Goal: Task Accomplishment & Management: Manage account settings

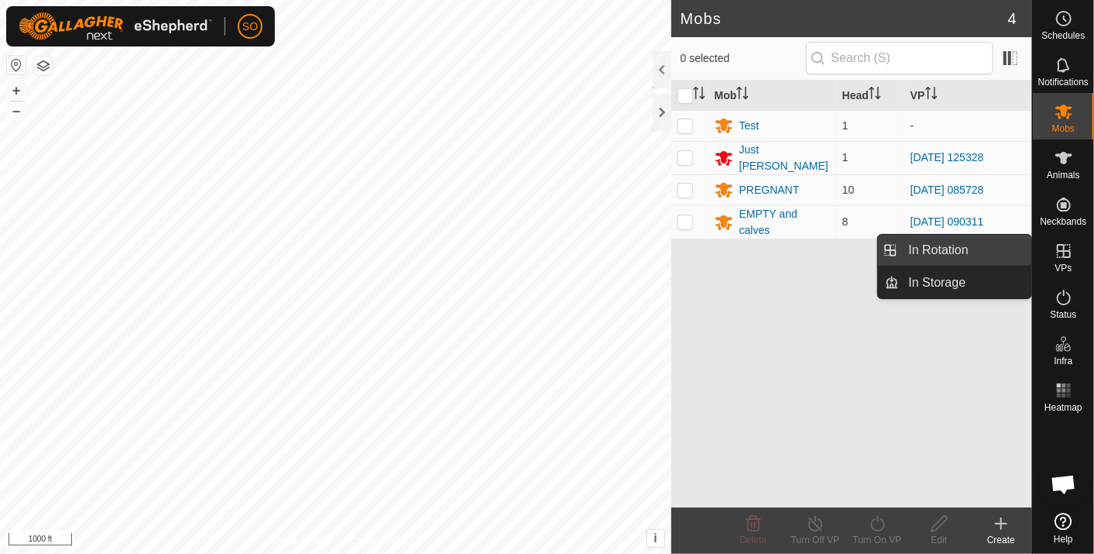
click at [998, 241] on link "In Rotation" at bounding box center [966, 250] width 132 height 31
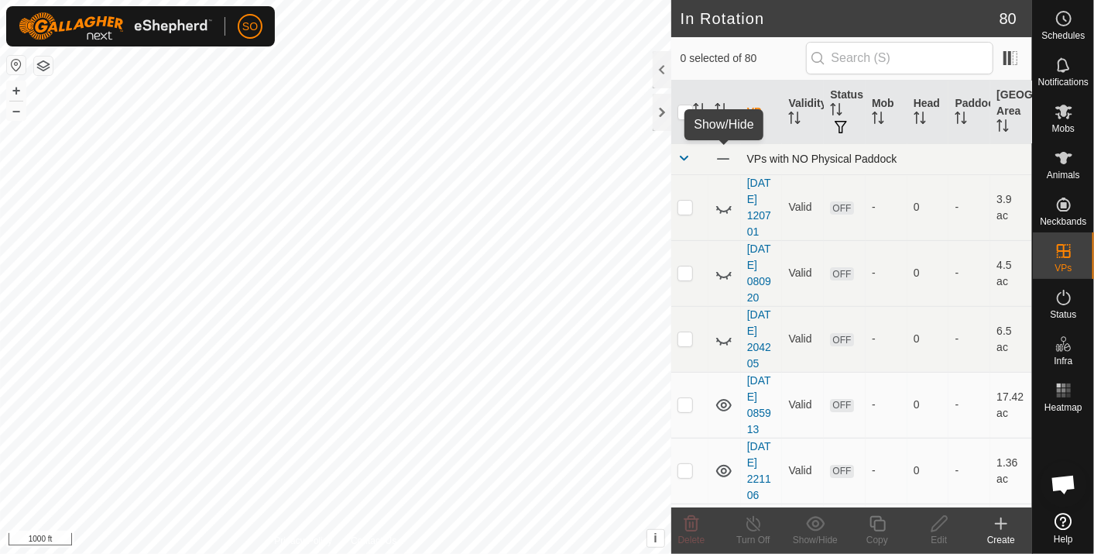
click at [722, 154] on span at bounding box center [723, 158] width 17 height 17
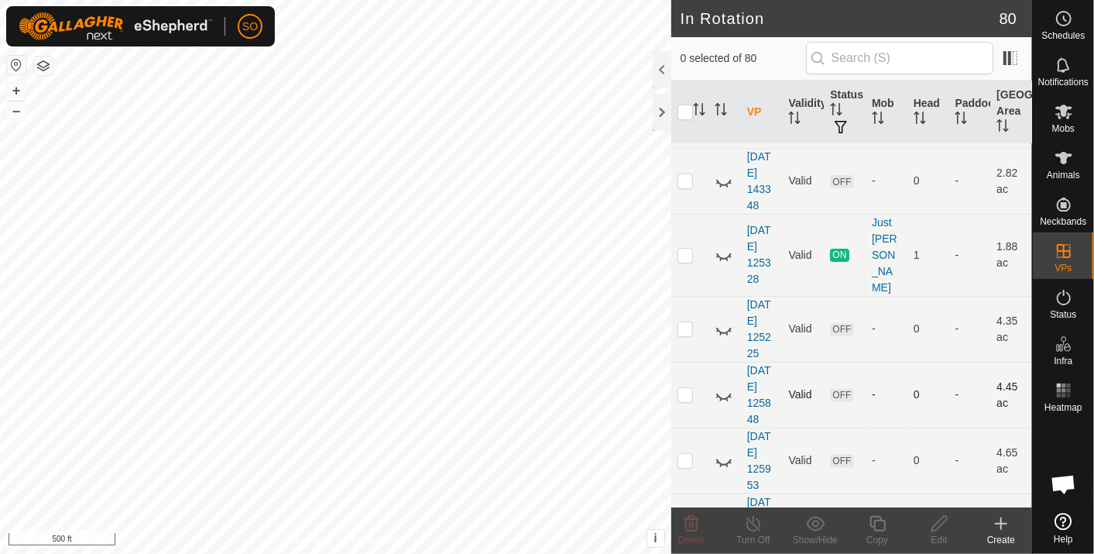
scroll to position [3442, 0]
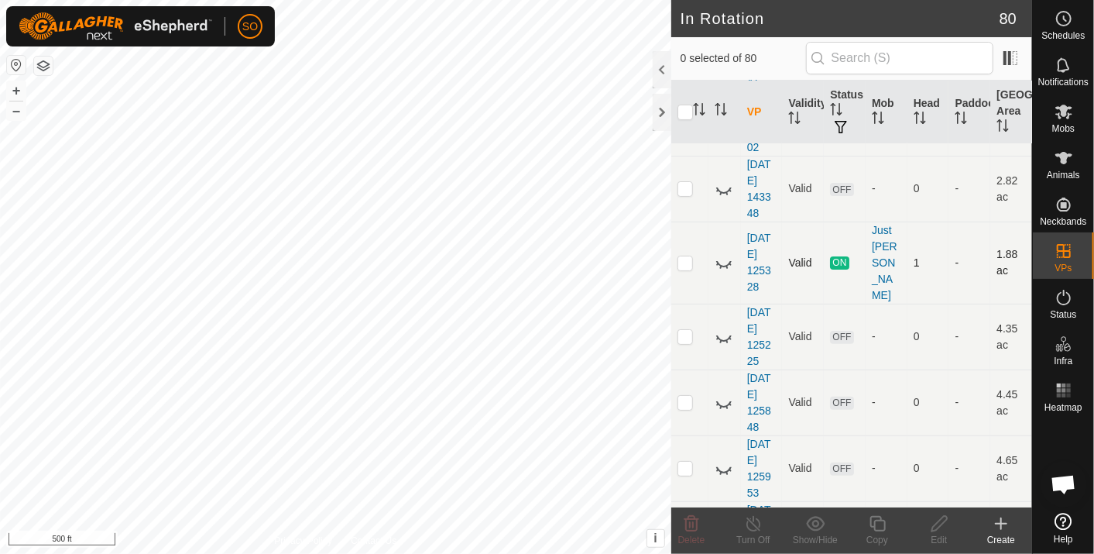
click at [726, 253] on icon at bounding box center [724, 262] width 19 height 19
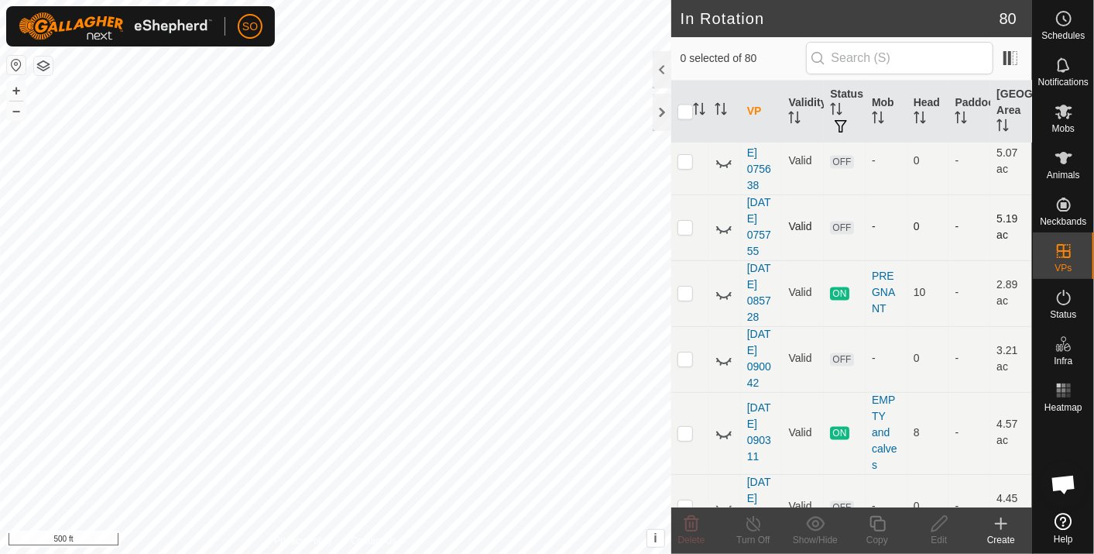
scroll to position [4935, 0]
click at [723, 283] on icon at bounding box center [724, 292] width 19 height 19
click at [720, 423] on icon at bounding box center [724, 432] width 19 height 19
click at [1069, 18] on icon at bounding box center [1064, 18] width 19 height 19
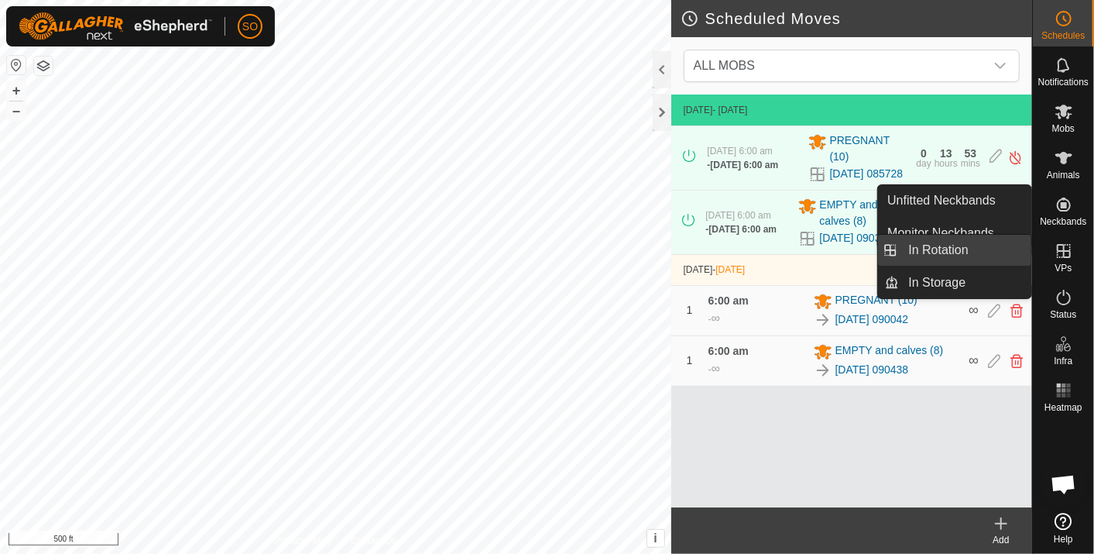
click at [992, 247] on link "In Rotation" at bounding box center [966, 250] width 132 height 31
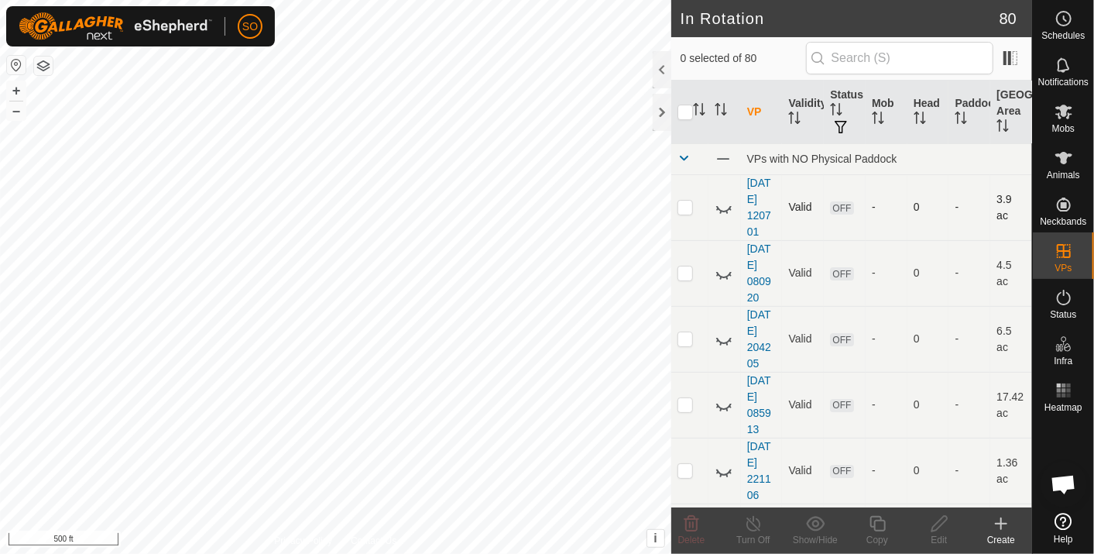
click at [685, 205] on p-checkbox at bounding box center [685, 207] width 15 height 12
click at [692, 524] on icon at bounding box center [692, 523] width 15 height 15
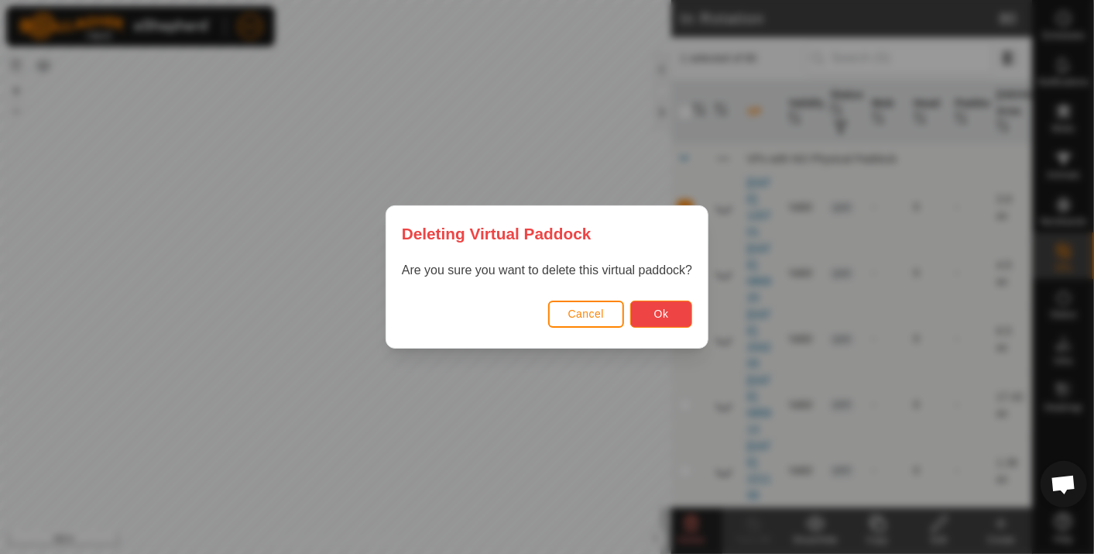
click at [654, 305] on button "Ok" at bounding box center [661, 314] width 62 height 27
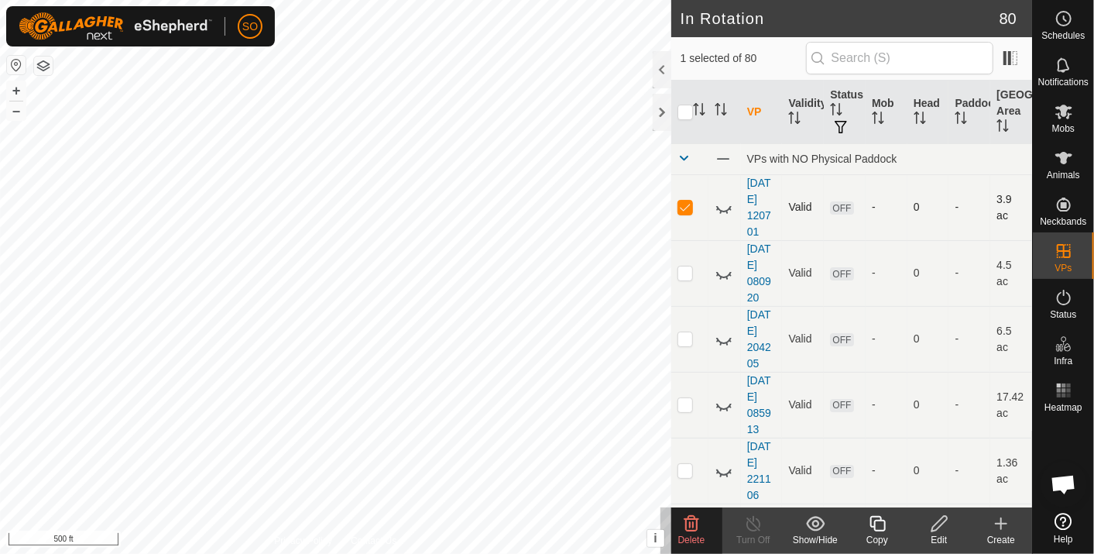
click at [686, 201] on p-checkbox at bounding box center [685, 207] width 15 height 12
checkbox input "false"
click at [683, 272] on p-checkbox at bounding box center [685, 272] width 15 height 12
click at [689, 519] on icon at bounding box center [692, 523] width 15 height 15
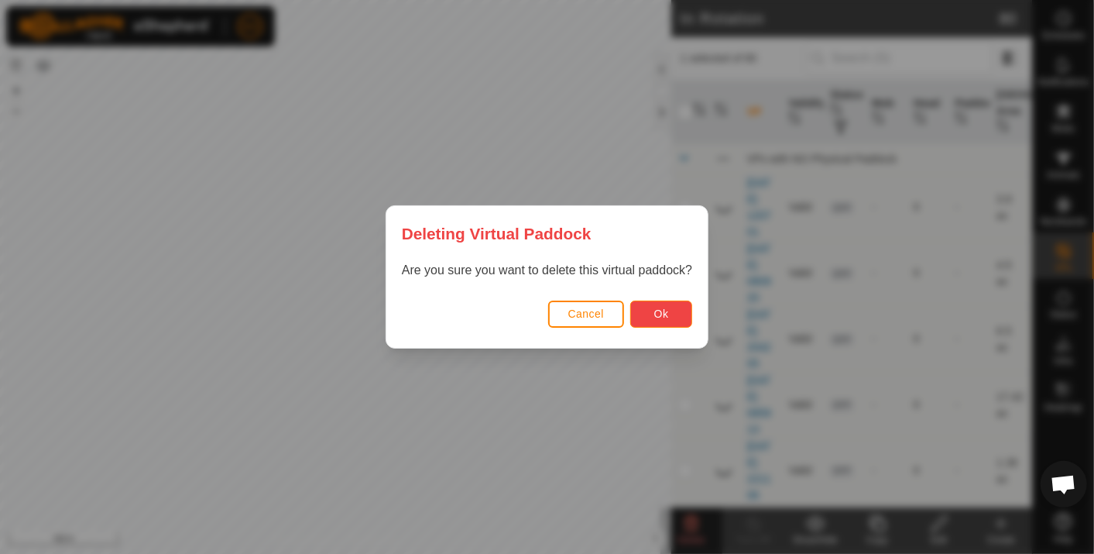
click at [651, 312] on button "Ok" at bounding box center [661, 314] width 62 height 27
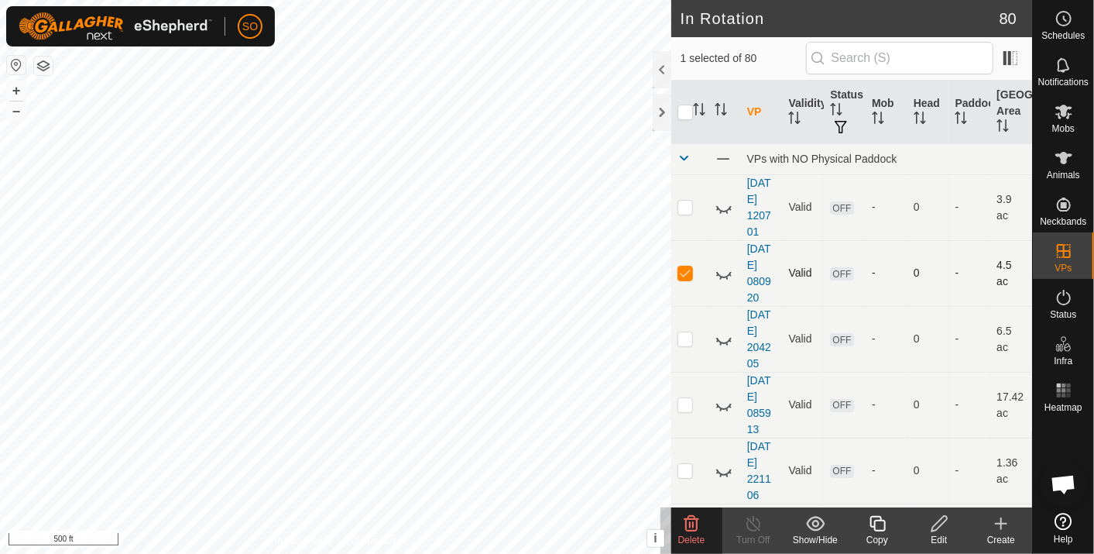
click at [685, 269] on p-checkbox at bounding box center [685, 272] width 15 height 12
checkbox input "false"
click at [688, 334] on p-checkbox at bounding box center [685, 338] width 15 height 12
click at [689, 517] on icon at bounding box center [692, 523] width 15 height 15
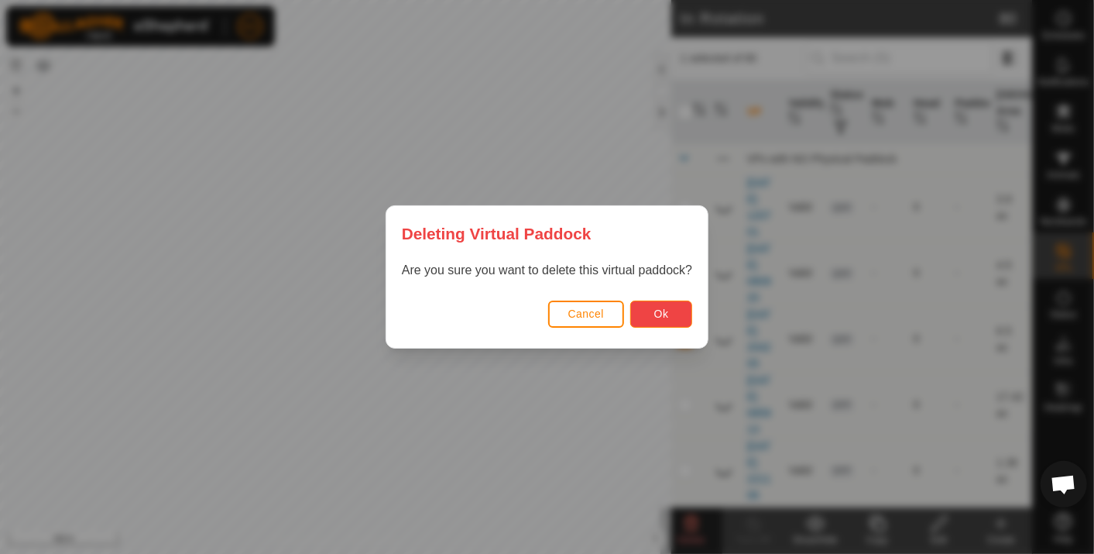
click at [668, 307] on button "Ok" at bounding box center [661, 314] width 62 height 27
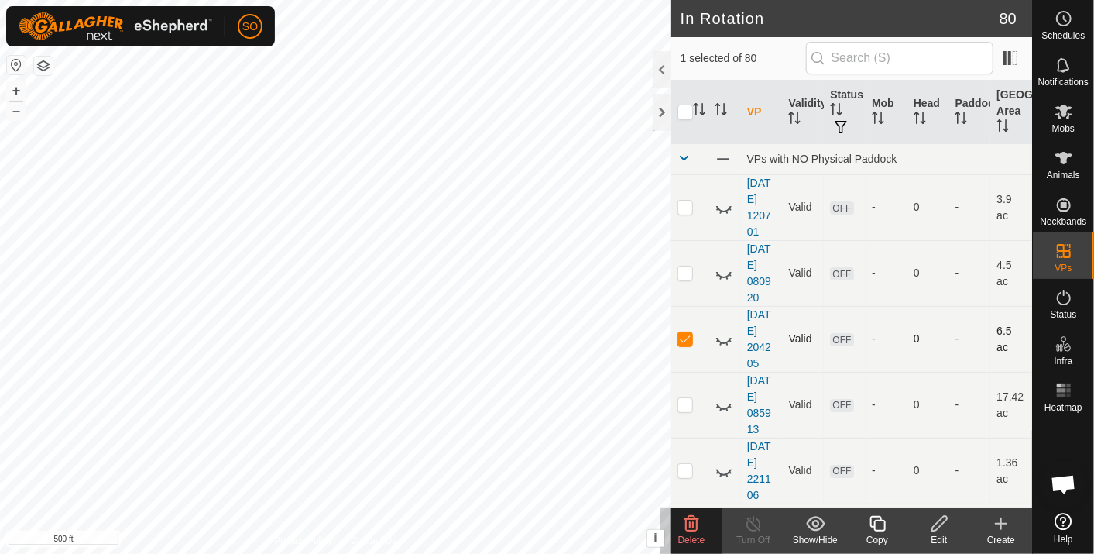
click at [683, 337] on p-checkbox at bounding box center [685, 338] width 15 height 12
checkbox input "false"
click at [686, 402] on p-checkbox at bounding box center [685, 404] width 15 height 12
click at [694, 517] on icon at bounding box center [691, 523] width 19 height 19
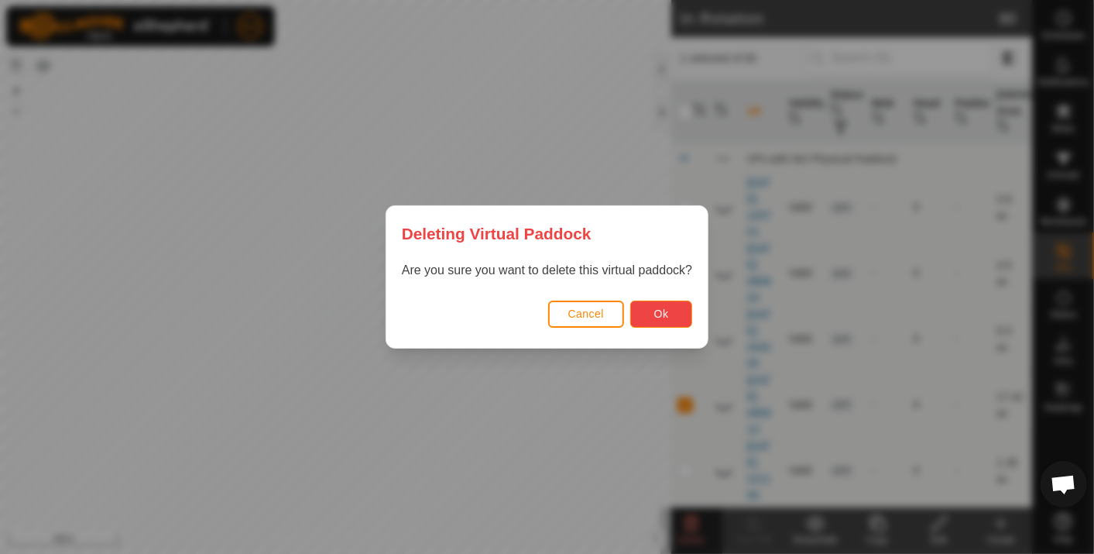
click at [661, 311] on span "Ok" at bounding box center [661, 313] width 15 height 12
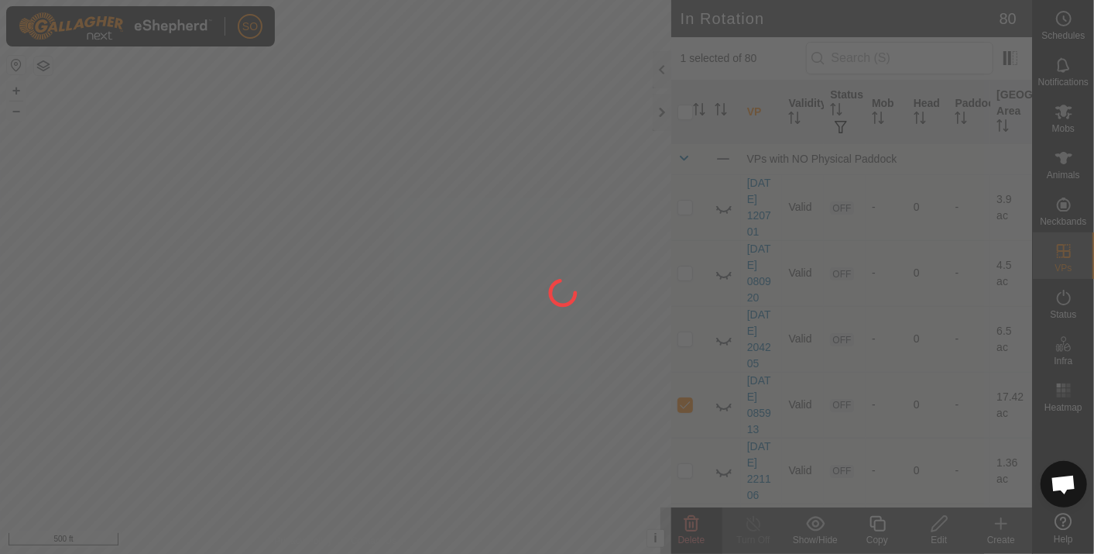
checkbox input "false"
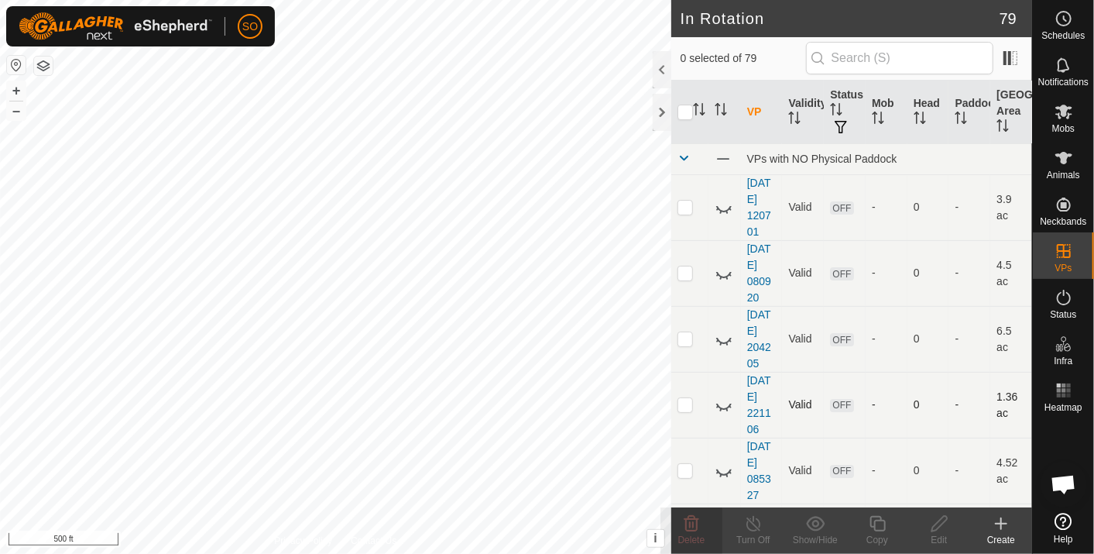
click at [684, 400] on p-checkbox at bounding box center [685, 404] width 15 height 12
click at [690, 522] on icon at bounding box center [692, 523] width 15 height 15
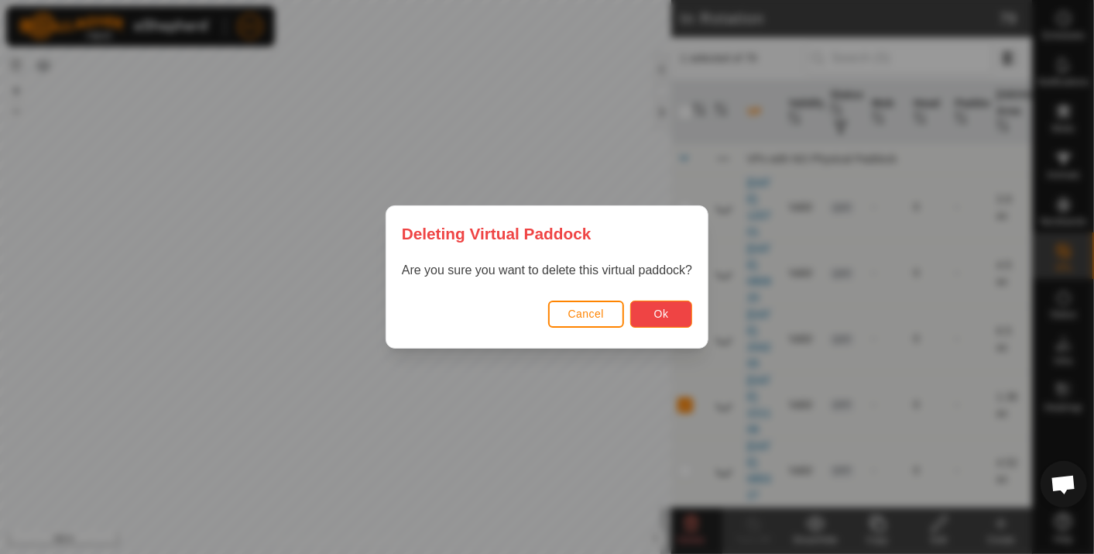
click at [667, 312] on span "Ok" at bounding box center [661, 313] width 15 height 12
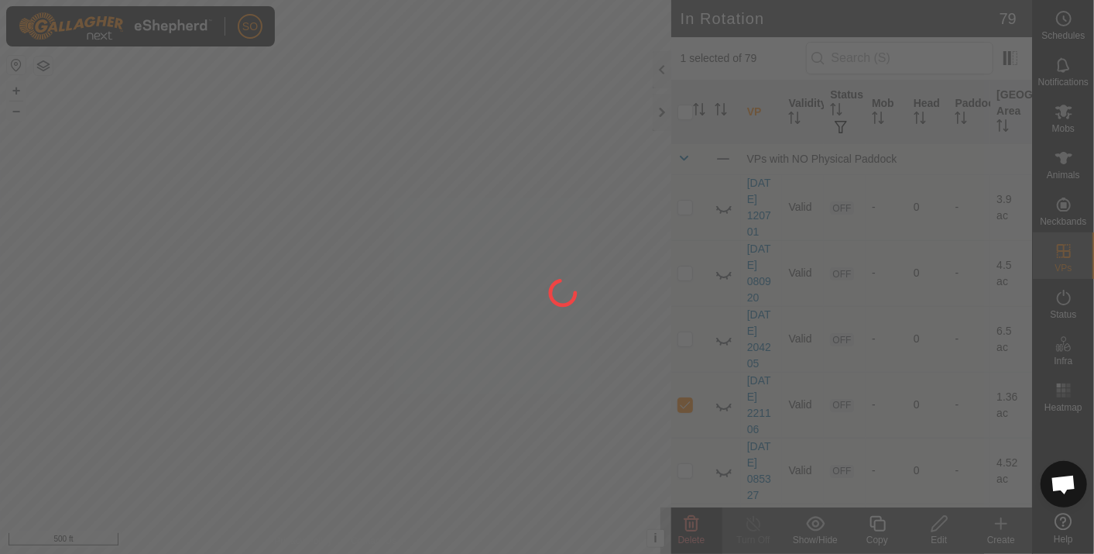
checkbox input "false"
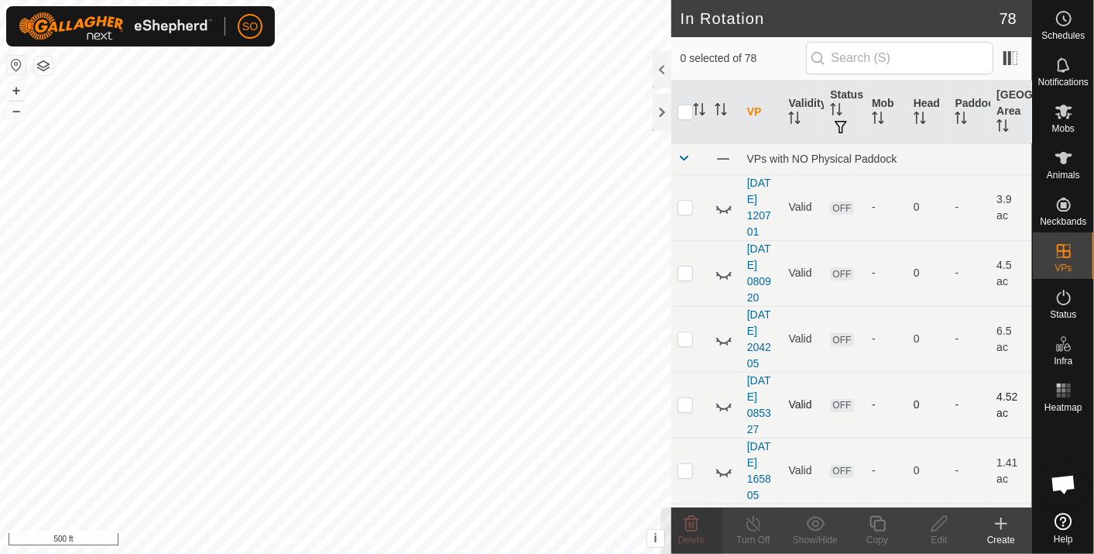
click at [685, 404] on p-checkbox at bounding box center [685, 404] width 15 height 12
click at [689, 522] on icon at bounding box center [691, 523] width 19 height 19
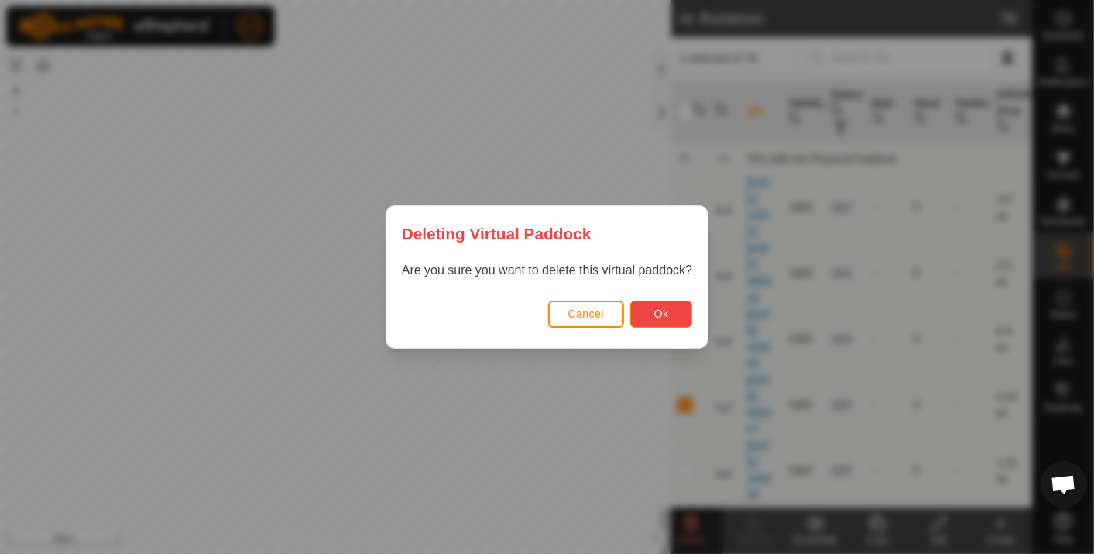
click at [663, 311] on span "Ok" at bounding box center [661, 313] width 15 height 12
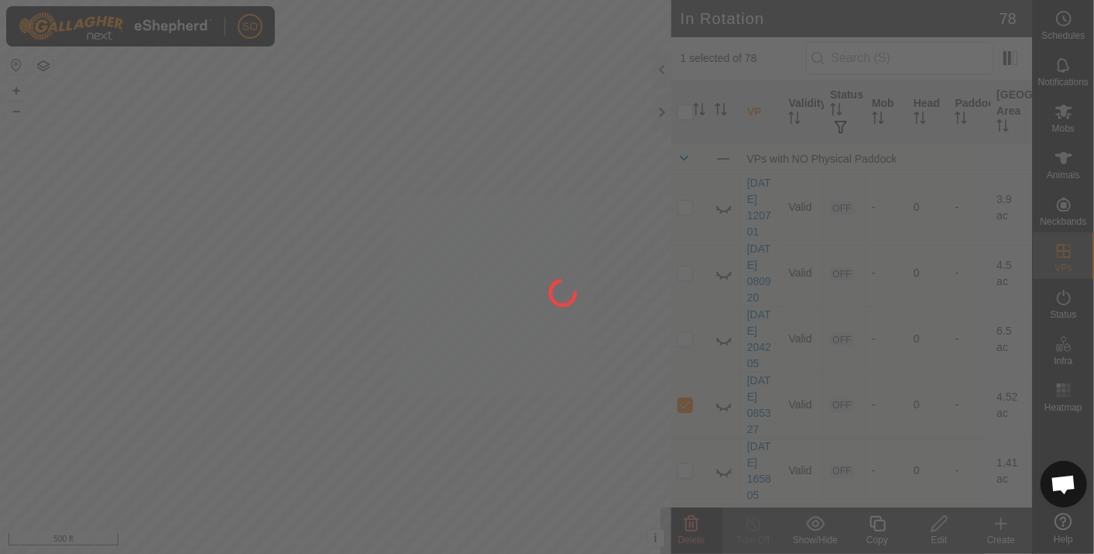
checkbox input "false"
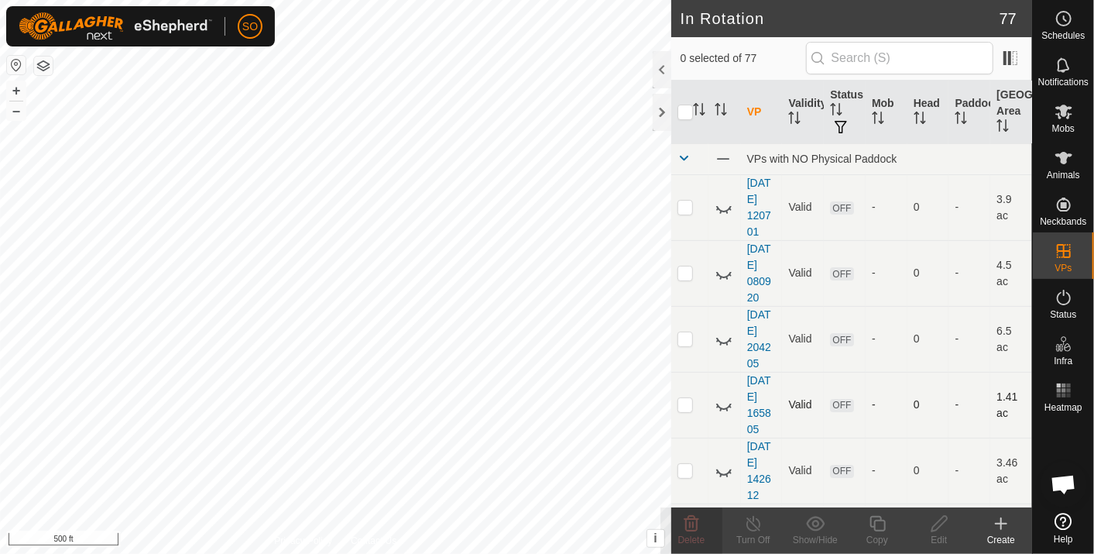
click at [686, 403] on p-checkbox at bounding box center [685, 404] width 15 height 12
click at [689, 518] on icon at bounding box center [692, 523] width 15 height 15
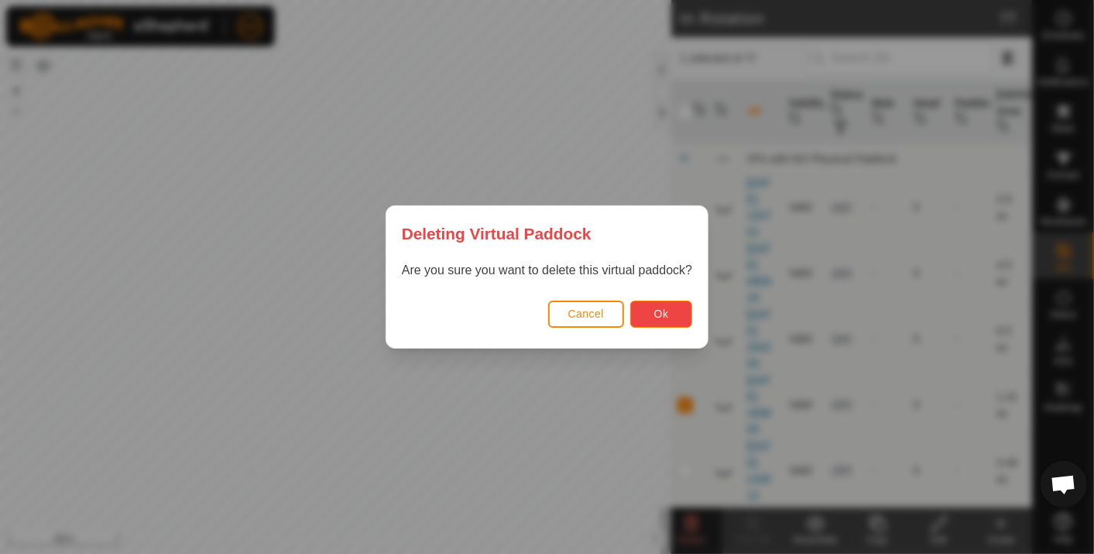
click at [673, 307] on button "Ok" at bounding box center [661, 314] width 62 height 27
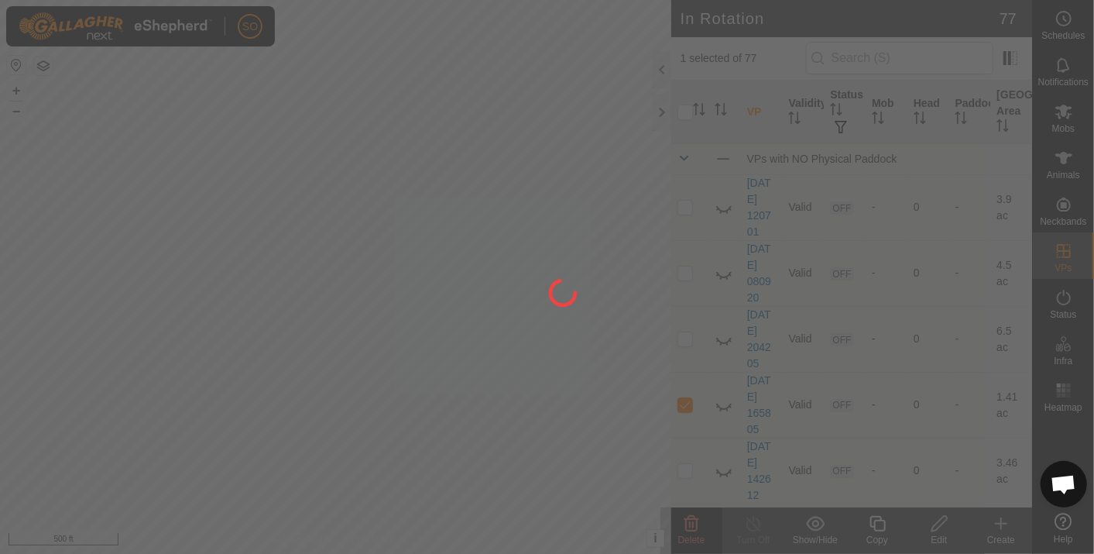
checkbox input "false"
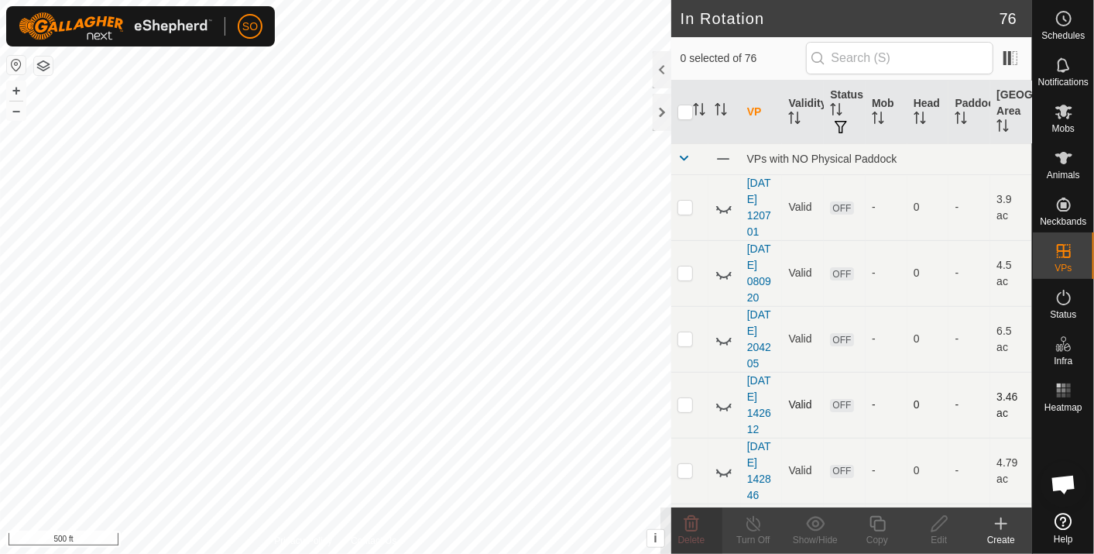
click at [686, 404] on p-checkbox at bounding box center [685, 404] width 15 height 12
click at [693, 516] on icon at bounding box center [692, 523] width 15 height 15
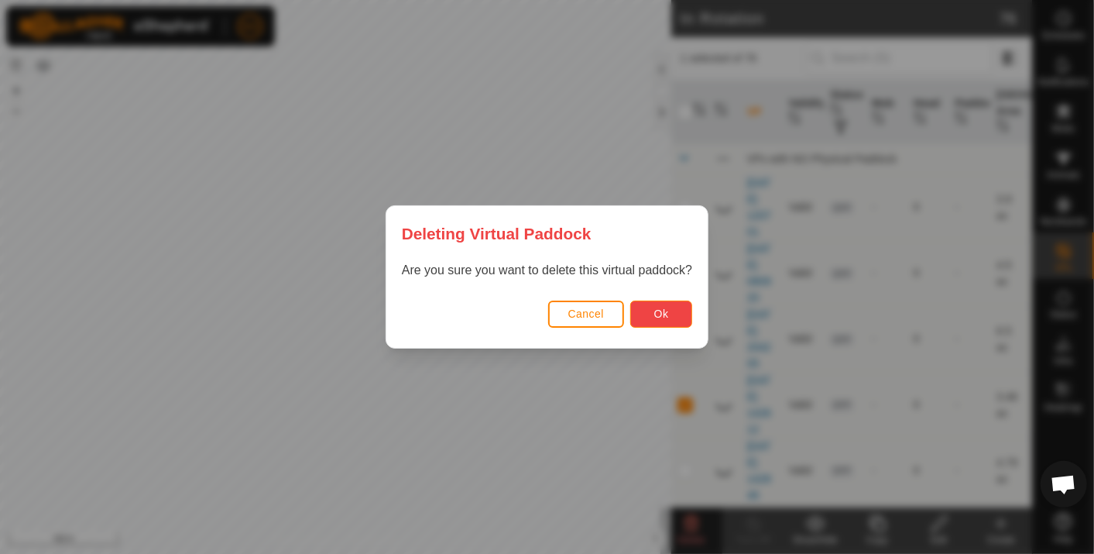
click at [661, 311] on span "Ok" at bounding box center [661, 313] width 15 height 12
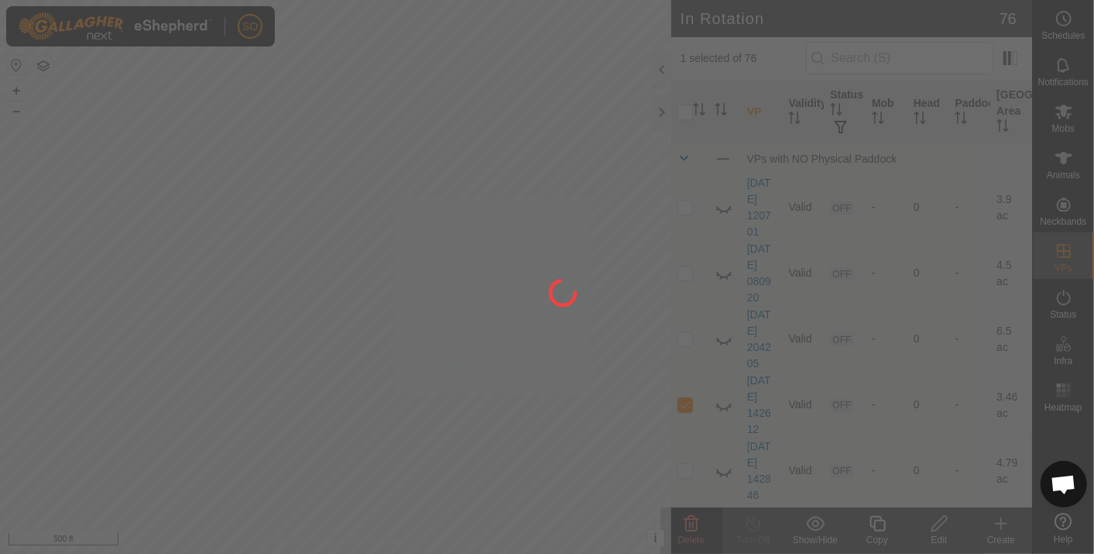
checkbox input "false"
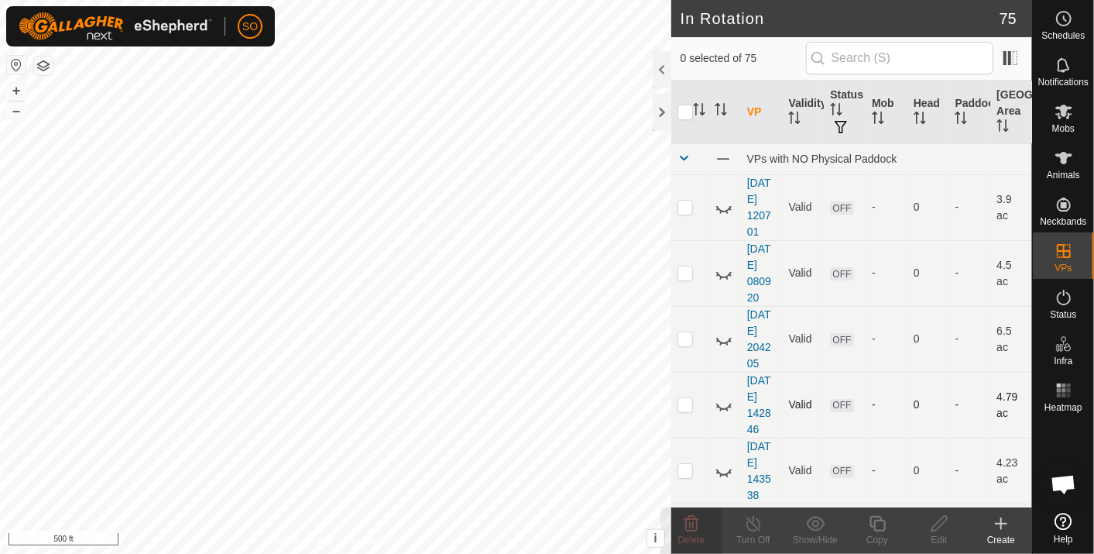
click at [685, 400] on p-checkbox at bounding box center [685, 404] width 15 height 12
click at [695, 517] on icon at bounding box center [692, 523] width 15 height 15
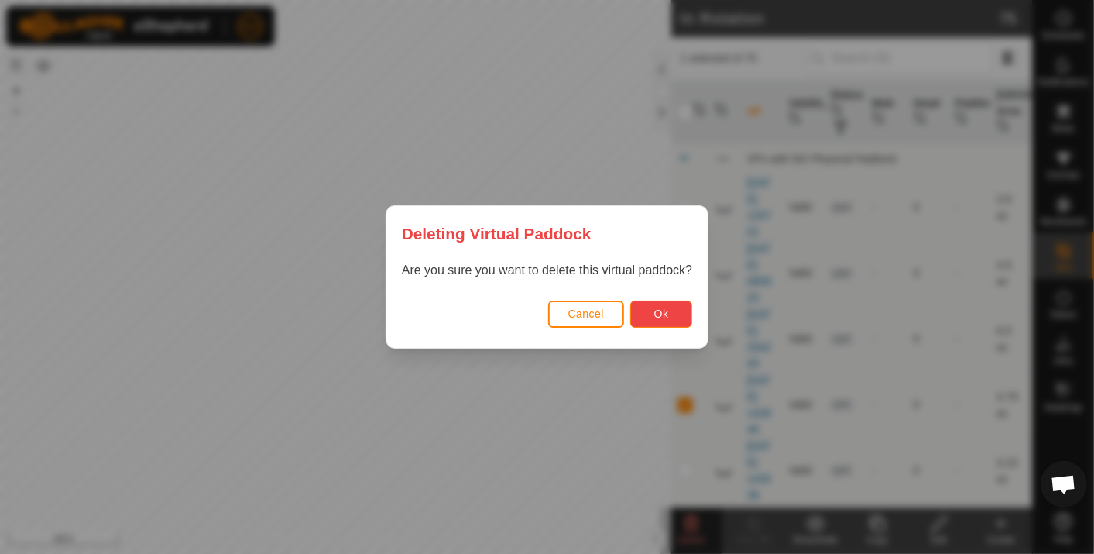
click at [652, 305] on button "Ok" at bounding box center [661, 314] width 62 height 27
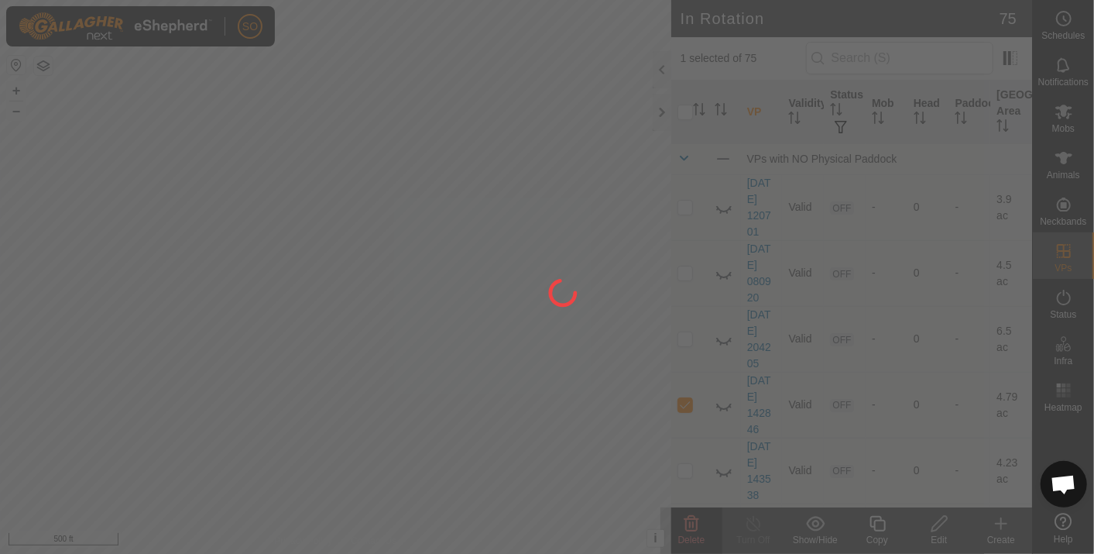
checkbox input "false"
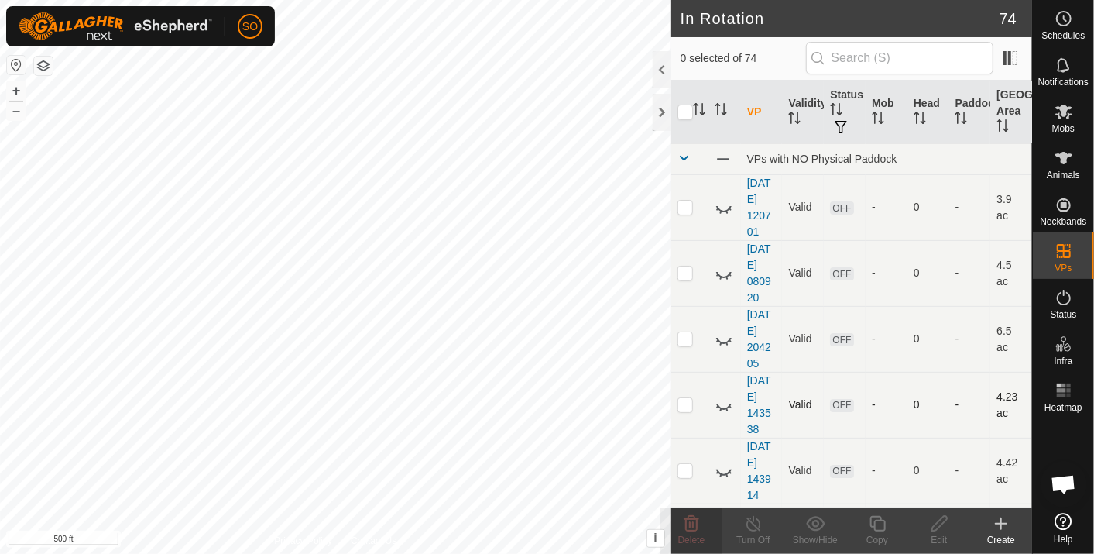
click at [688, 400] on p-checkbox at bounding box center [685, 404] width 15 height 12
checkbox input "true"
drag, startPoint x: 682, startPoint y: 463, endPoint x: 774, endPoint y: 433, distance: 97.0
click at [682, 464] on p-checkbox at bounding box center [685, 470] width 15 height 12
checkbox input "true"
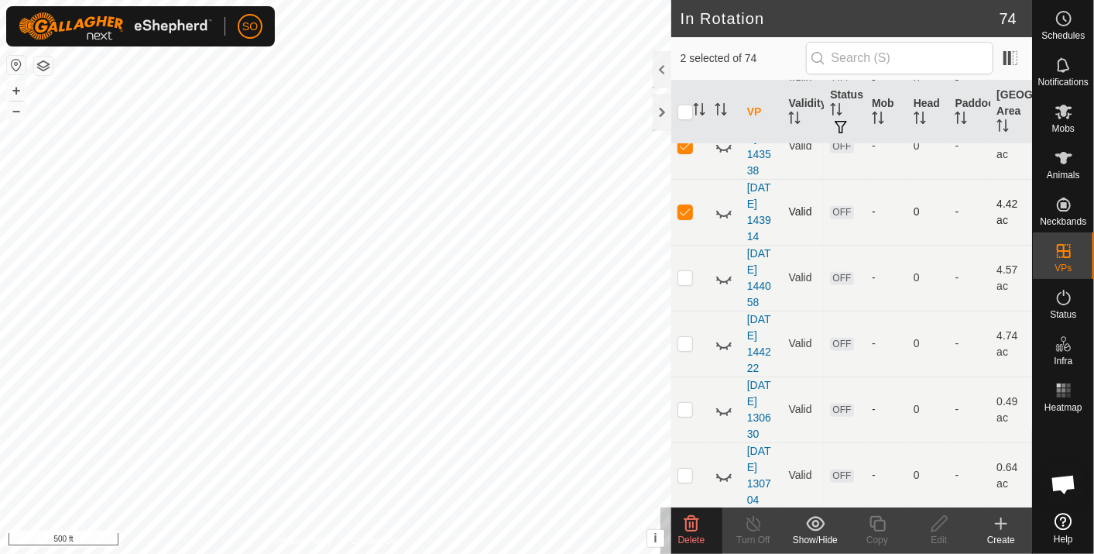
scroll to position [258, 0]
click at [685, 277] on p-checkbox at bounding box center [685, 278] width 15 height 12
checkbox input "true"
click at [686, 342] on p-checkbox at bounding box center [685, 344] width 15 height 12
checkbox input "true"
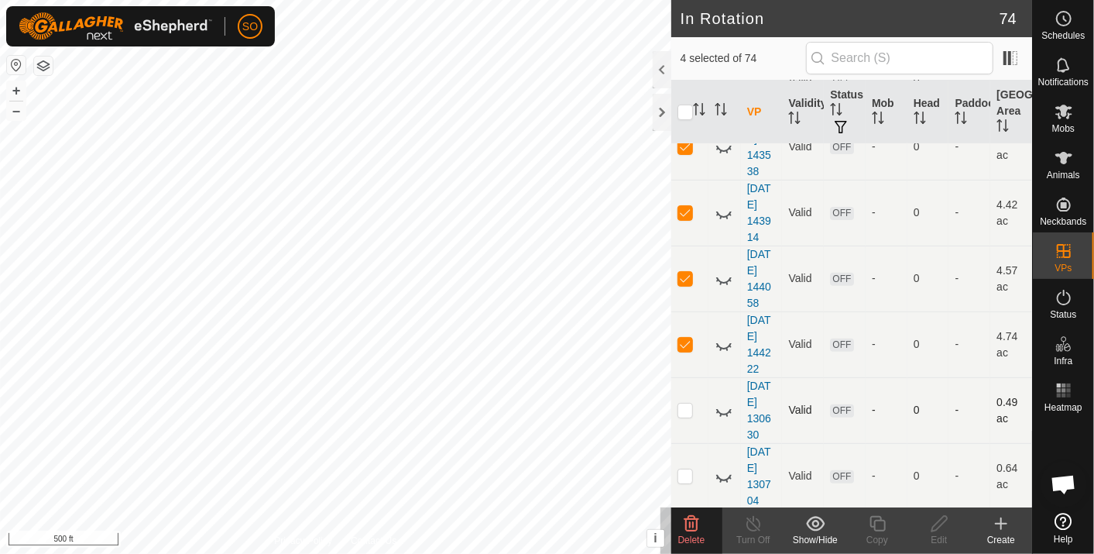
click at [688, 407] on p-checkbox at bounding box center [685, 410] width 15 height 12
checkbox input "true"
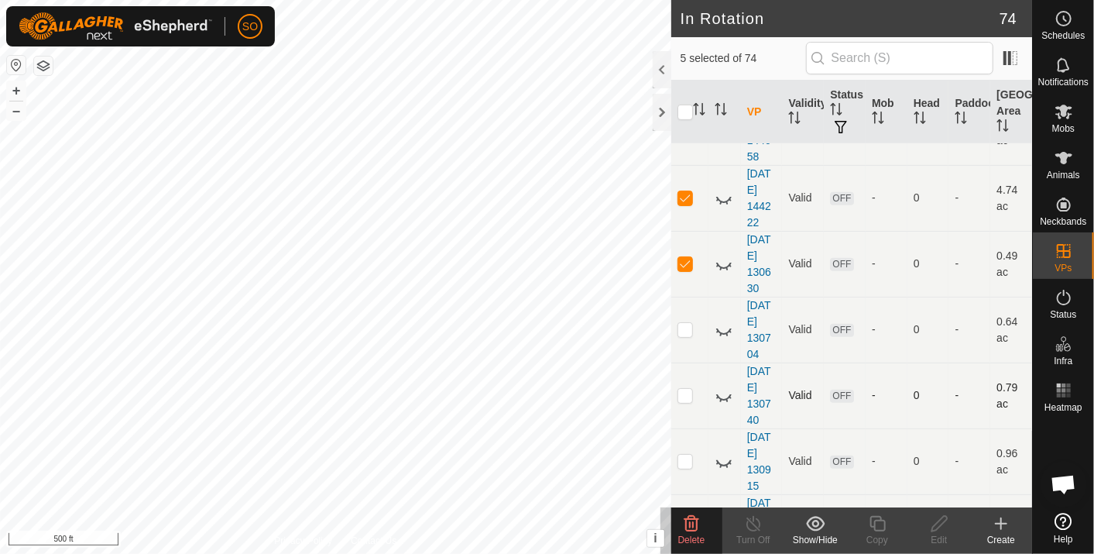
scroll to position [430, 0]
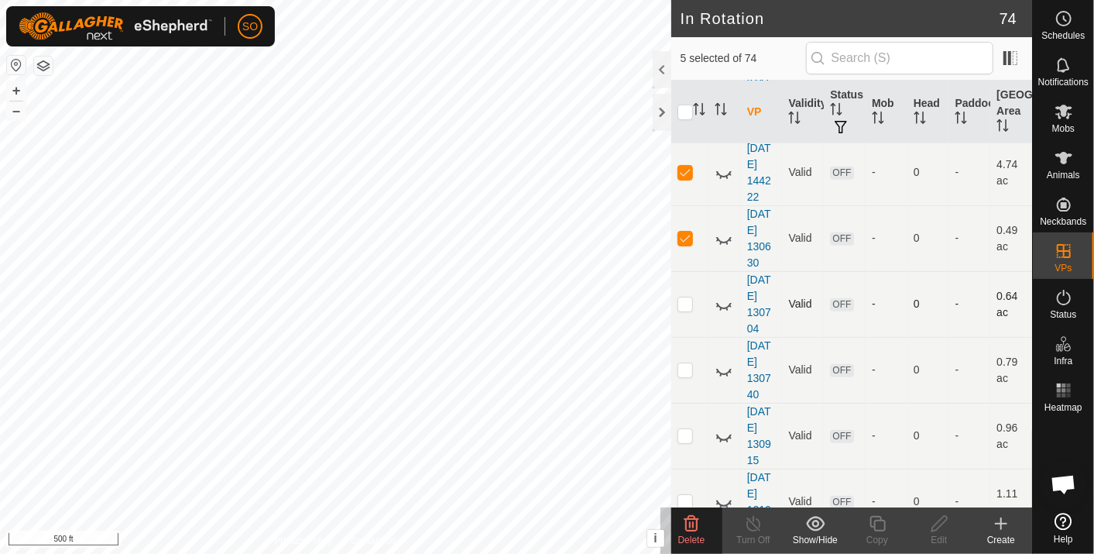
click at [688, 301] on p-checkbox at bounding box center [685, 303] width 15 height 12
checkbox input "true"
click at [687, 363] on p-checkbox at bounding box center [685, 369] width 15 height 12
checkbox input "true"
drag, startPoint x: 685, startPoint y: 431, endPoint x: 703, endPoint y: 412, distance: 25.7
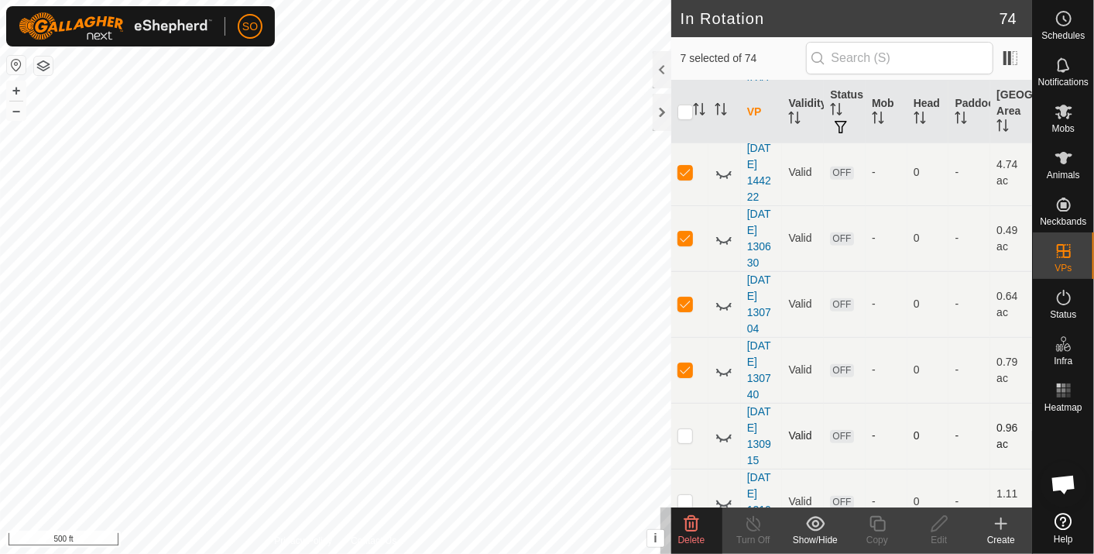
click at [685, 429] on p-checkbox at bounding box center [685, 435] width 15 height 12
checkbox input "true"
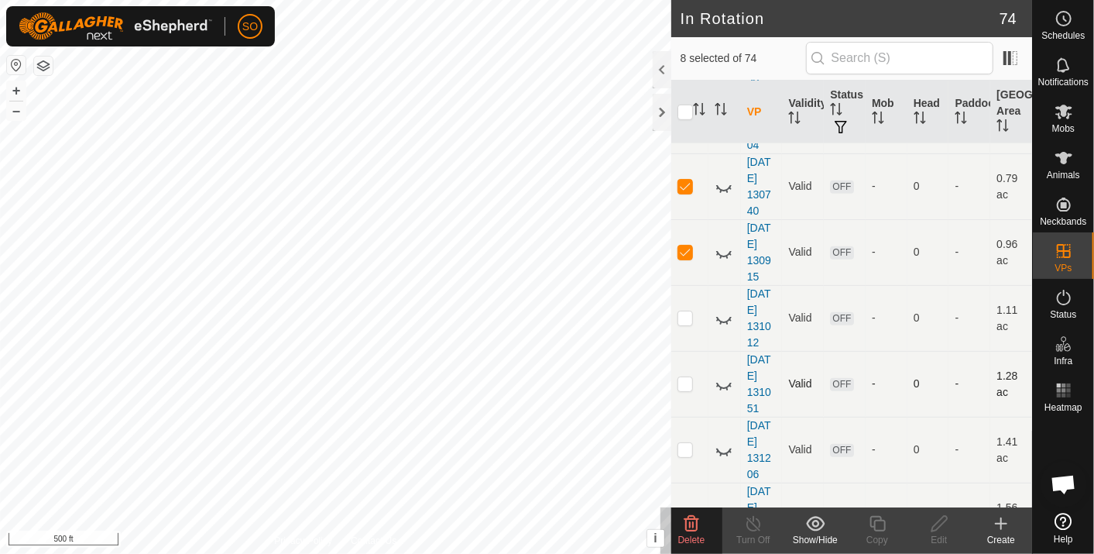
scroll to position [688, 0]
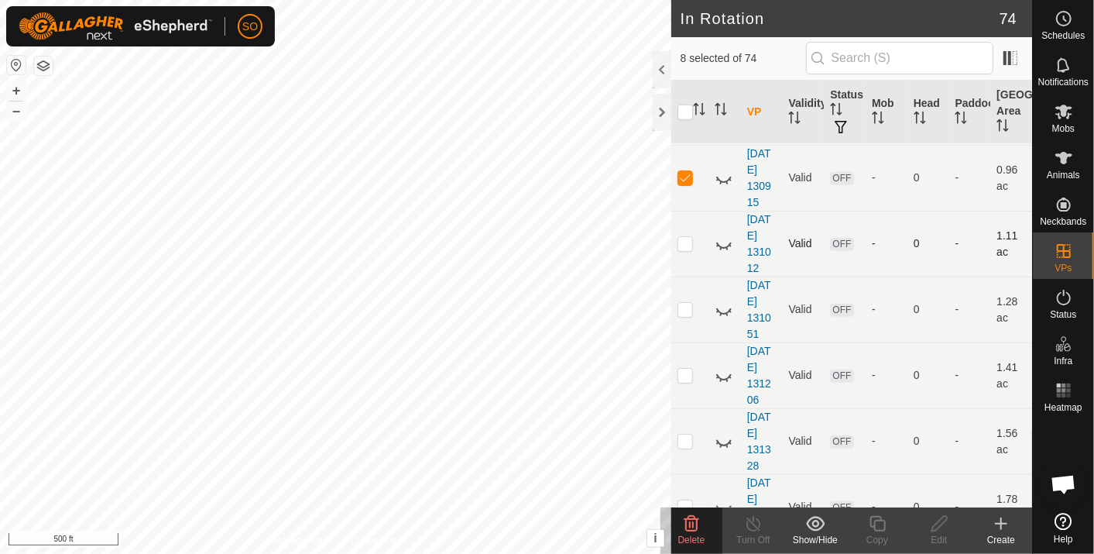
click at [685, 237] on p-checkbox at bounding box center [685, 243] width 15 height 12
checkbox input "true"
click at [688, 303] on p-checkbox at bounding box center [685, 309] width 15 height 12
checkbox input "true"
click at [686, 369] on p-checkbox at bounding box center [685, 375] width 15 height 12
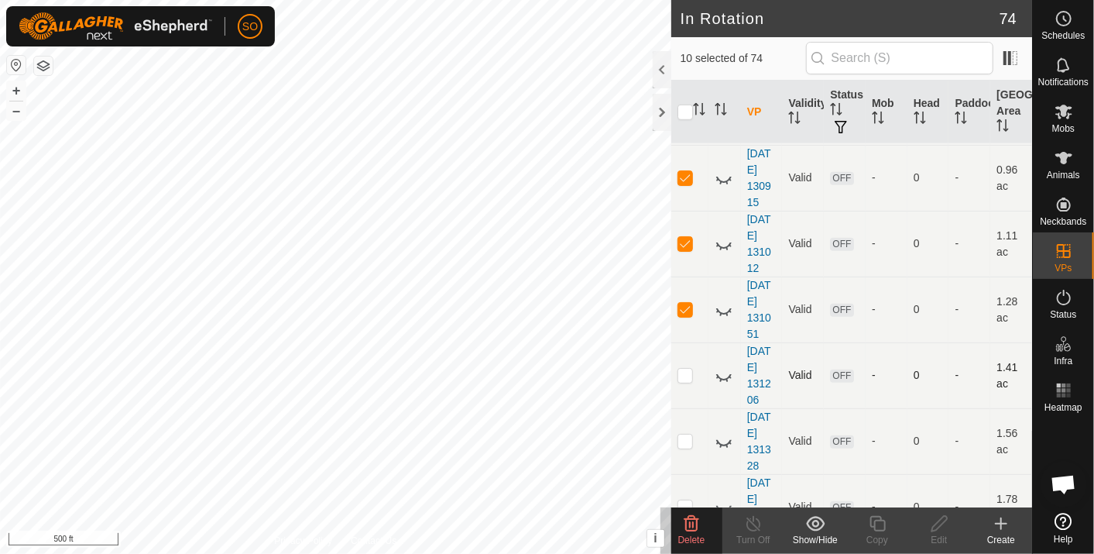
checkbox input "true"
click at [684, 435] on p-checkbox at bounding box center [685, 441] width 15 height 12
checkbox input "true"
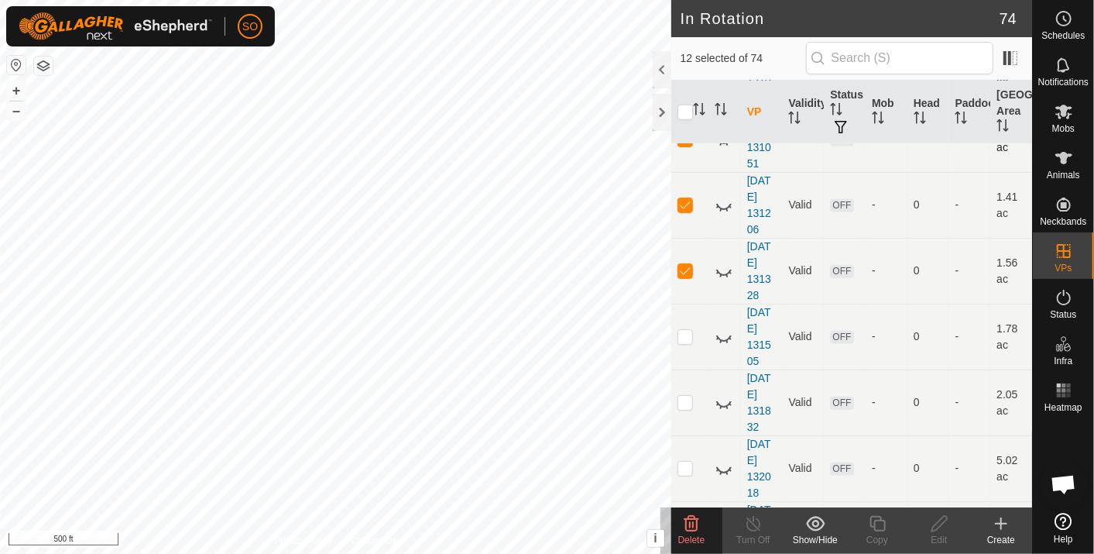
scroll to position [861, 0]
click at [686, 328] on p-checkbox at bounding box center [685, 334] width 15 height 12
checkbox input "true"
click at [688, 393] on p-checkbox at bounding box center [685, 399] width 15 height 12
checkbox input "true"
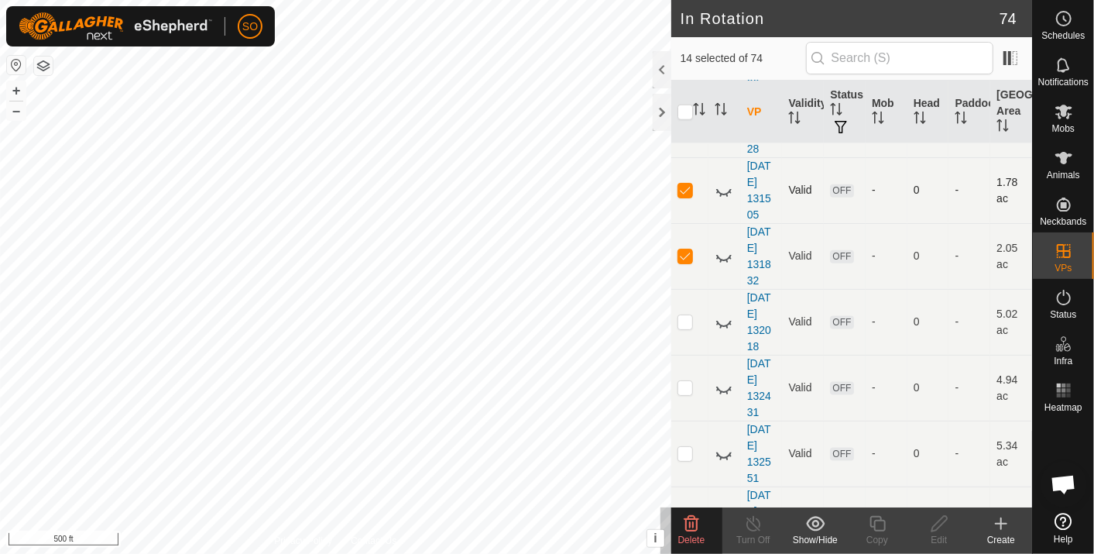
scroll to position [1032, 0]
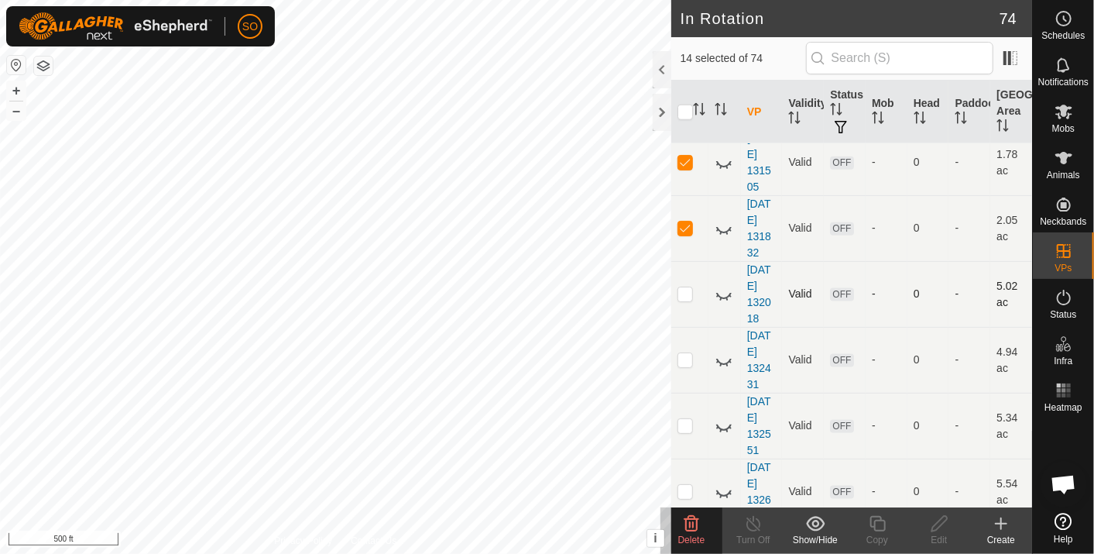
click at [690, 277] on td at bounding box center [690, 294] width 37 height 66
checkbox input "true"
click at [685, 354] on p-checkbox at bounding box center [685, 359] width 15 height 12
checkbox input "true"
click at [682, 420] on p-checkbox at bounding box center [685, 425] width 15 height 12
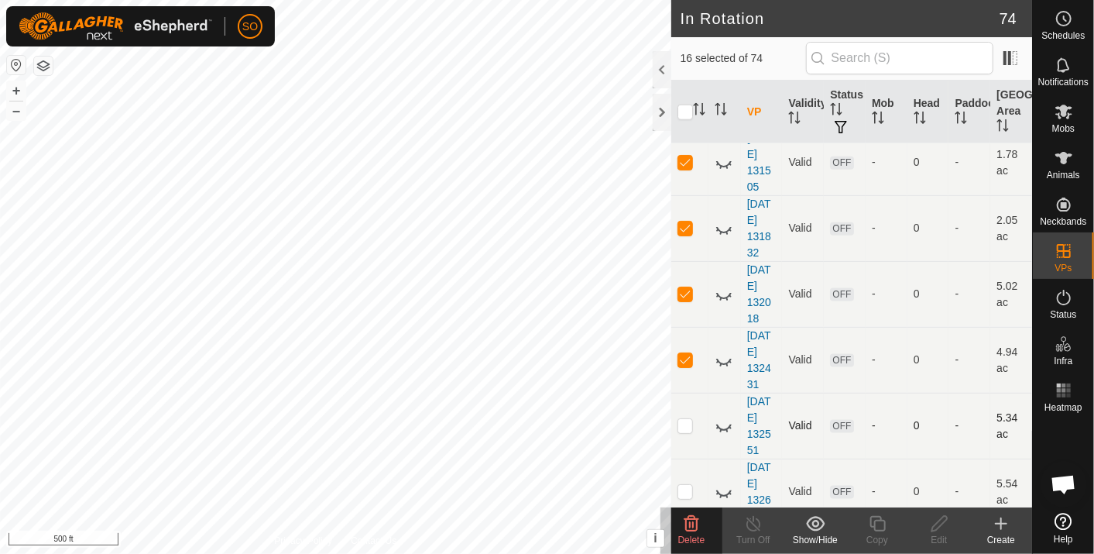
checkbox input "true"
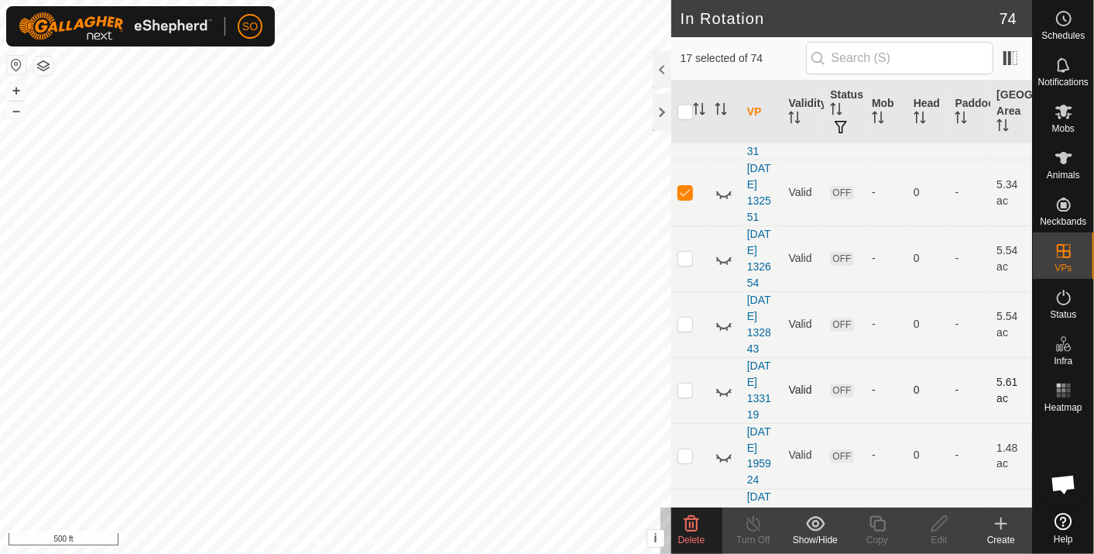
scroll to position [1290, 0]
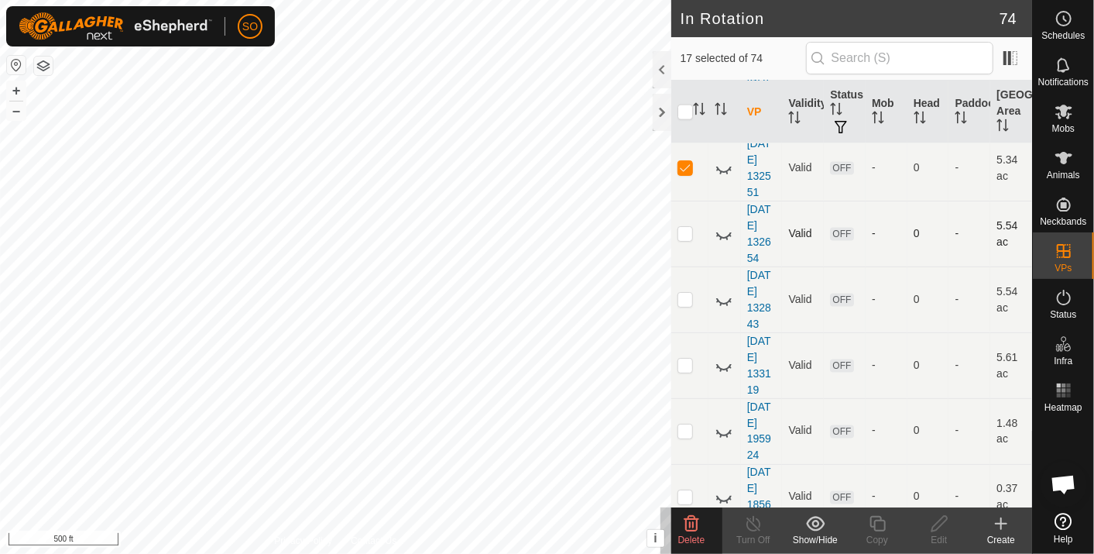
click at [683, 227] on p-checkbox at bounding box center [685, 233] width 15 height 12
checkbox input "true"
click at [683, 293] on p-checkbox at bounding box center [685, 299] width 15 height 12
checkbox input "true"
click at [685, 360] on p-checkbox at bounding box center [685, 365] width 15 height 12
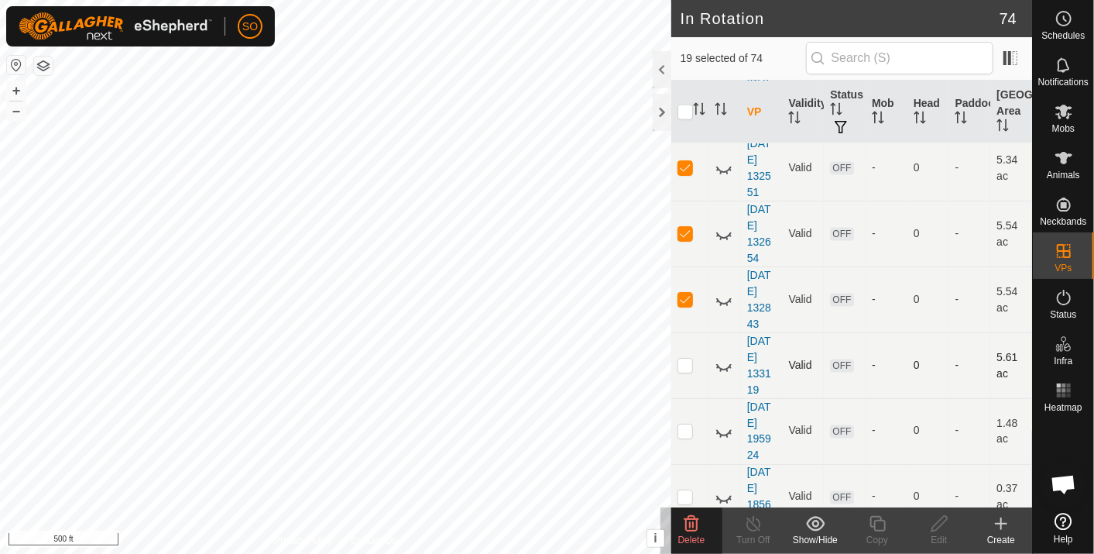
checkbox input "true"
click at [689, 515] on icon at bounding box center [691, 523] width 19 height 19
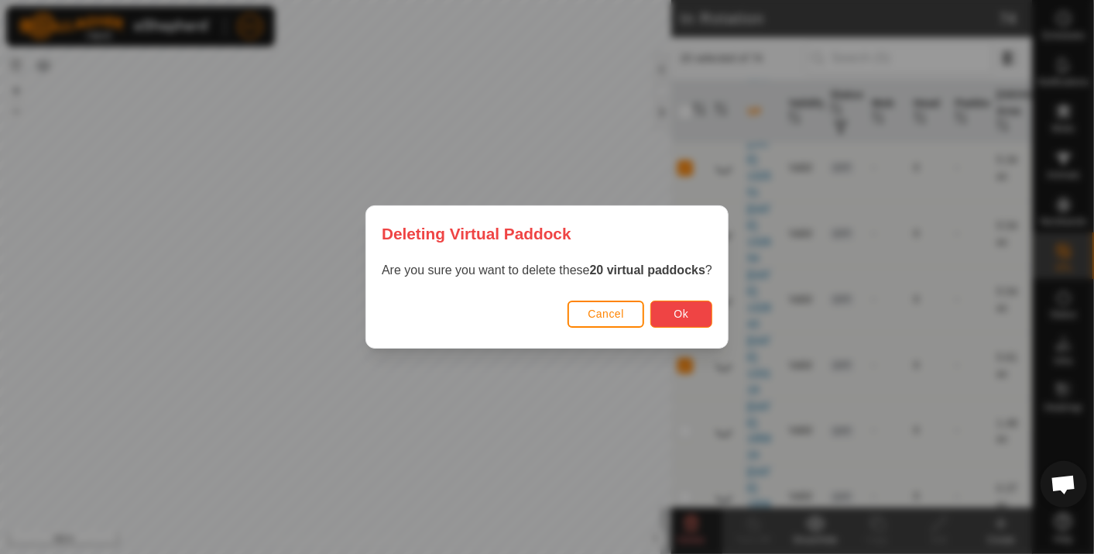
click at [686, 307] on button "Ok" at bounding box center [682, 314] width 62 height 27
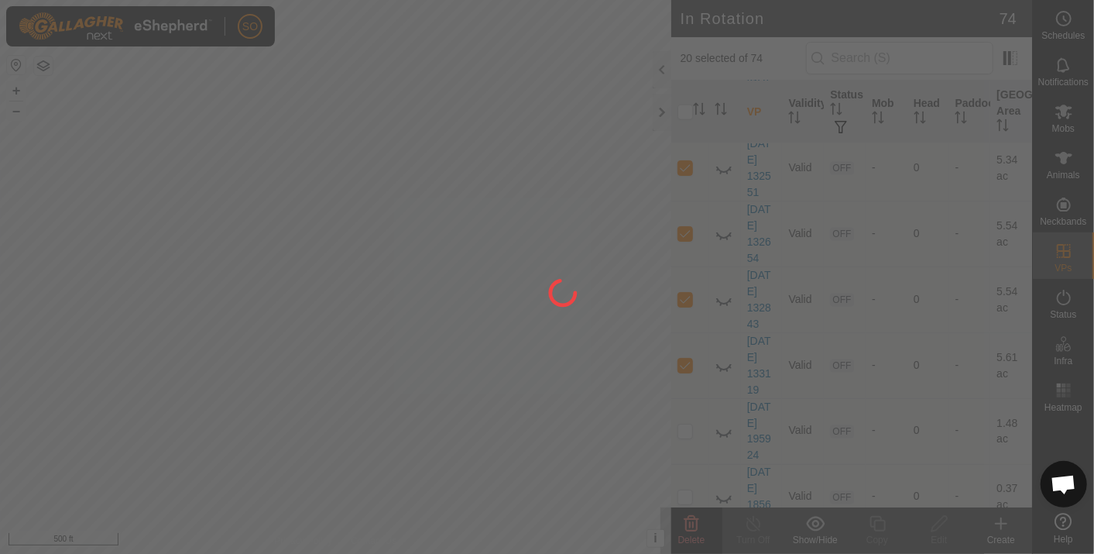
checkbox input "false"
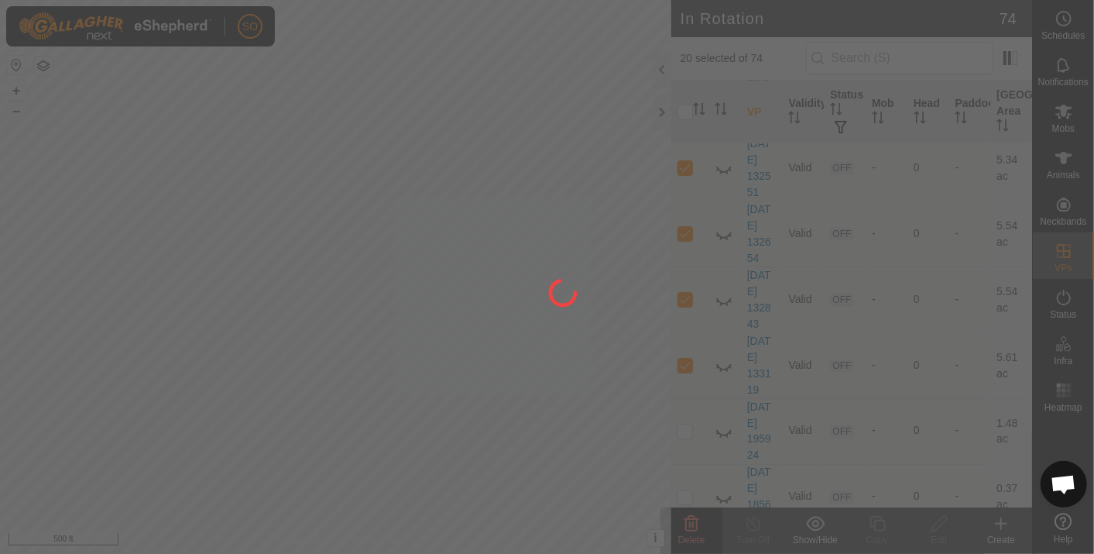
checkbox input "false"
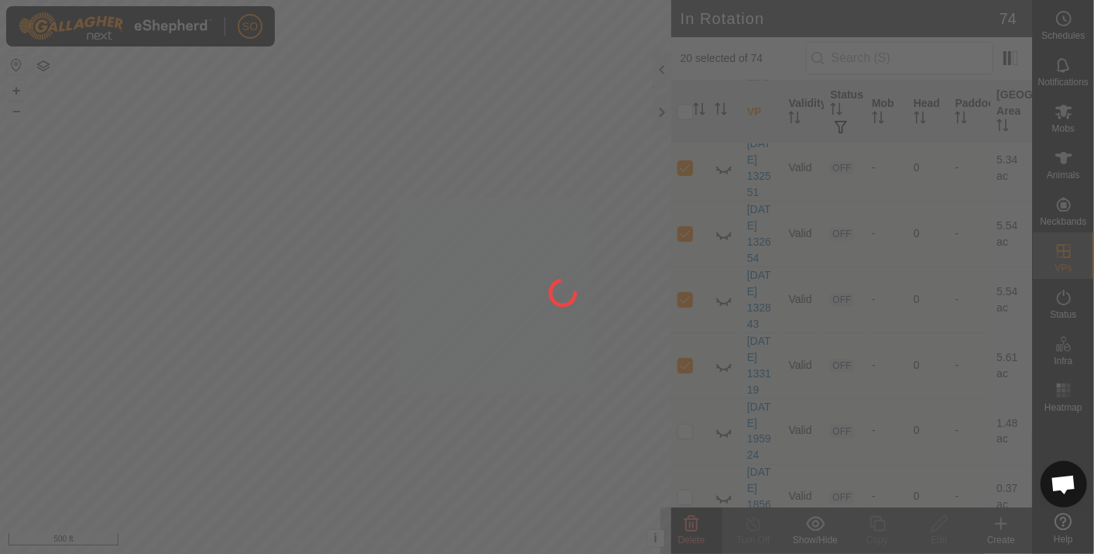
checkbox input "false"
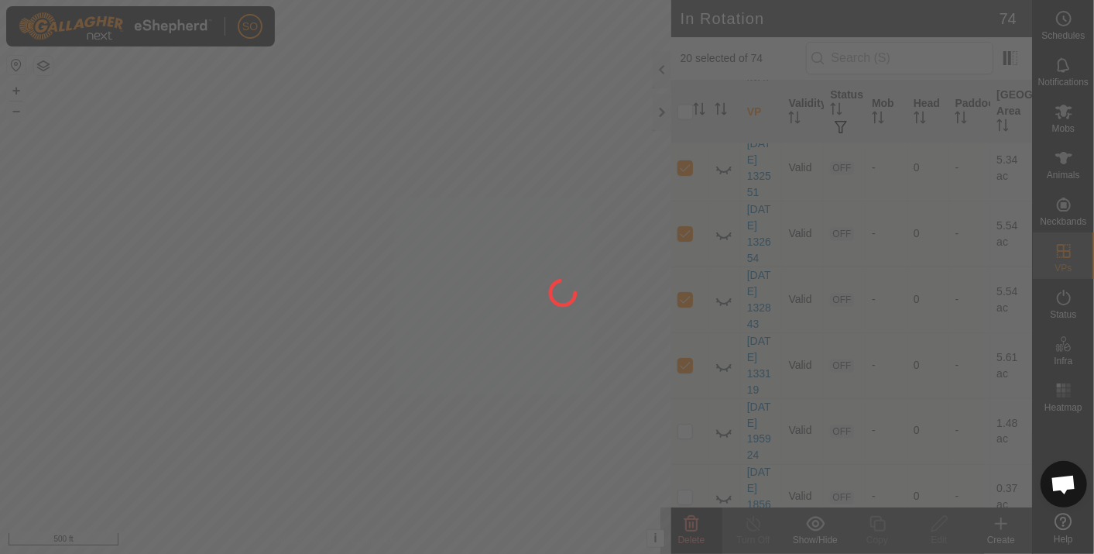
checkbox input "false"
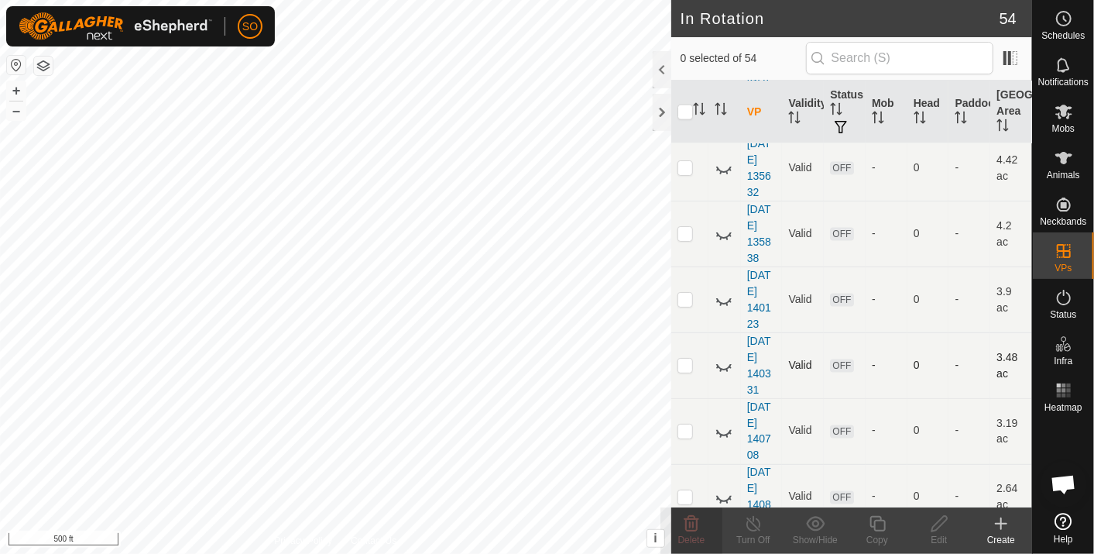
click at [683, 359] on p-checkbox at bounding box center [685, 365] width 15 height 12
checkbox input "true"
click at [686, 424] on p-checkbox at bounding box center [685, 430] width 15 height 12
checkbox input "true"
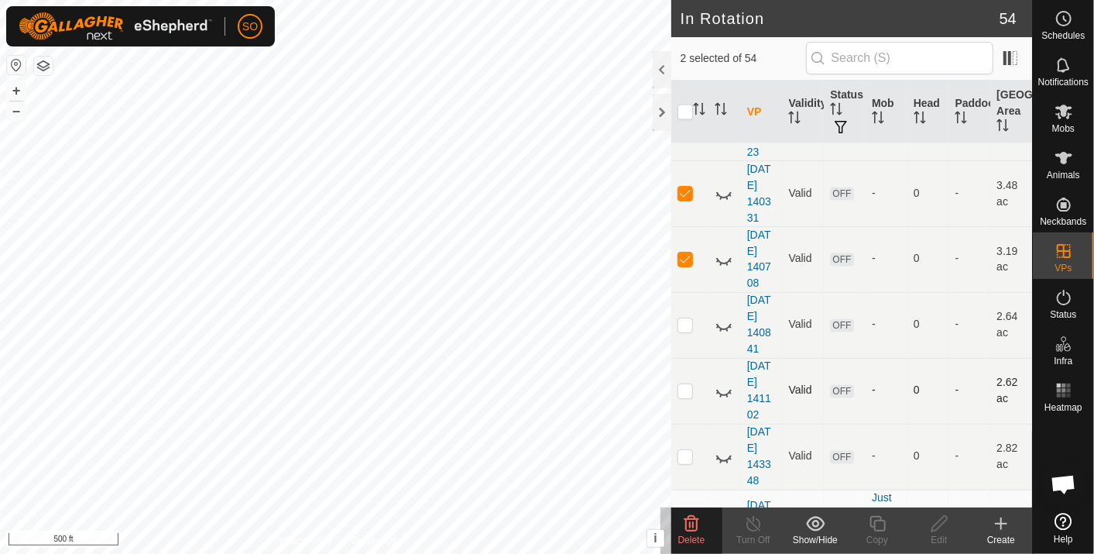
scroll to position [1549, 0]
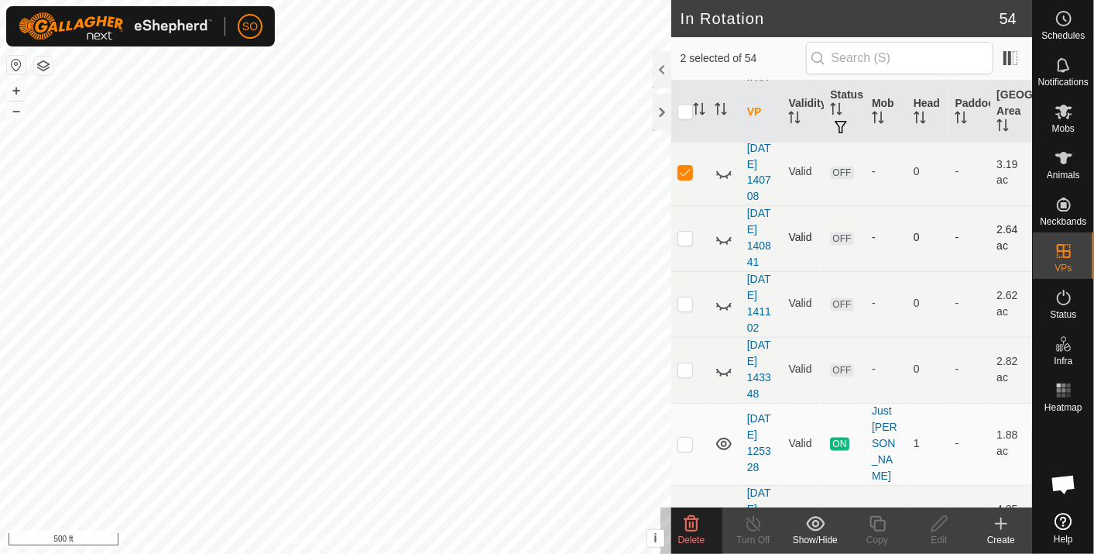
click at [685, 232] on p-checkbox at bounding box center [685, 238] width 15 height 12
checkbox input "true"
click at [685, 297] on p-checkbox at bounding box center [685, 303] width 15 height 12
checkbox input "true"
click at [688, 363] on p-checkbox at bounding box center [685, 369] width 15 height 12
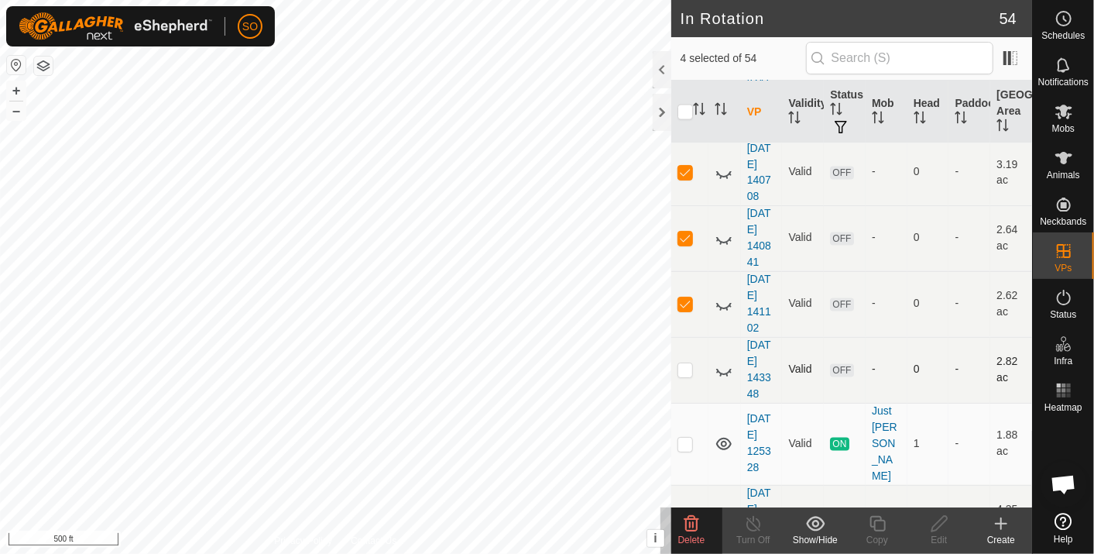
checkbox input "true"
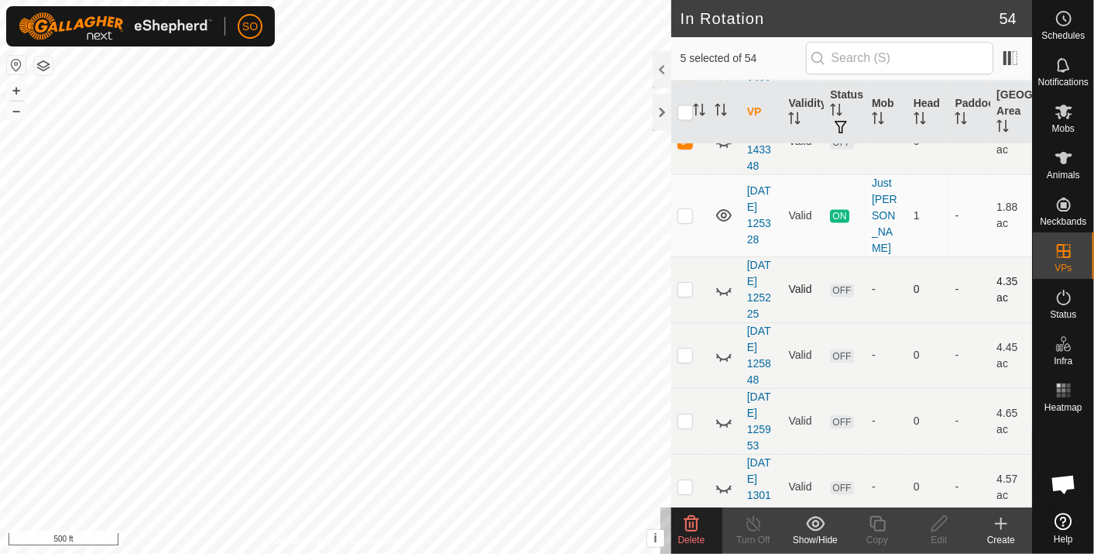
scroll to position [1807, 0]
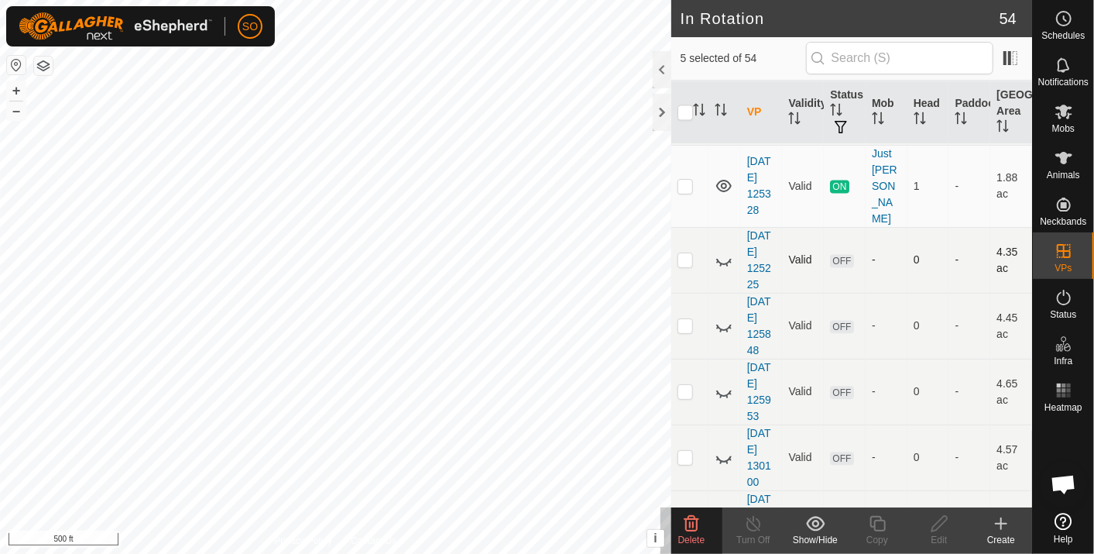
click at [686, 253] on p-checkbox at bounding box center [685, 259] width 15 height 12
checkbox input "true"
click at [685, 319] on p-checkbox at bounding box center [685, 325] width 15 height 12
checkbox input "true"
click at [688, 385] on p-checkbox at bounding box center [685, 391] width 15 height 12
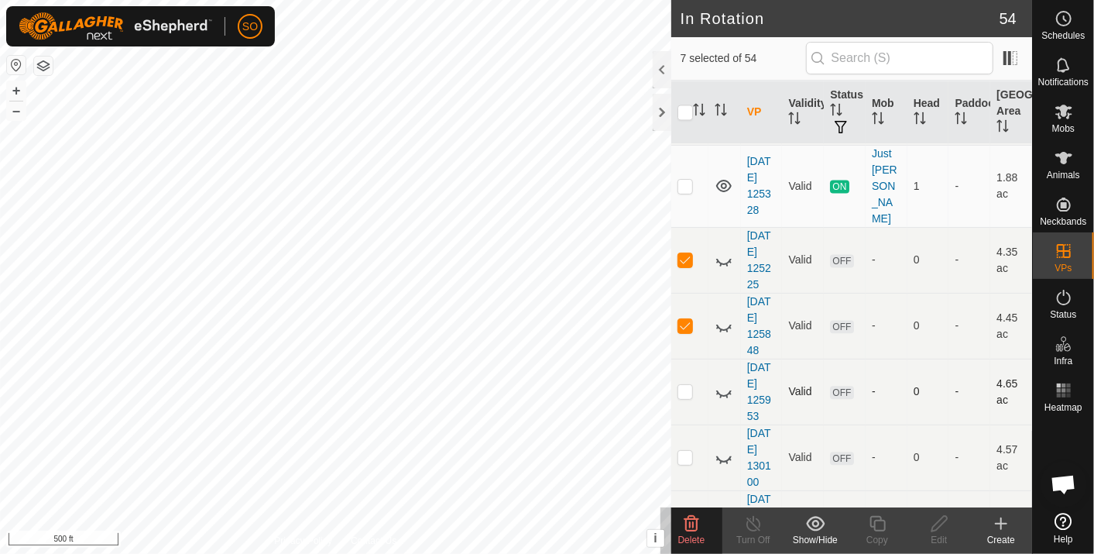
checkbox input "true"
click at [688, 451] on p-checkbox at bounding box center [685, 457] width 15 height 12
checkbox input "true"
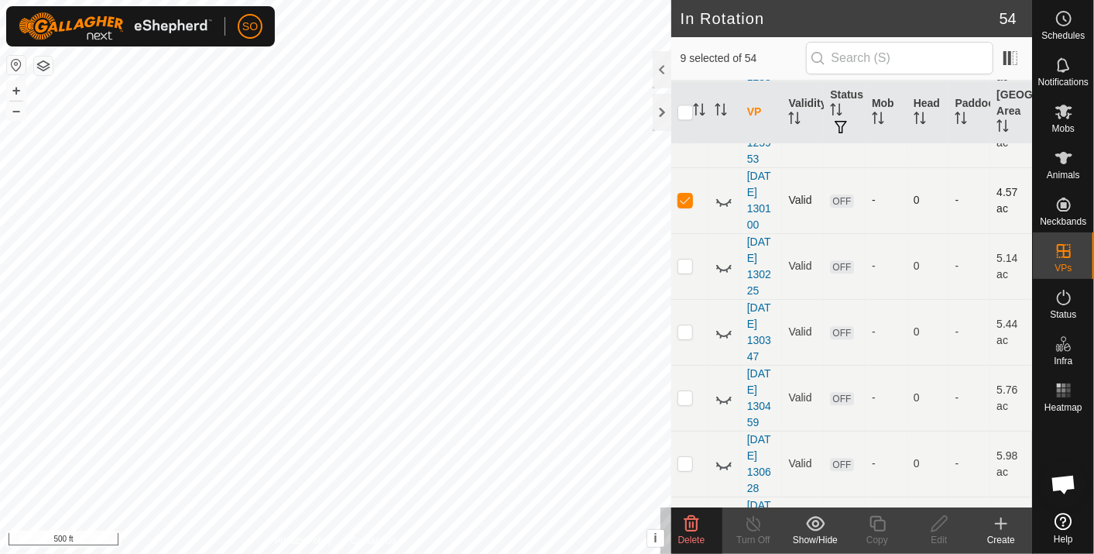
scroll to position [2065, 0]
click at [683, 259] on p-checkbox at bounding box center [685, 265] width 15 height 12
checkbox input "true"
click at [682, 325] on p-checkbox at bounding box center [685, 331] width 15 height 12
checkbox input "true"
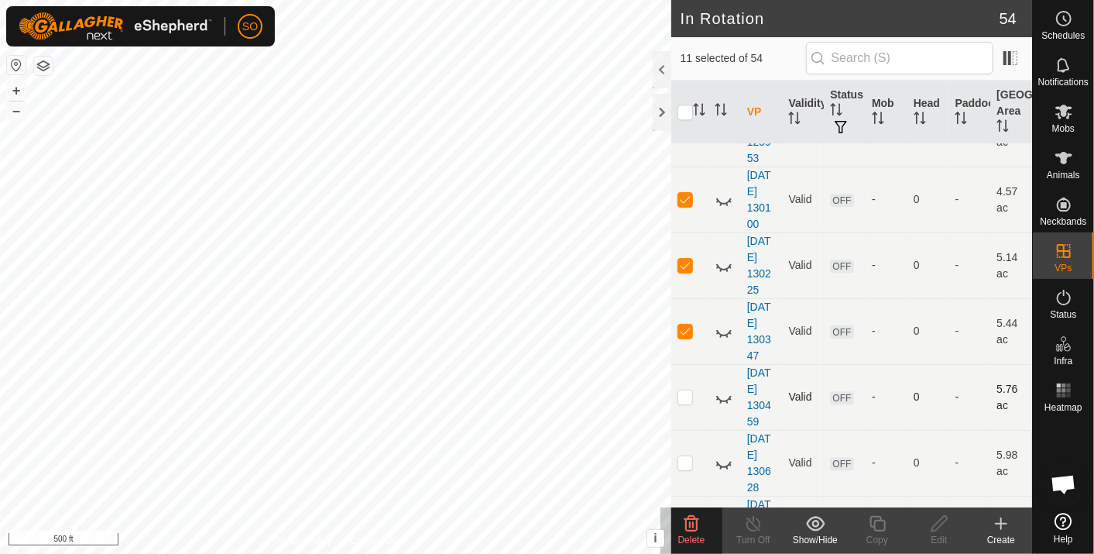
click at [685, 366] on td at bounding box center [690, 397] width 37 height 66
checkbox input "true"
click at [685, 456] on p-checkbox at bounding box center [685, 462] width 15 height 12
checkbox input "true"
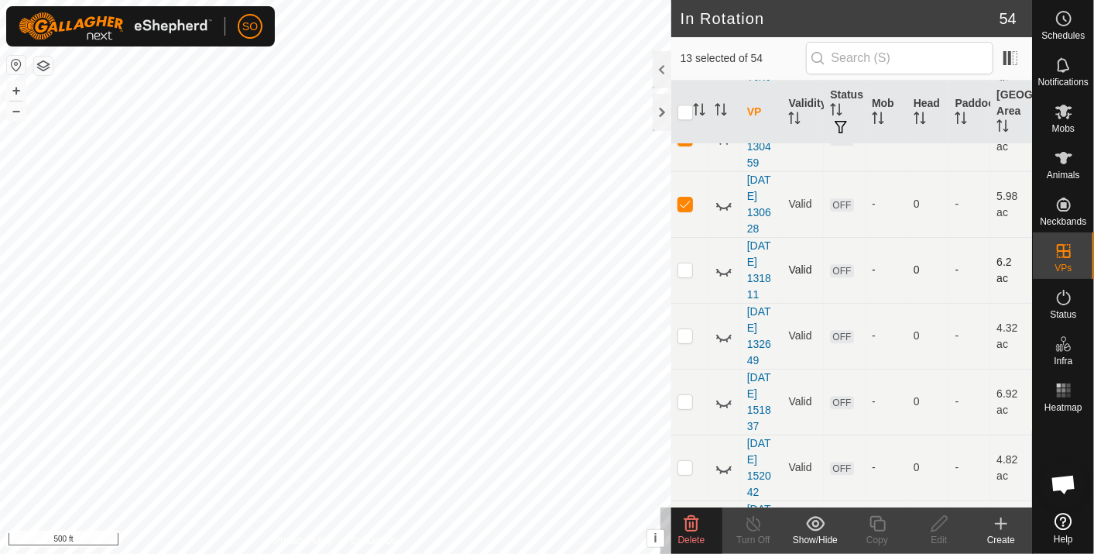
click at [684, 263] on p-checkbox at bounding box center [685, 269] width 15 height 12
checkbox input "true"
click at [687, 329] on p-checkbox at bounding box center [685, 335] width 15 height 12
checkbox input "true"
click at [685, 395] on p-checkbox at bounding box center [685, 401] width 15 height 12
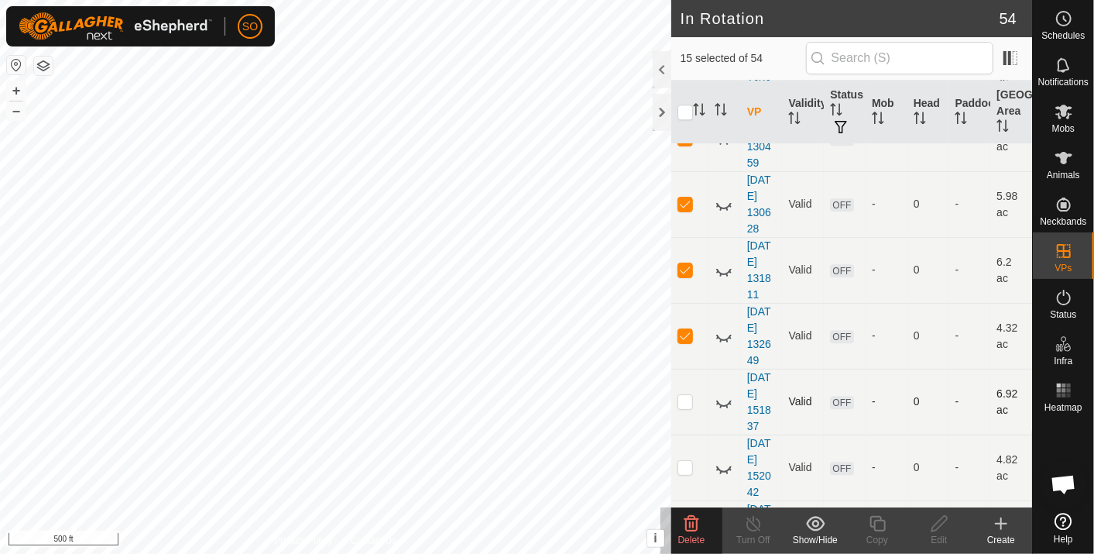
checkbox input "true"
click at [682, 461] on p-checkbox at bounding box center [685, 467] width 15 height 12
checkbox input "true"
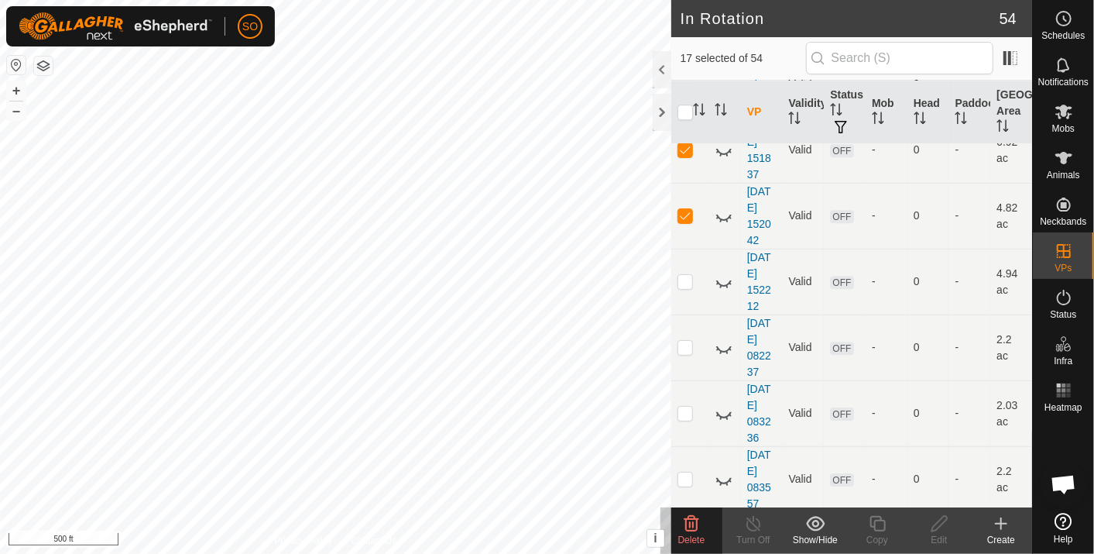
scroll to position [2582, 0]
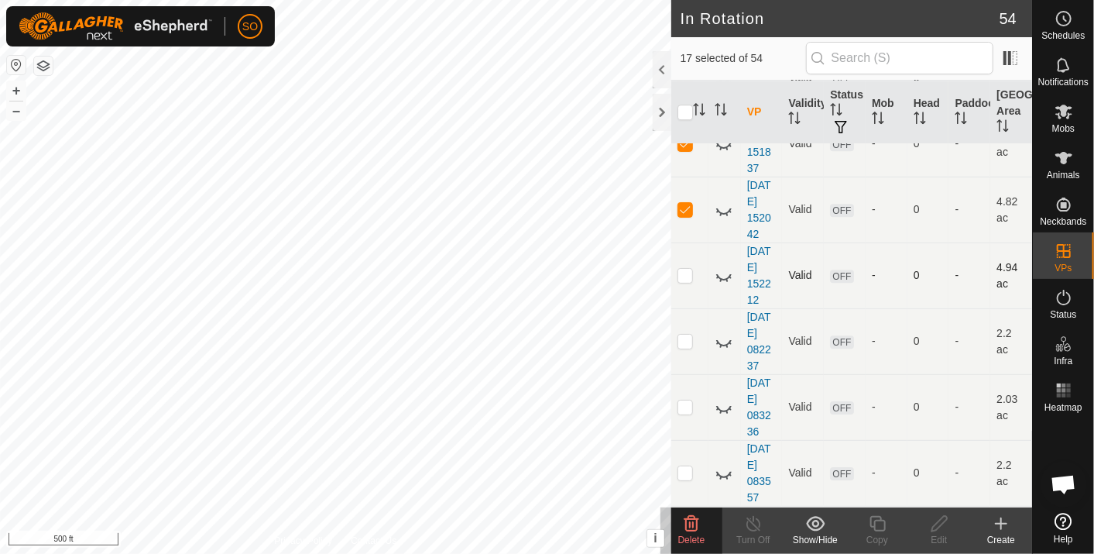
click at [687, 269] on p-checkbox at bounding box center [685, 275] width 15 height 12
checkbox input "true"
click at [688, 335] on p-checkbox at bounding box center [685, 341] width 15 height 12
checkbox input "true"
click at [690, 400] on p-checkbox at bounding box center [685, 406] width 15 height 12
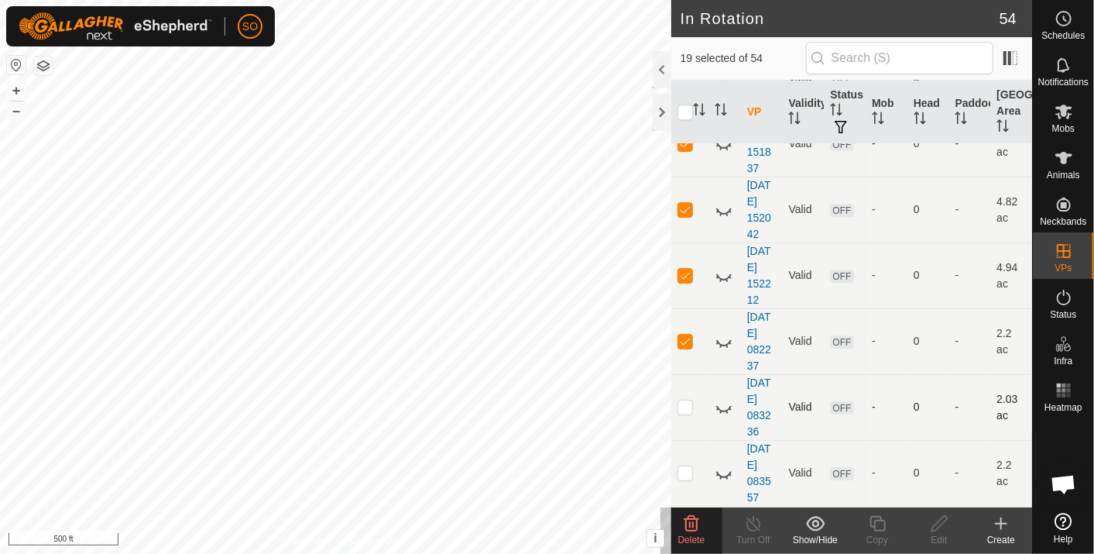
checkbox input "true"
drag, startPoint x: 687, startPoint y: 445, endPoint x: 708, endPoint y: 437, distance: 22.3
click at [685, 466] on p-checkbox at bounding box center [685, 472] width 15 height 12
checkbox input "true"
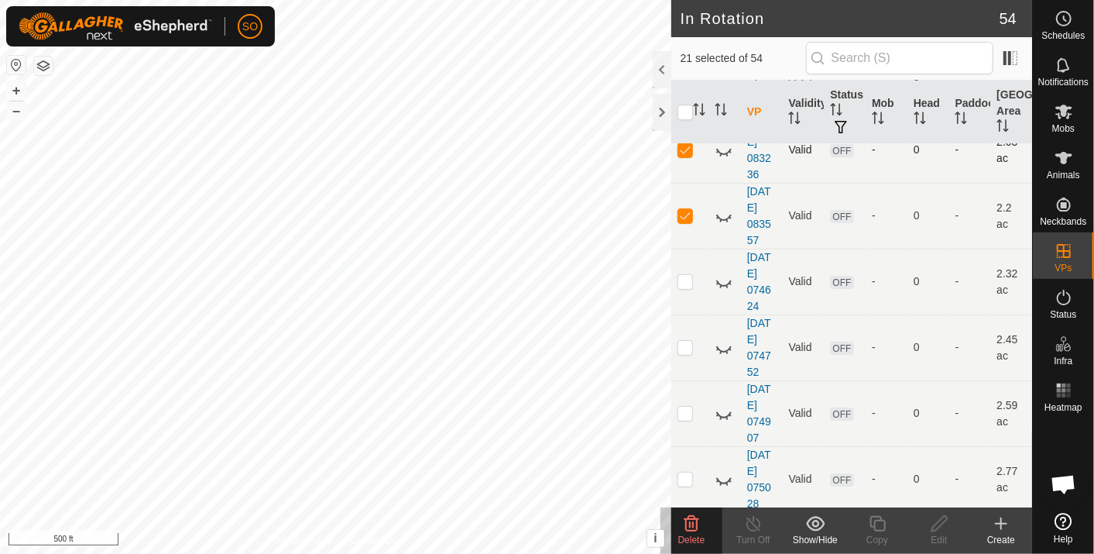
scroll to position [2840, 0]
click at [687, 274] on p-checkbox at bounding box center [685, 280] width 15 height 12
checkbox input "true"
click at [685, 340] on p-checkbox at bounding box center [685, 346] width 15 height 12
checkbox input "true"
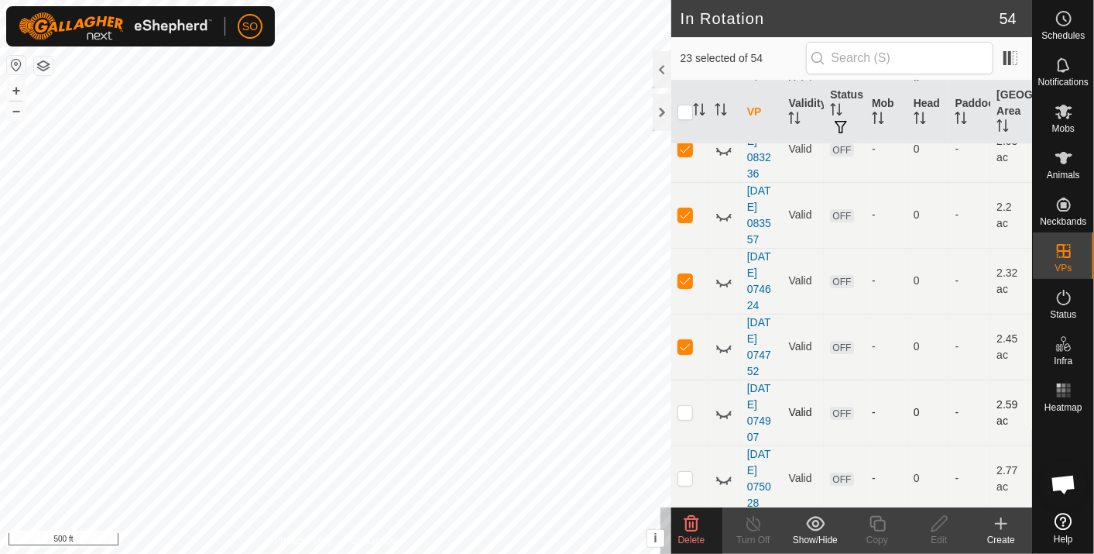
click at [685, 406] on p-checkbox at bounding box center [685, 412] width 15 height 12
checkbox input "true"
drag, startPoint x: 683, startPoint y: 452, endPoint x: 860, endPoint y: 355, distance: 201.4
click at [683, 472] on p-checkbox at bounding box center [685, 478] width 15 height 12
checkbox input "true"
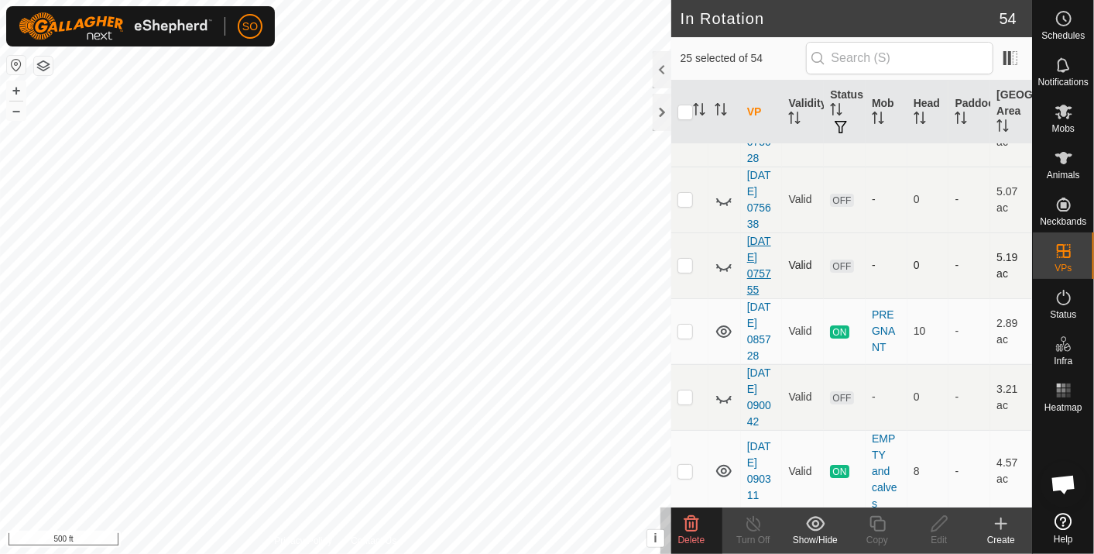
scroll to position [3098, 0]
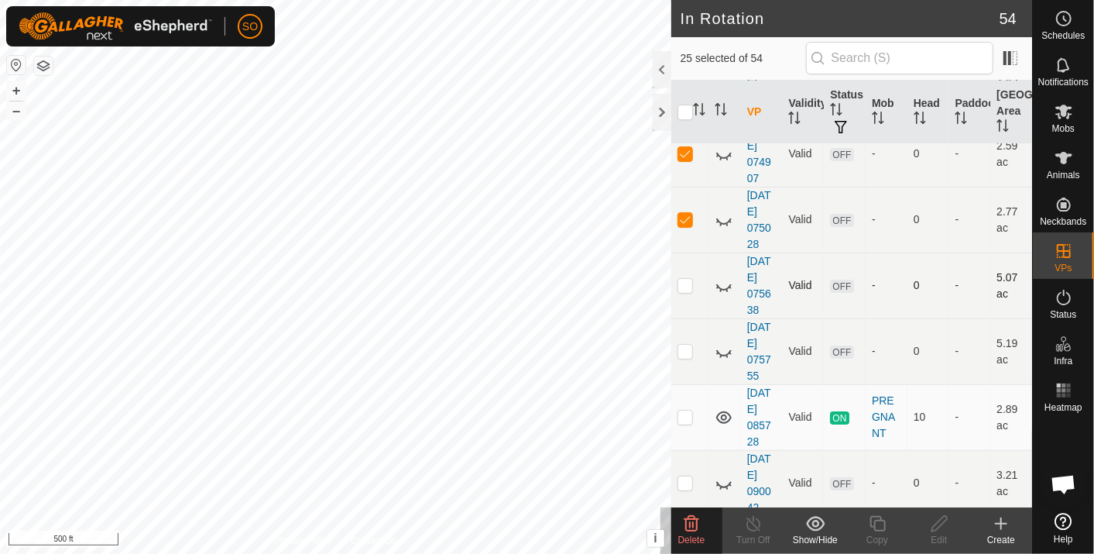
click at [685, 279] on p-checkbox at bounding box center [685, 285] width 15 height 12
checkbox input "true"
click at [686, 345] on p-checkbox at bounding box center [685, 351] width 15 height 12
checkbox input "true"
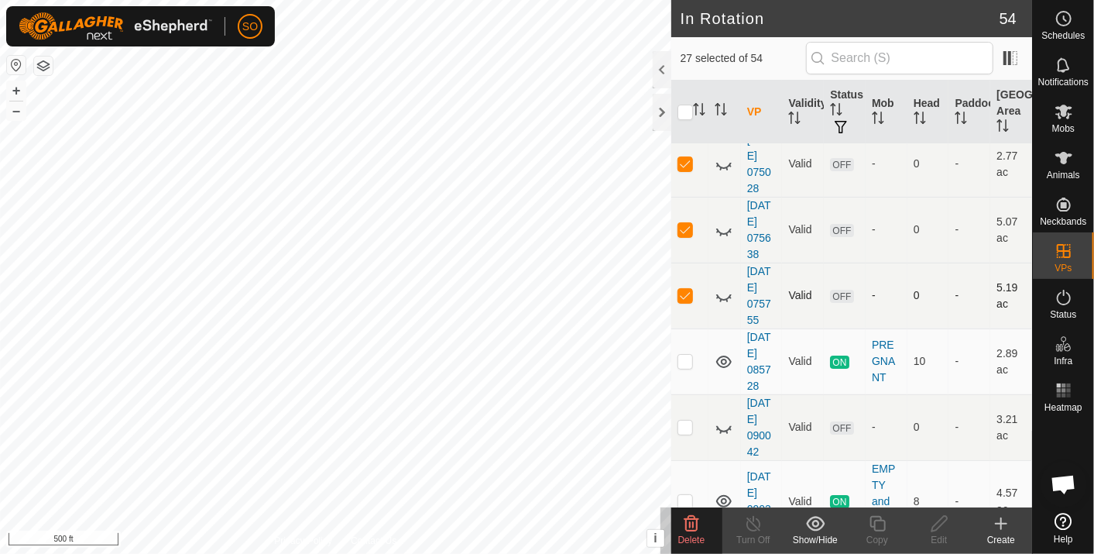
scroll to position [3184, 0]
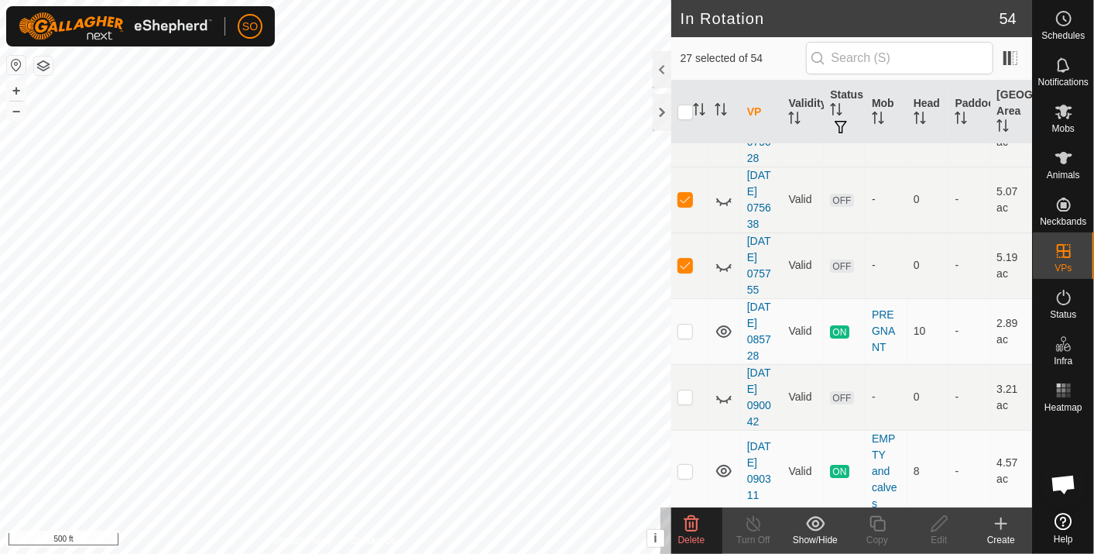
click at [690, 517] on icon at bounding box center [691, 523] width 19 height 19
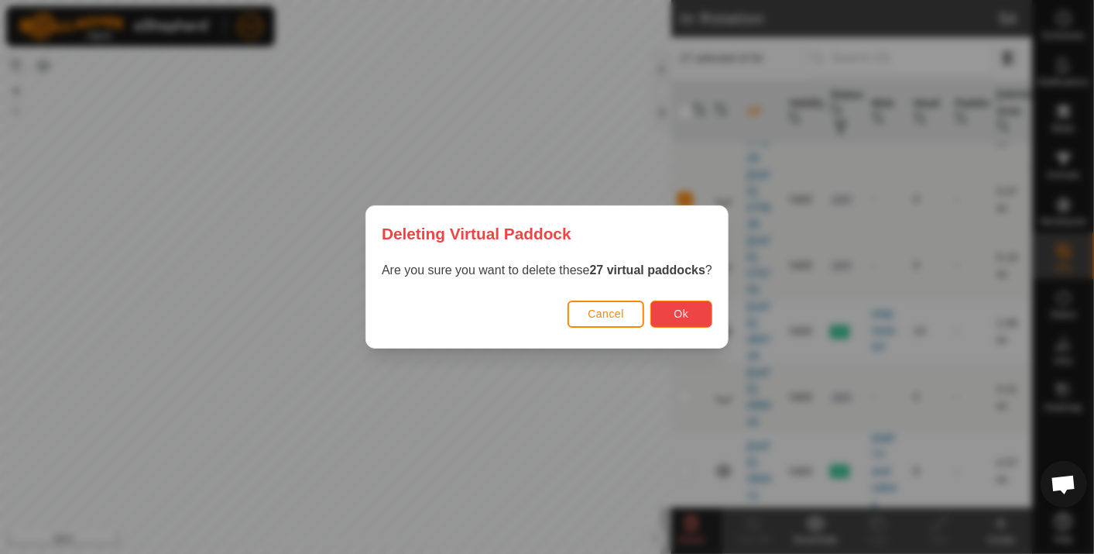
click at [677, 307] on span "Ok" at bounding box center [682, 313] width 15 height 12
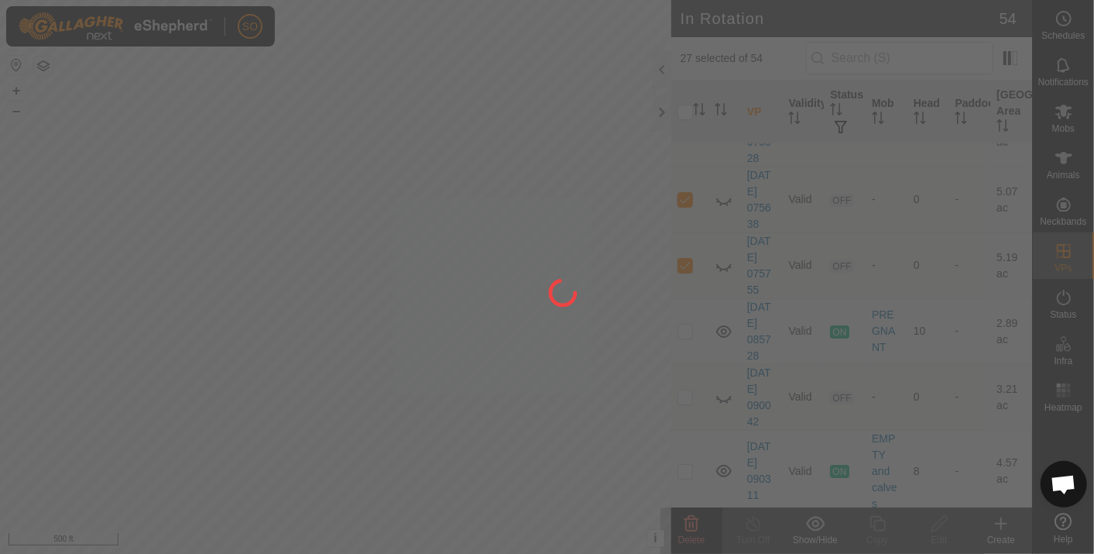
checkbox input "false"
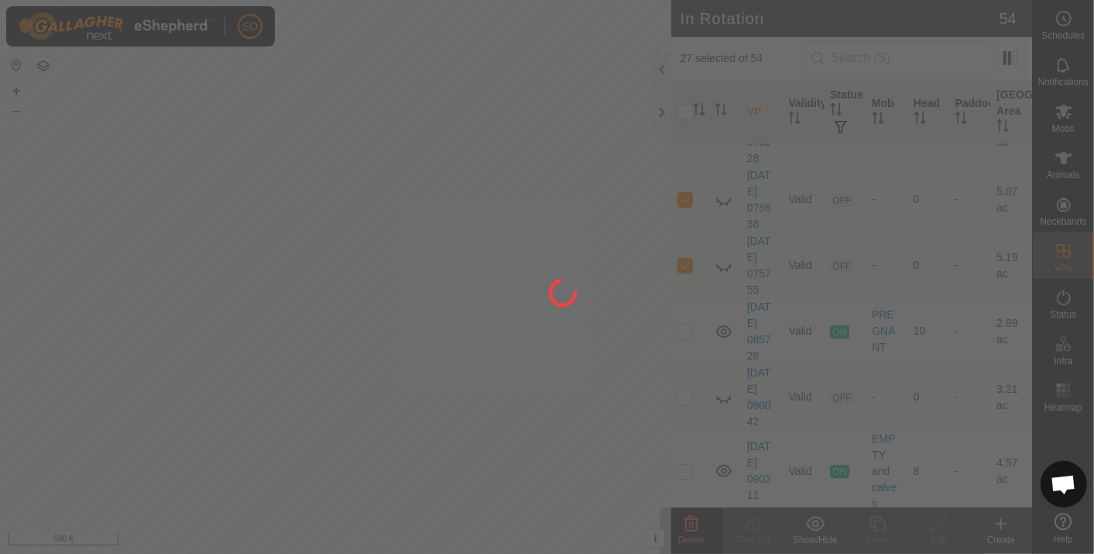
checkbox input "false"
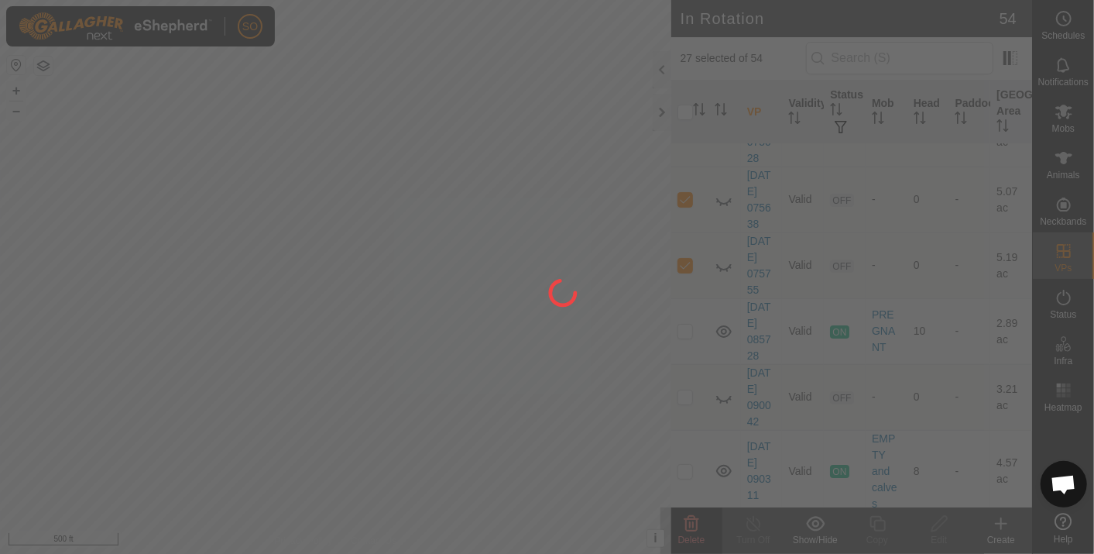
checkbox input "false"
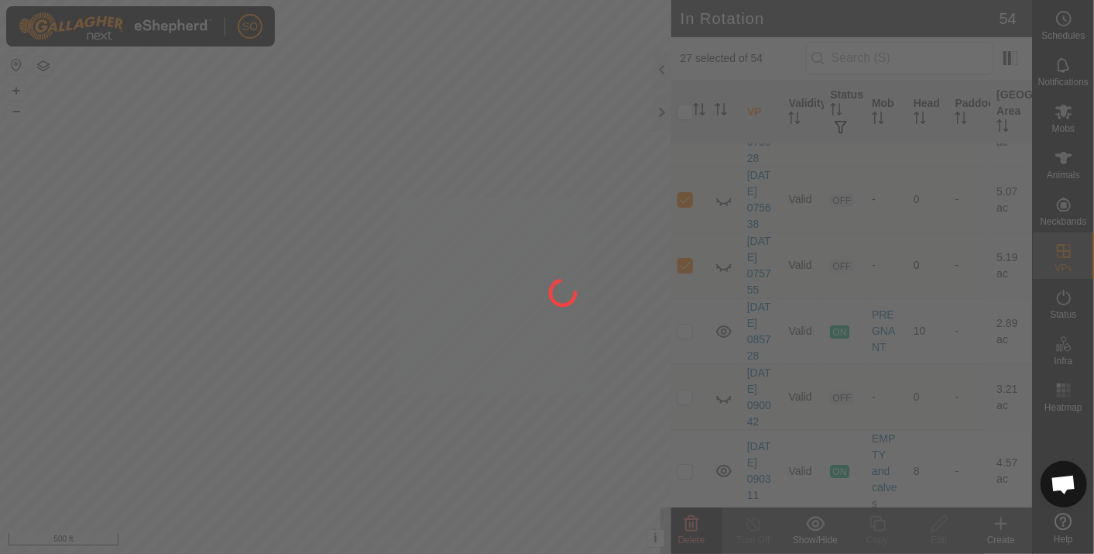
checkbox input "false"
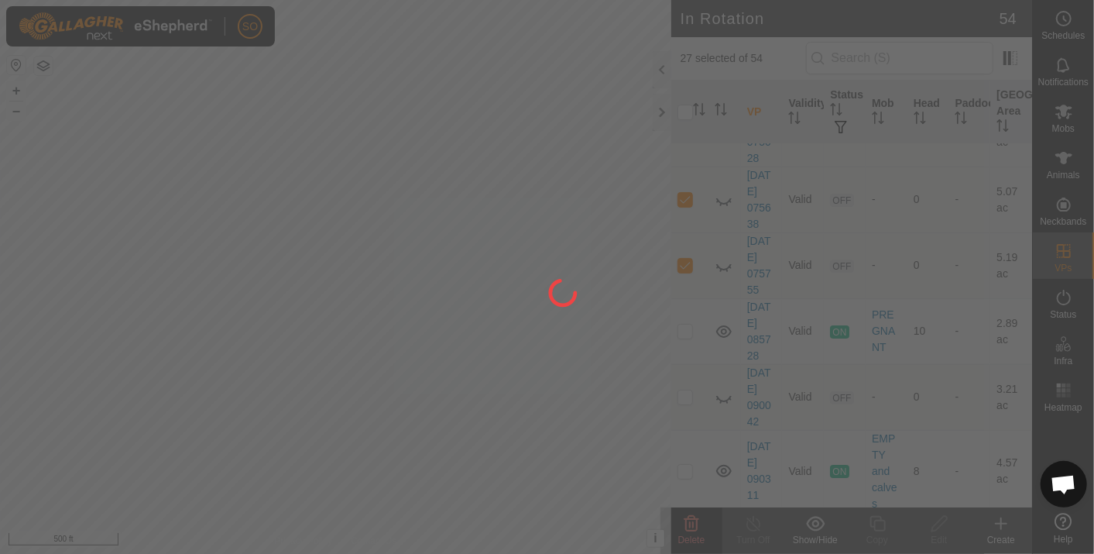
checkbox input "false"
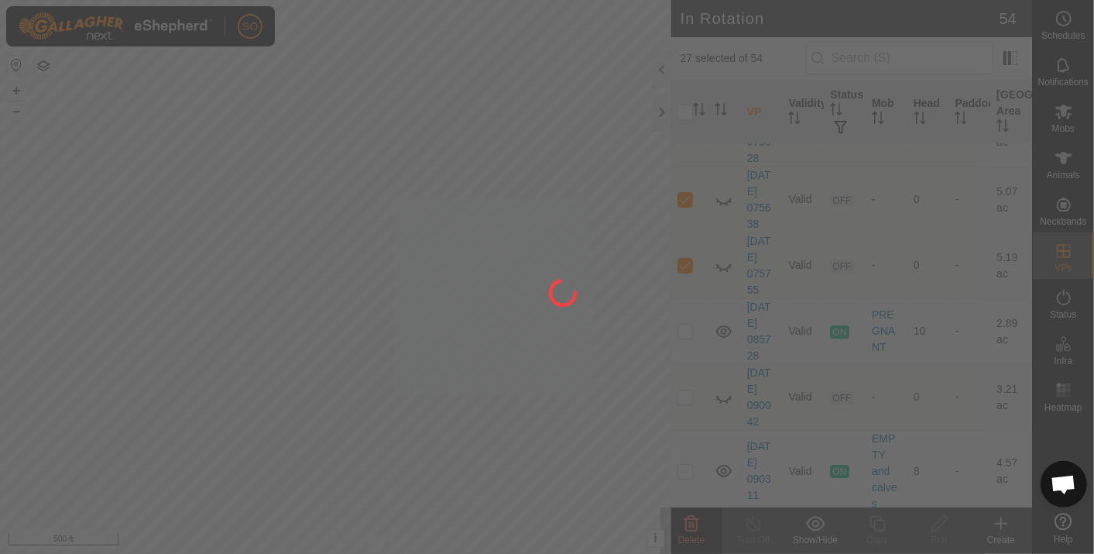
checkbox input "false"
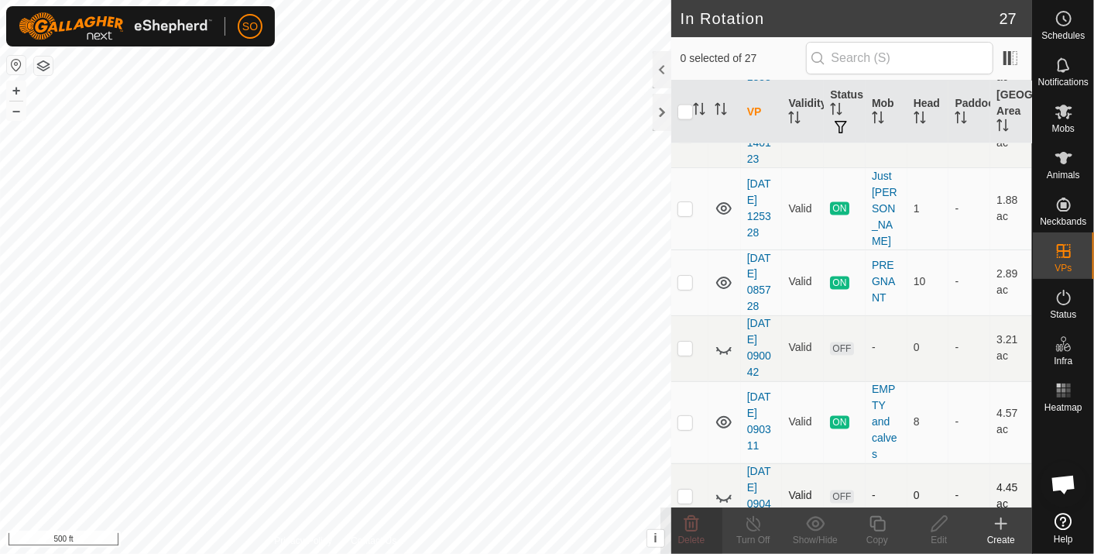
click at [723, 487] on icon at bounding box center [724, 496] width 19 height 19
click at [723, 339] on icon at bounding box center [724, 348] width 19 height 19
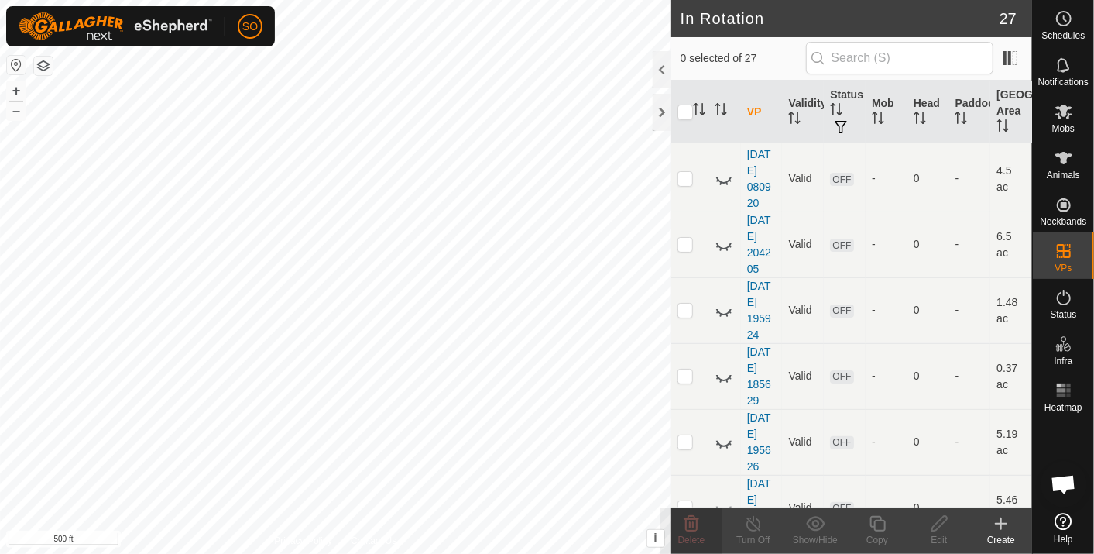
scroll to position [0, 0]
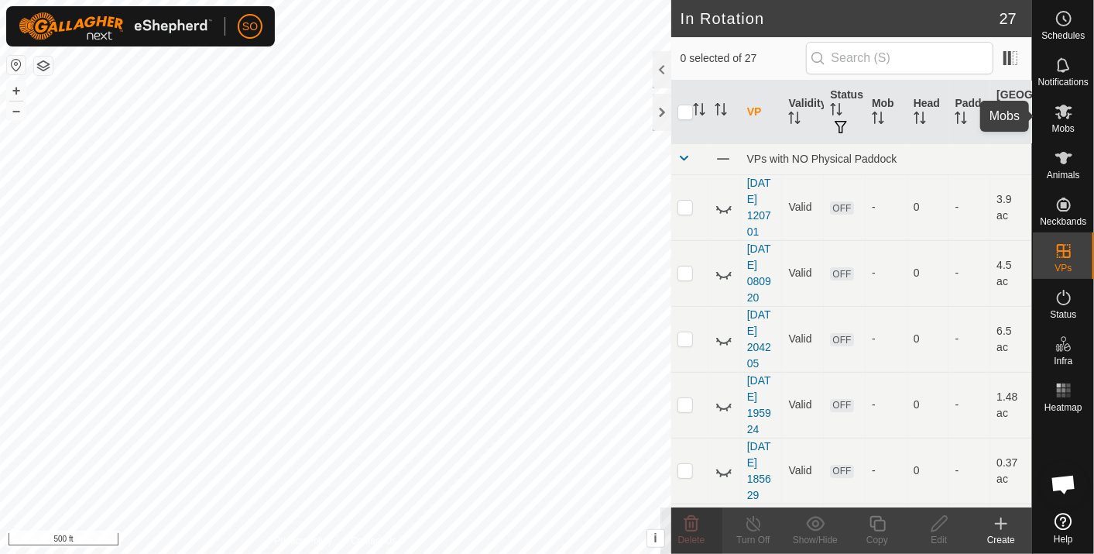
click at [1066, 102] on icon at bounding box center [1064, 111] width 19 height 19
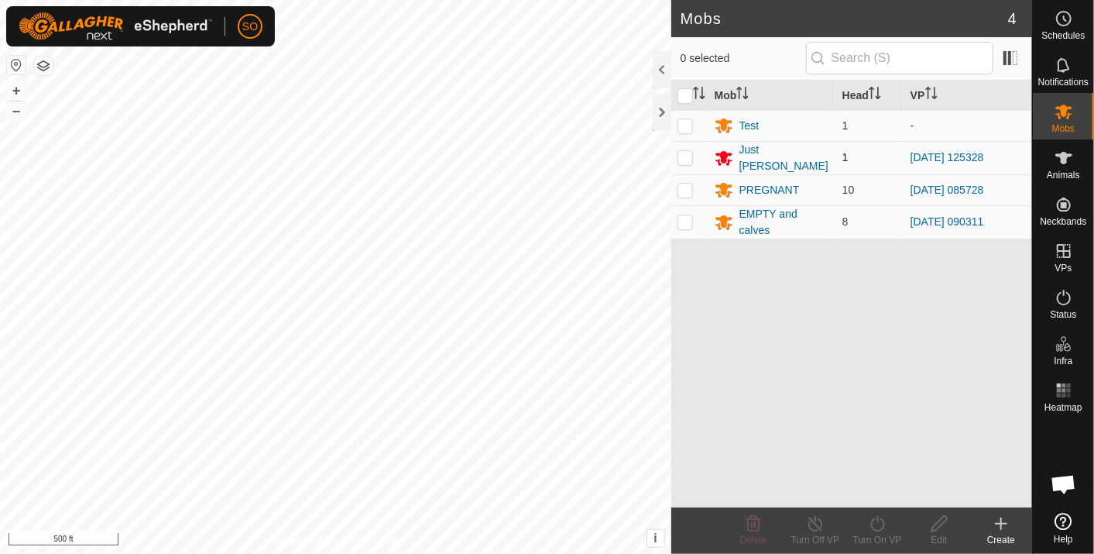
click at [682, 153] on p-checkbox at bounding box center [685, 157] width 15 height 12
checkbox input "true"
click at [1002, 521] on icon at bounding box center [1002, 523] width 0 height 11
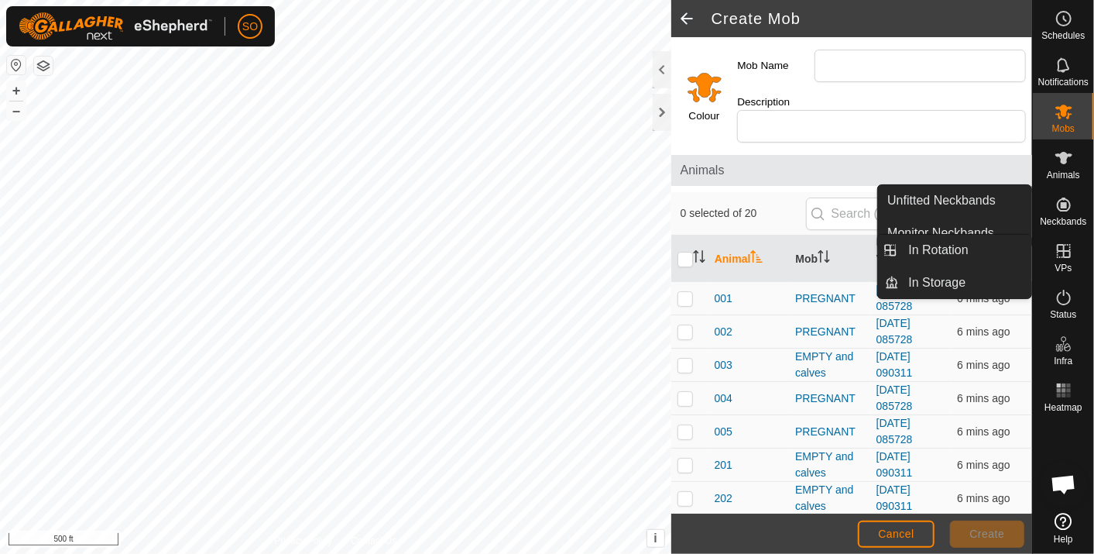
click at [1060, 249] on icon at bounding box center [1064, 251] width 19 height 19
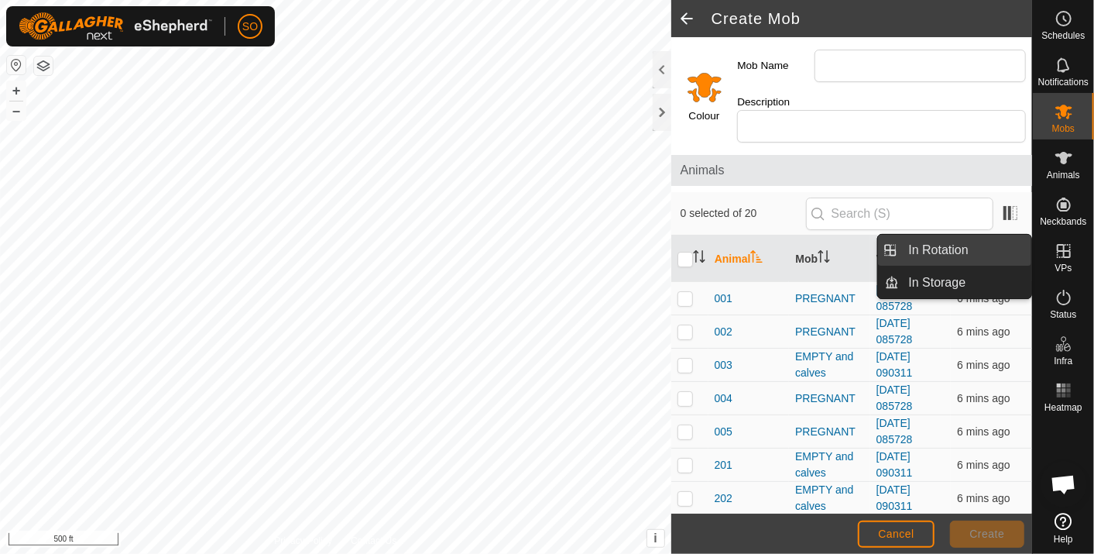
click at [969, 244] on link "In Rotation" at bounding box center [966, 250] width 132 height 31
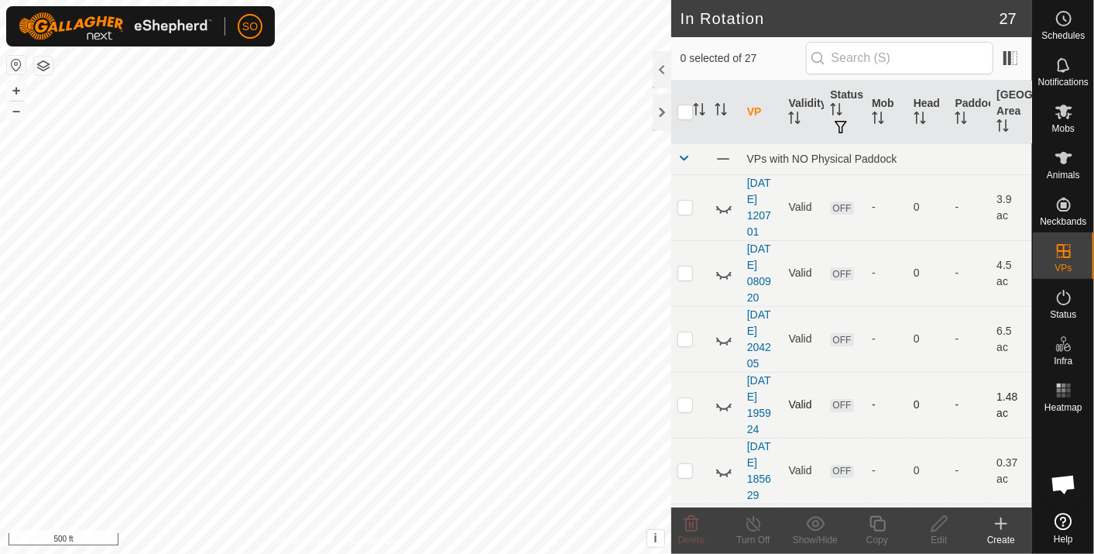
click at [685, 406] on p-checkbox at bounding box center [685, 404] width 15 height 12
checkbox input "true"
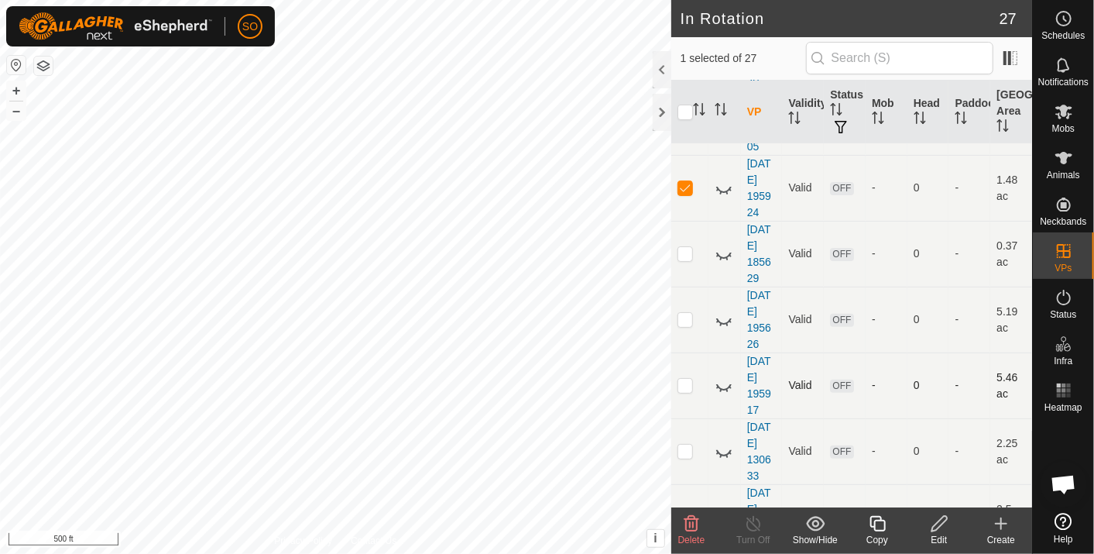
scroll to position [258, 0]
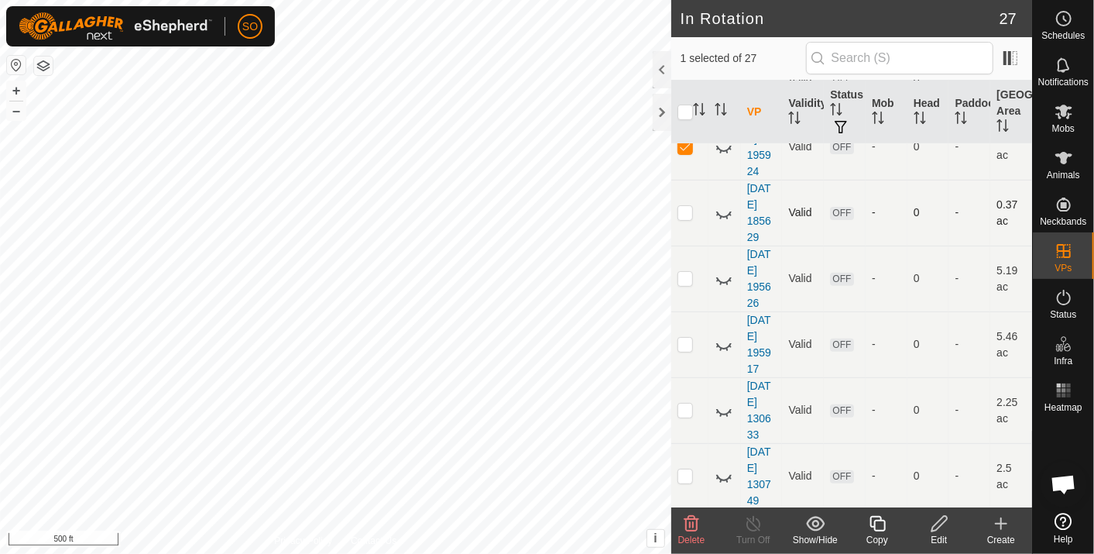
click at [685, 208] on p-checkbox at bounding box center [685, 212] width 15 height 12
checkbox input "true"
click at [682, 276] on p-checkbox at bounding box center [685, 278] width 15 height 12
checkbox input "true"
click at [685, 342] on p-checkbox at bounding box center [685, 344] width 15 height 12
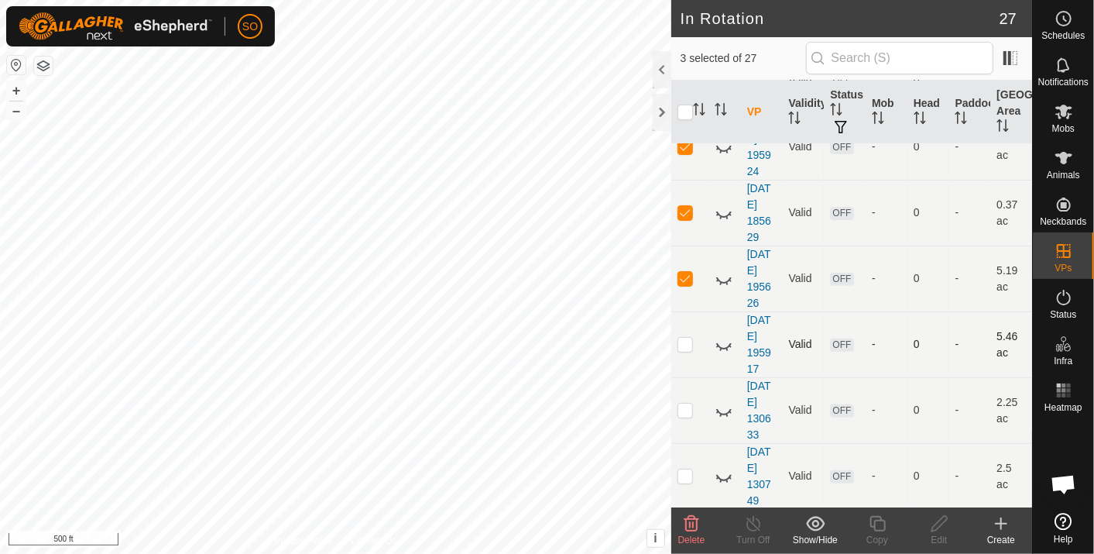
checkbox input "true"
drag, startPoint x: 682, startPoint y: 409, endPoint x: 699, endPoint y: 395, distance: 21.4
click at [682, 408] on p-checkbox at bounding box center [685, 410] width 15 height 12
checkbox input "true"
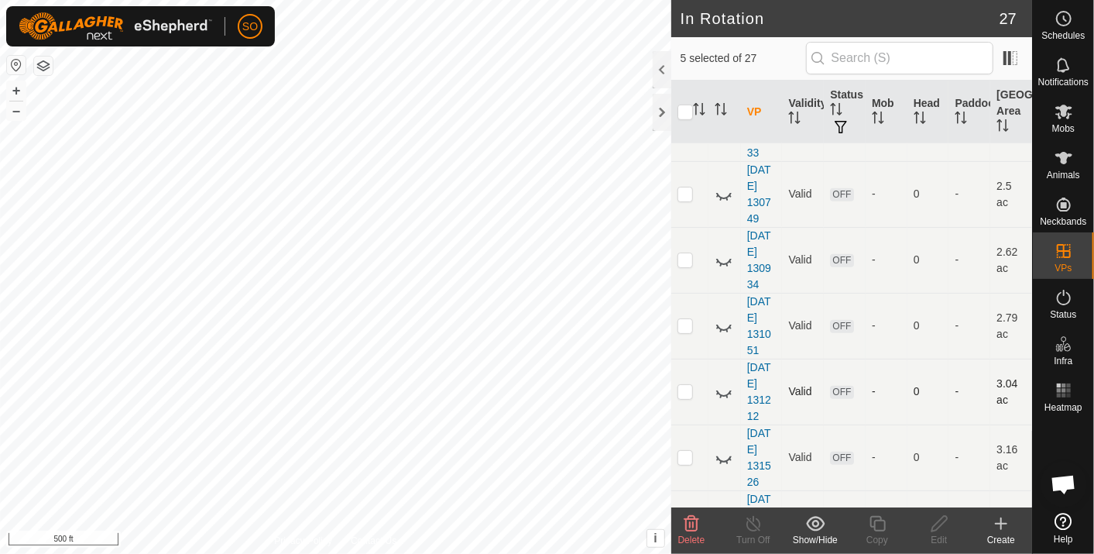
scroll to position [602, 0]
click at [688, 191] on p-checkbox at bounding box center [685, 197] width 15 height 12
checkbox input "true"
click at [685, 261] on p-checkbox at bounding box center [685, 263] width 15 height 12
checkbox input "true"
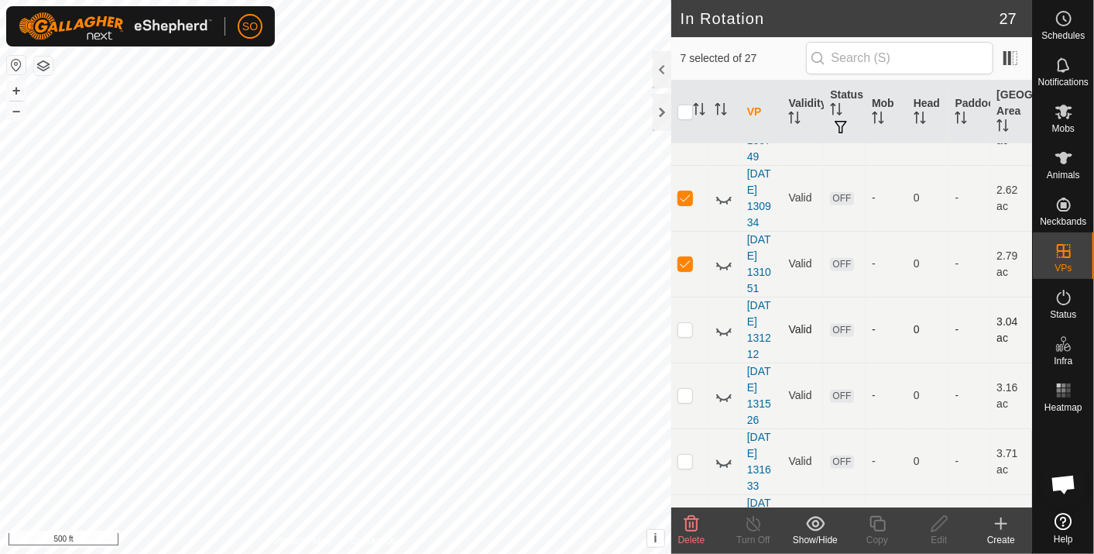
click at [685, 325] on p-checkbox at bounding box center [685, 329] width 15 height 12
checkbox input "true"
click at [683, 393] on p-checkbox at bounding box center [685, 395] width 15 height 12
checkbox input "true"
click at [686, 458] on p-checkbox at bounding box center [685, 461] width 15 height 12
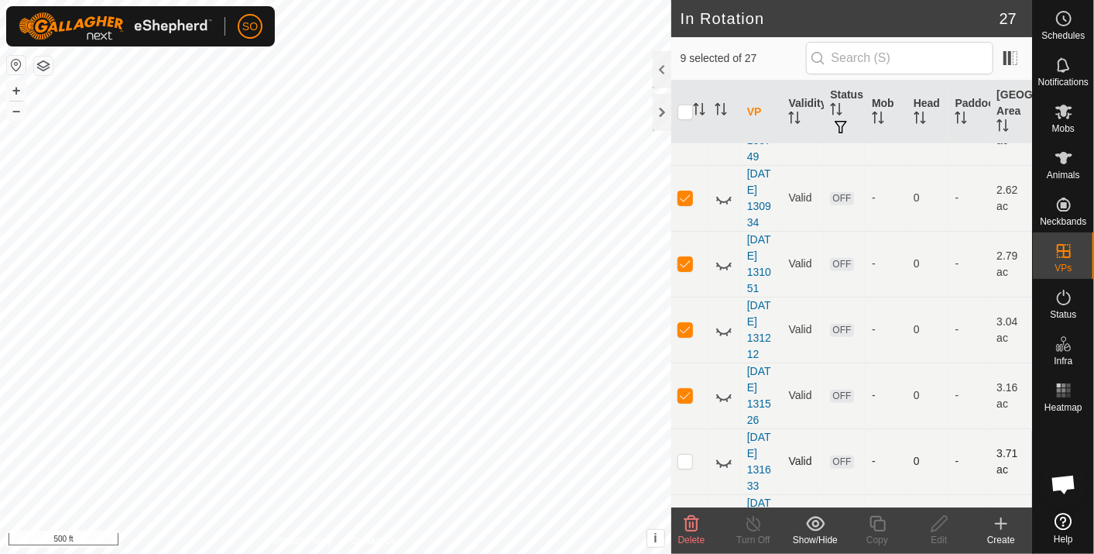
checkbox input "true"
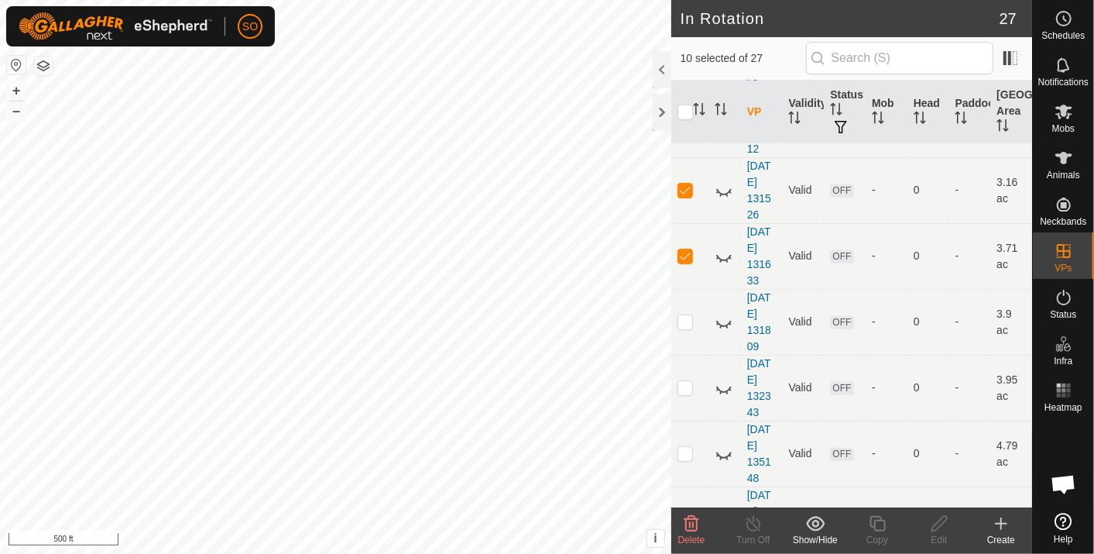
scroll to position [775, 0]
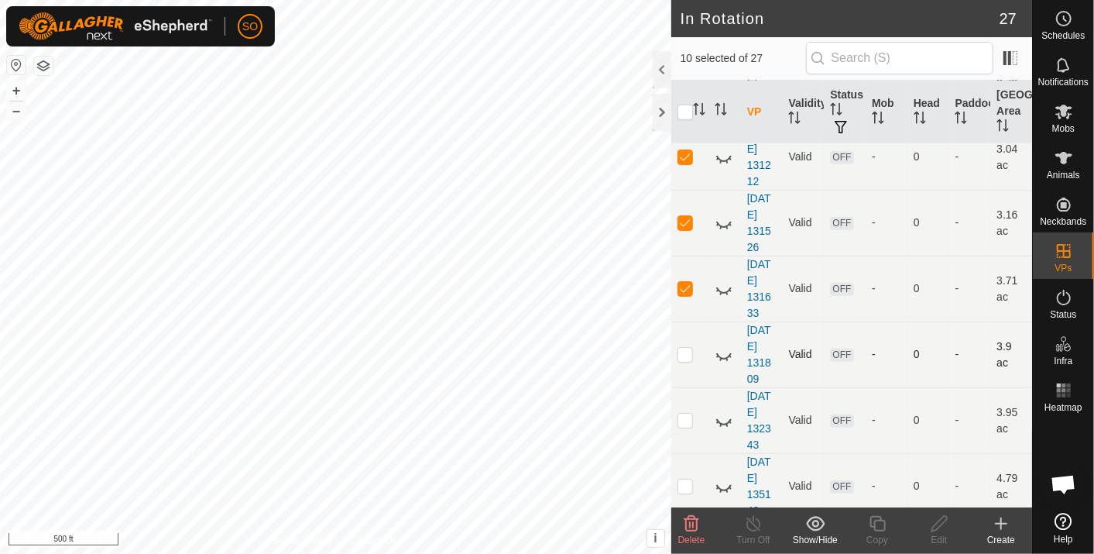
click at [683, 351] on p-checkbox at bounding box center [685, 354] width 15 height 12
checkbox input "true"
drag, startPoint x: 687, startPoint y: 414, endPoint x: 690, endPoint y: 422, distance: 8.3
click at [687, 414] on p-checkbox at bounding box center [685, 420] width 15 height 12
checkbox input "true"
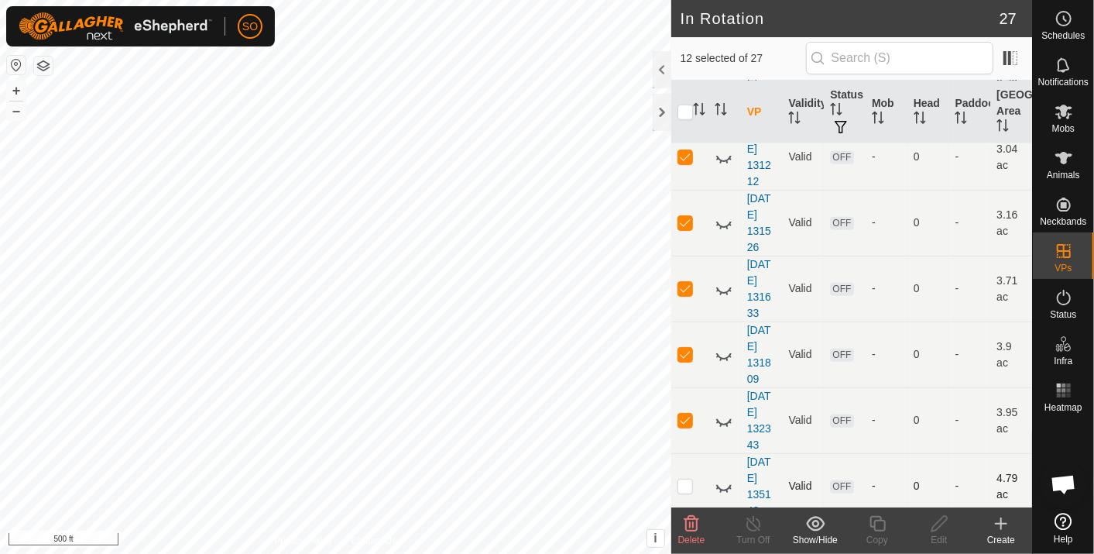
drag, startPoint x: 685, startPoint y: 483, endPoint x: 799, endPoint y: 407, distance: 136.8
click at [685, 482] on p-checkbox at bounding box center [685, 485] width 15 height 12
checkbox input "true"
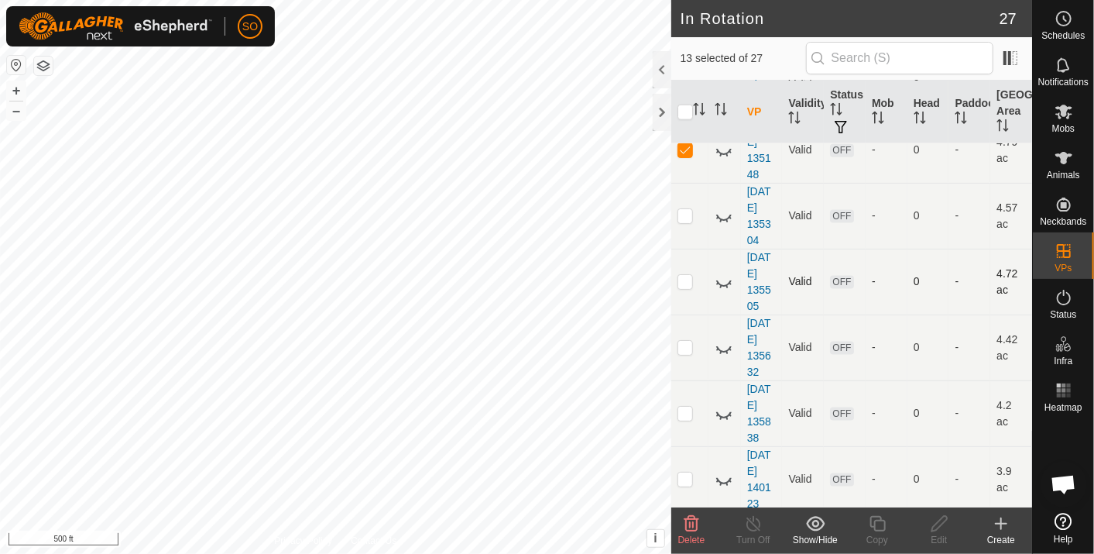
scroll to position [1118, 0]
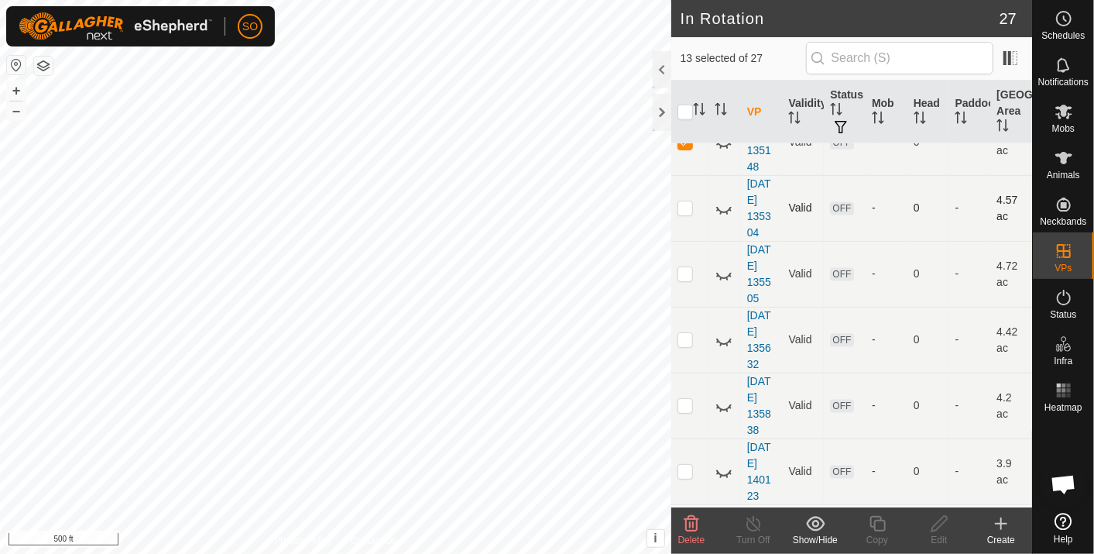
click at [685, 201] on p-checkbox at bounding box center [685, 207] width 15 height 12
checkbox input "true"
click at [689, 267] on p-checkbox at bounding box center [685, 273] width 15 height 12
checkbox input "true"
drag, startPoint x: 688, startPoint y: 330, endPoint x: 698, endPoint y: 351, distance: 23.2
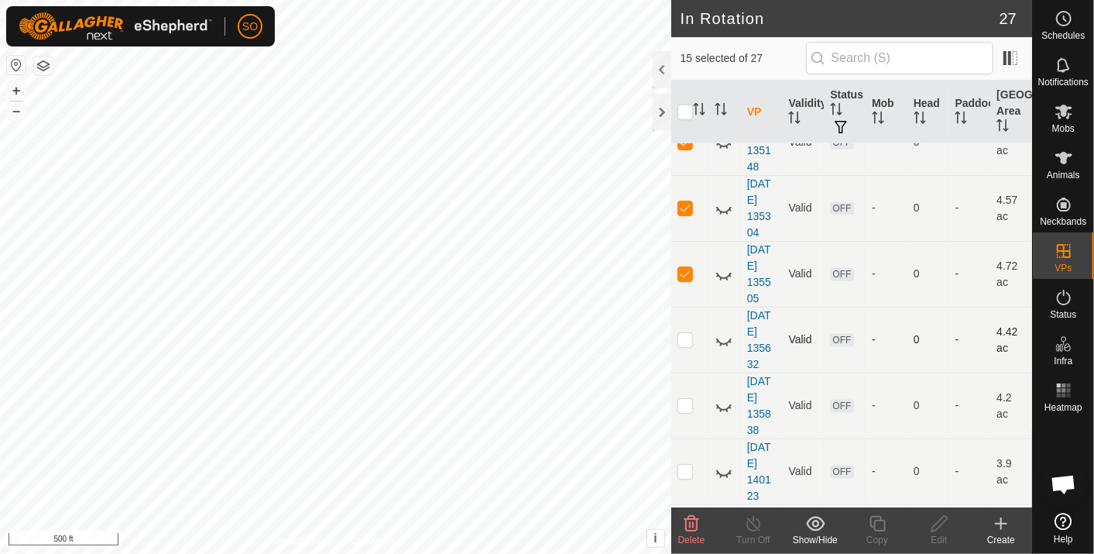
click at [688, 333] on p-checkbox at bounding box center [685, 339] width 15 height 12
checkbox input "true"
drag, startPoint x: 685, startPoint y: 400, endPoint x: 695, endPoint y: 406, distance: 11.2
click at [685, 399] on p-checkbox at bounding box center [685, 405] width 15 height 12
checkbox input "true"
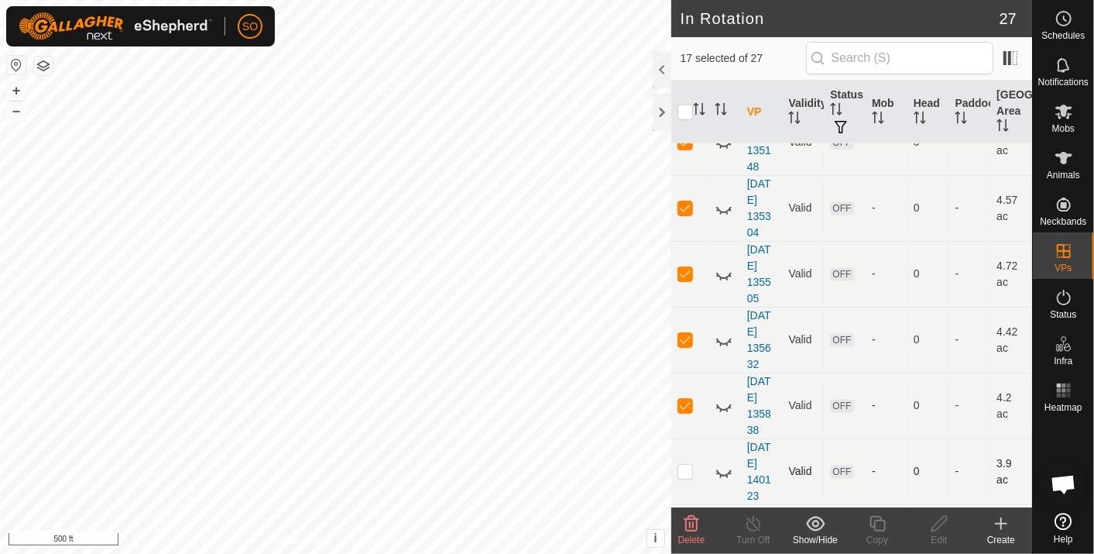
click at [685, 465] on p-checkbox at bounding box center [685, 471] width 15 height 12
checkbox input "true"
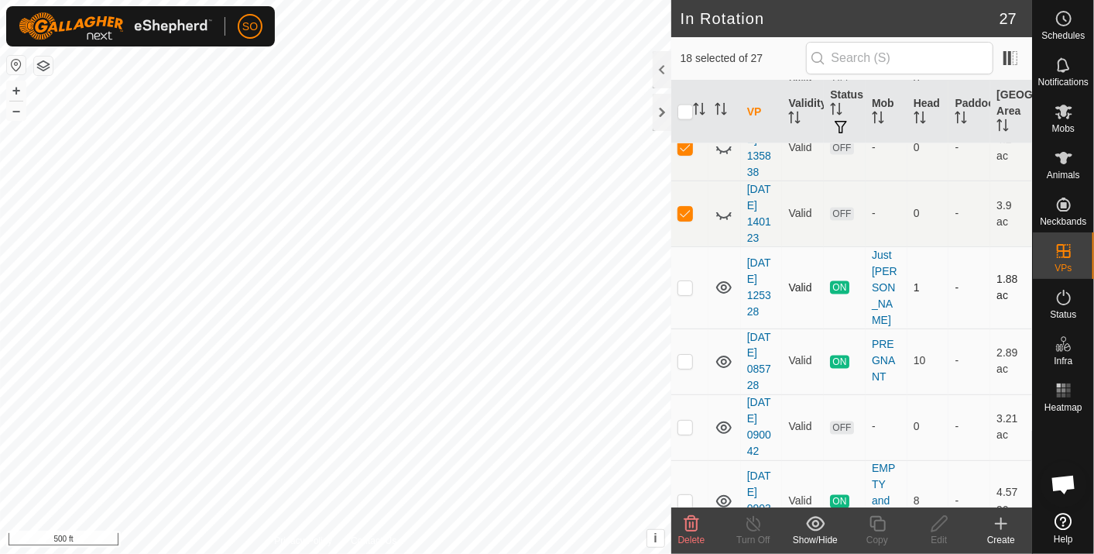
scroll to position [1376, 0]
click at [690, 521] on icon at bounding box center [691, 523] width 19 height 19
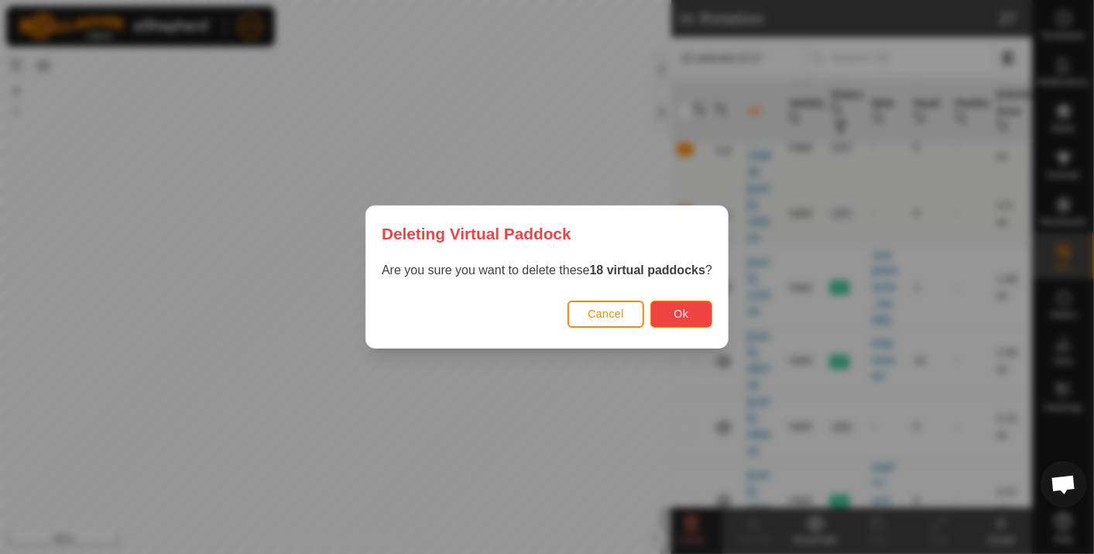
click at [688, 314] on button "Ok" at bounding box center [682, 314] width 62 height 27
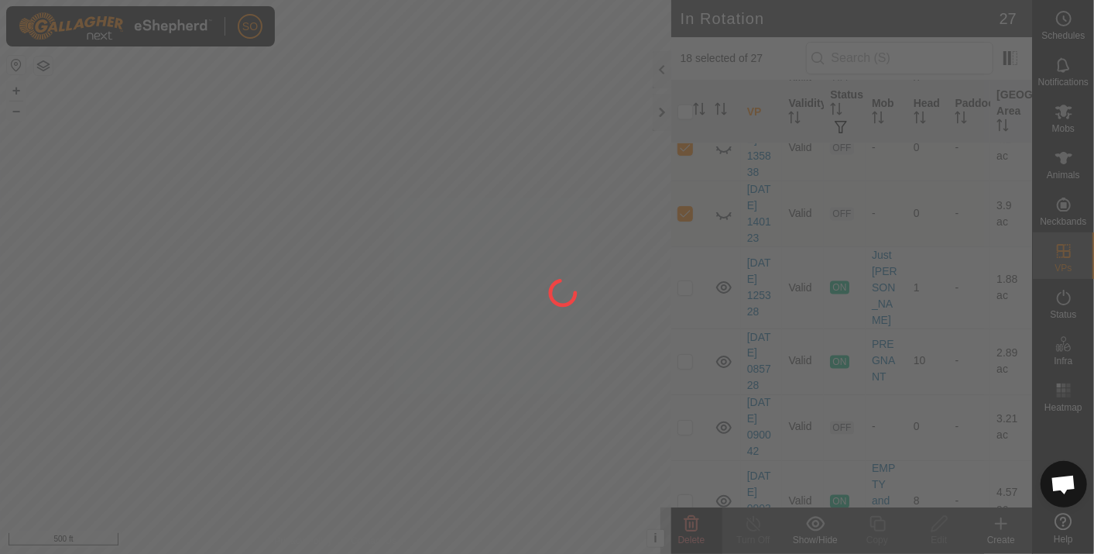
checkbox input "false"
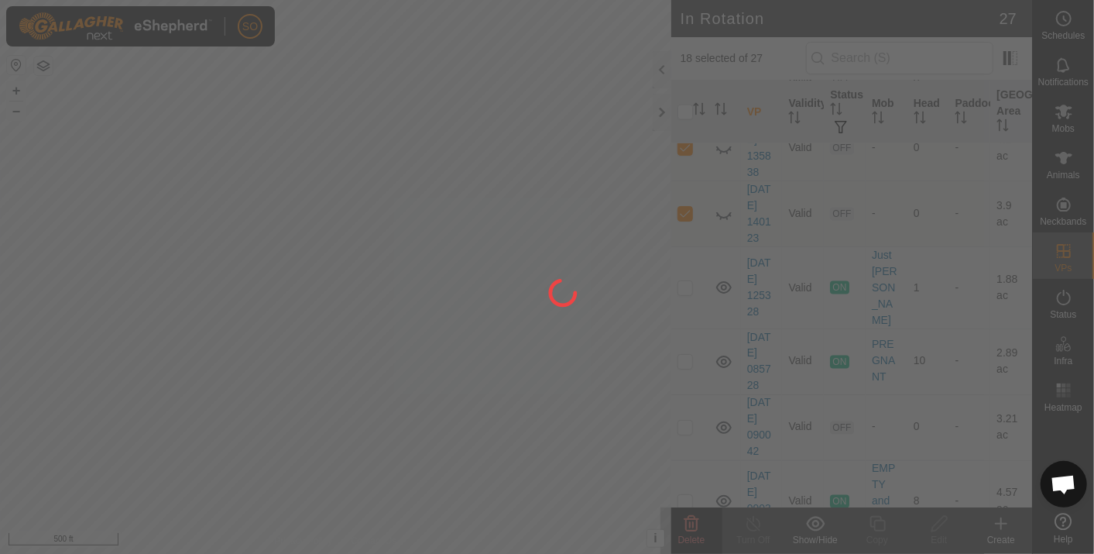
checkbox input "false"
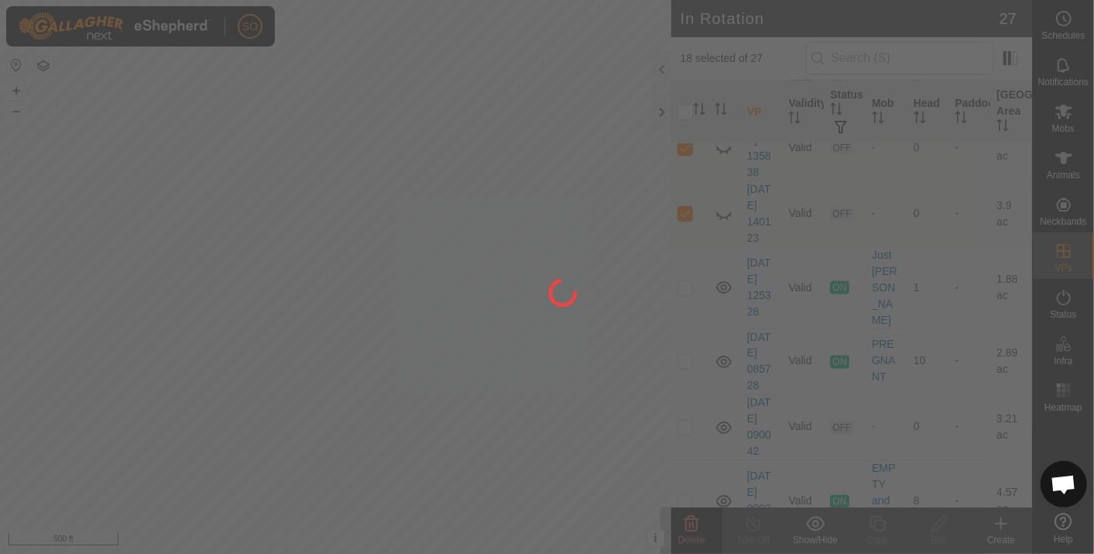
checkbox input "false"
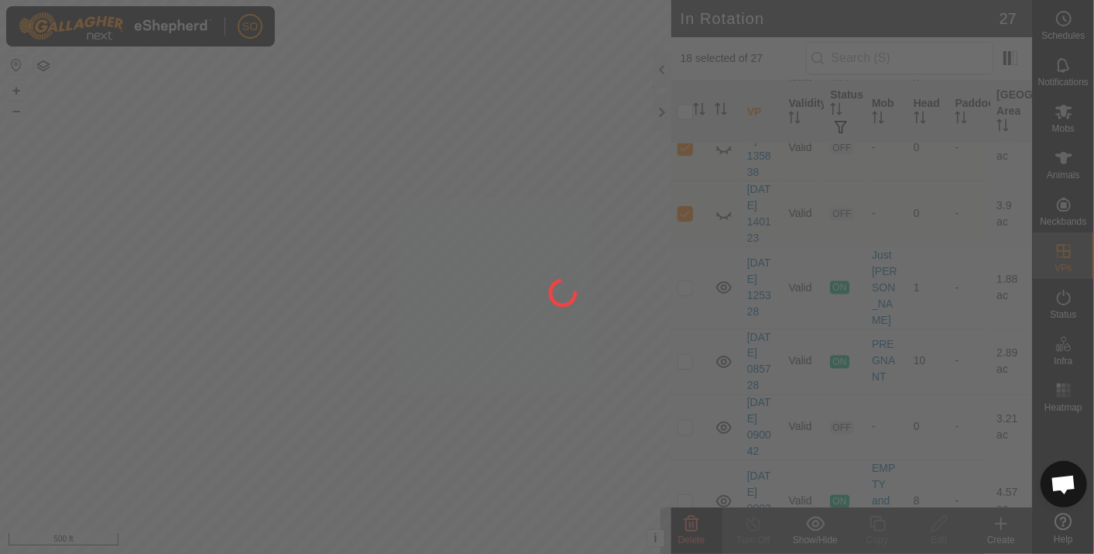
checkbox input "false"
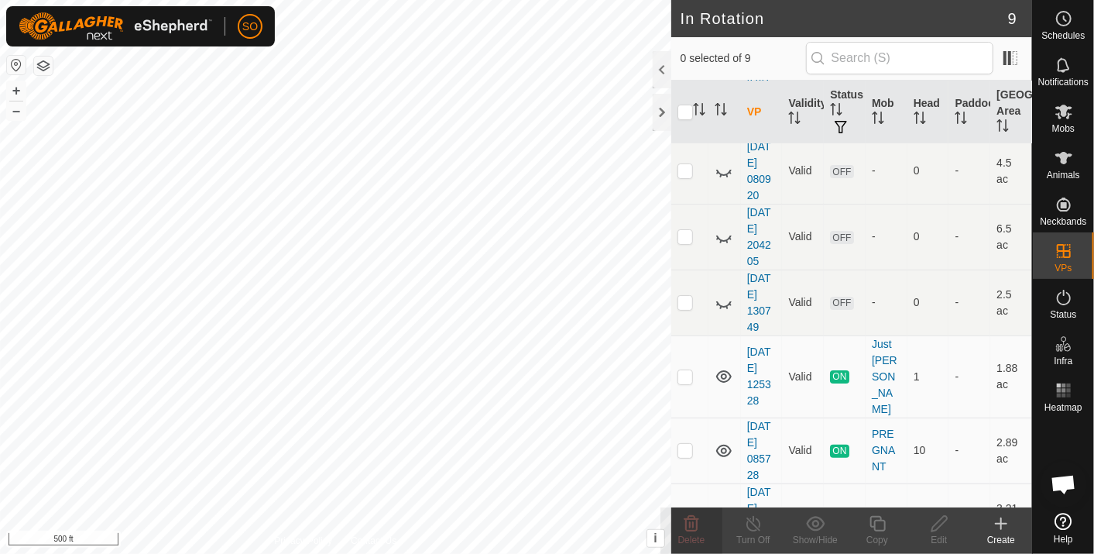
scroll to position [0, 0]
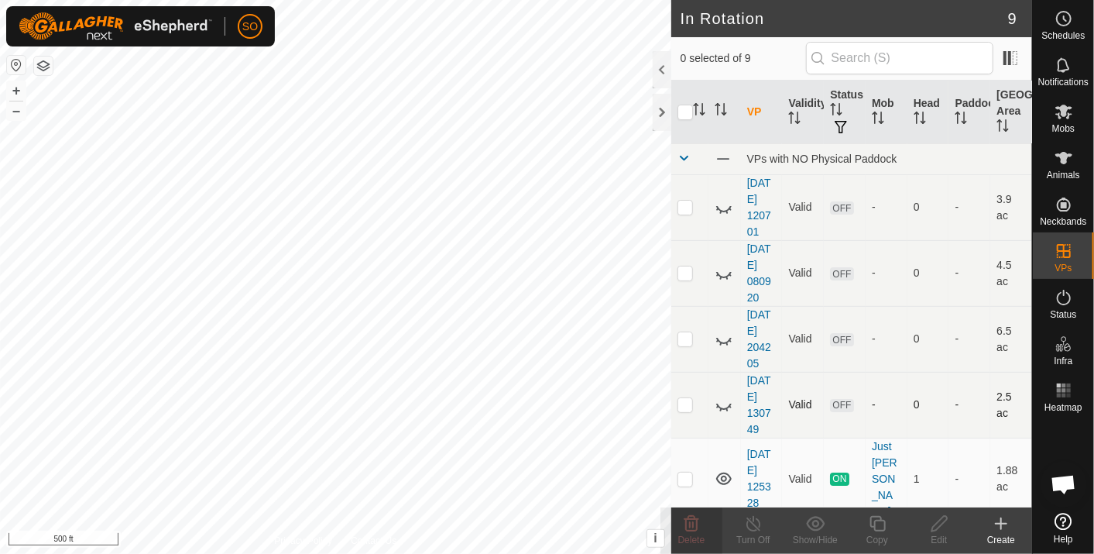
click at [682, 402] on p-checkbox at bounding box center [685, 404] width 15 height 12
checkbox input "true"
click at [692, 521] on icon at bounding box center [691, 523] width 19 height 19
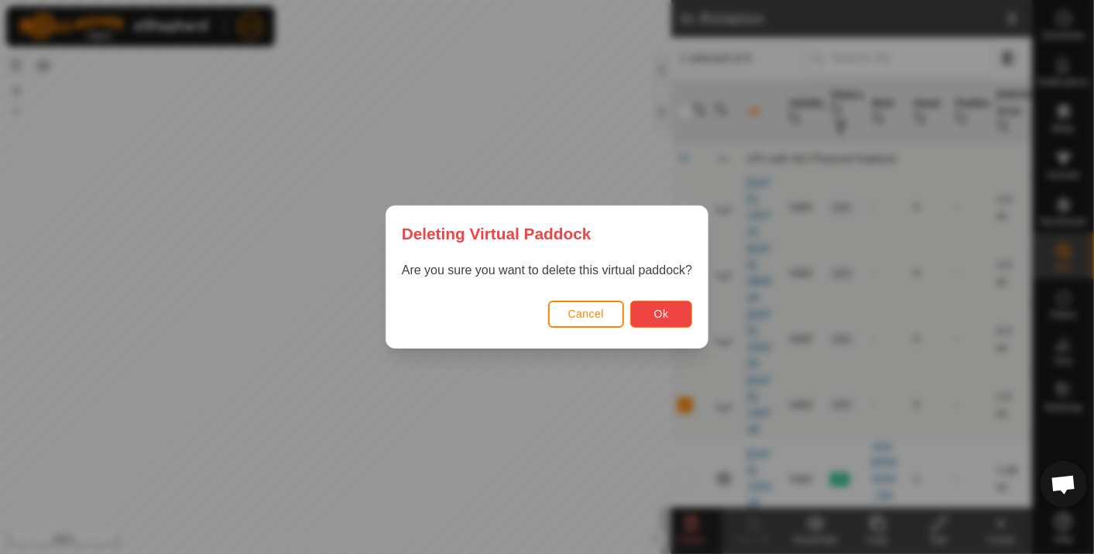
click at [654, 311] on span "Ok" at bounding box center [661, 313] width 15 height 12
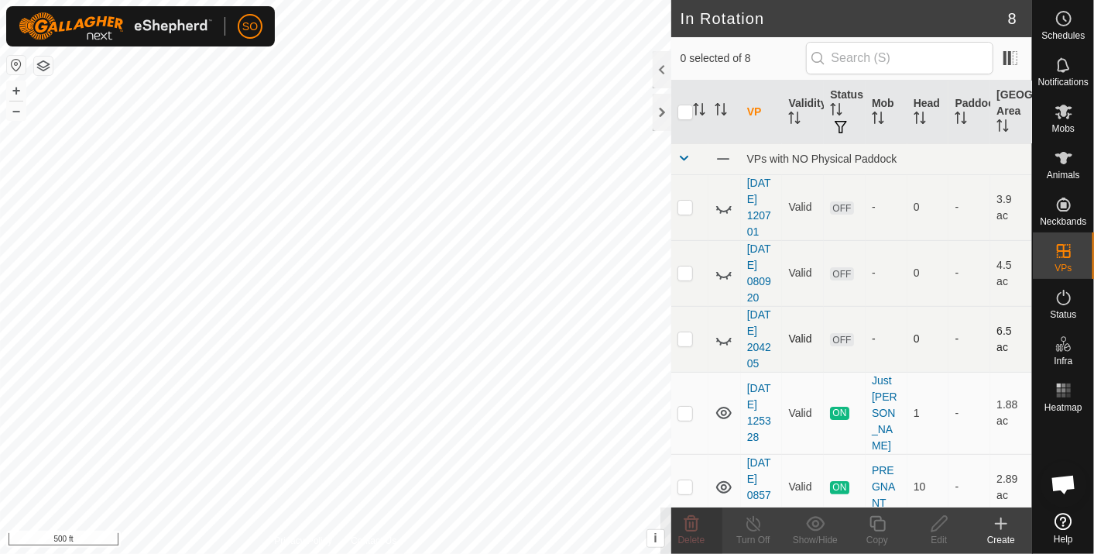
click at [686, 335] on p-checkbox at bounding box center [685, 338] width 15 height 12
checkbox input "true"
click at [694, 519] on icon at bounding box center [692, 523] width 15 height 15
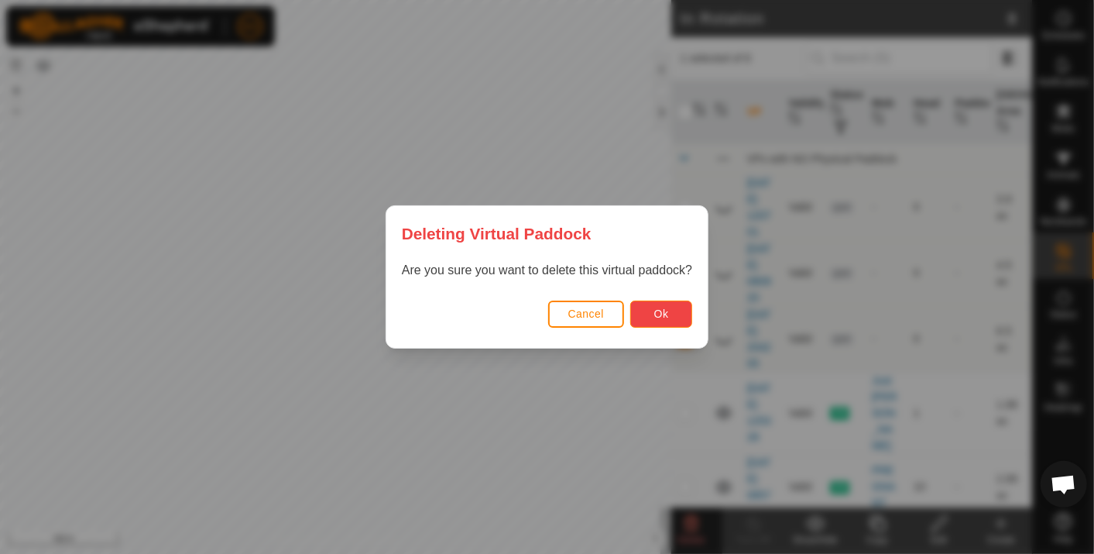
click at [655, 306] on button "Ok" at bounding box center [661, 314] width 62 height 27
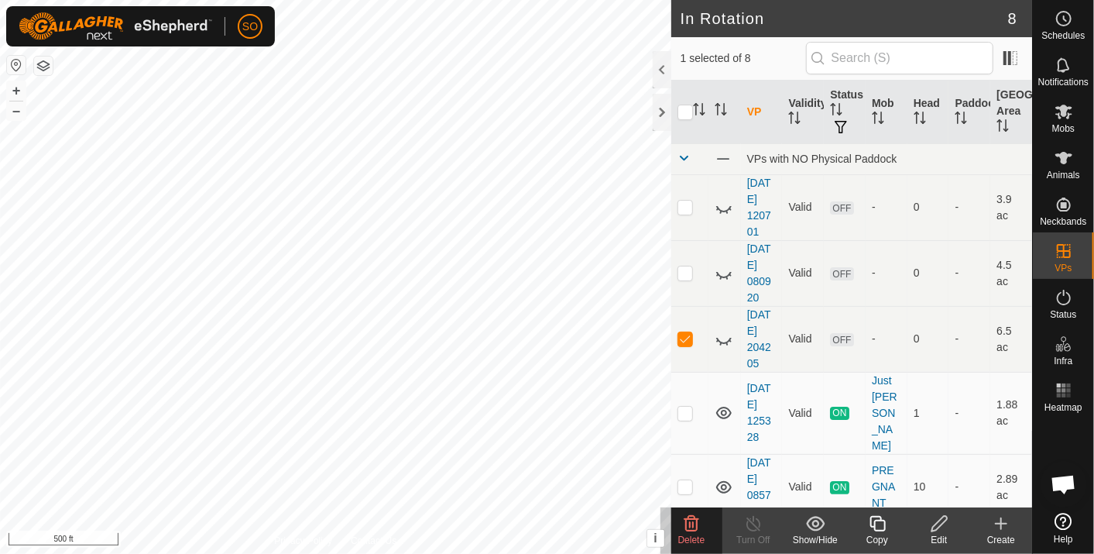
click at [692, 521] on icon at bounding box center [691, 523] width 19 height 19
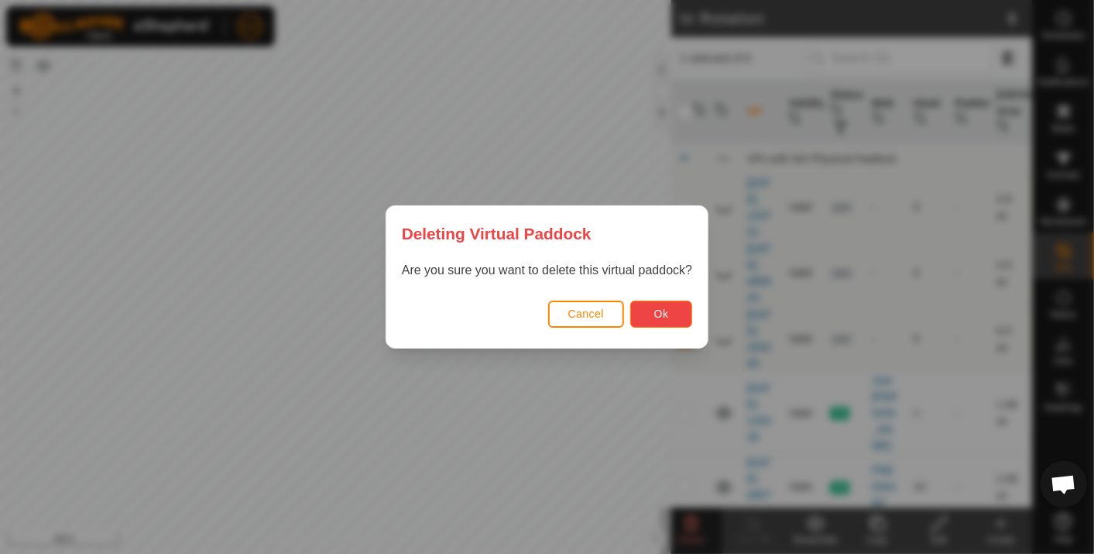
click at [658, 314] on span "Ok" at bounding box center [661, 313] width 15 height 12
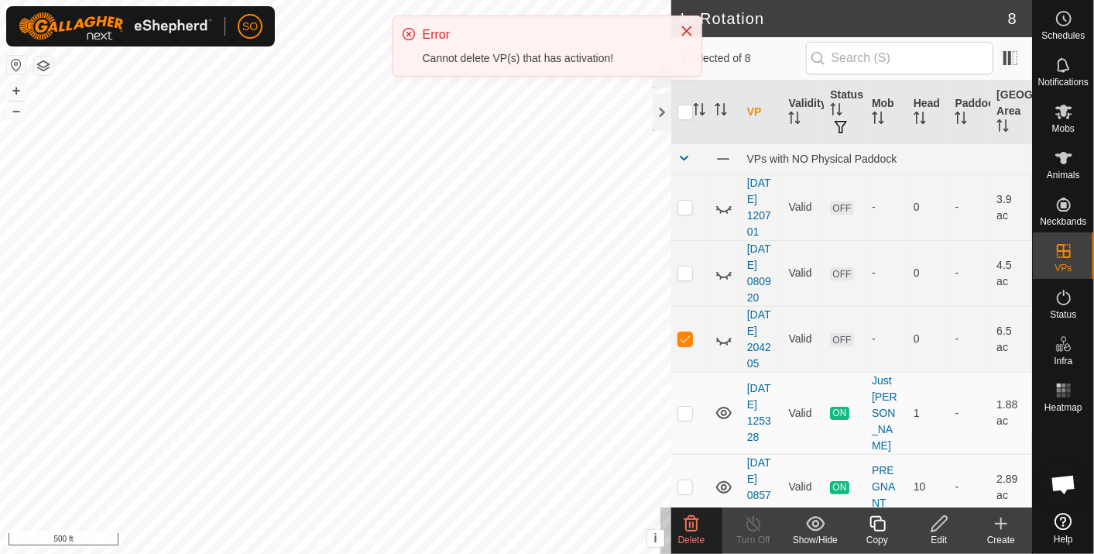
click at [556, 82] on div "Error Cannot delete VP(s) that has activation!" at bounding box center [548, 52] width 310 height 74
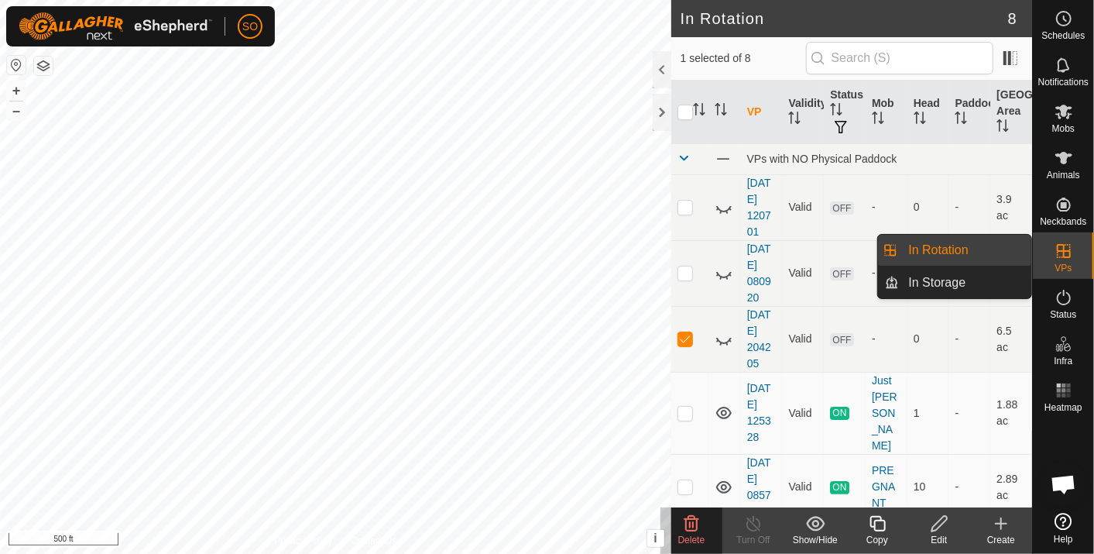
click at [974, 245] on link "In Rotation" at bounding box center [966, 250] width 132 height 31
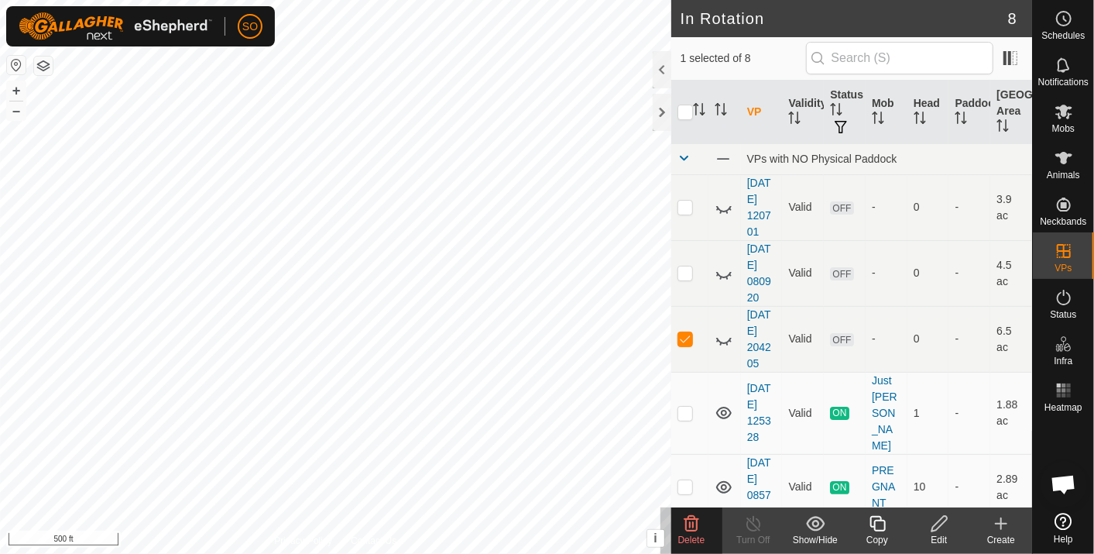
click at [1006, 522] on icon at bounding box center [1001, 523] width 19 height 19
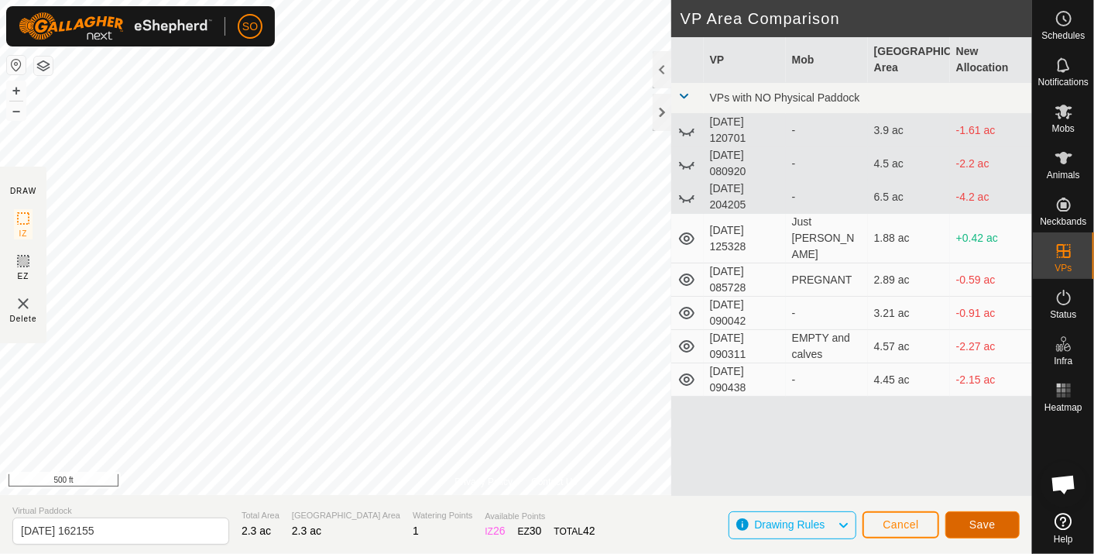
click at [980, 522] on span "Save" at bounding box center [983, 524] width 26 height 12
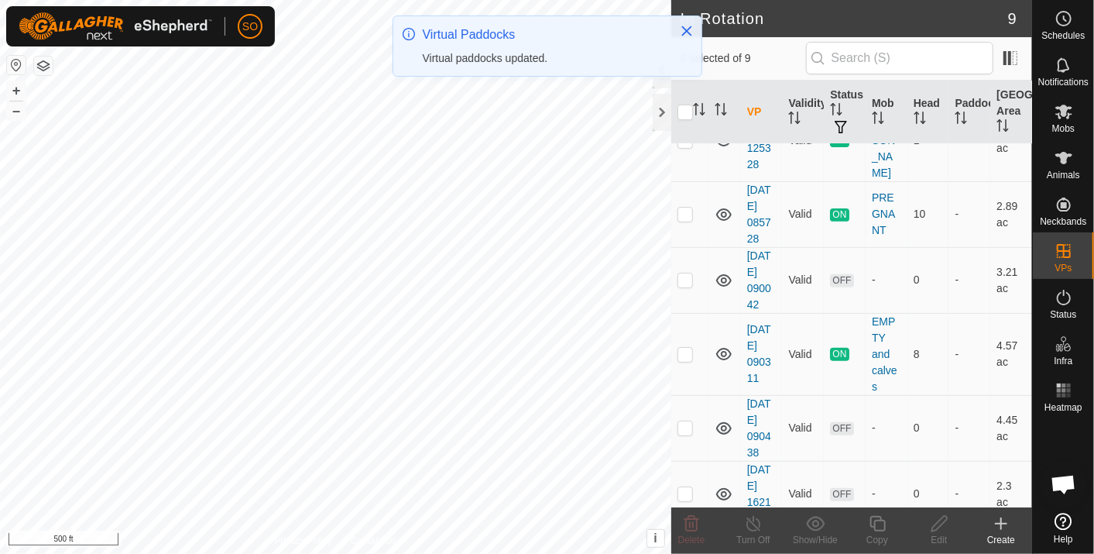
scroll to position [273, 0]
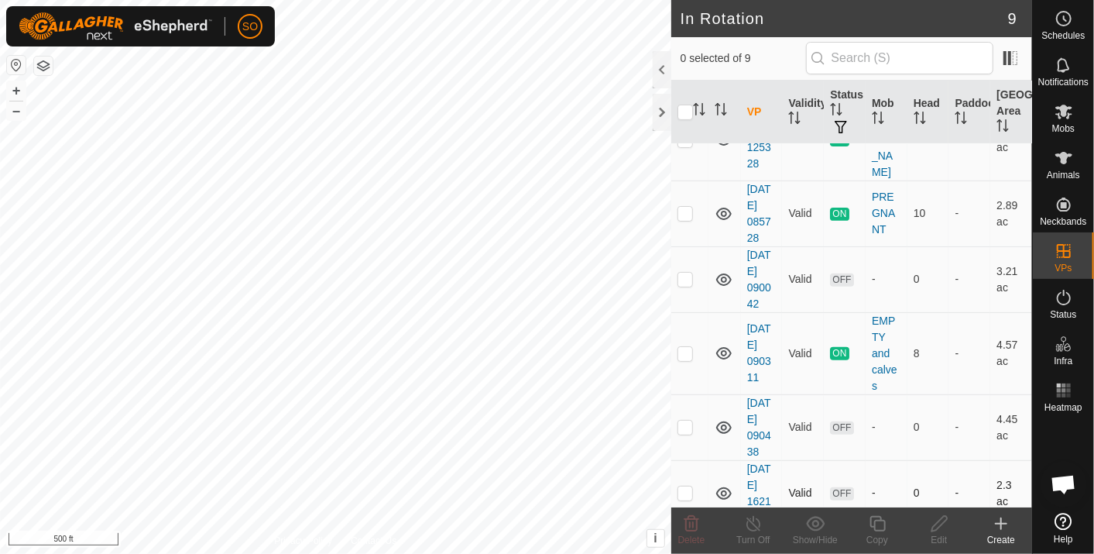
click at [723, 484] on icon at bounding box center [724, 493] width 19 height 19
click at [1066, 17] on icon at bounding box center [1064, 18] width 19 height 19
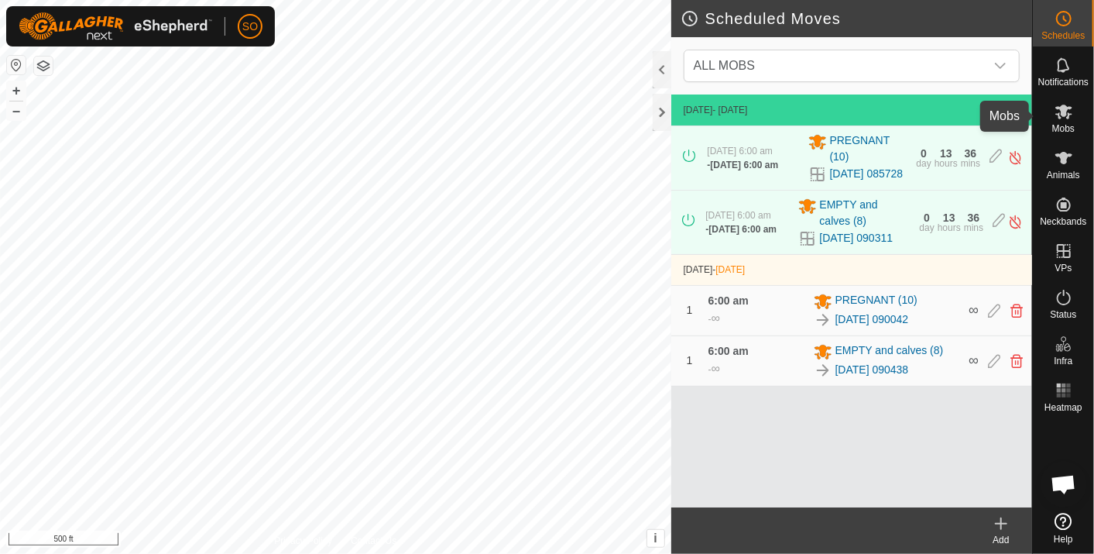
click at [1063, 117] on icon at bounding box center [1064, 111] width 19 height 19
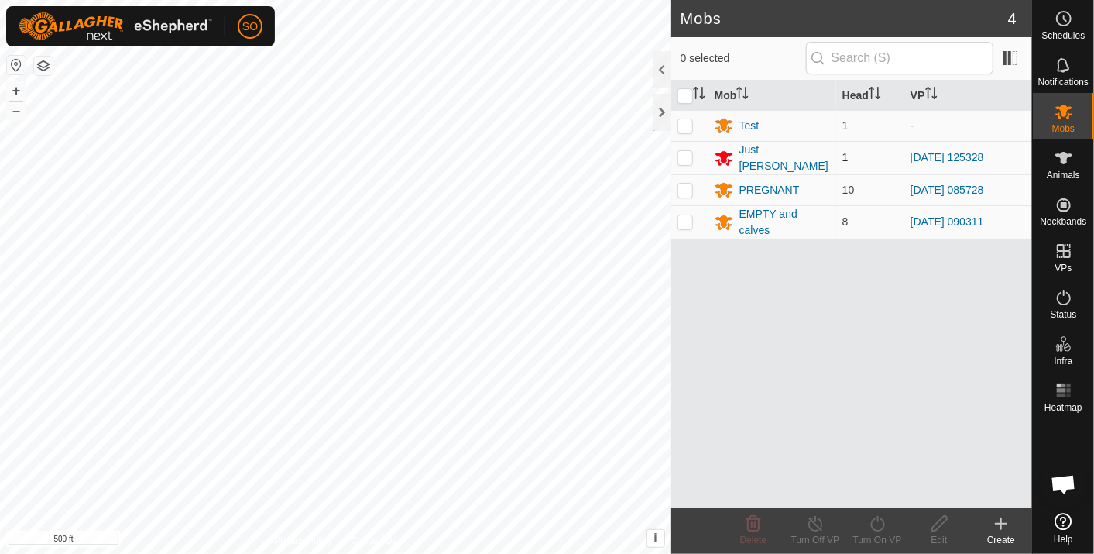
click at [682, 153] on p-checkbox at bounding box center [685, 157] width 15 height 12
checkbox input "true"
click at [878, 521] on icon at bounding box center [878, 523] width 14 height 15
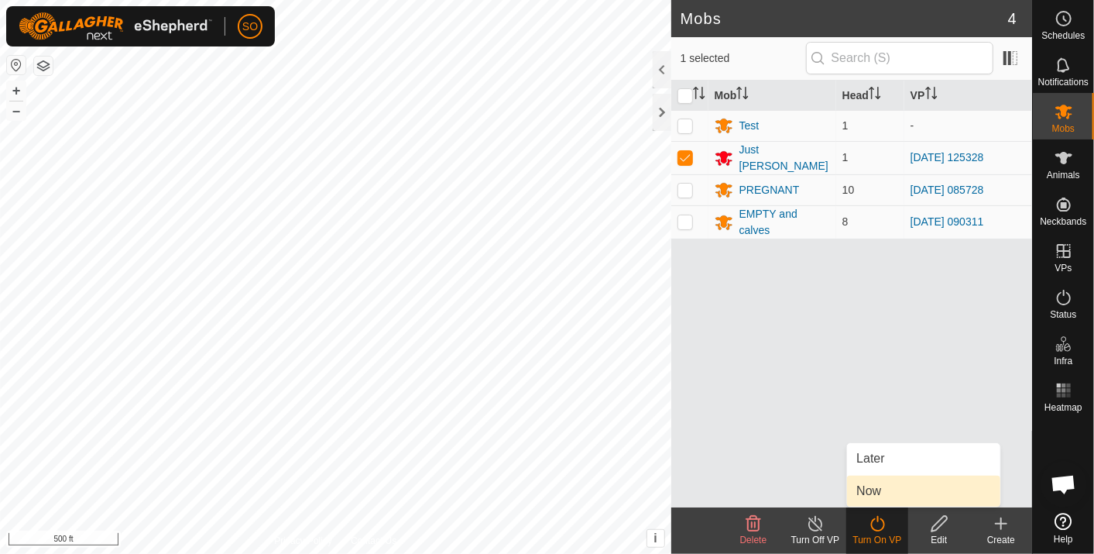
click at [873, 483] on link "Now" at bounding box center [923, 491] width 153 height 31
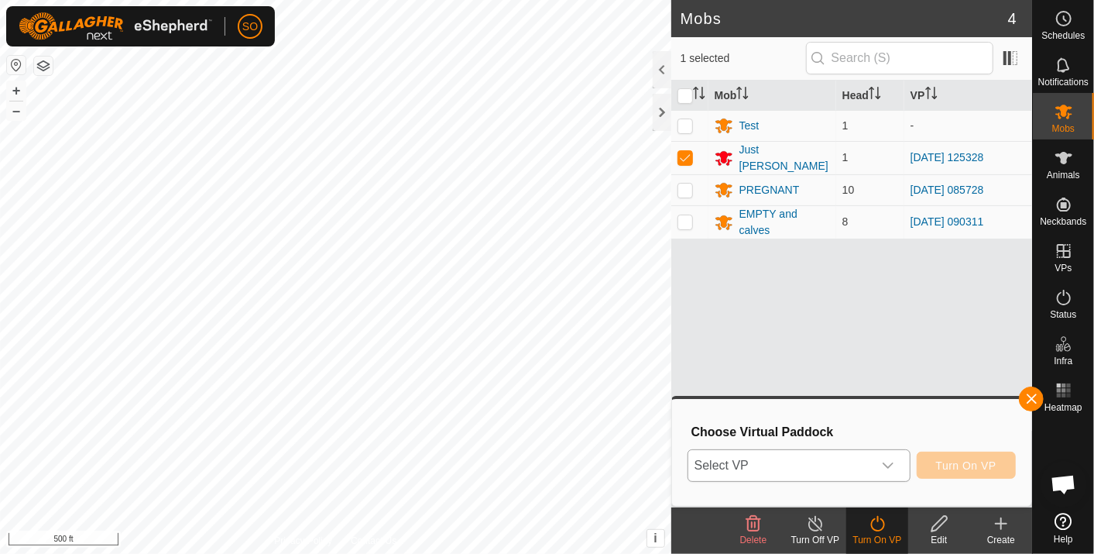
click at [895, 459] on icon "dropdown trigger" at bounding box center [888, 465] width 12 height 12
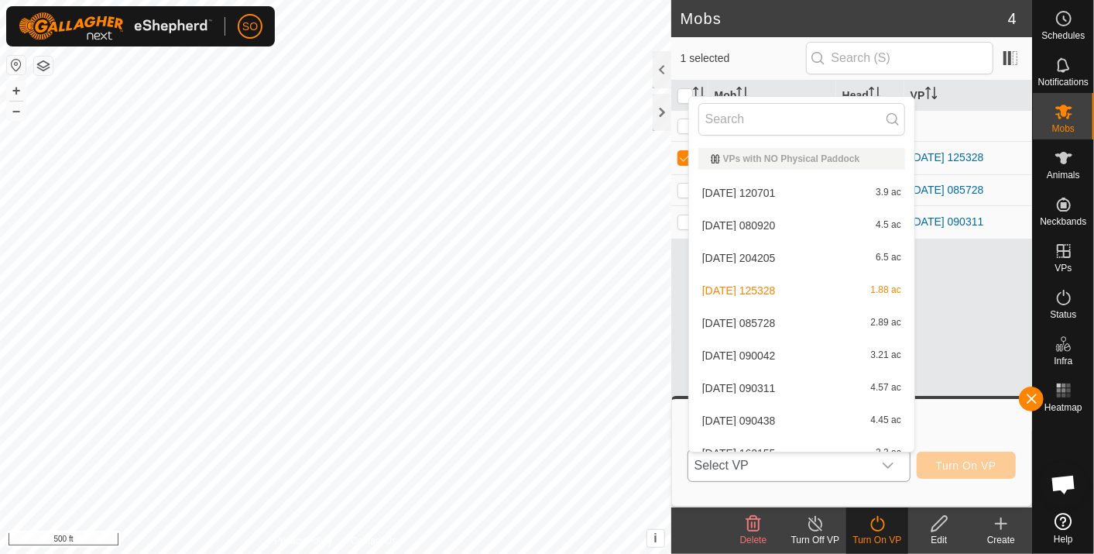
scroll to position [16, 0]
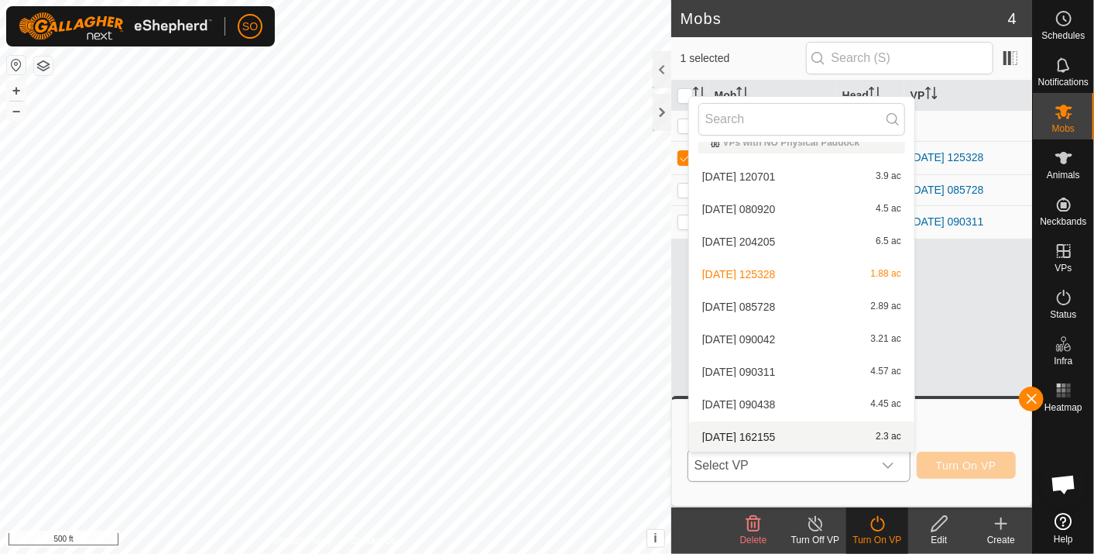
click at [772, 431] on li "[DATE] 162155 2.3 ac" at bounding box center [801, 436] width 225 height 31
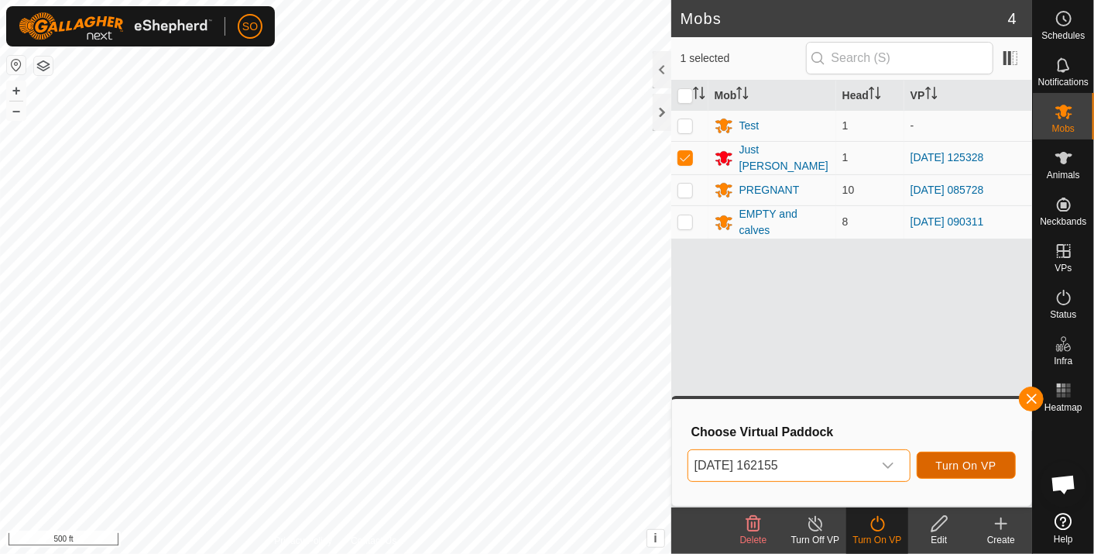
click at [973, 462] on span "Turn On VP" at bounding box center [966, 465] width 60 height 12
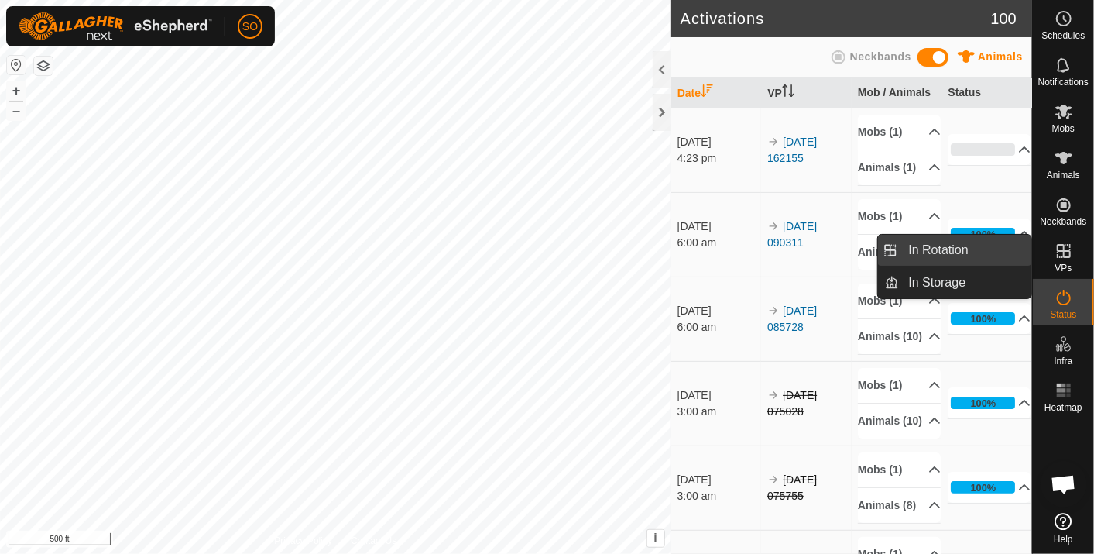
click at [935, 243] on link "In Rotation" at bounding box center [966, 250] width 132 height 31
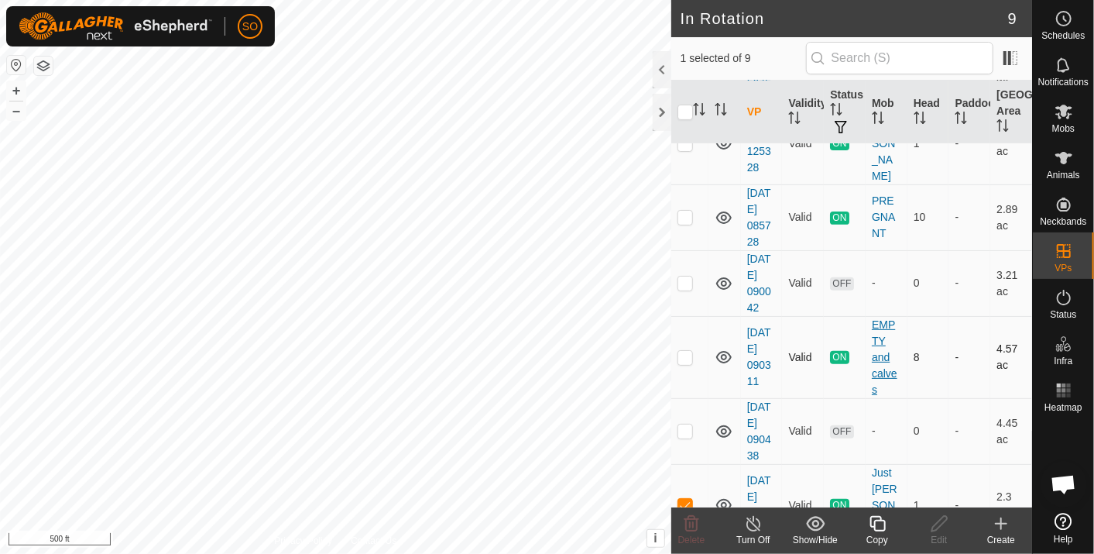
scroll to position [273, 0]
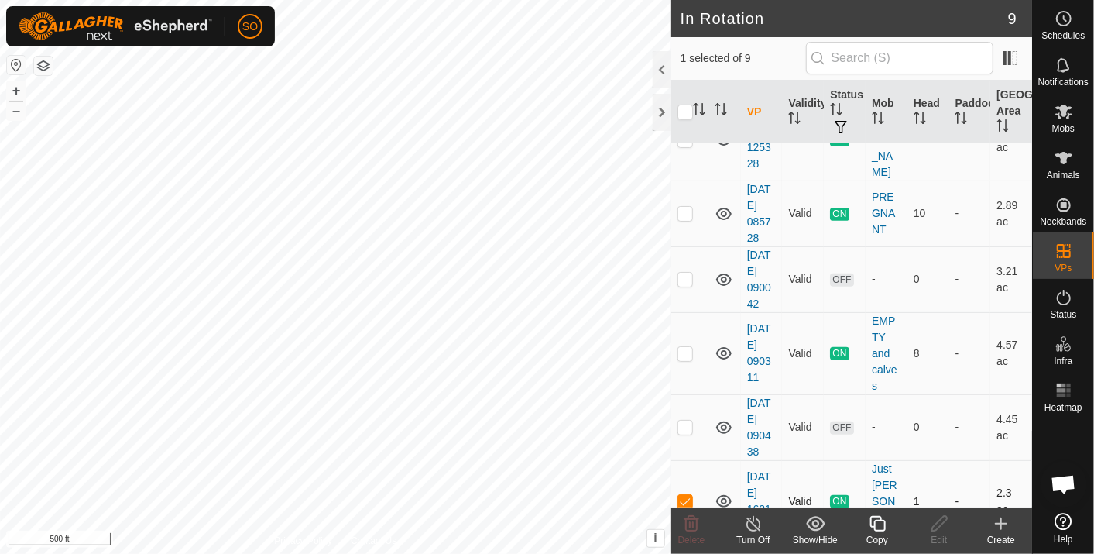
click at [684, 495] on p-checkbox at bounding box center [685, 501] width 15 height 12
checkbox input "false"
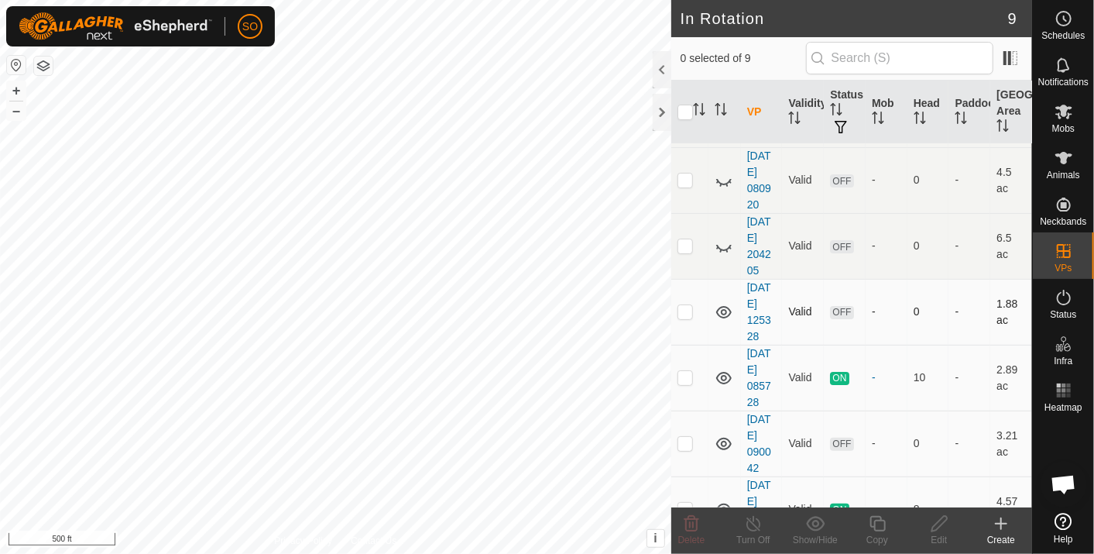
scroll to position [85, 0]
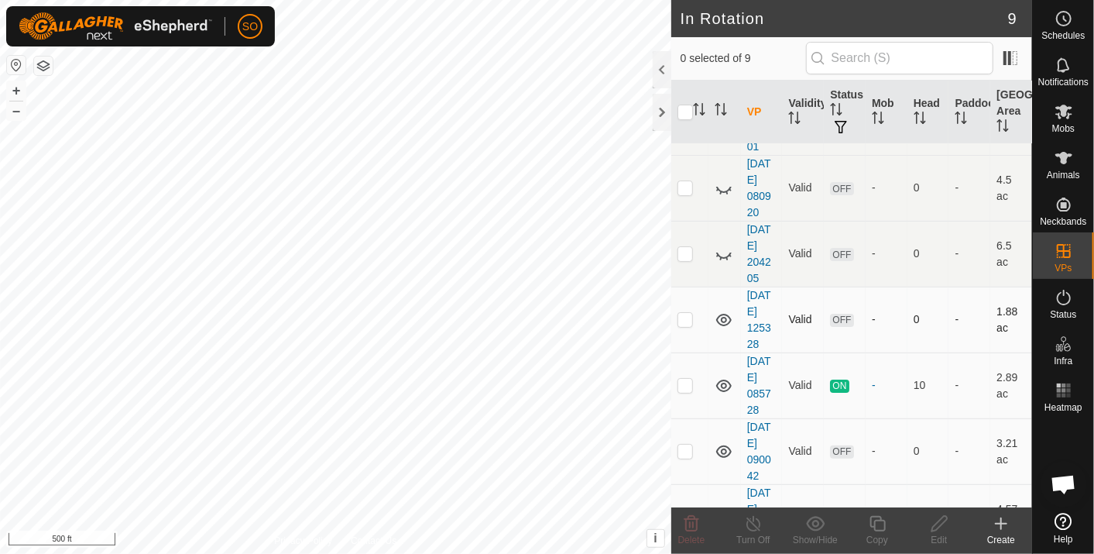
click at [683, 314] on p-checkbox at bounding box center [685, 319] width 15 height 12
click at [695, 522] on icon at bounding box center [691, 523] width 19 height 19
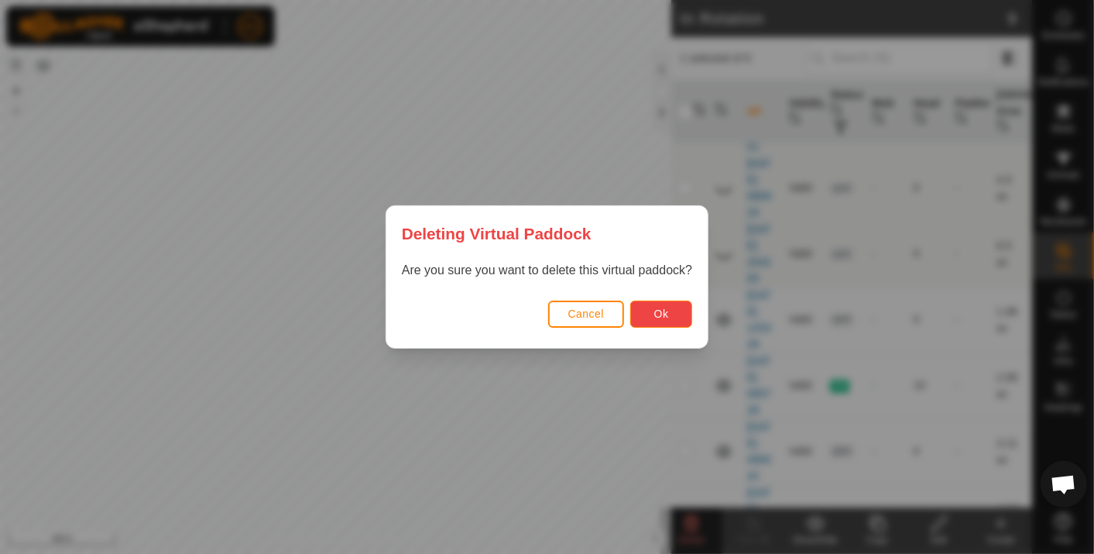
click at [664, 310] on span "Ok" at bounding box center [661, 313] width 15 height 12
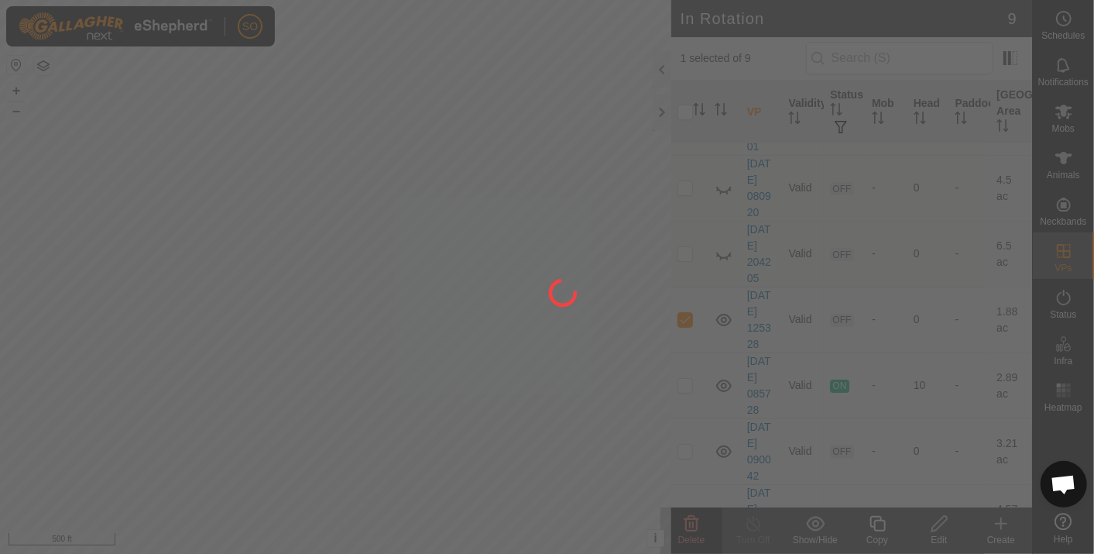
checkbox input "false"
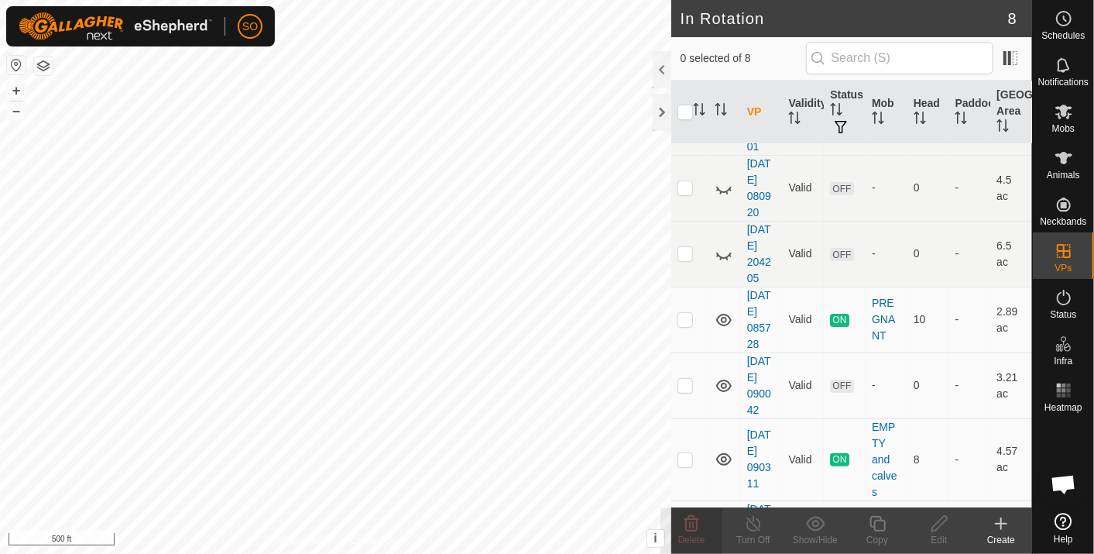
click at [1002, 520] on icon at bounding box center [1002, 523] width 0 height 11
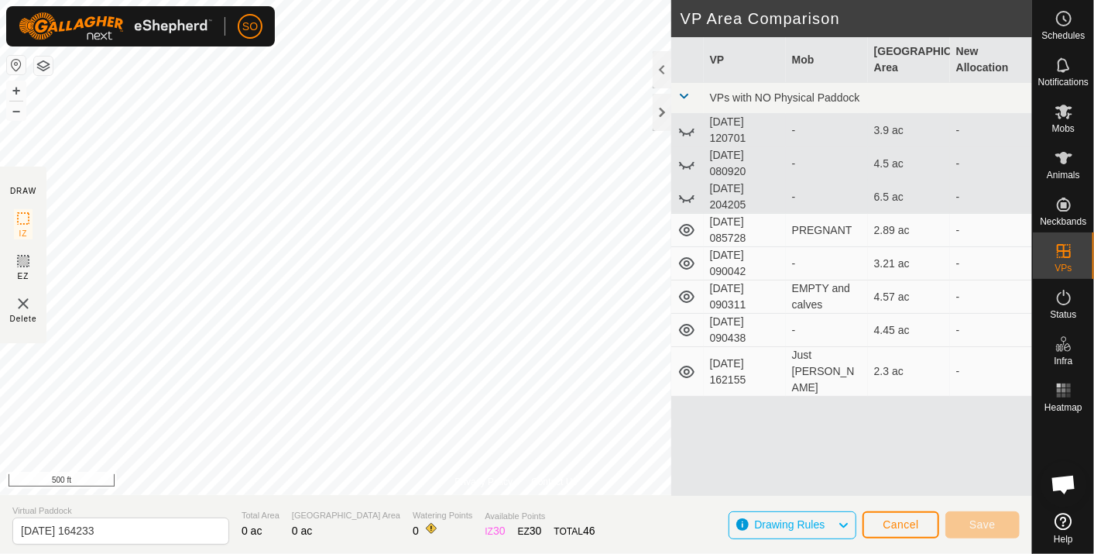
click at [0, 45] on html "SO Schedules Notifications Mobs Animals Neckbands VPs Status Infra Heatmap Help…" at bounding box center [547, 277] width 1094 height 554
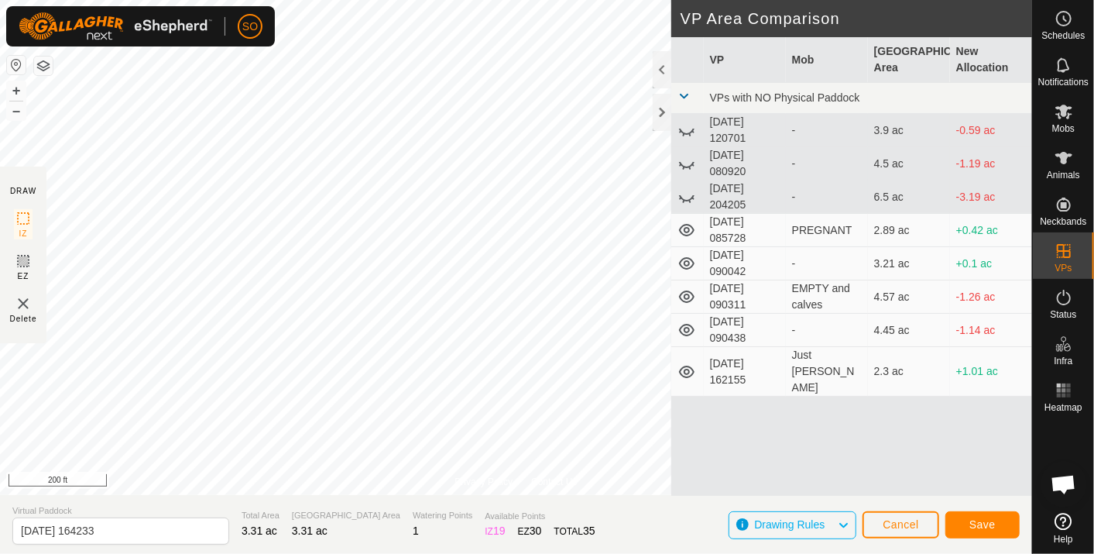
click at [740, 491] on div "Privacy Policy Contact Us 823 3277709608 Just Billy 2025-09-22 162155 + – ⇧ i T…" at bounding box center [516, 277] width 1032 height 554
click at [977, 516] on button "Save" at bounding box center [983, 524] width 74 height 27
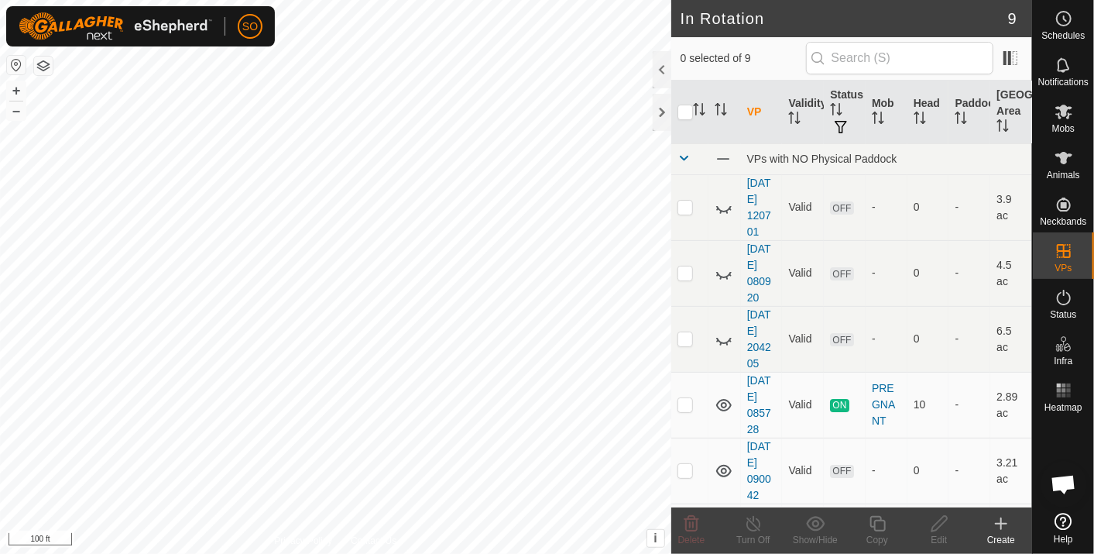
click at [1002, 517] on icon at bounding box center [1001, 523] width 19 height 19
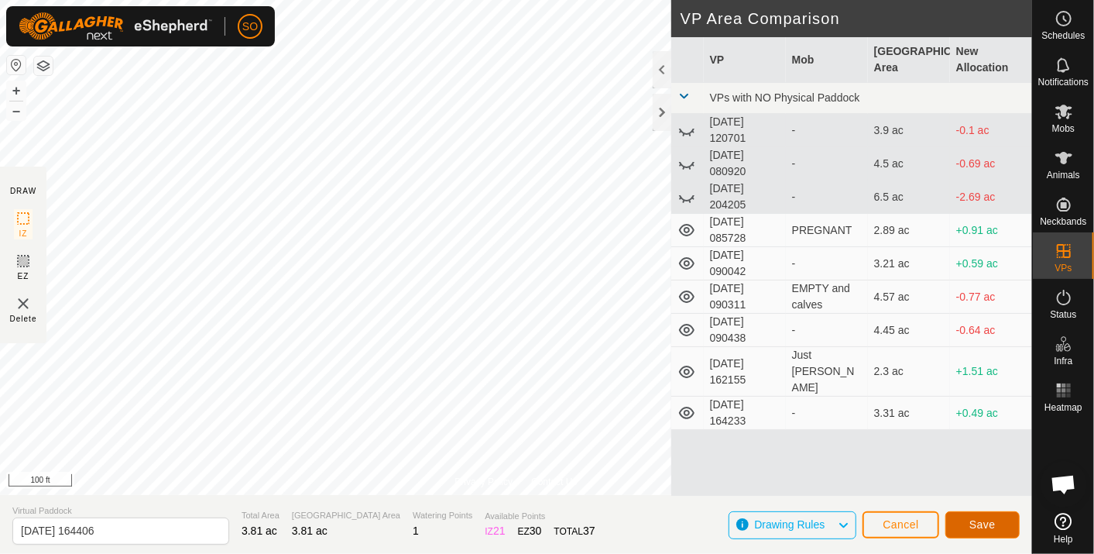
click at [983, 517] on button "Save" at bounding box center [983, 524] width 74 height 27
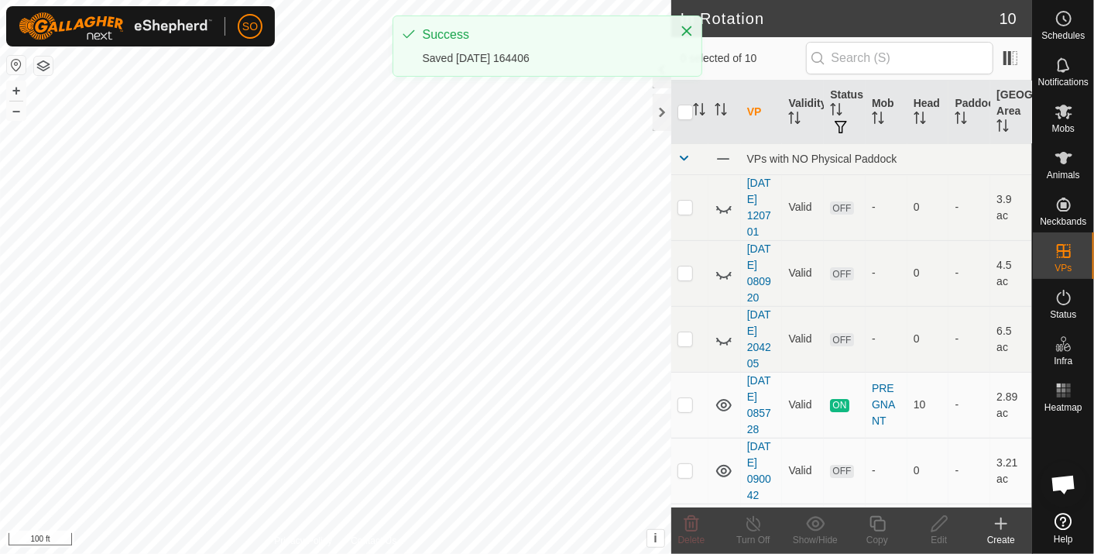
click at [1004, 520] on icon at bounding box center [1001, 523] width 19 height 19
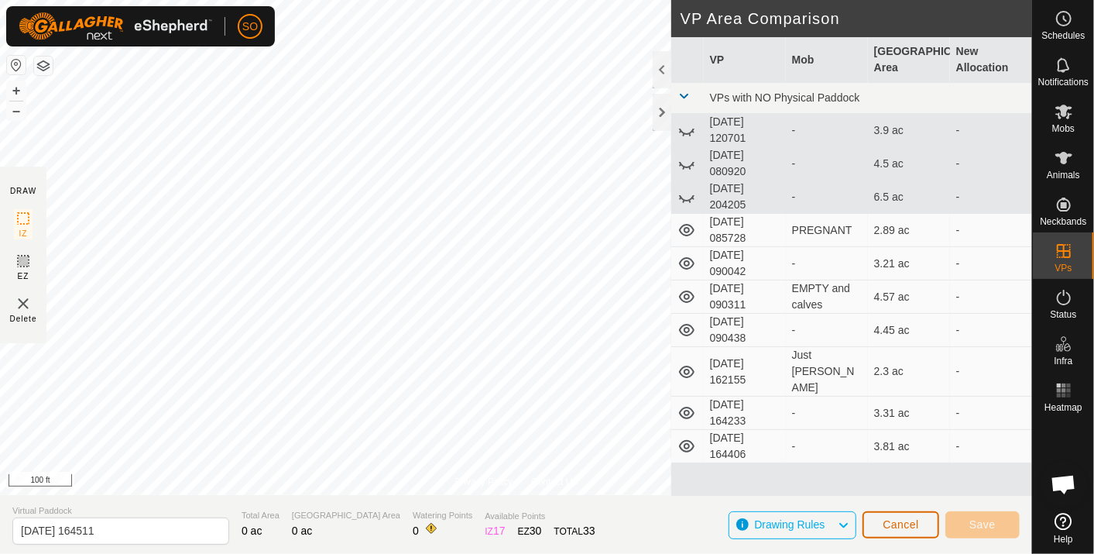
click at [898, 522] on span "Cancel" at bounding box center [901, 524] width 36 height 12
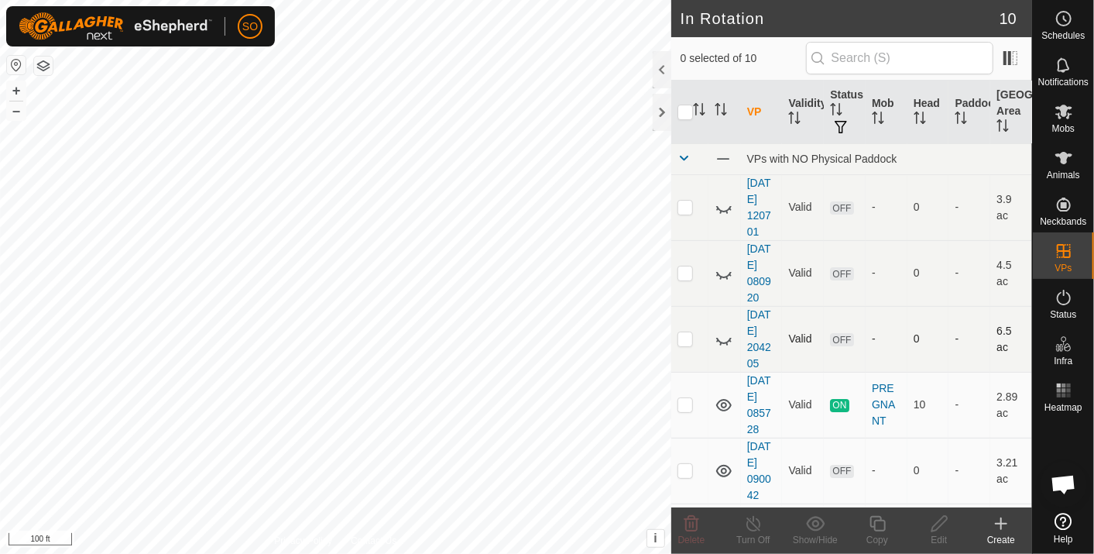
checkbox input "true"
click at [998, 522] on icon at bounding box center [1001, 523] width 19 height 19
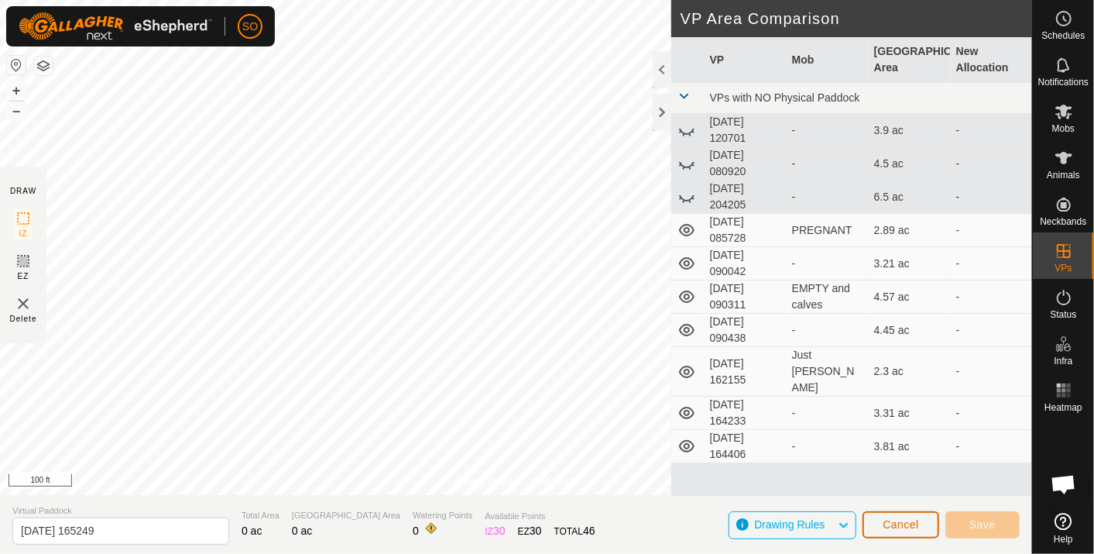
click at [915, 524] on span "Cancel" at bounding box center [901, 524] width 36 height 12
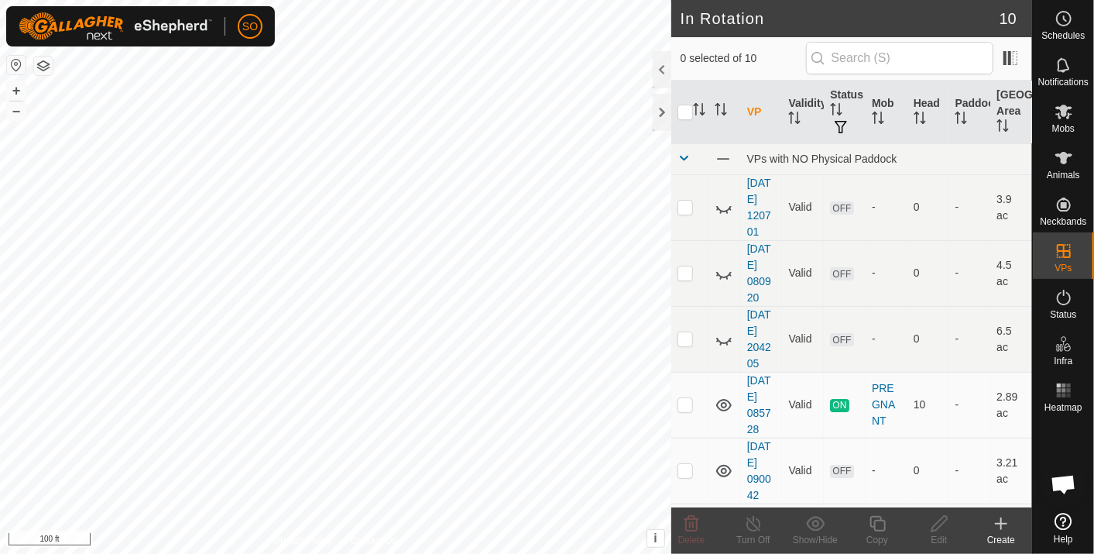
click at [1002, 524] on icon at bounding box center [1002, 523] width 0 height 11
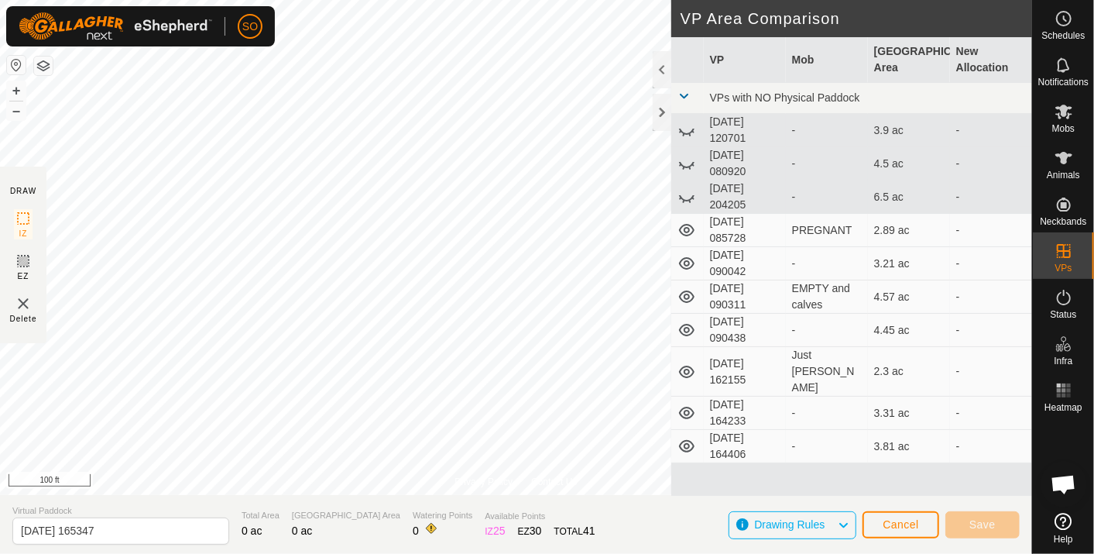
click at [687, 315] on div "Privacy Policy Contact Us + – ⇧ i This application includes HERE Maps. © 2024 H…" at bounding box center [516, 277] width 1032 height 554
click at [902, 524] on span "Cancel" at bounding box center [901, 524] width 36 height 12
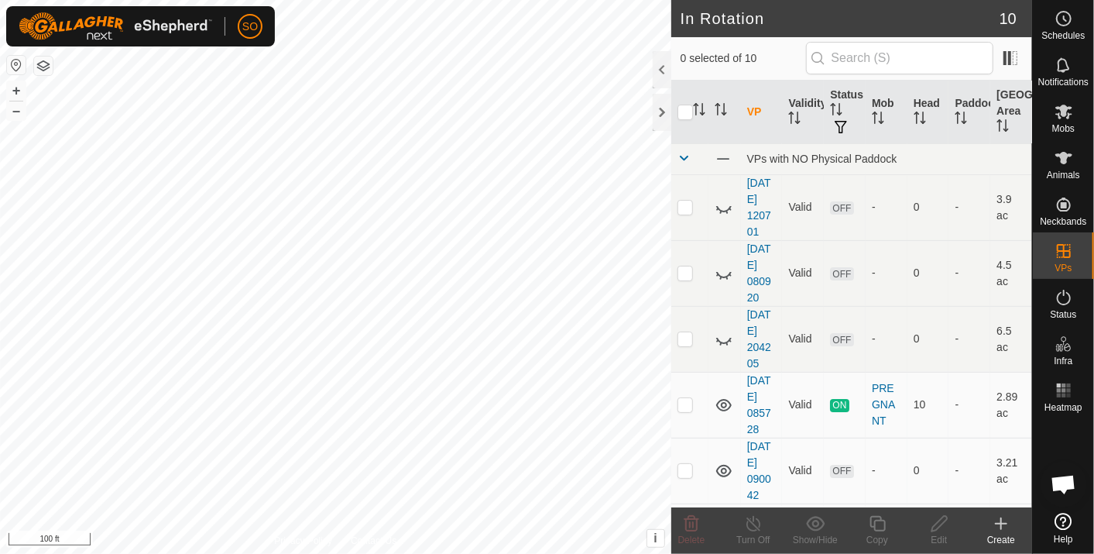
click at [1002, 521] on icon at bounding box center [1002, 523] width 0 height 11
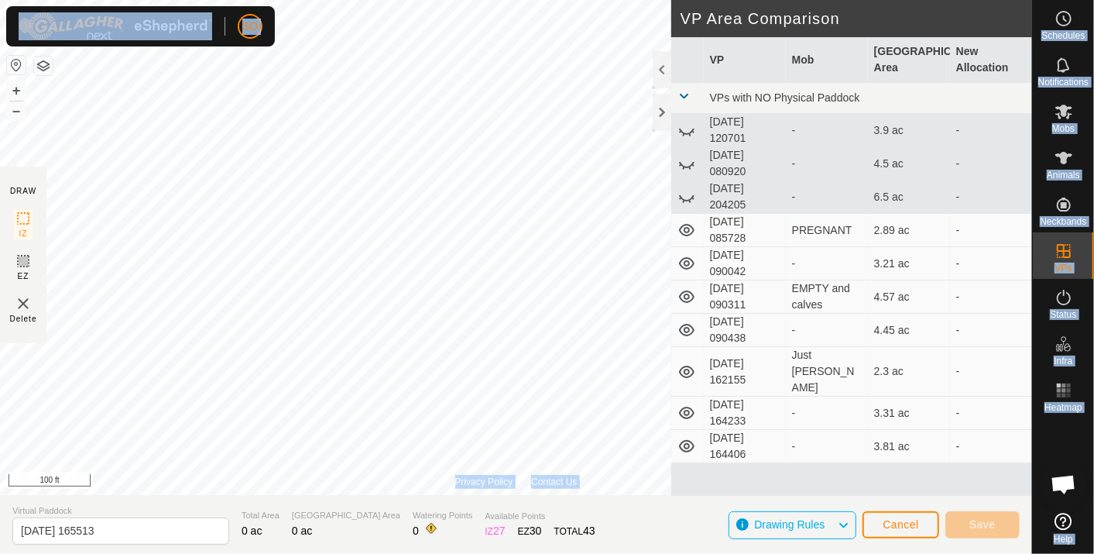
click at [203, 101] on div "SO Schedules Notifications Mobs Animals Neckbands VPs Status Infra Heatmap Help…" at bounding box center [547, 277] width 1094 height 554
click at [906, 524] on span "Cancel" at bounding box center [901, 524] width 36 height 12
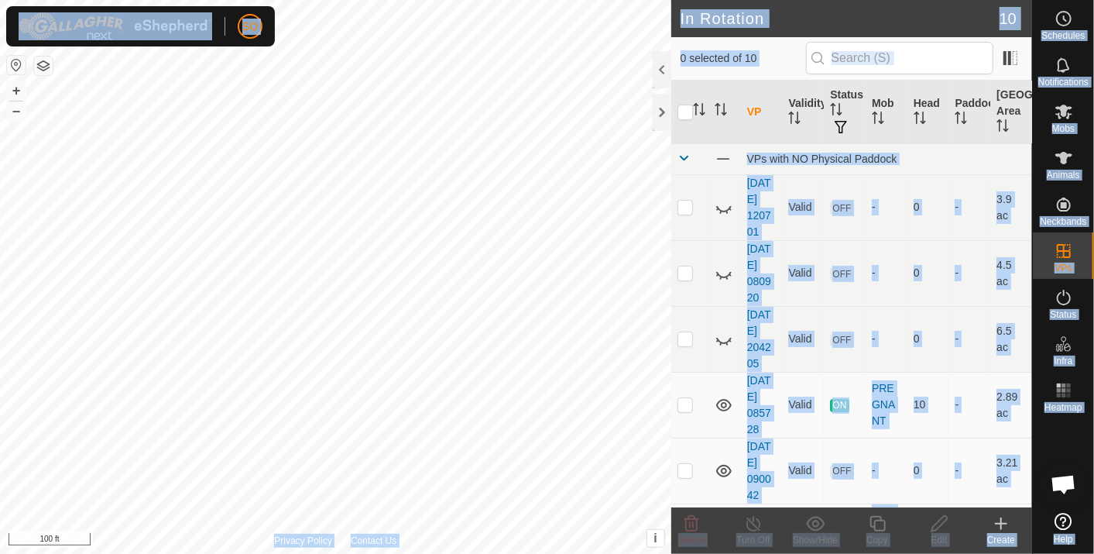
click at [1002, 523] on icon at bounding box center [1002, 523] width 0 height 11
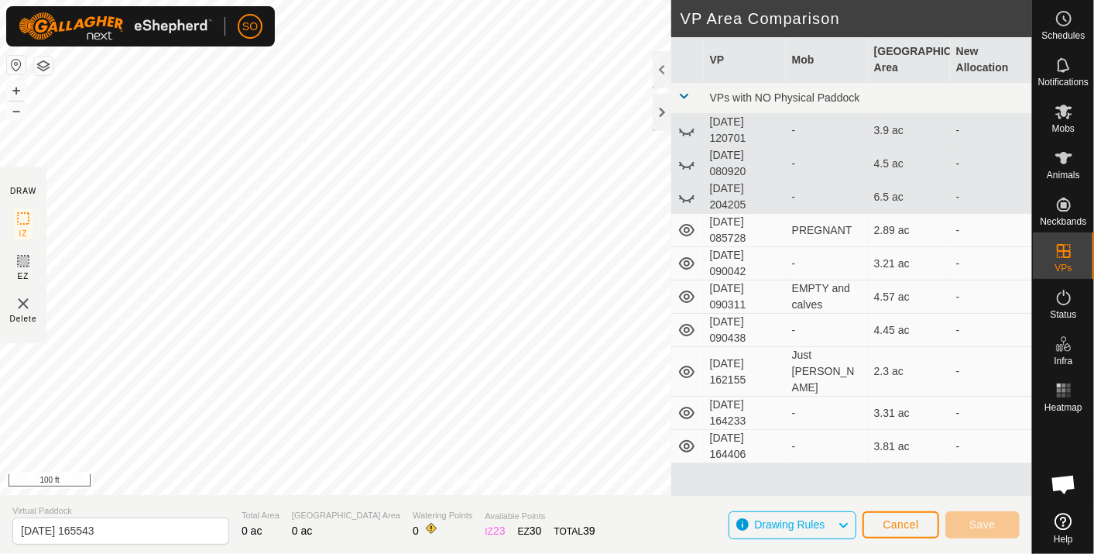
click at [642, 546] on div "Privacy Policy Contact Us + – ⇧ i This application includes HERE Maps. © 2024 H…" at bounding box center [516, 277] width 1032 height 554
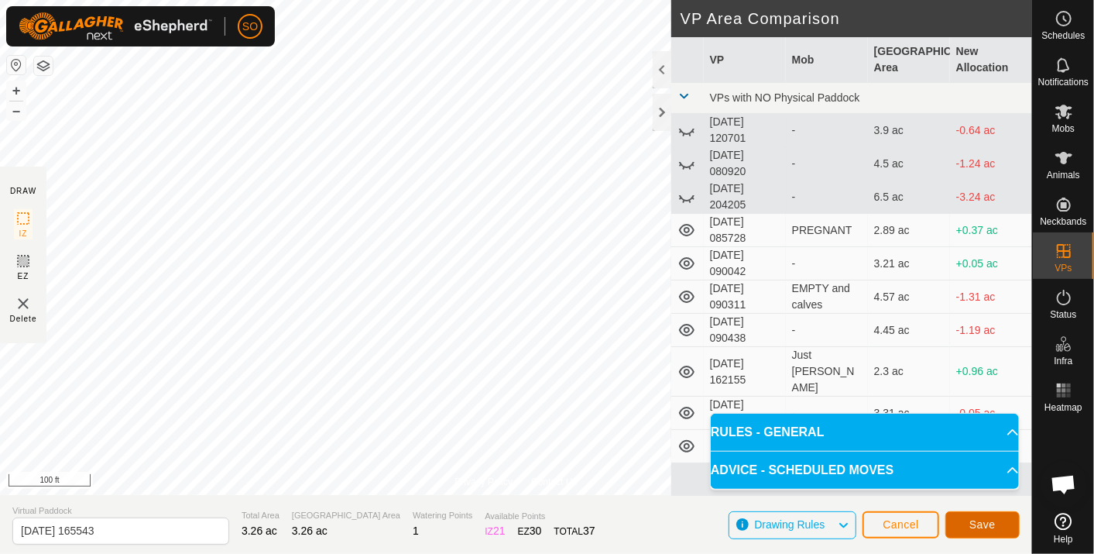
click at [980, 521] on span "Save" at bounding box center [983, 524] width 26 height 12
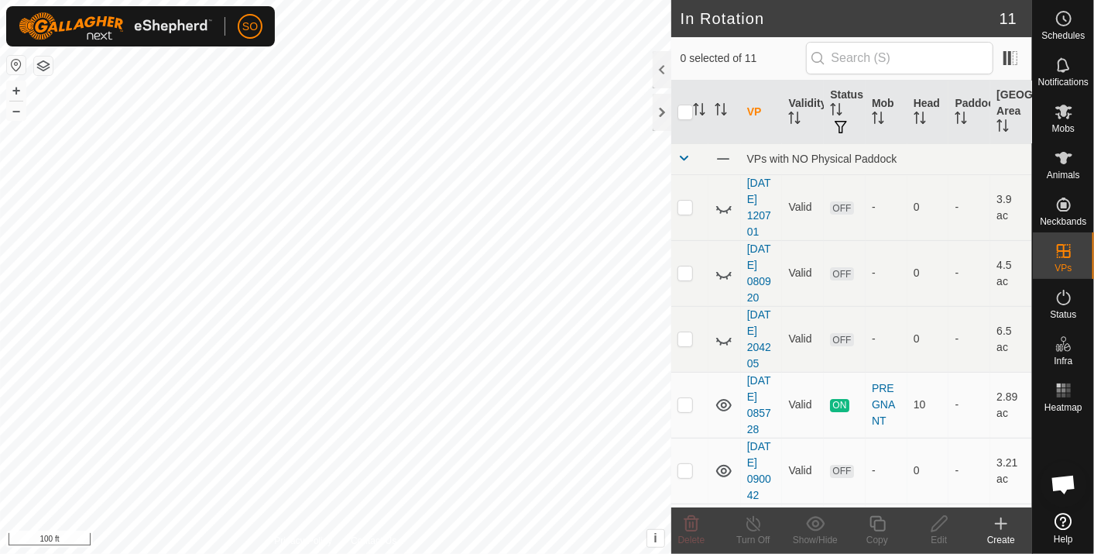
checkbox input "true"
click at [999, 519] on icon at bounding box center [1001, 523] width 19 height 19
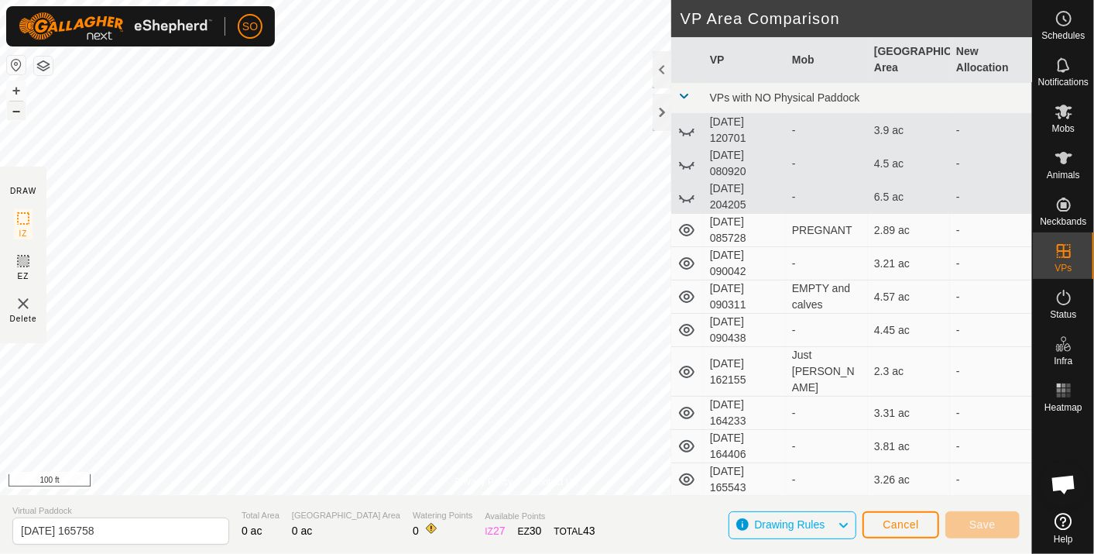
click at [6, 91] on div "2025-09-22 165543 Status: OFF Type: Inclusion Zone + – ⇧ i This application inc…" at bounding box center [516, 247] width 1032 height 495
click at [385, 531] on div "Privacy Policy Contact Us 2025-09-22 165543 Status: OFF Type: Inclusion Zone + …" at bounding box center [516, 277] width 1032 height 554
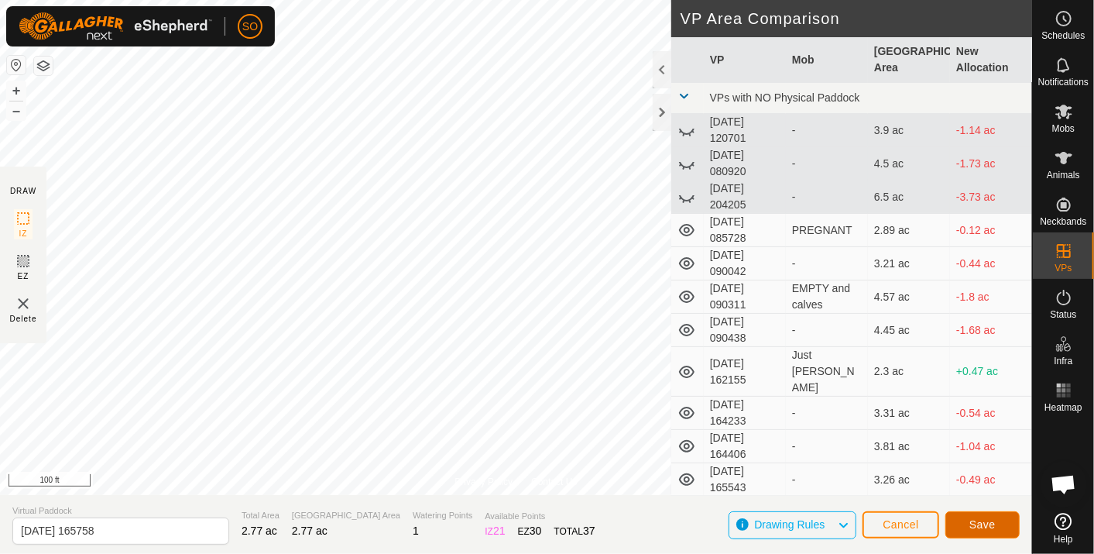
click at [986, 521] on span "Save" at bounding box center [983, 524] width 26 height 12
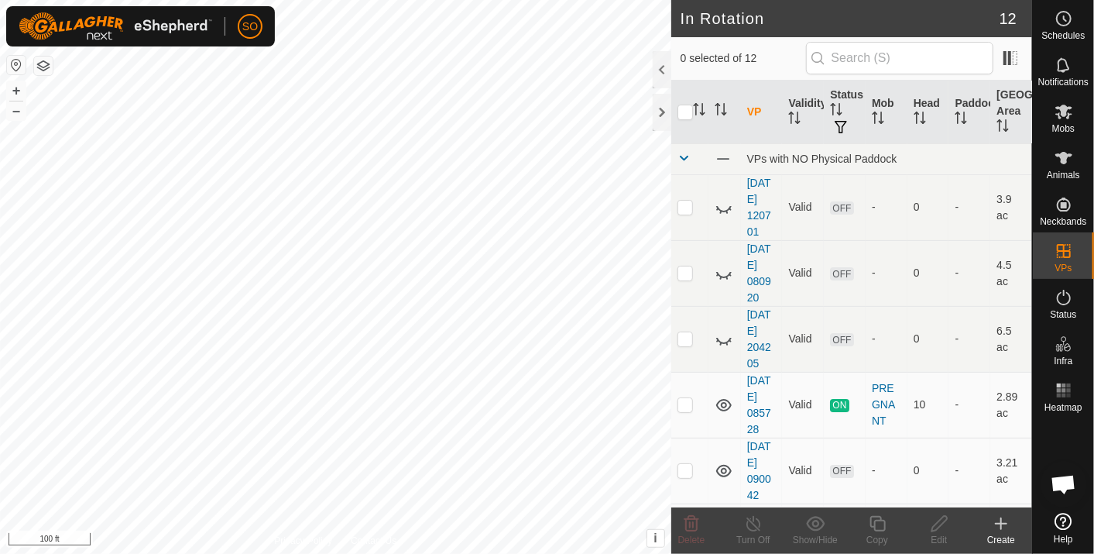
click at [1004, 521] on icon at bounding box center [1001, 523] width 19 height 19
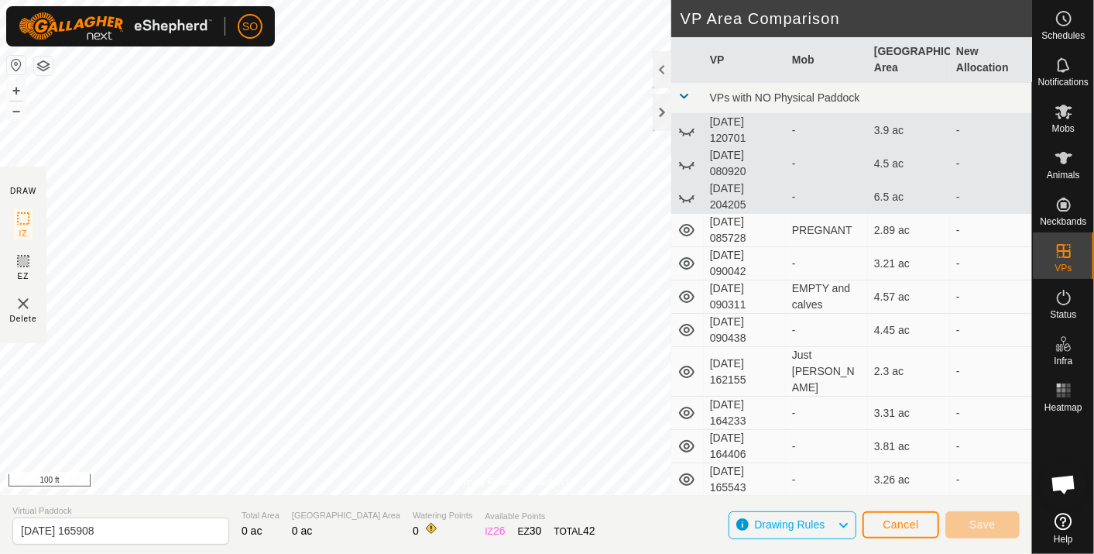
click at [0, 0] on html "SO Schedules Notifications Mobs Animals Neckbands VPs Status Infra Heatmap Help…" at bounding box center [547, 277] width 1094 height 554
click at [500, 479] on div "Privacy Policy Contact Us + – ⇧ i This application includes HERE Maps. © 2024 H…" at bounding box center [516, 247] width 1032 height 495
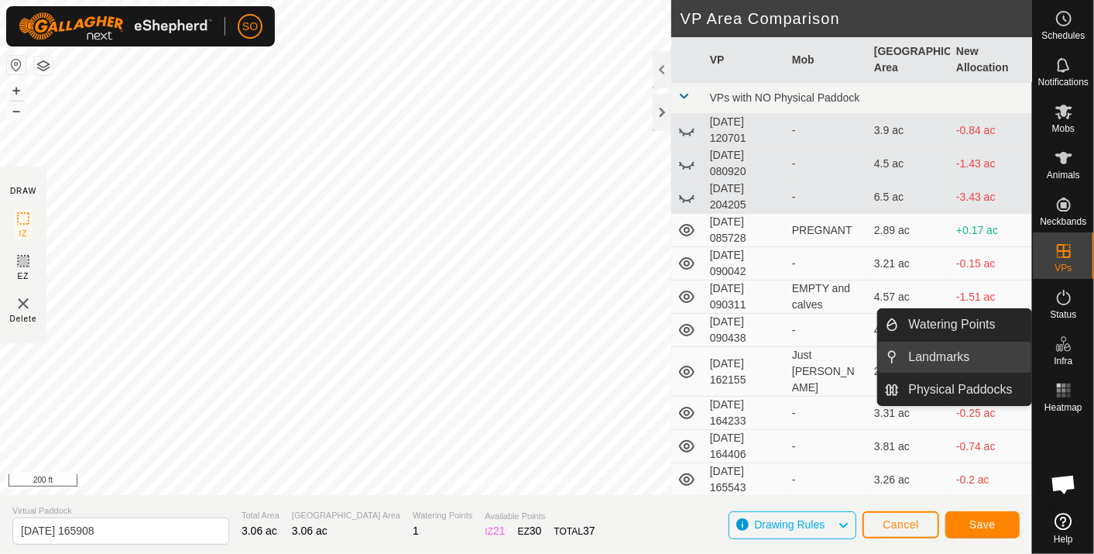
click at [953, 349] on link "Landmarks" at bounding box center [966, 357] width 132 height 31
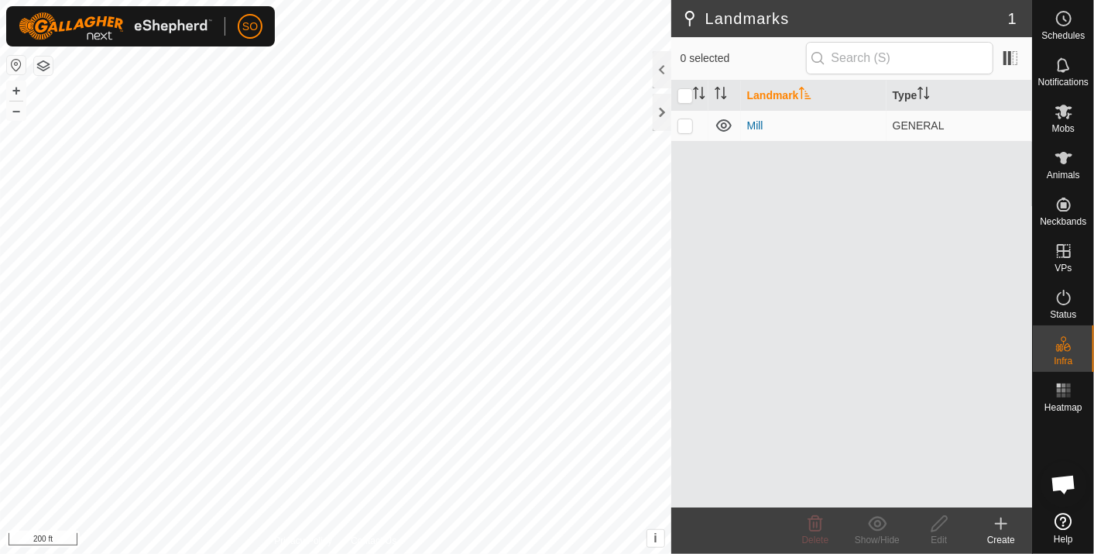
click at [998, 520] on icon at bounding box center [1001, 523] width 19 height 19
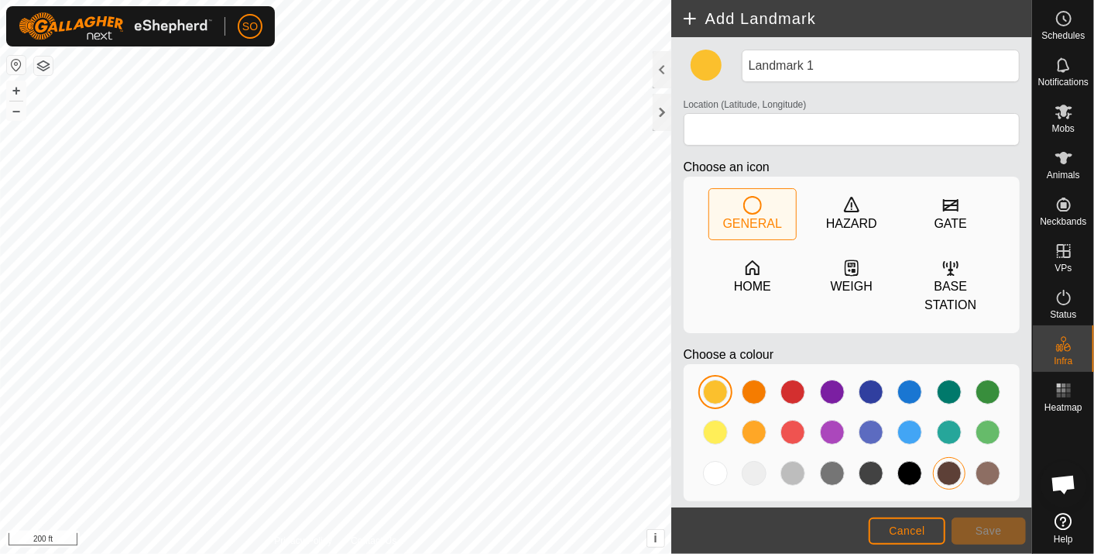
click at [951, 461] on div at bounding box center [949, 473] width 25 height 25
type input "38.487686, -122.019448"
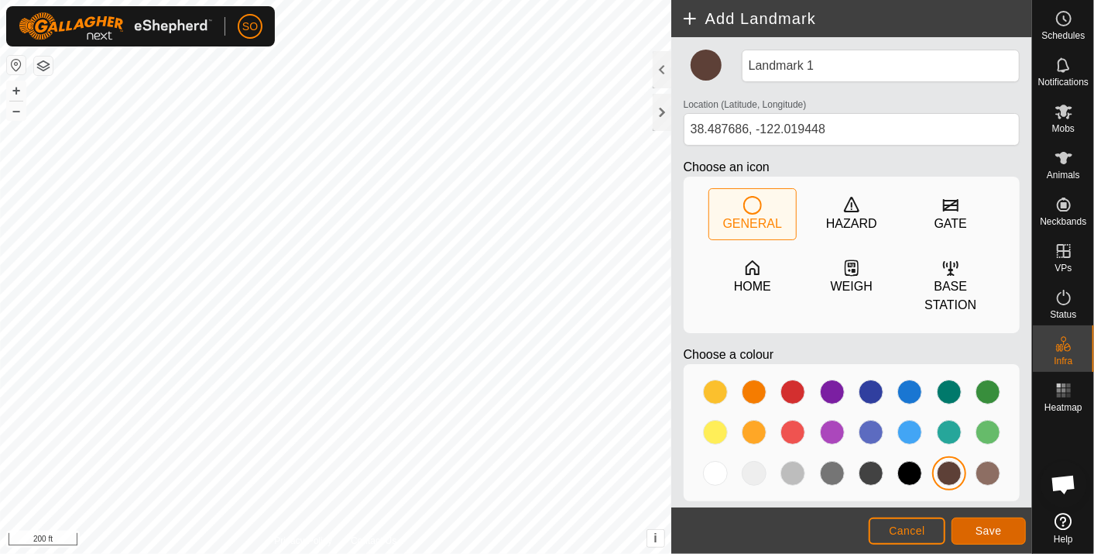
click at [997, 527] on span "Save" at bounding box center [989, 530] width 26 height 12
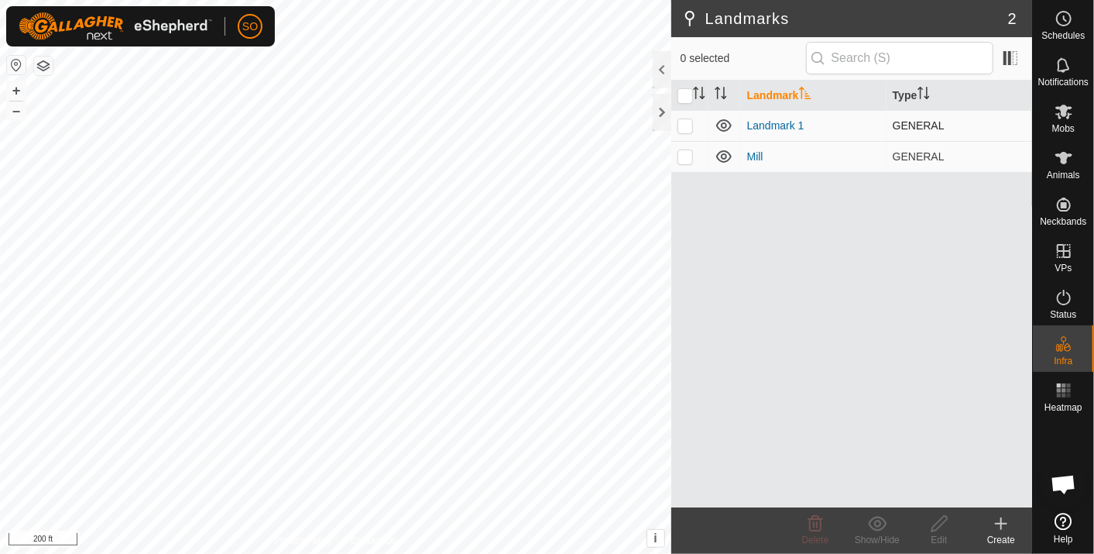
drag, startPoint x: 809, startPoint y: 124, endPoint x: 744, endPoint y: 125, distance: 65.9
click at [744, 125] on td "Landmark 1" at bounding box center [814, 125] width 146 height 31
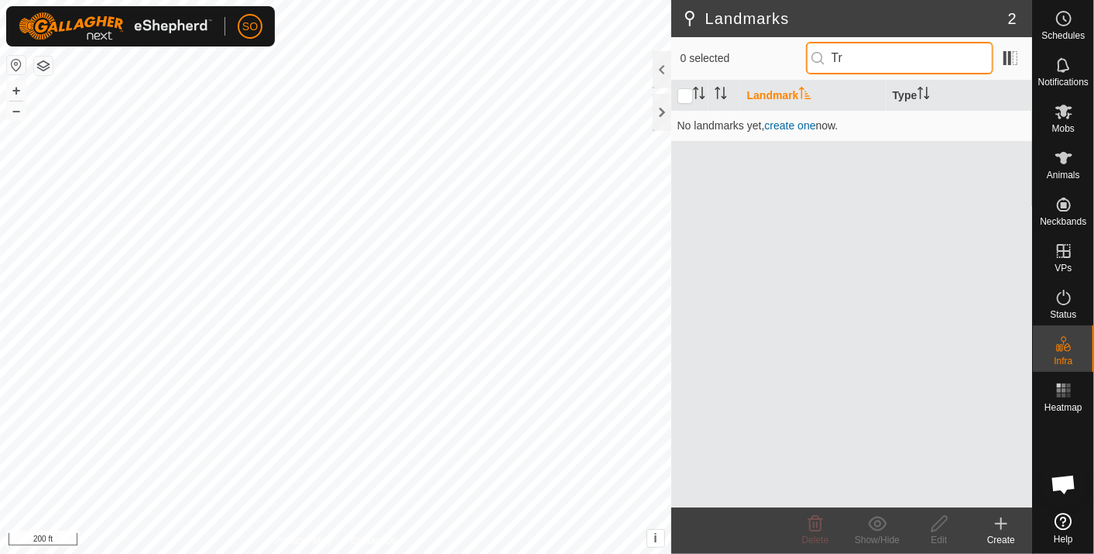
type input "T"
type input "Ovens RV"
drag, startPoint x: 904, startPoint y: 50, endPoint x: 817, endPoint y: 60, distance: 87.3
click at [815, 58] on div "0 selected Ovens RV" at bounding box center [852, 58] width 342 height 33
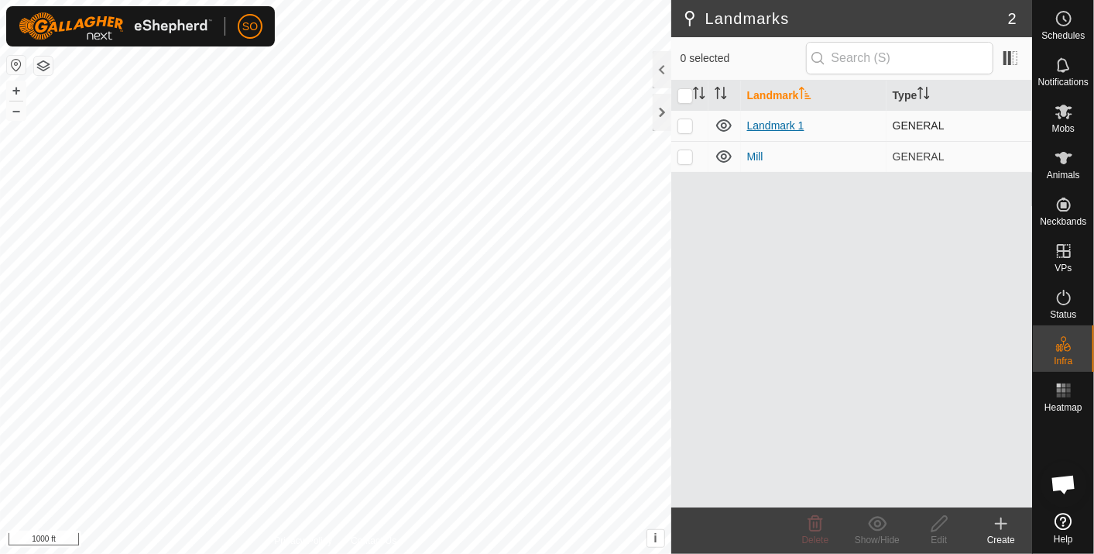
click at [780, 122] on link "Landmark 1" at bounding box center [775, 125] width 57 height 12
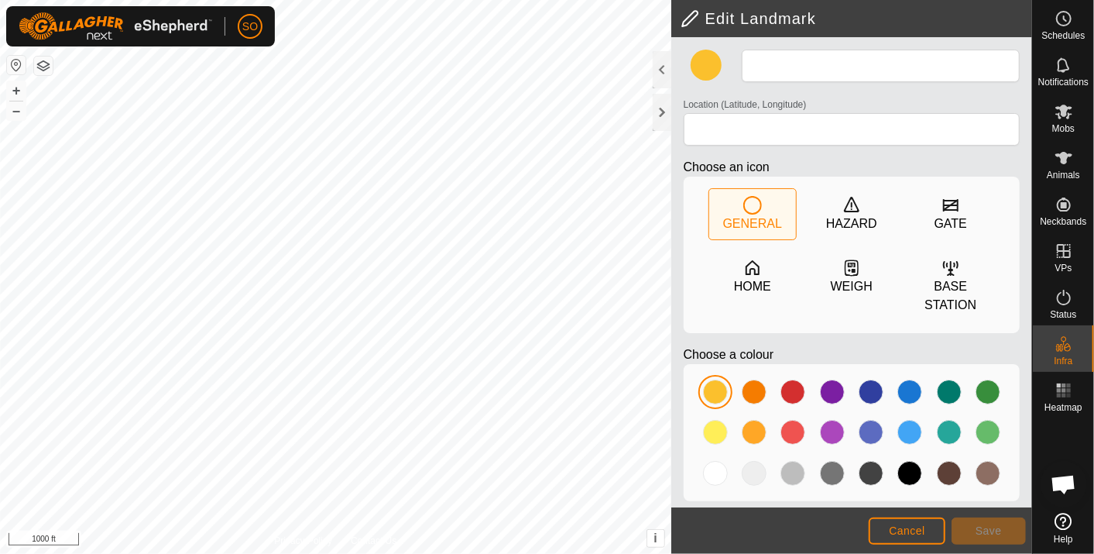
type input "Landmark 1"
type input "38.487686, -122.019448"
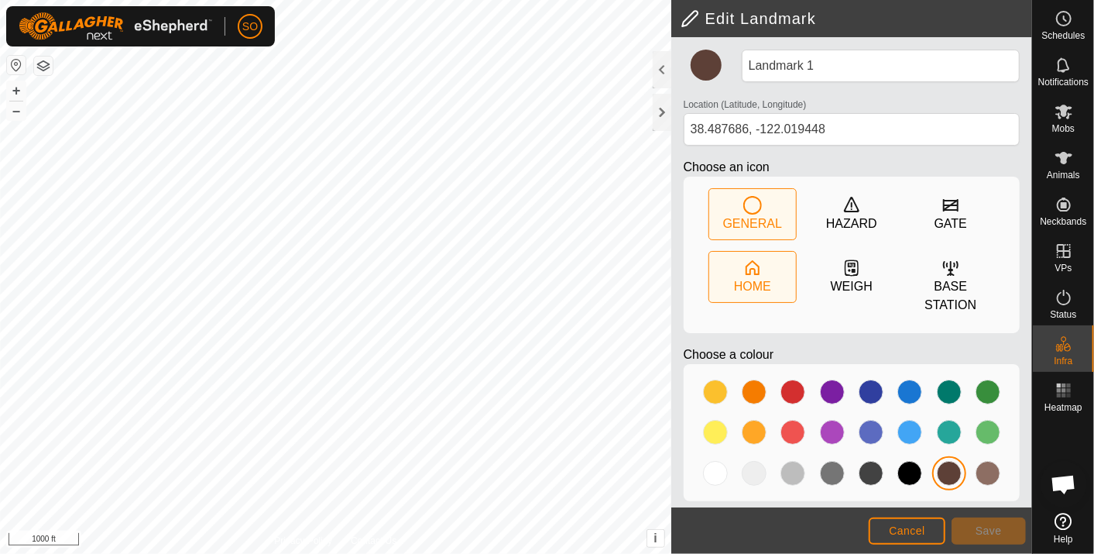
click at [751, 264] on icon at bounding box center [753, 268] width 19 height 19
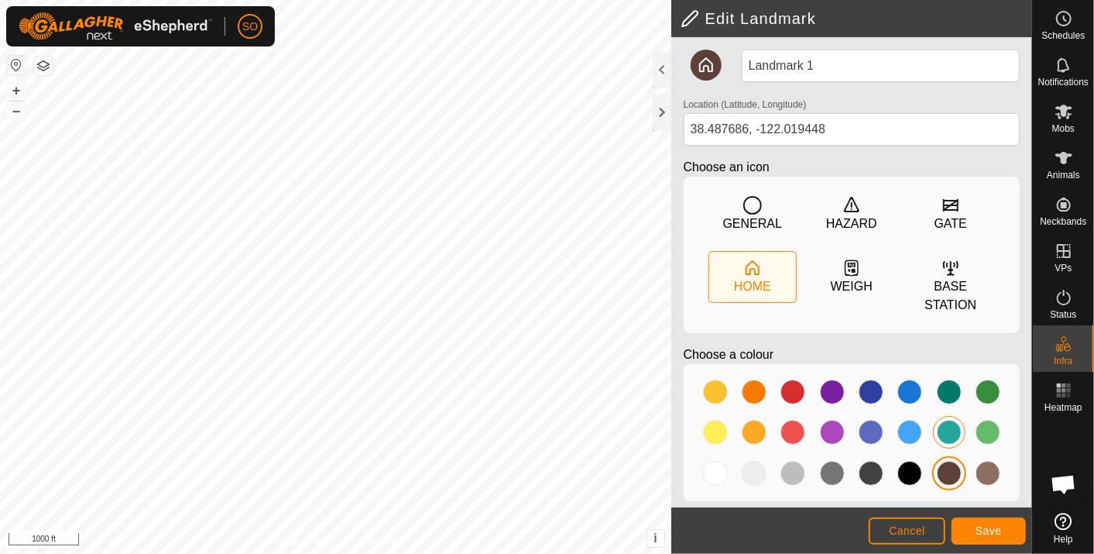
click at [949, 420] on div at bounding box center [949, 432] width 25 height 25
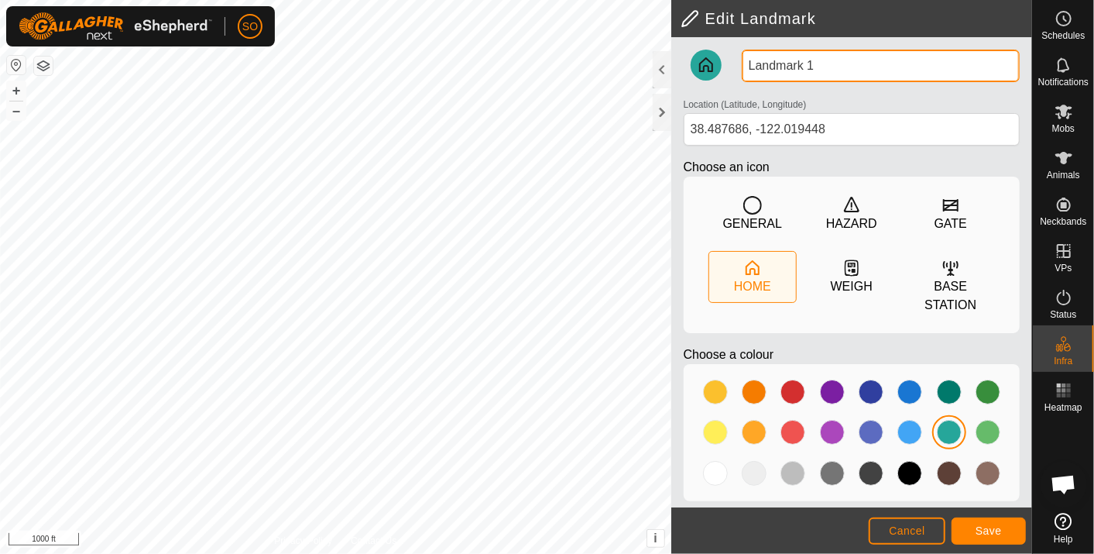
drag, startPoint x: 825, startPoint y: 64, endPoint x: 733, endPoint y: 63, distance: 92.2
click at [733, 63] on div "Landmark 1 Location (Latitude, Longitude) 38.487686, -122.019448 Choose an icon…" at bounding box center [852, 282] width 349 height 464
type input "Ovens RV"
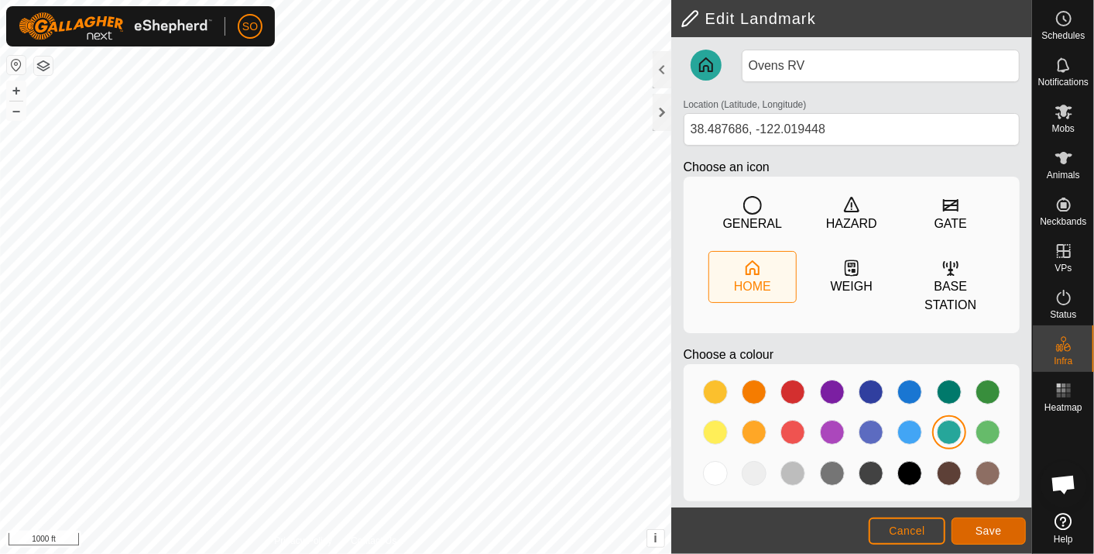
click at [988, 524] on button "Save" at bounding box center [989, 530] width 74 height 27
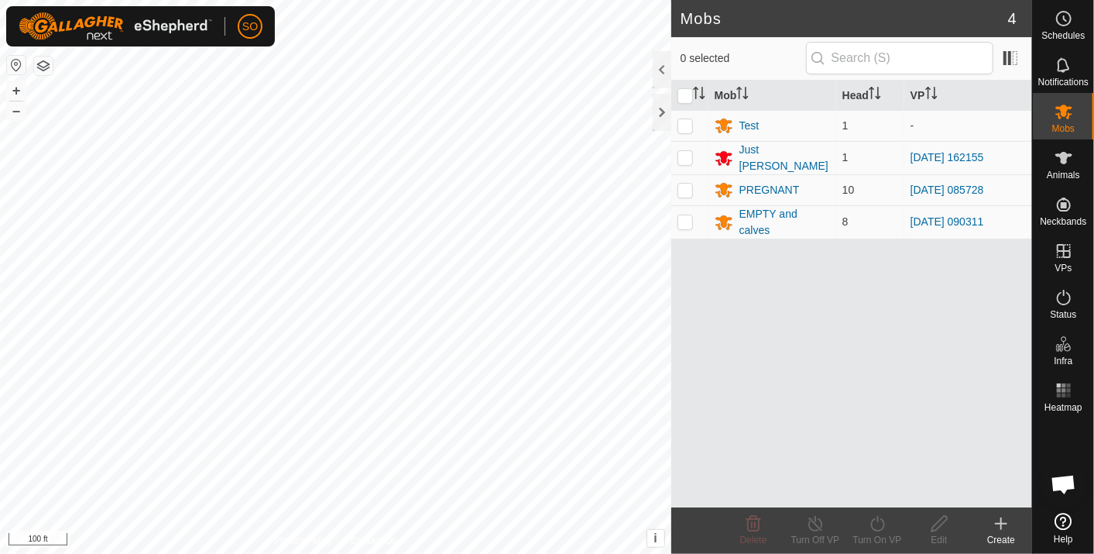
click at [500, 0] on html "SO Schedules Notifications Mobs Animals Neckbands VPs Status Infra Heatmap Help…" at bounding box center [547, 277] width 1094 height 554
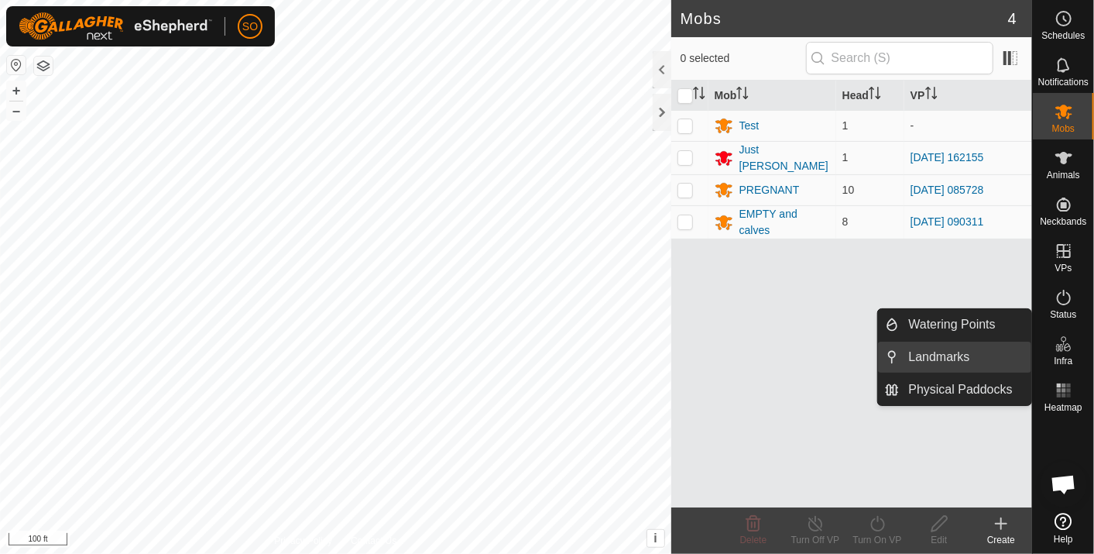
click at [950, 354] on link "Landmarks" at bounding box center [966, 357] width 132 height 31
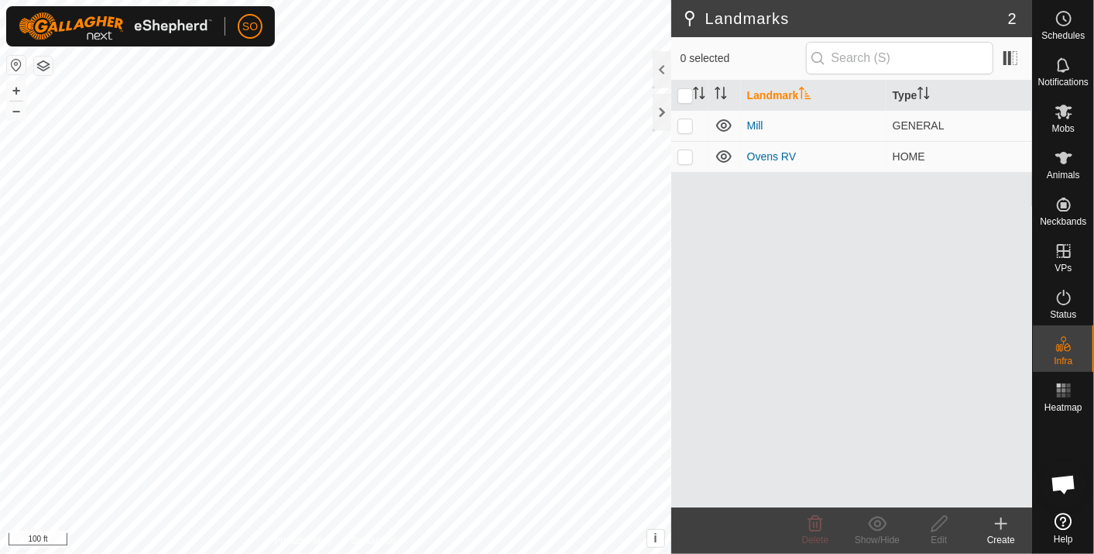
click at [1001, 517] on icon at bounding box center [1001, 523] width 19 height 19
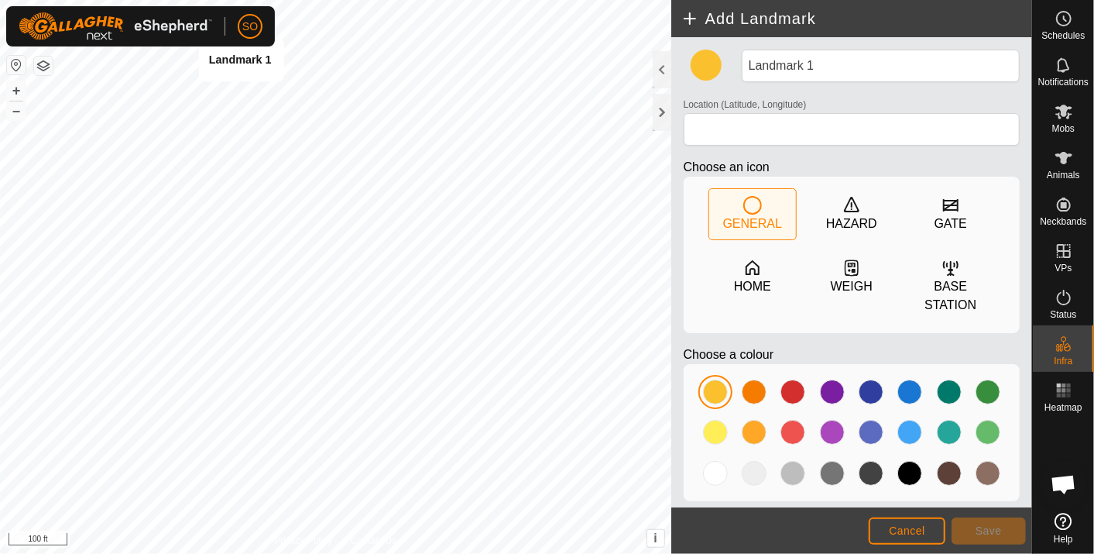
type input "38.489103, -122.019057"
click at [992, 531] on span "Save" at bounding box center [989, 530] width 26 height 12
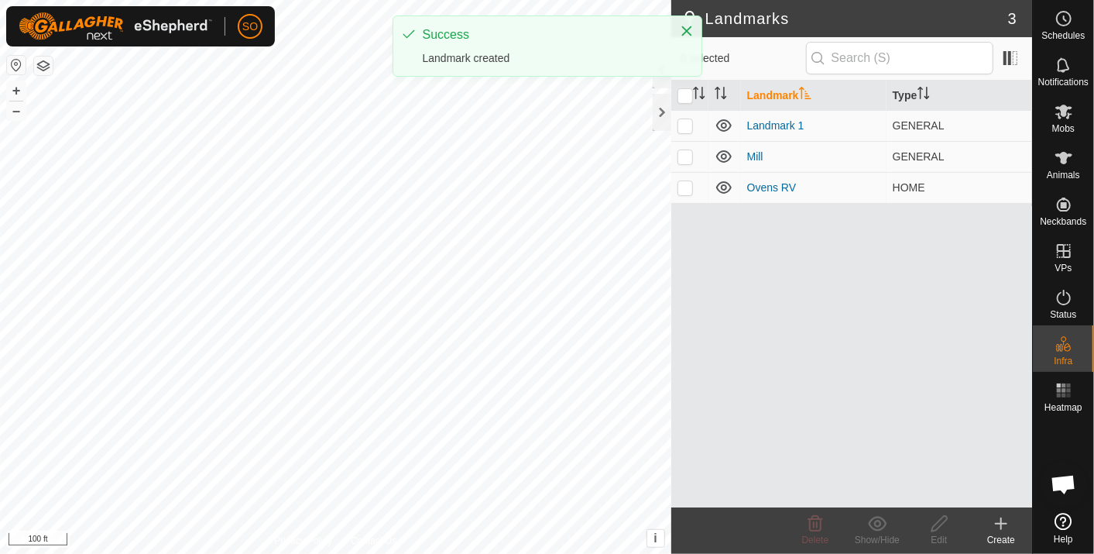
click at [1004, 524] on icon at bounding box center [1001, 524] width 11 height 0
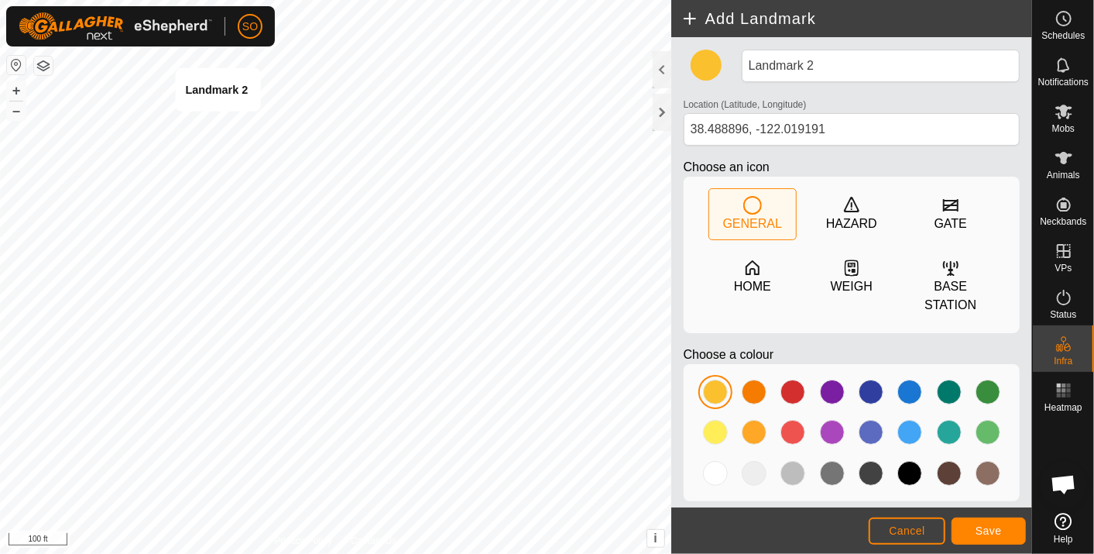
type input "38.488851, -122.019215"
click at [993, 530] on span "Save" at bounding box center [989, 530] width 26 height 12
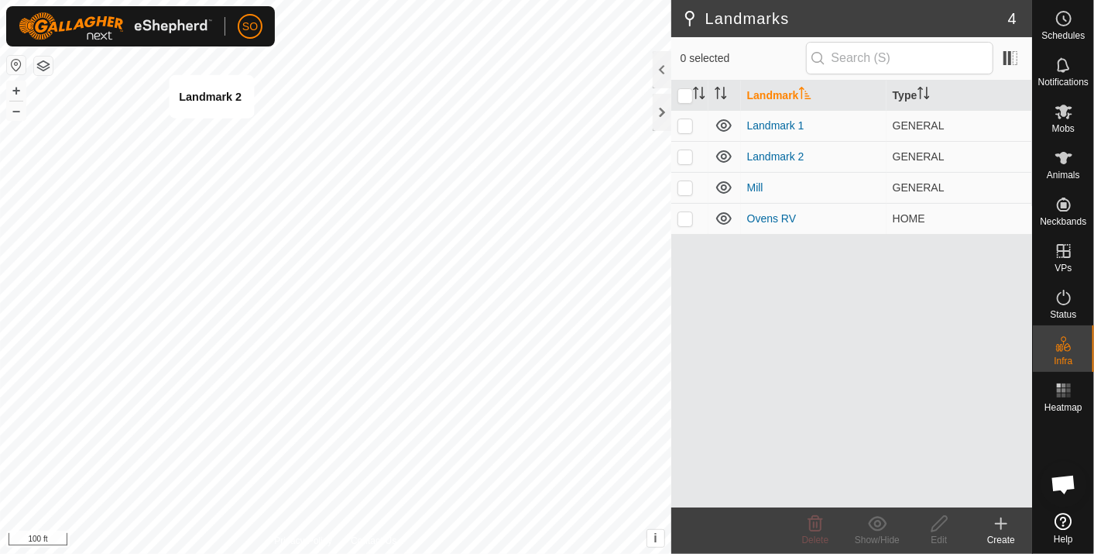
checkbox input "true"
click at [934, 517] on icon at bounding box center [939, 523] width 19 height 19
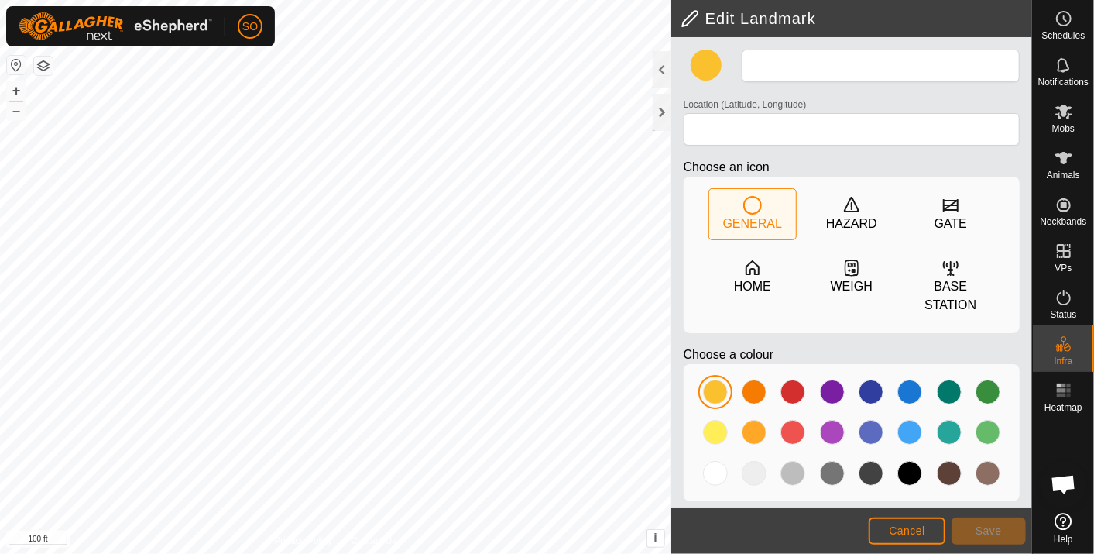
type input "Landmark 2"
type input "38.488894, -122.019194"
click at [997, 528] on span "Save" at bounding box center [989, 530] width 26 height 12
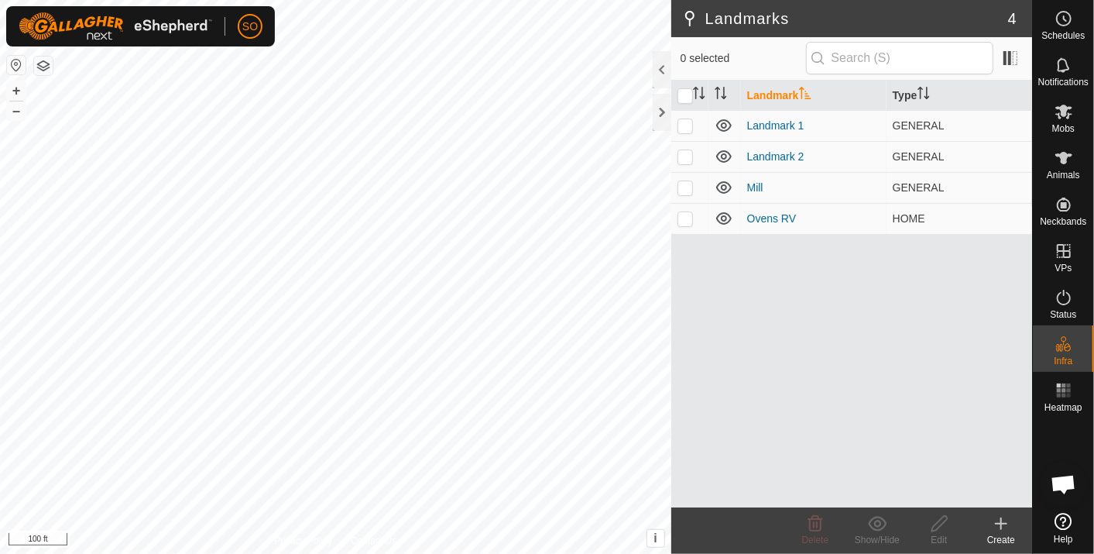
click at [1000, 519] on icon at bounding box center [1001, 523] width 19 height 19
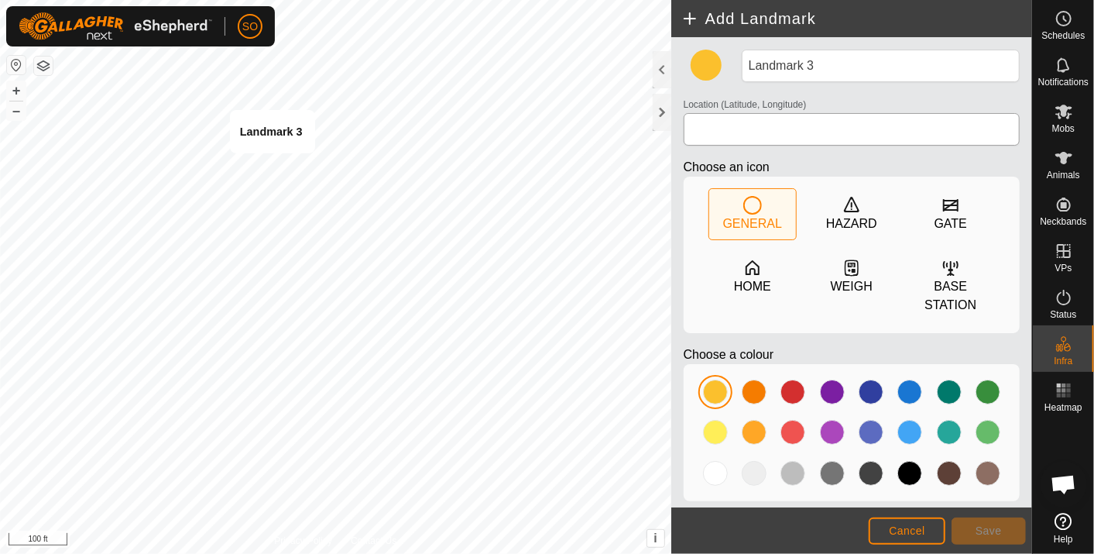
type input "38.488778, -122.018883"
click at [991, 527] on span "Save" at bounding box center [989, 530] width 26 height 12
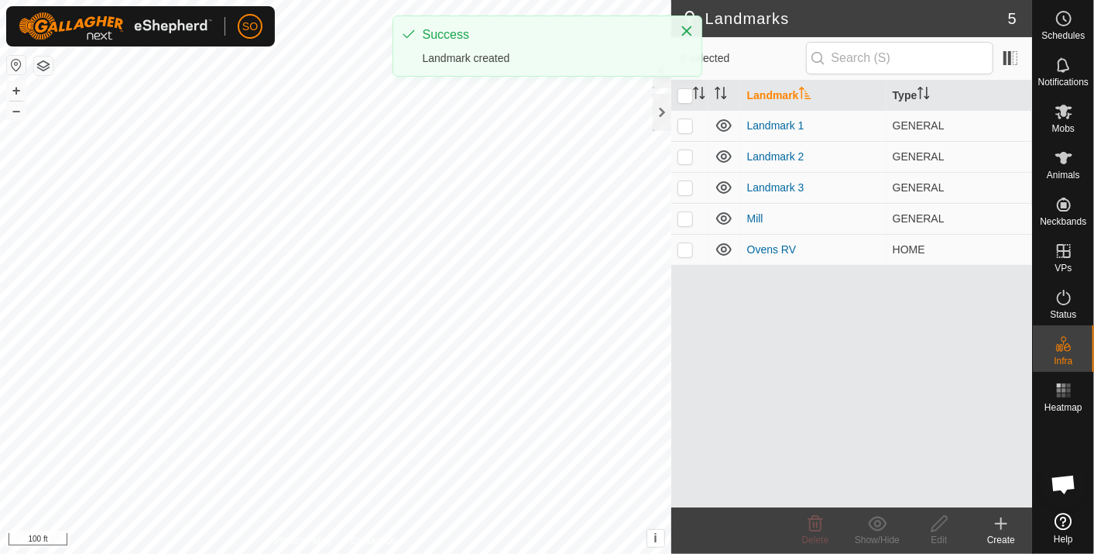
click at [1000, 521] on icon at bounding box center [1001, 523] width 19 height 19
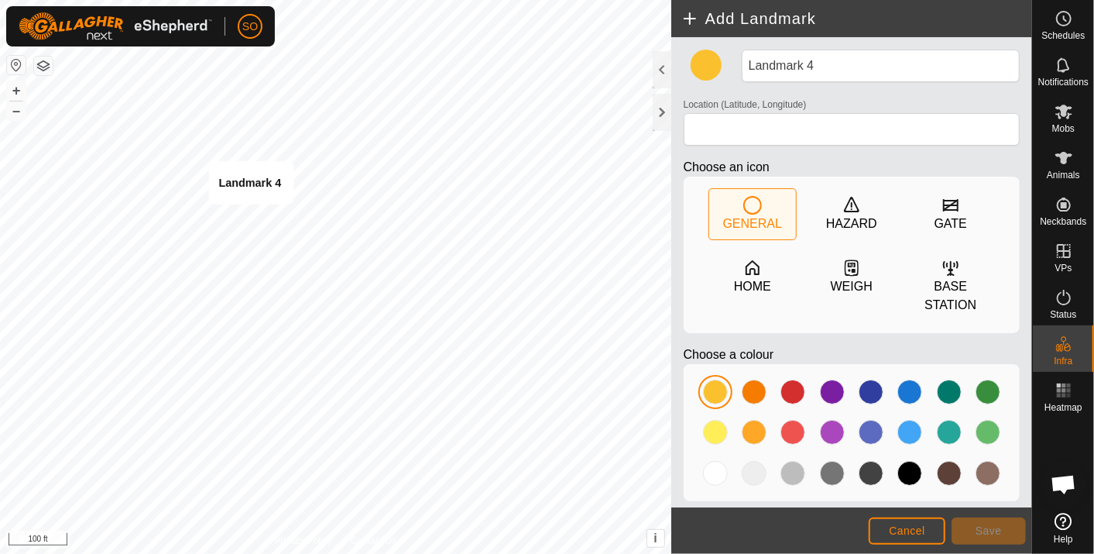
type input "38.488540, -122.019006"
click at [1003, 534] on button "Save" at bounding box center [989, 530] width 74 height 27
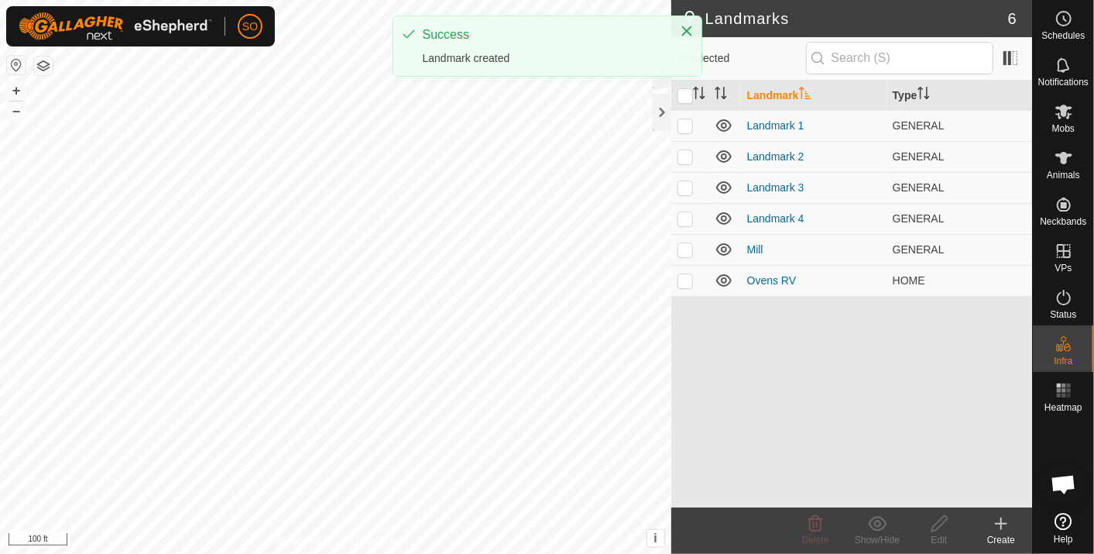
click at [1000, 525] on icon at bounding box center [1001, 523] width 19 height 19
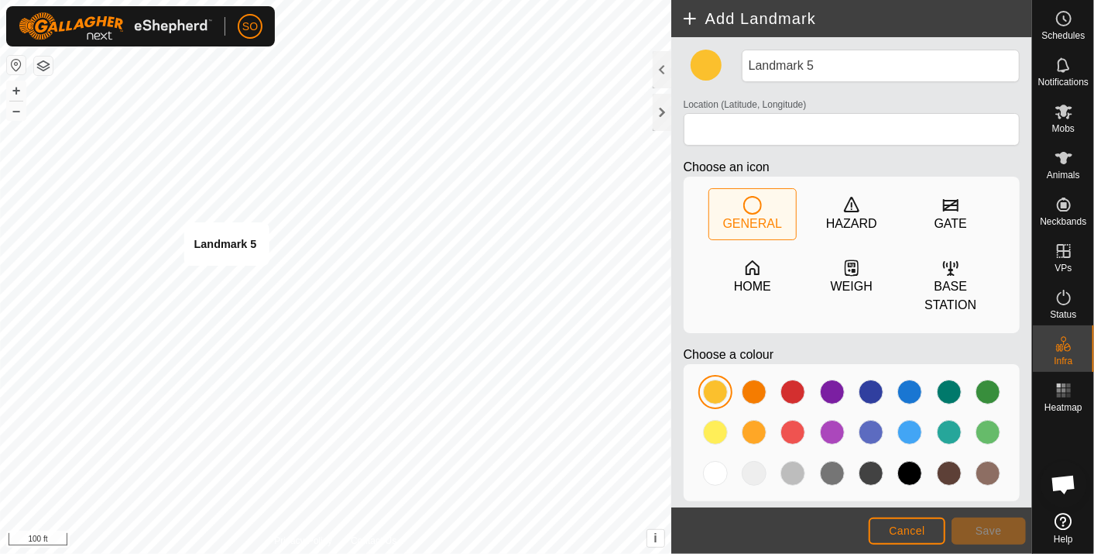
type input "38.488253, -122.019157"
click at [992, 527] on span "Save" at bounding box center [989, 530] width 26 height 12
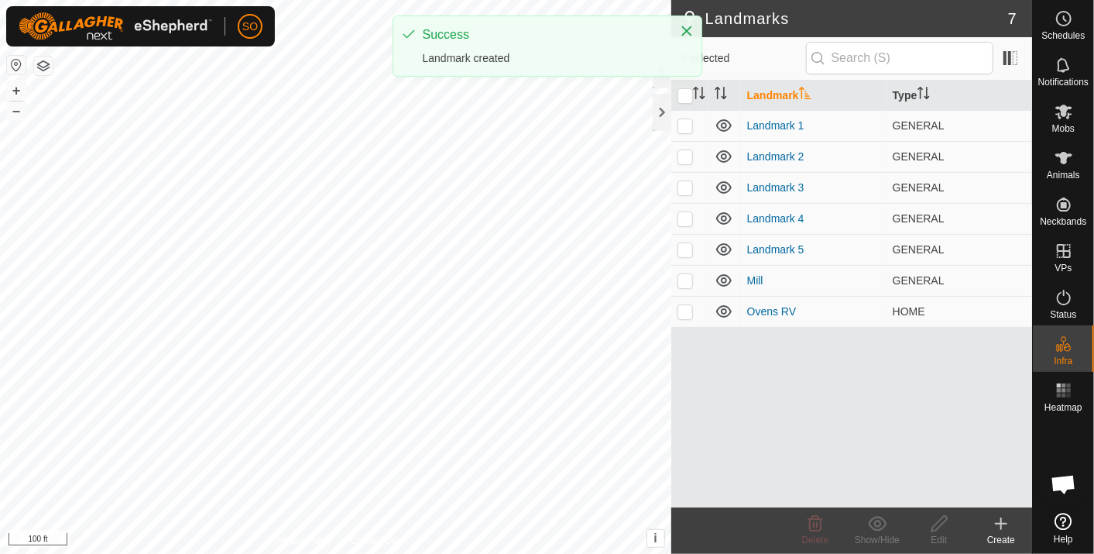
click at [1002, 521] on icon at bounding box center [1002, 523] width 0 height 11
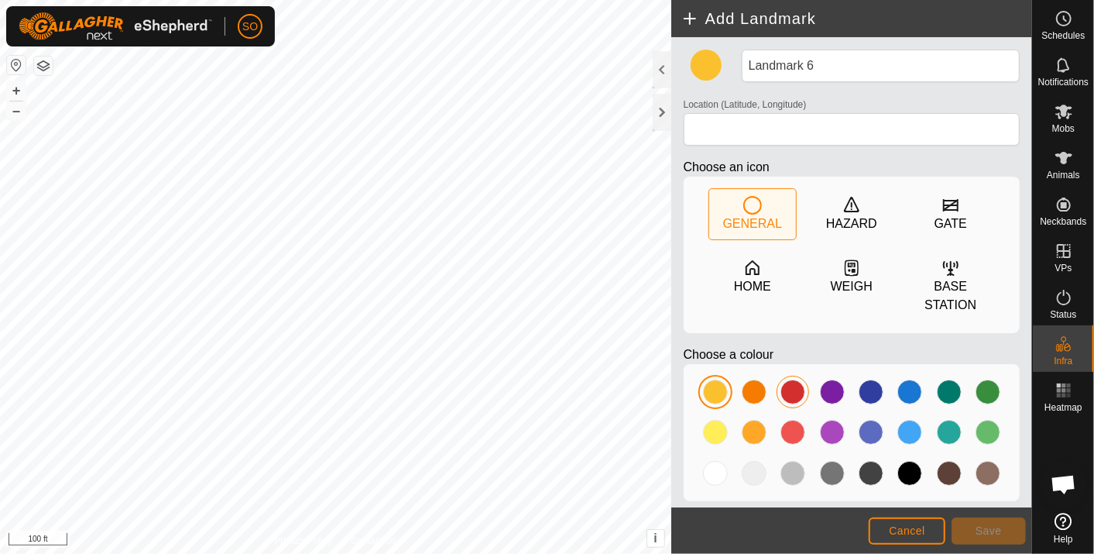
click at [792, 380] on div at bounding box center [793, 392] width 25 height 25
type input "38.488712, -122.018544"
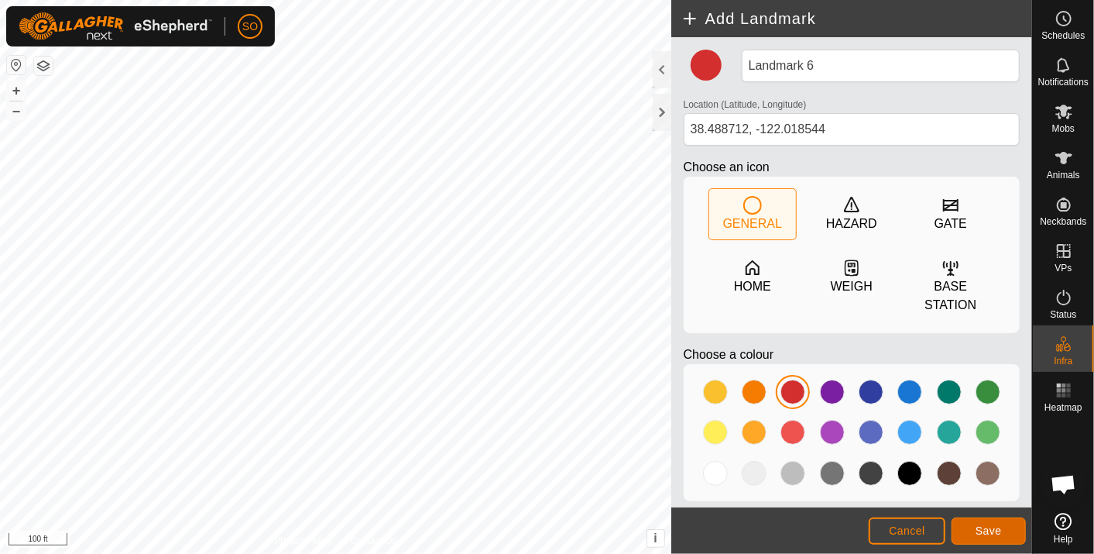
click at [989, 531] on span "Save" at bounding box center [989, 530] width 26 height 12
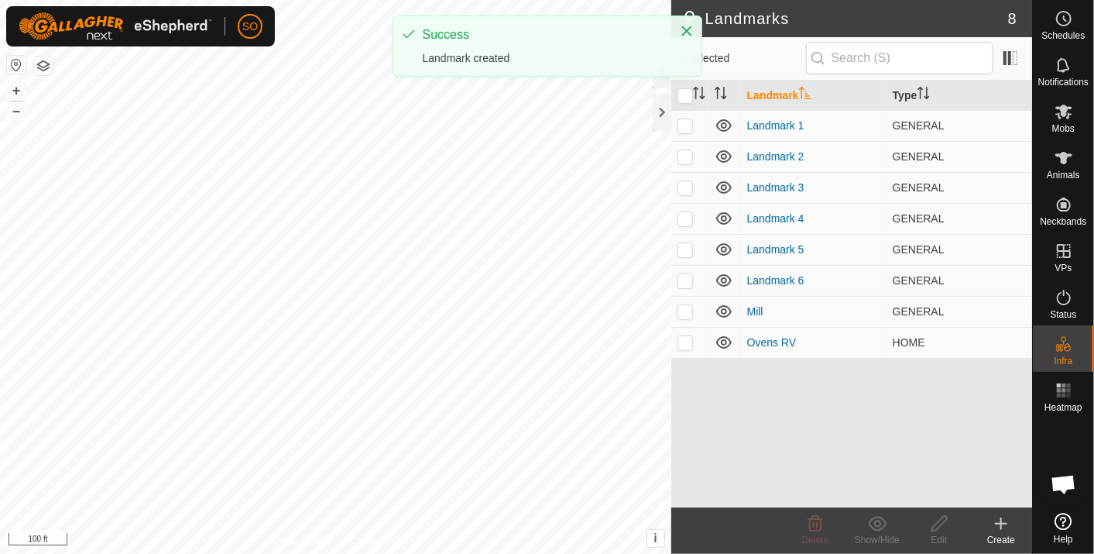
click at [1000, 522] on icon at bounding box center [1001, 523] width 19 height 19
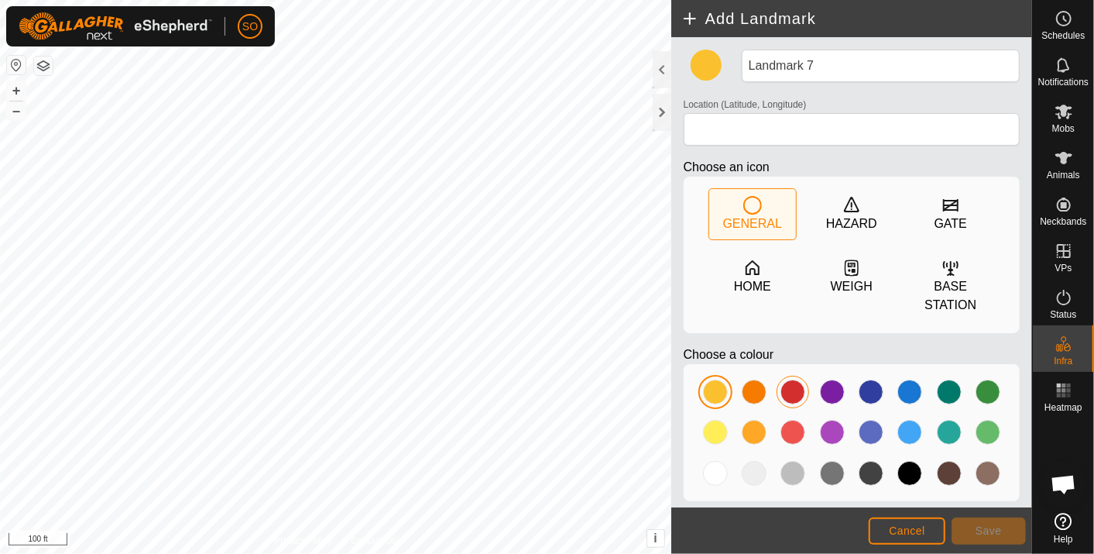
click at [795, 380] on div at bounding box center [793, 392] width 25 height 25
type input "38.488462, -122.018654"
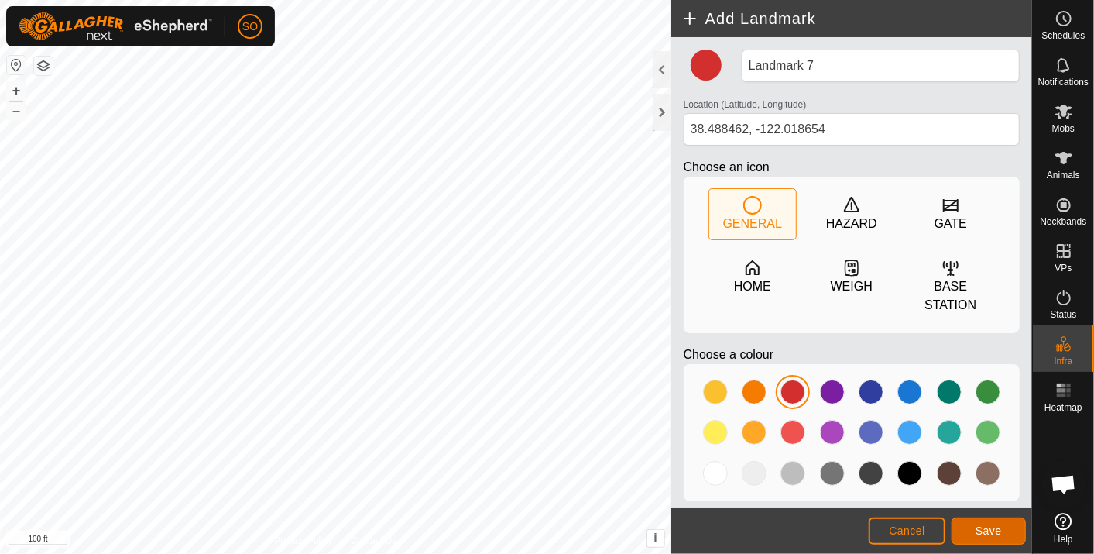
click at [991, 531] on span "Save" at bounding box center [989, 530] width 26 height 12
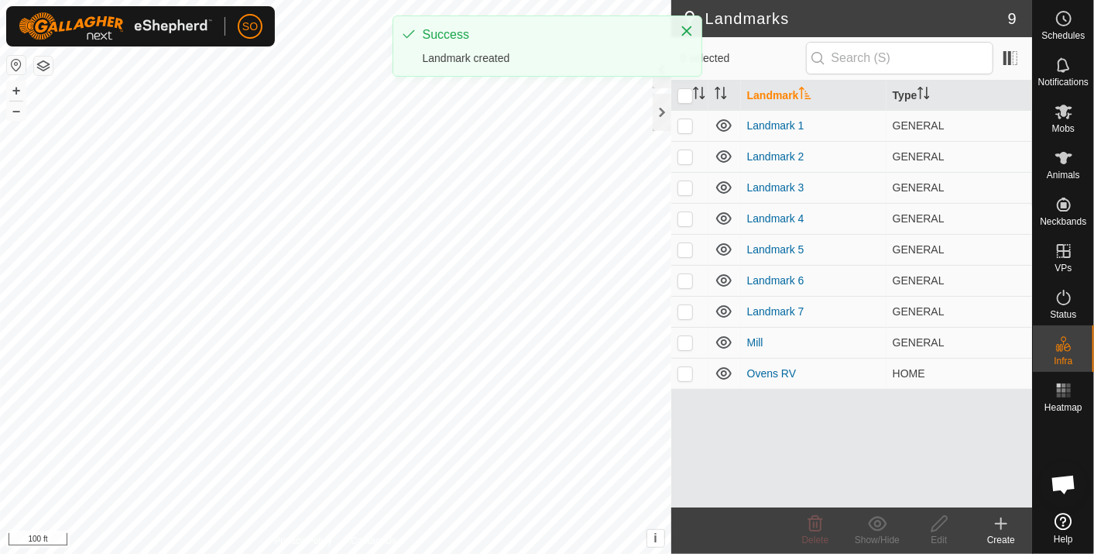
click at [1003, 518] on icon at bounding box center [1001, 523] width 19 height 19
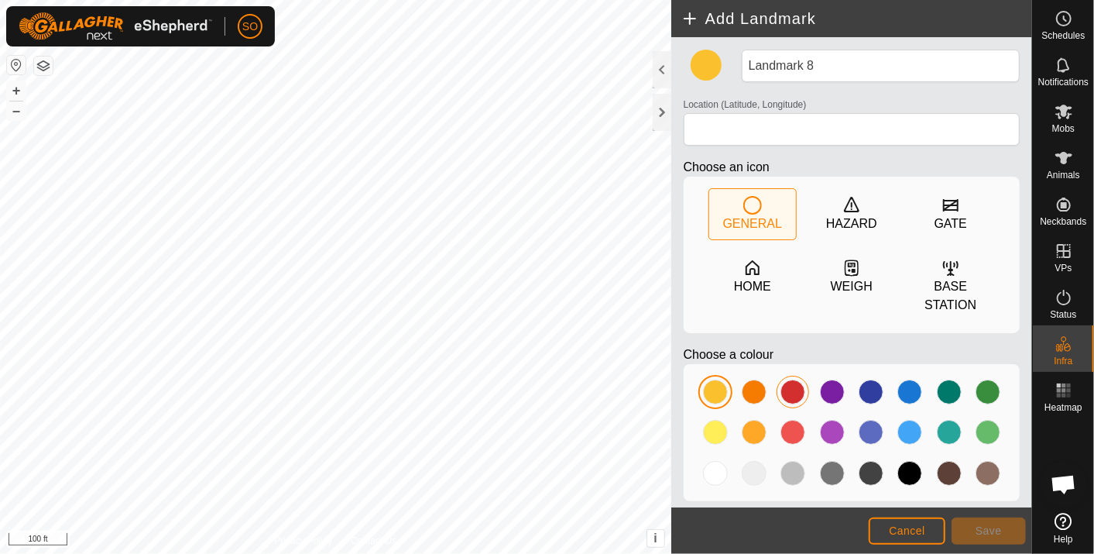
click at [793, 380] on div at bounding box center [793, 392] width 25 height 25
type input "38.488149, -122.018838"
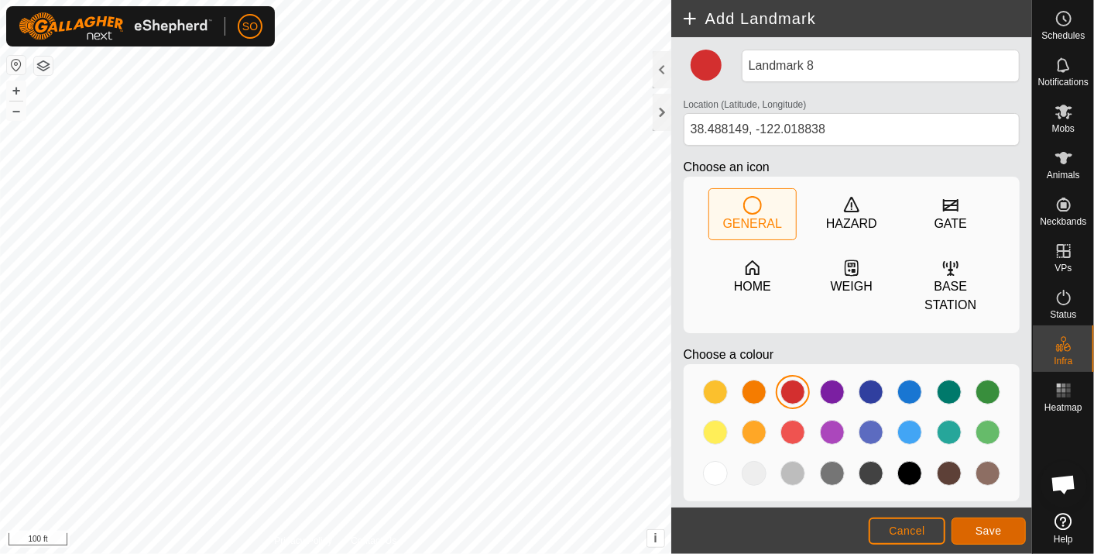
click at [991, 527] on span "Save" at bounding box center [989, 530] width 26 height 12
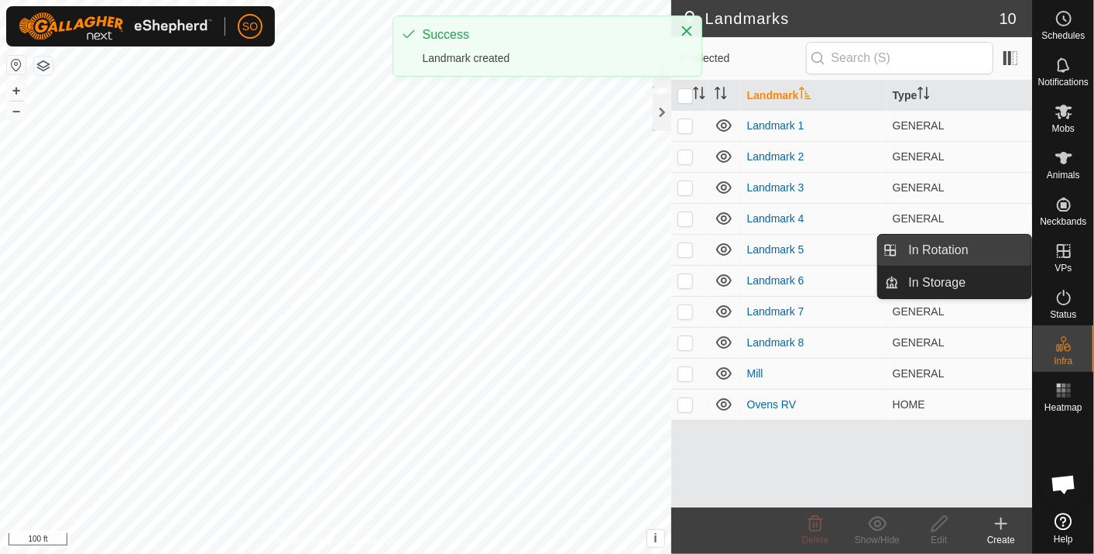
click at [959, 242] on link "In Rotation" at bounding box center [966, 250] width 132 height 31
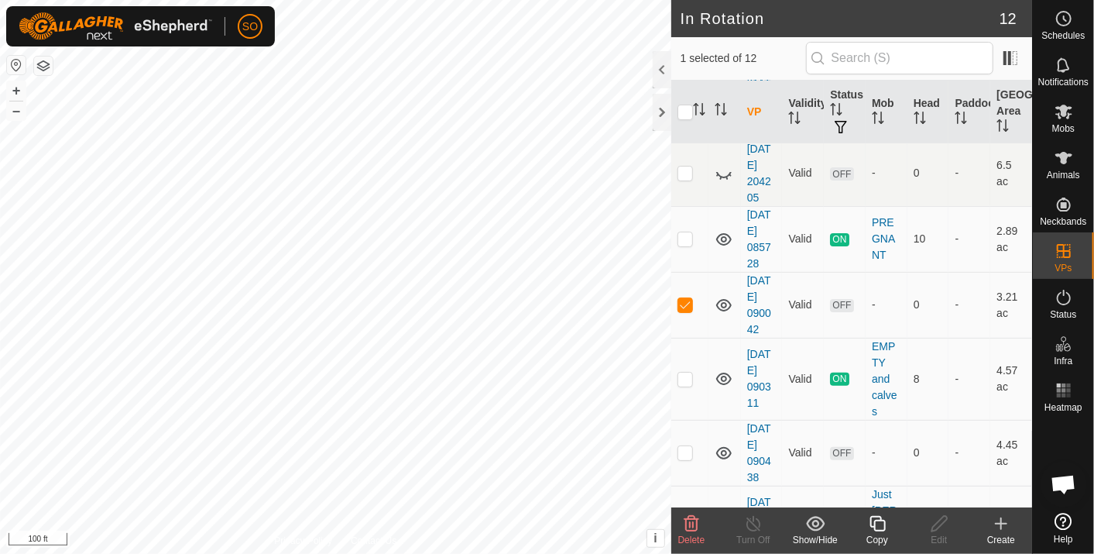
scroll to position [470, 0]
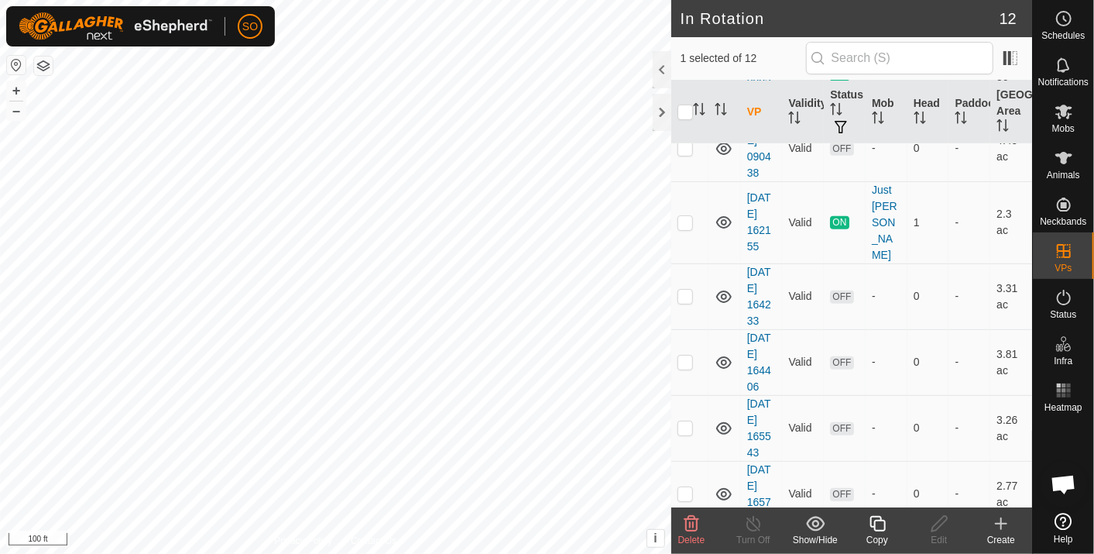
click at [695, 524] on icon at bounding box center [691, 523] width 19 height 19
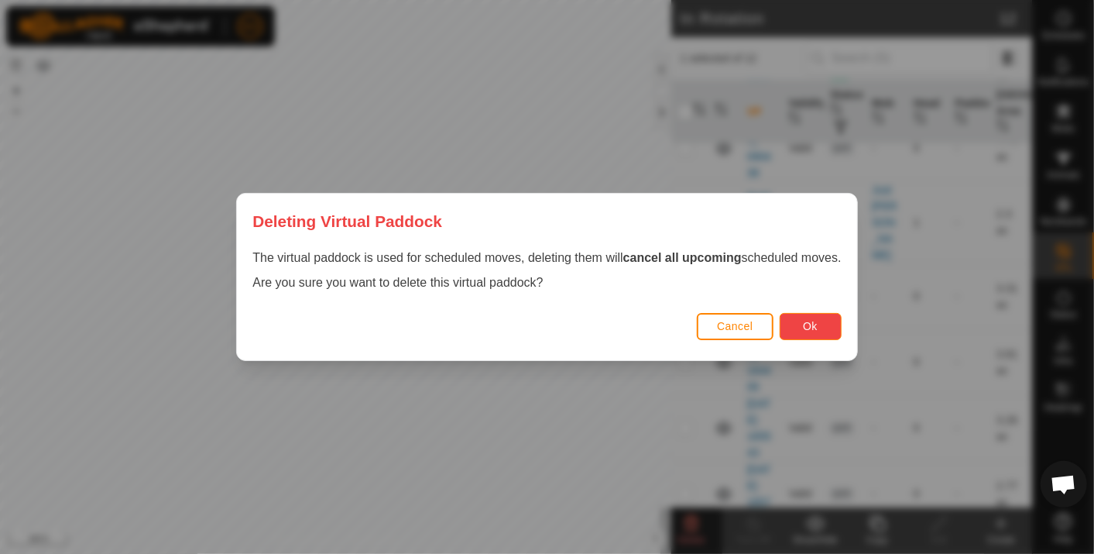
click at [809, 321] on span "Ok" at bounding box center [810, 326] width 15 height 12
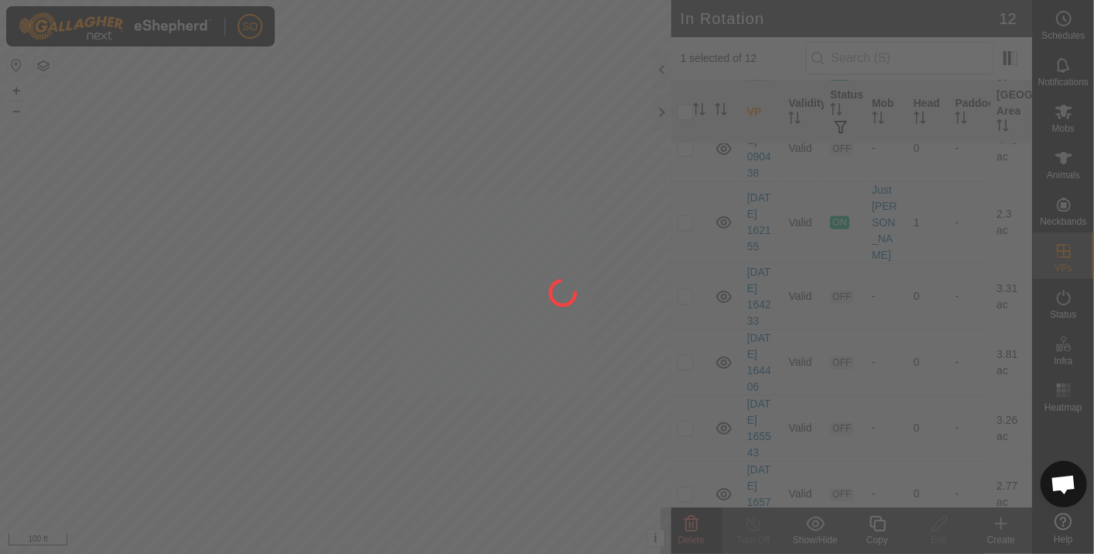
checkbox input "false"
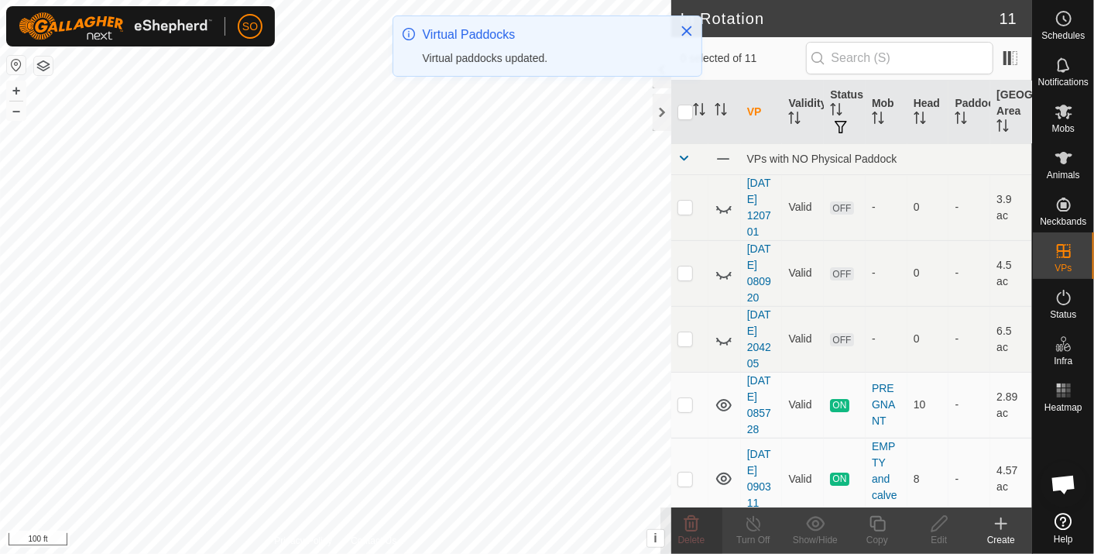
click at [998, 521] on icon at bounding box center [1001, 523] width 19 height 19
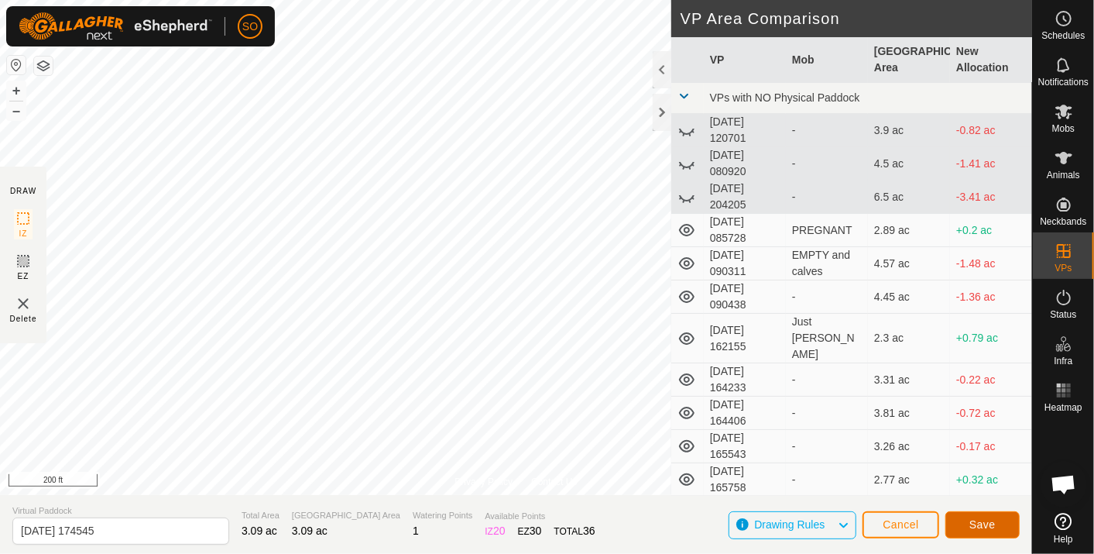
click at [984, 518] on span "Save" at bounding box center [983, 524] width 26 height 12
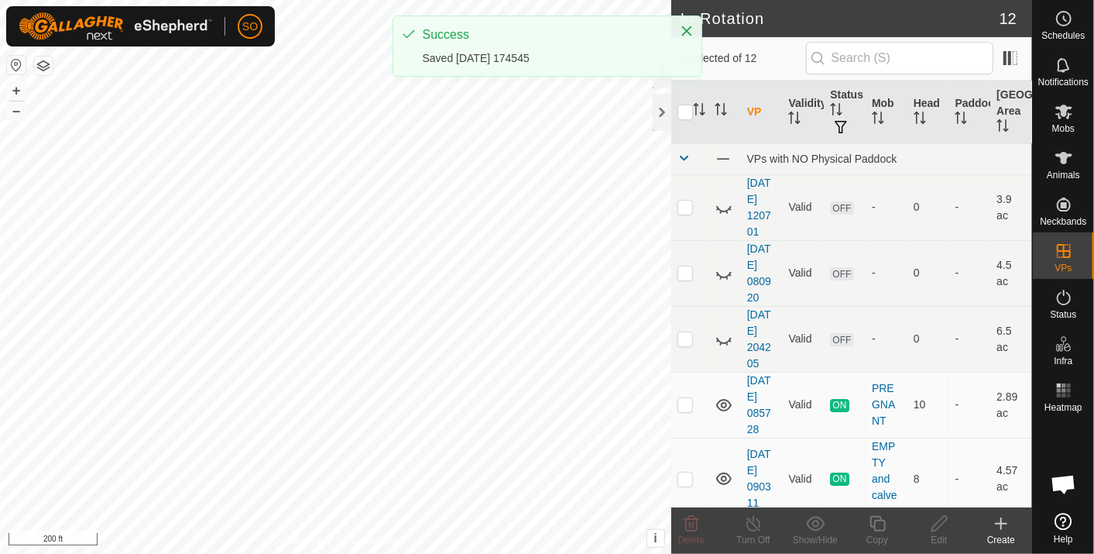
click at [1002, 519] on icon at bounding box center [1002, 523] width 0 height 11
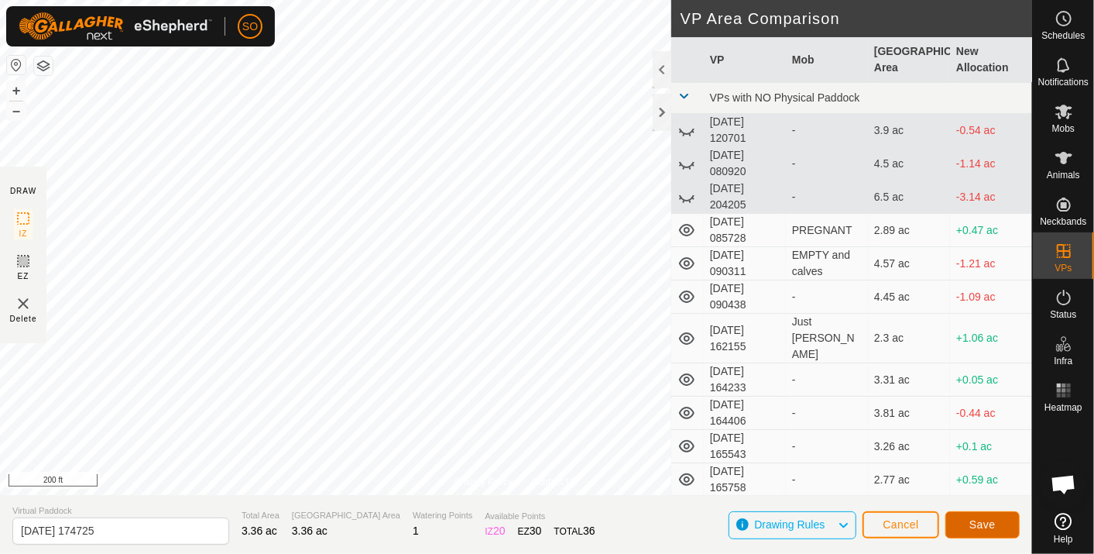
click at [993, 521] on span "Save" at bounding box center [983, 524] width 26 height 12
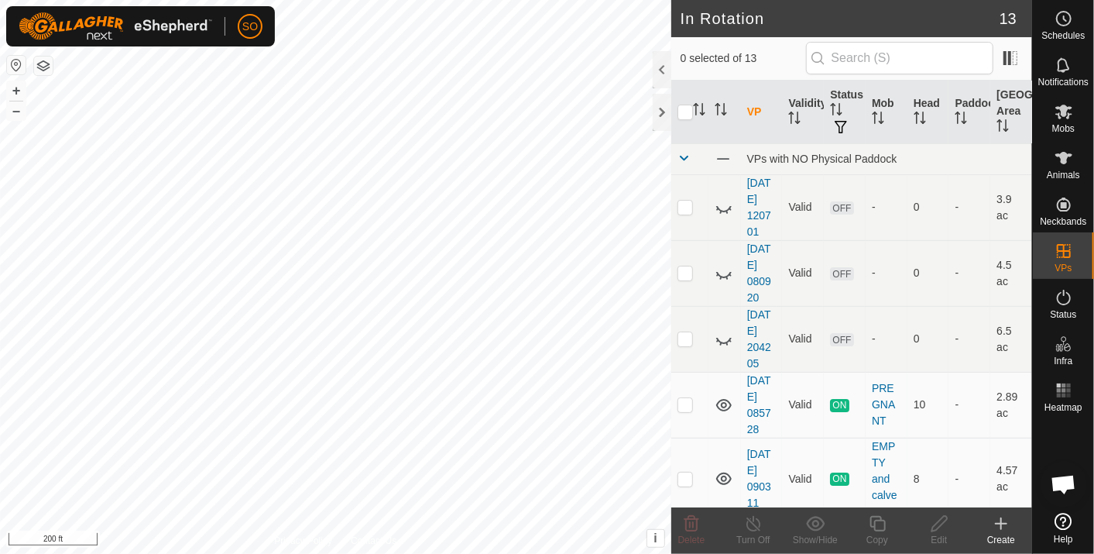
click at [1003, 521] on icon at bounding box center [1001, 523] width 19 height 19
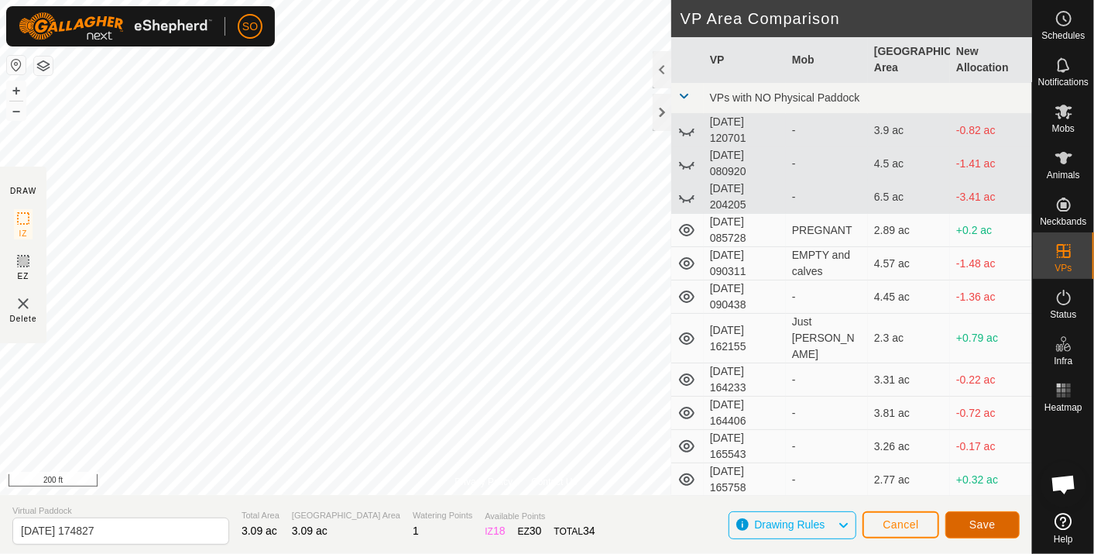
click at [998, 521] on button "Save" at bounding box center [983, 524] width 74 height 27
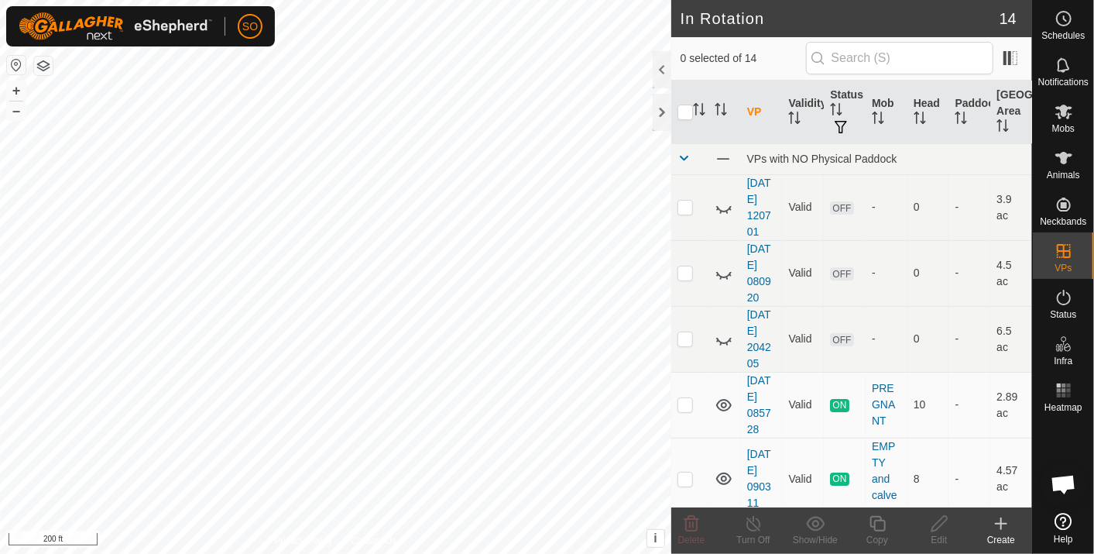
click at [1002, 521] on icon at bounding box center [1002, 523] width 0 height 11
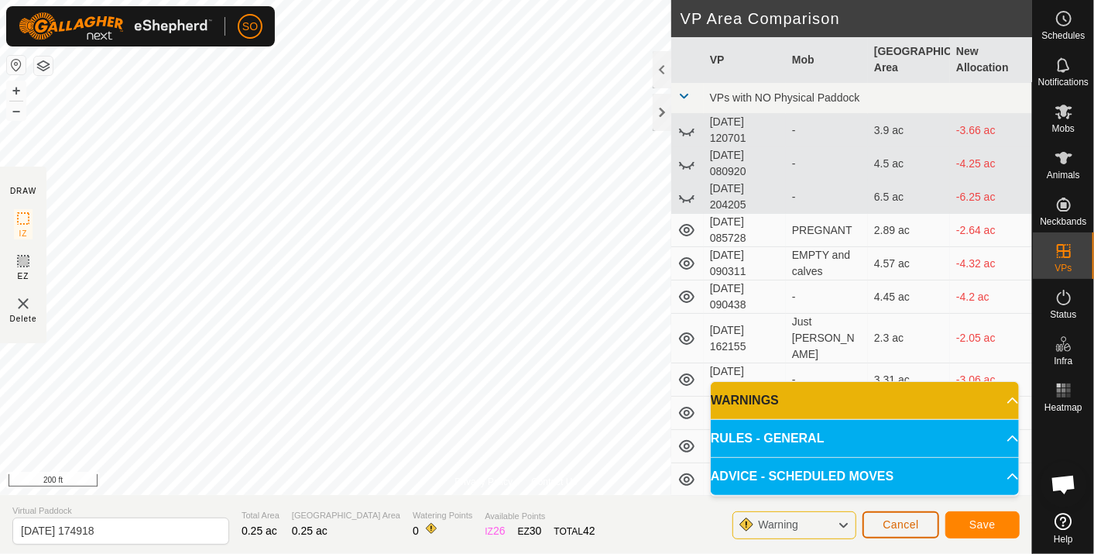
click at [889, 522] on span "Cancel" at bounding box center [901, 524] width 36 height 12
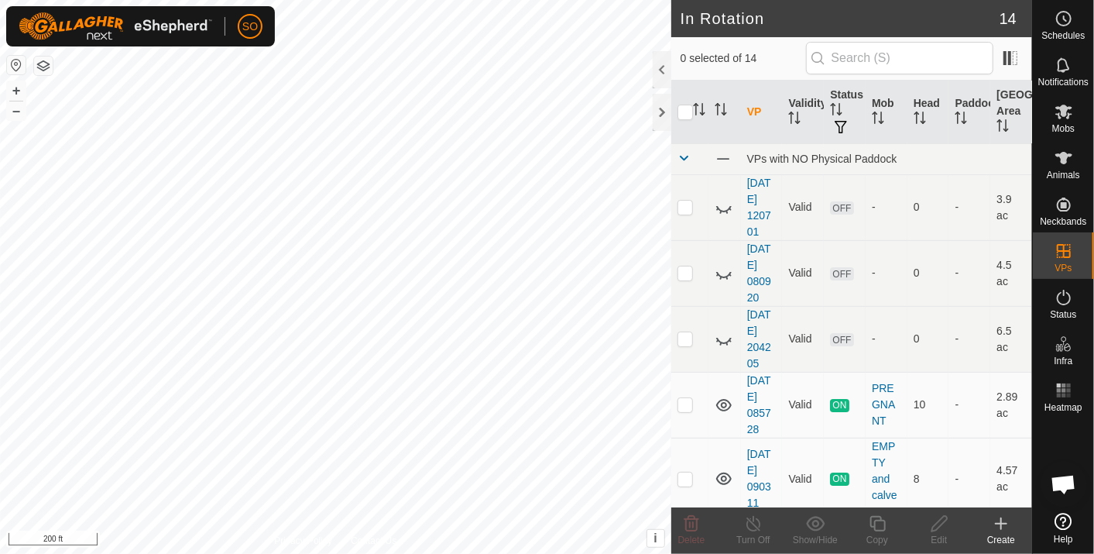
click at [1000, 521] on icon at bounding box center [1001, 523] width 19 height 19
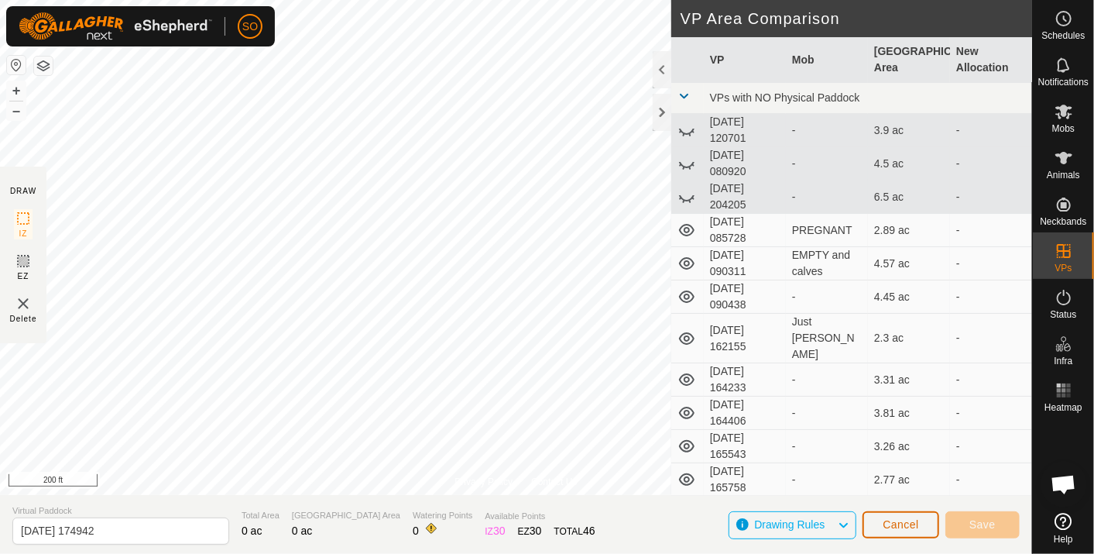
click at [900, 522] on span "Cancel" at bounding box center [901, 524] width 36 height 12
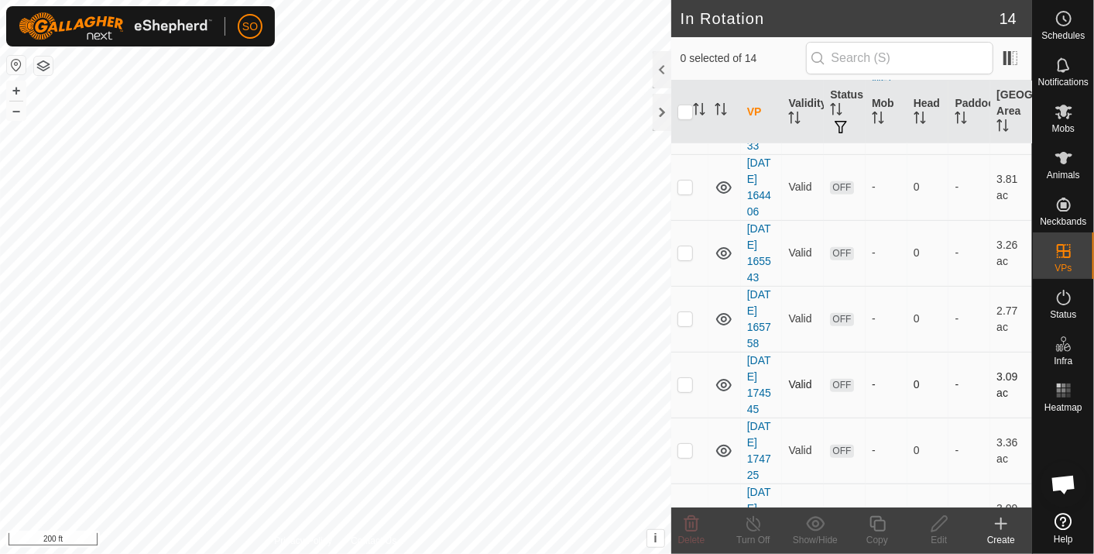
scroll to position [602, 0]
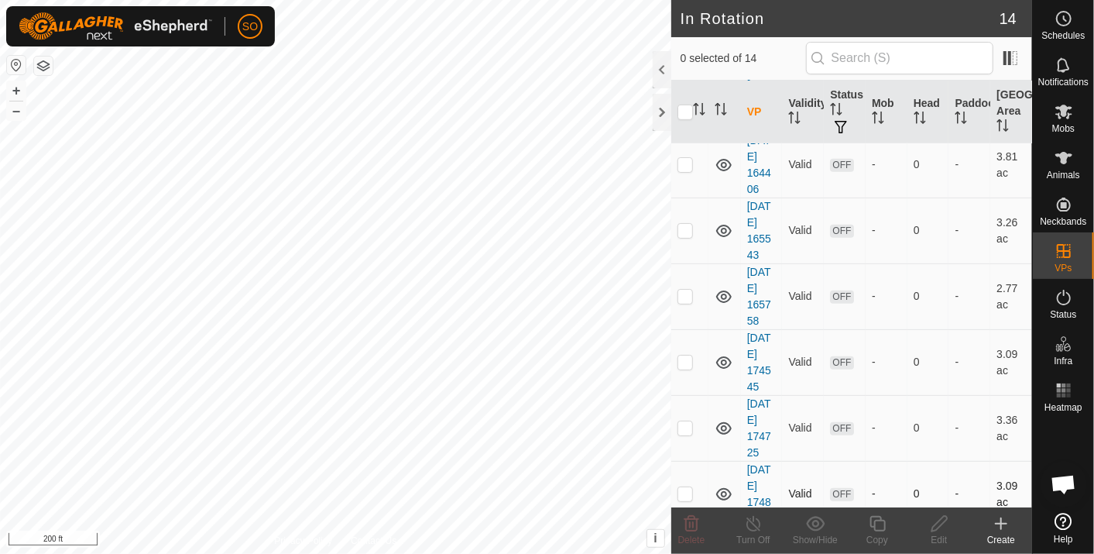
click at [682, 487] on p-checkbox at bounding box center [685, 493] width 15 height 12
checkbox input "true"
click at [938, 519] on icon at bounding box center [939, 523] width 19 height 19
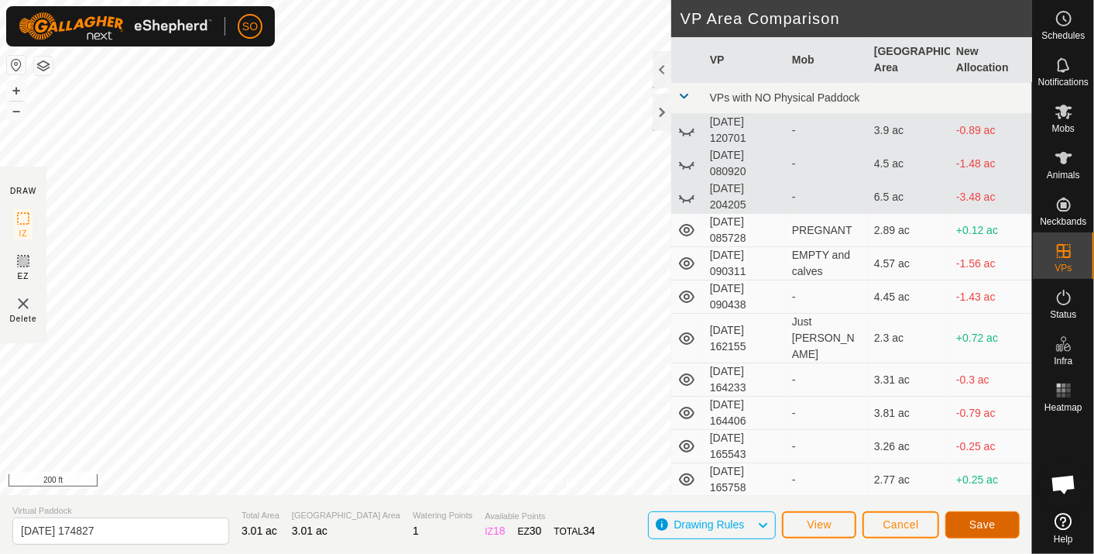
click at [973, 518] on span "Save" at bounding box center [983, 524] width 26 height 12
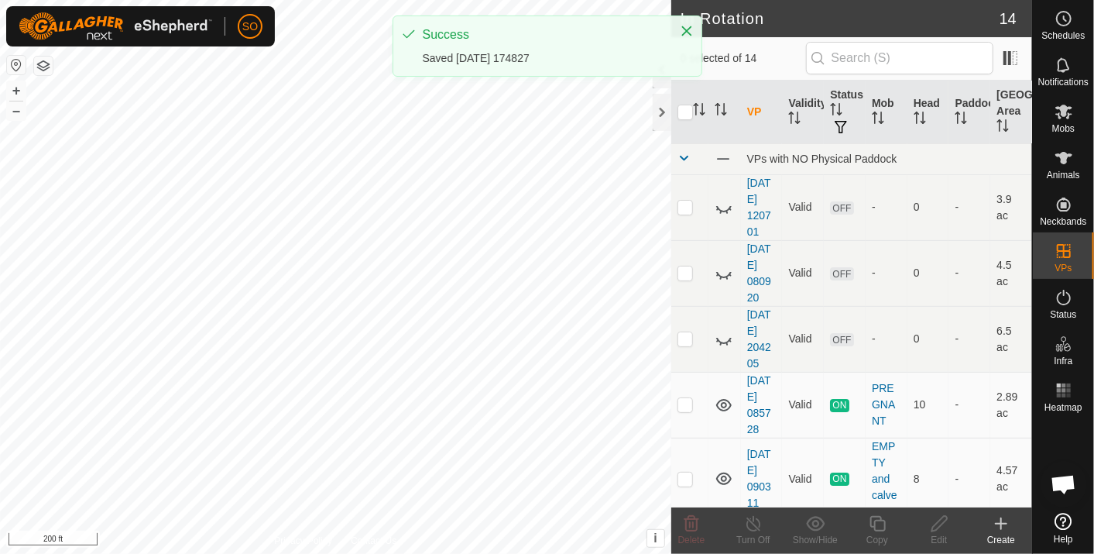
click at [1000, 517] on icon at bounding box center [1001, 523] width 19 height 19
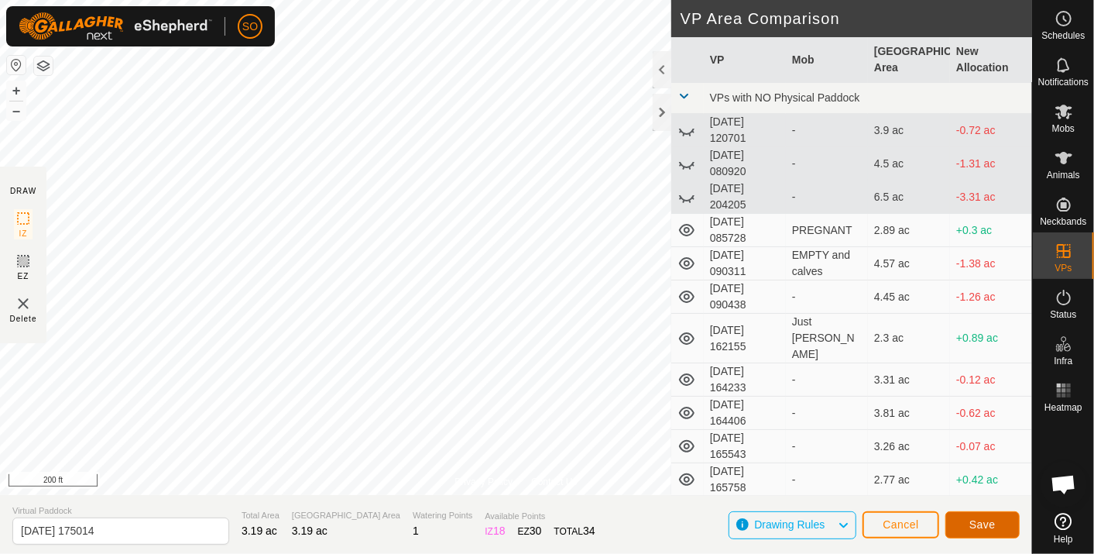
click at [998, 522] on button "Save" at bounding box center [983, 524] width 74 height 27
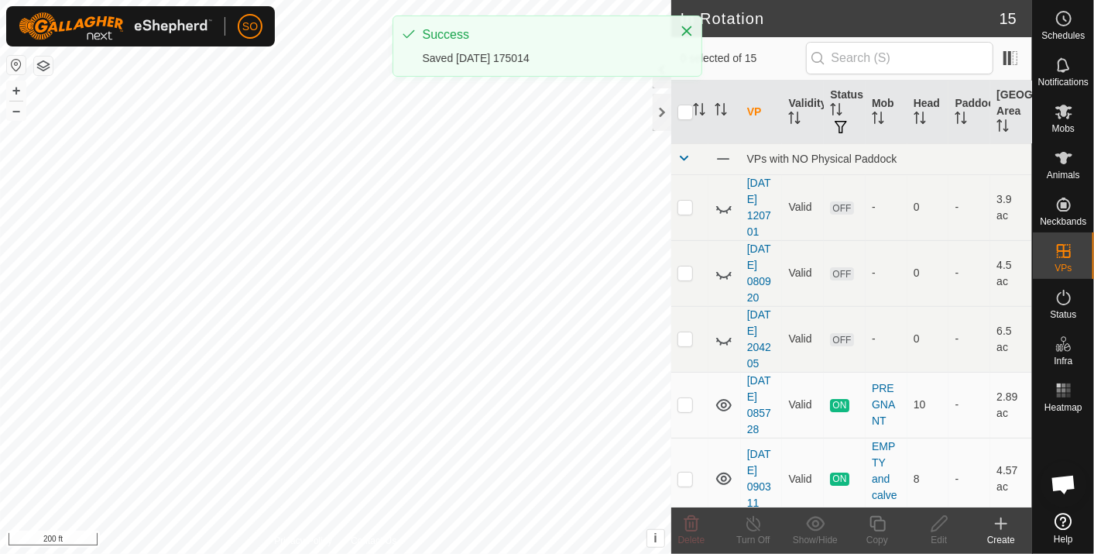
click at [1002, 522] on icon at bounding box center [1001, 523] width 19 height 19
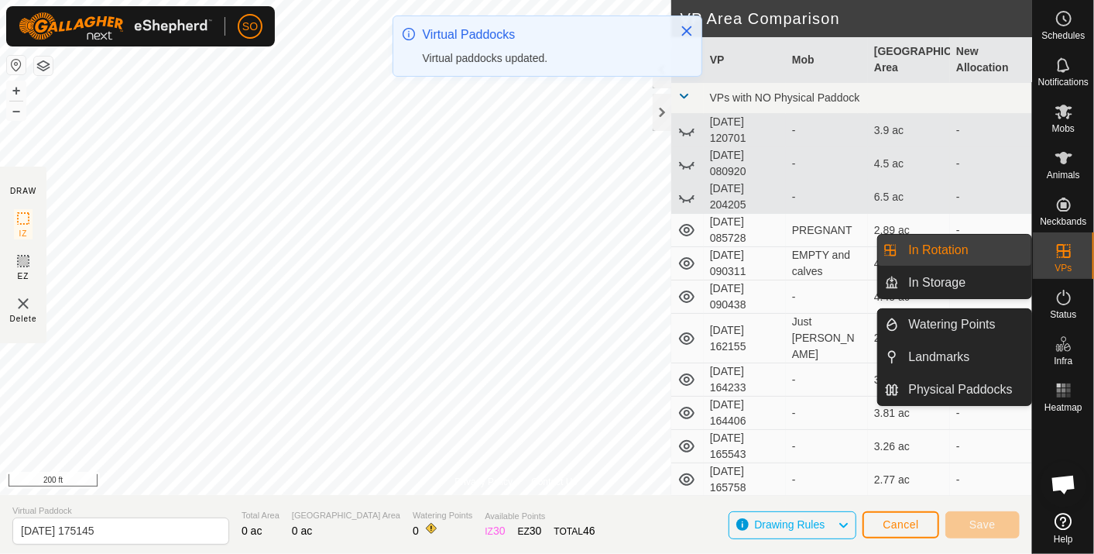
click at [949, 242] on link "In Rotation" at bounding box center [966, 250] width 132 height 31
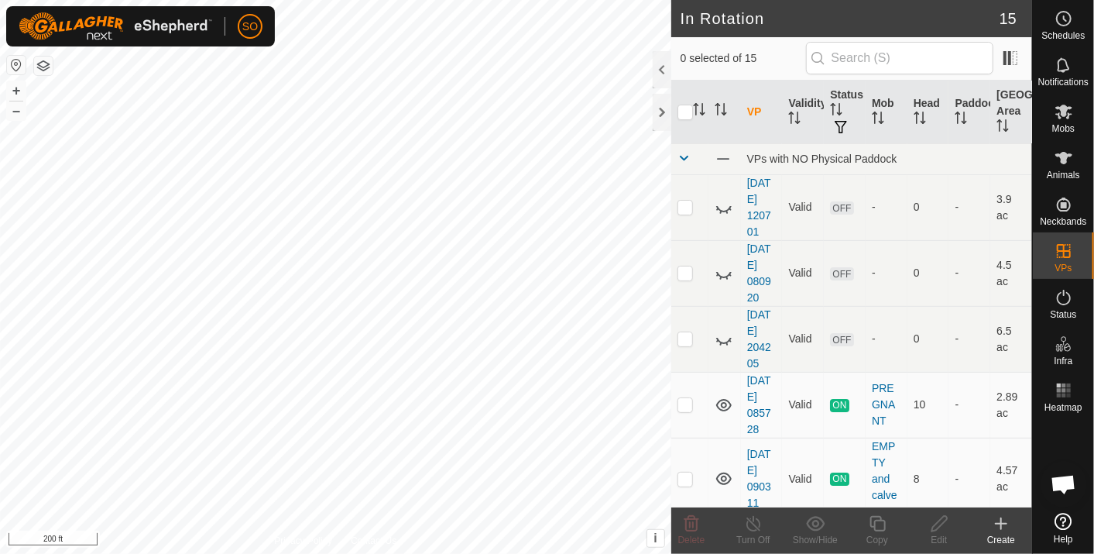
click at [1003, 518] on icon at bounding box center [1001, 523] width 19 height 19
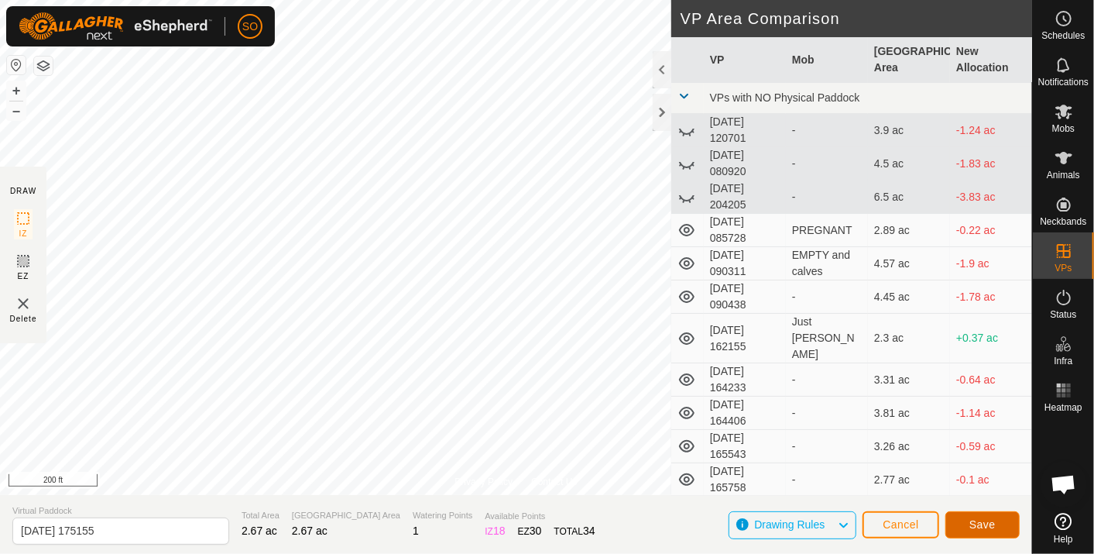
click at [1000, 524] on button "Save" at bounding box center [983, 524] width 74 height 27
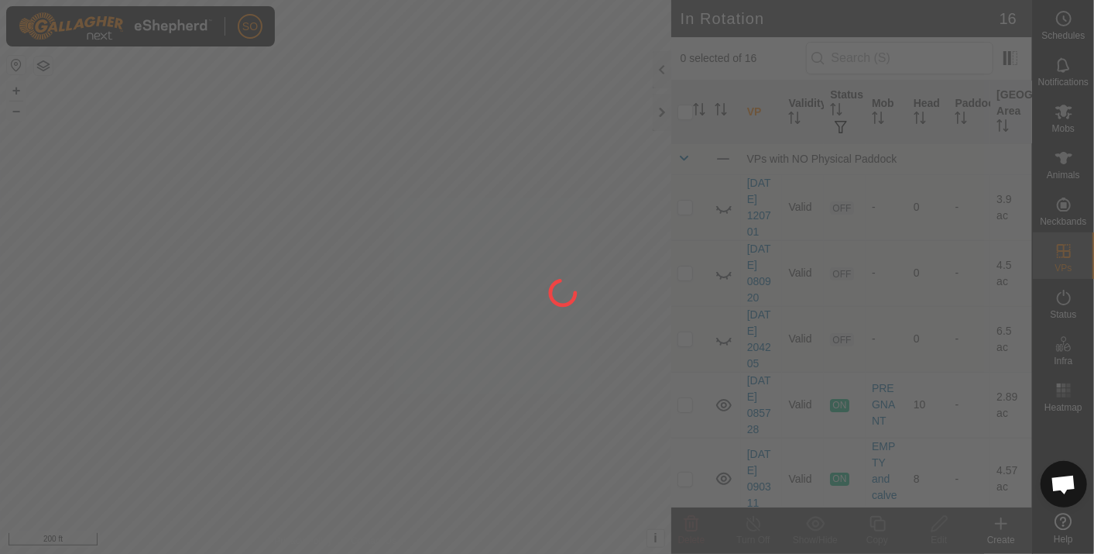
click at [1002, 517] on div at bounding box center [547, 277] width 1094 height 554
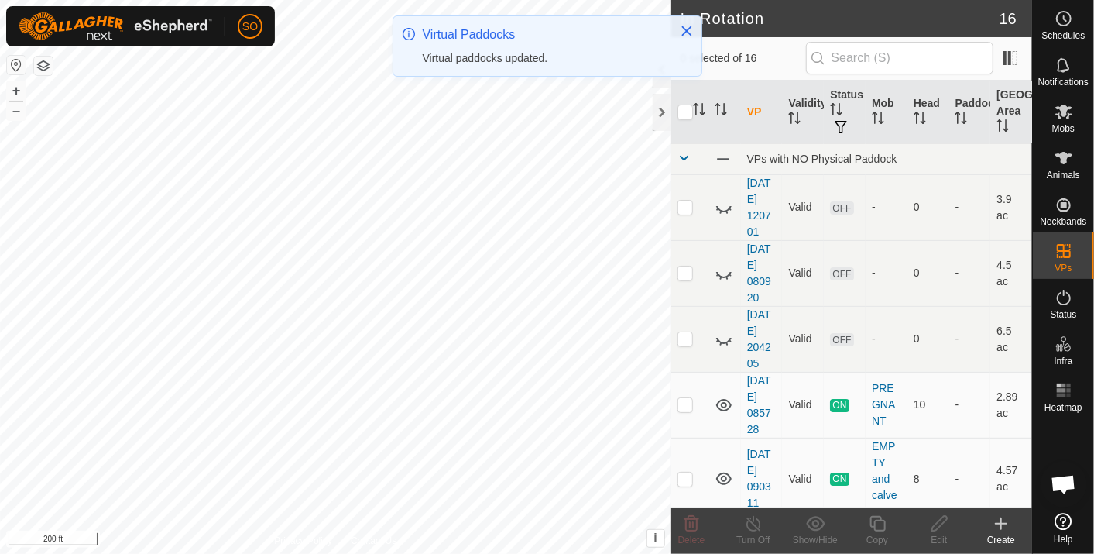
click at [998, 519] on icon at bounding box center [1001, 523] width 19 height 19
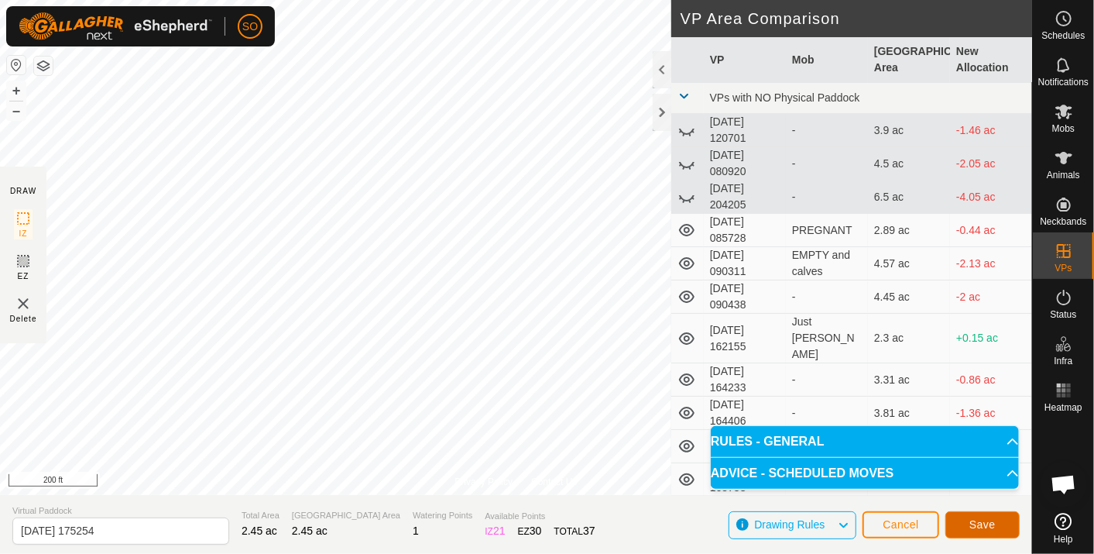
click at [981, 525] on span "Save" at bounding box center [983, 524] width 26 height 12
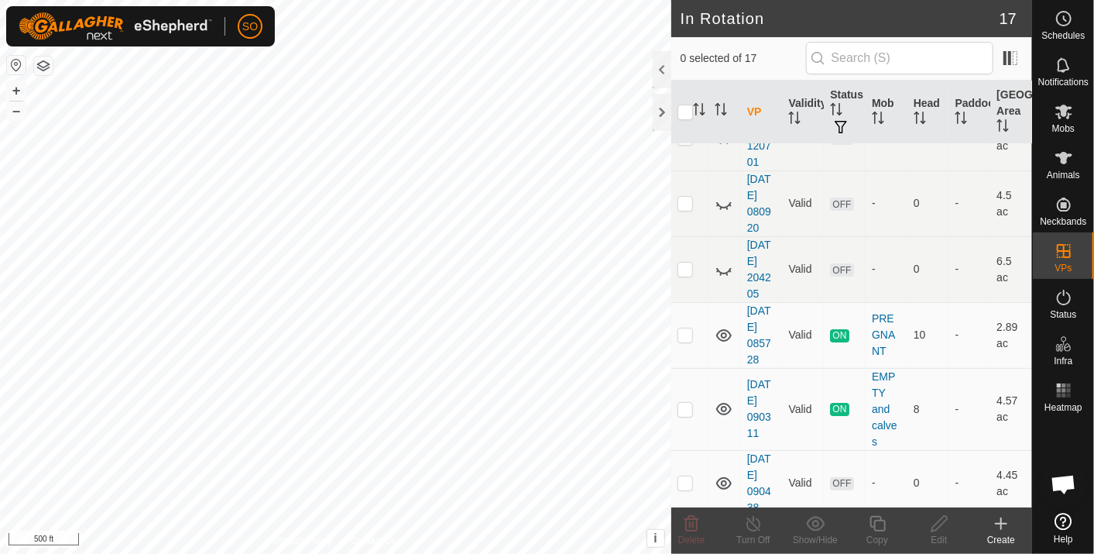
scroll to position [24, 0]
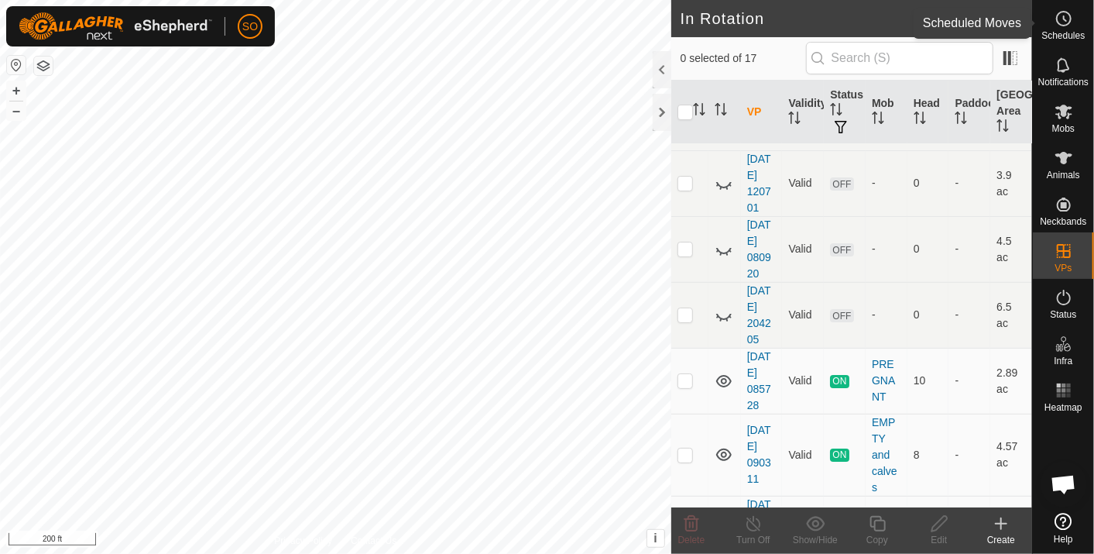
click at [1069, 13] on circle at bounding box center [1064, 19] width 14 height 14
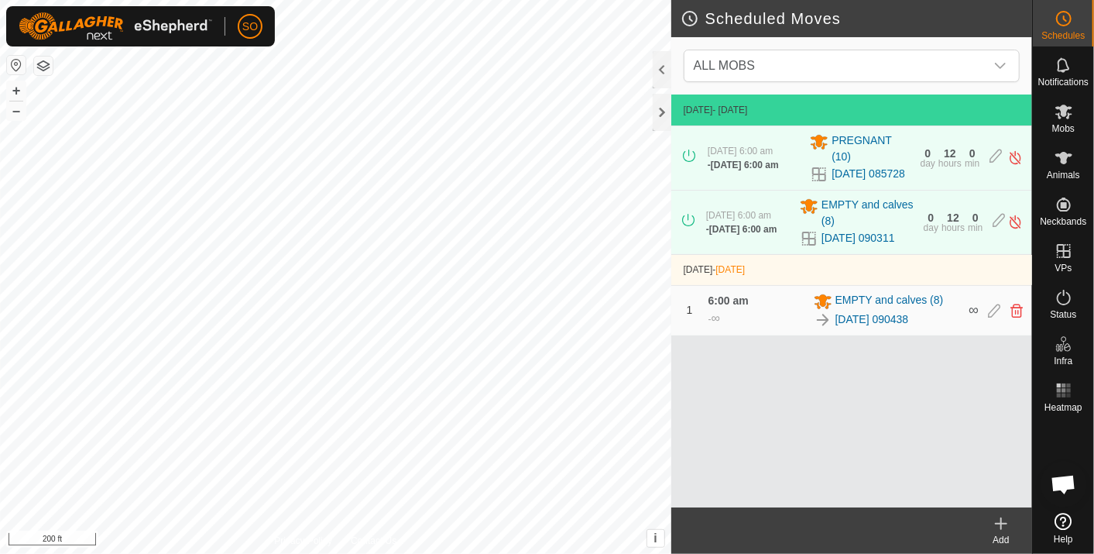
click at [1004, 521] on icon at bounding box center [1001, 523] width 19 height 19
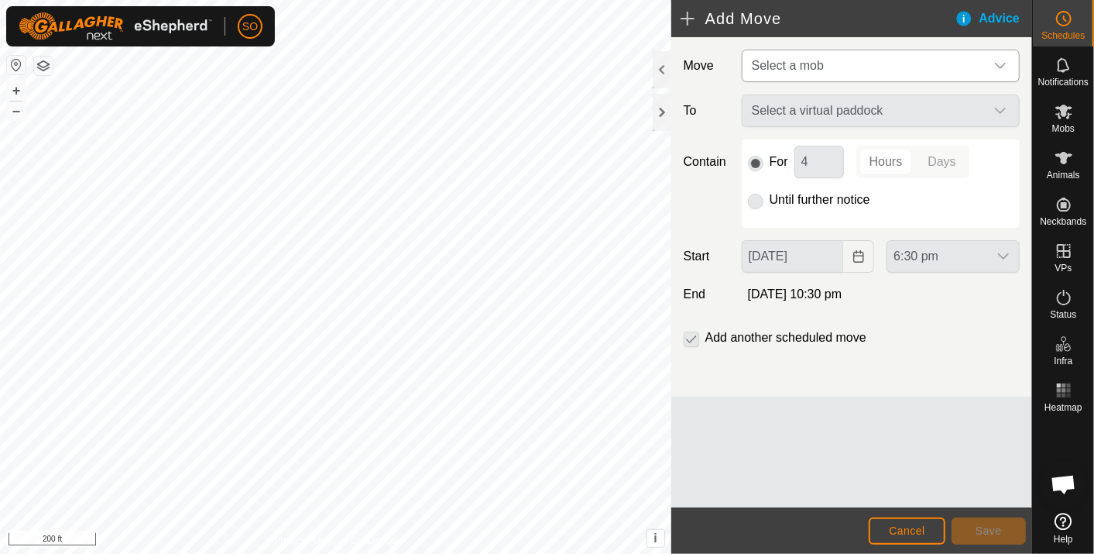
click at [1004, 64] on icon "dropdown trigger" at bounding box center [1000, 66] width 11 height 6
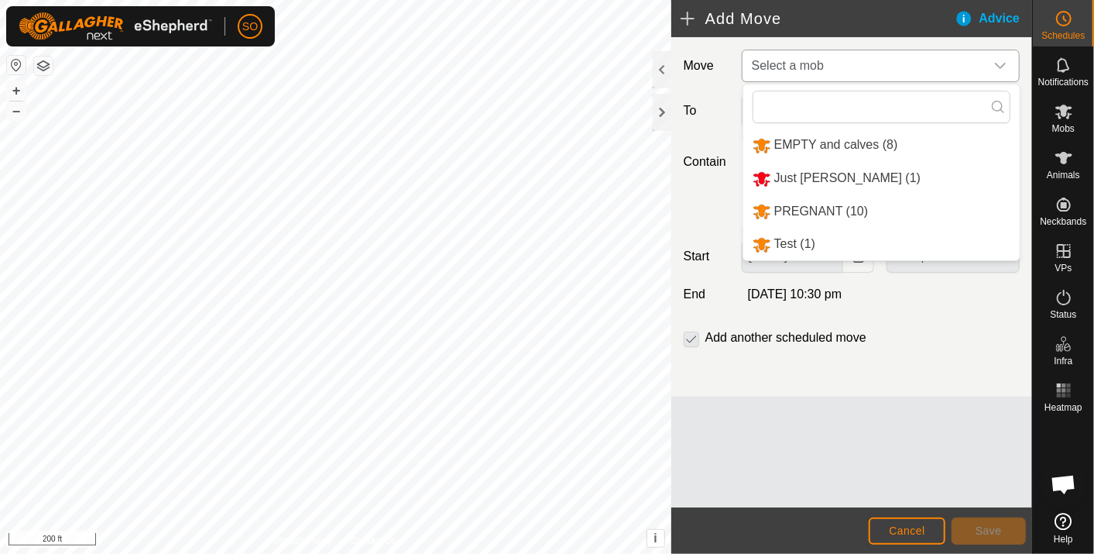
click at [809, 205] on li "PREGNANT (10)" at bounding box center [882, 212] width 277 height 32
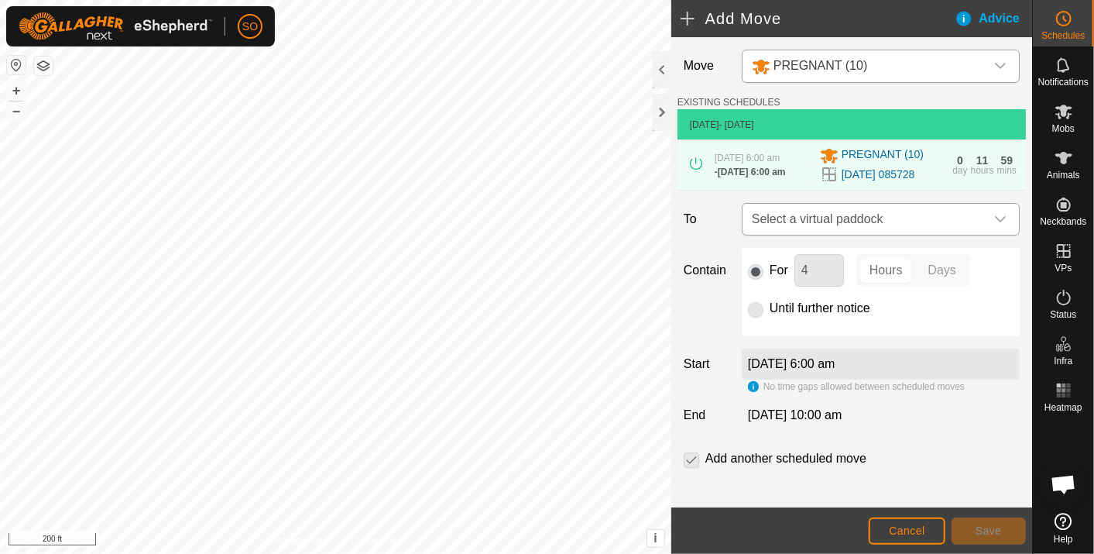
click at [995, 228] on div "dropdown trigger" at bounding box center [1000, 219] width 31 height 31
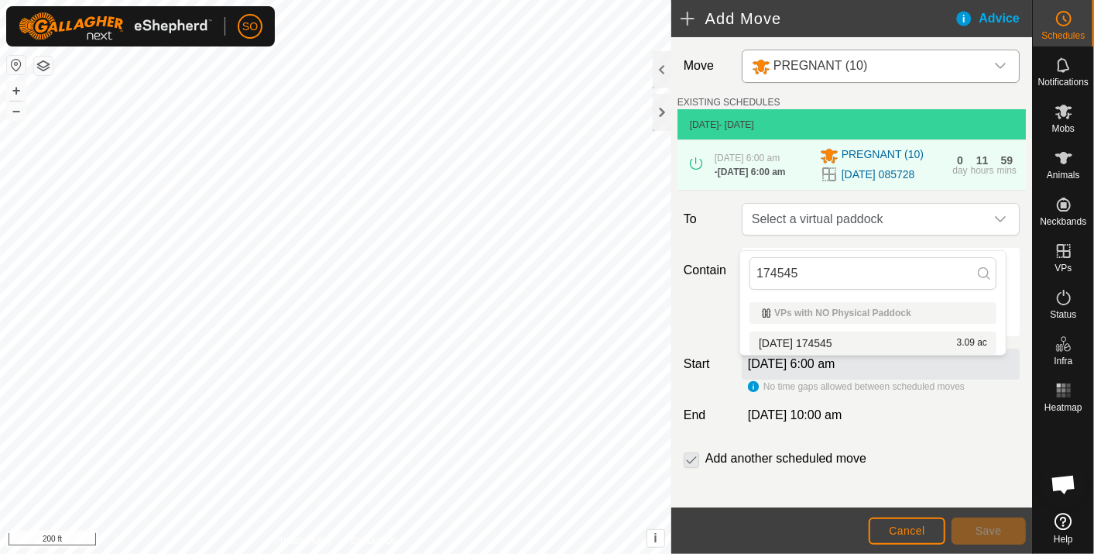
type input "174545"
click at [834, 338] on li "2025-09-22 174545 3.09 ac" at bounding box center [873, 343] width 247 height 23
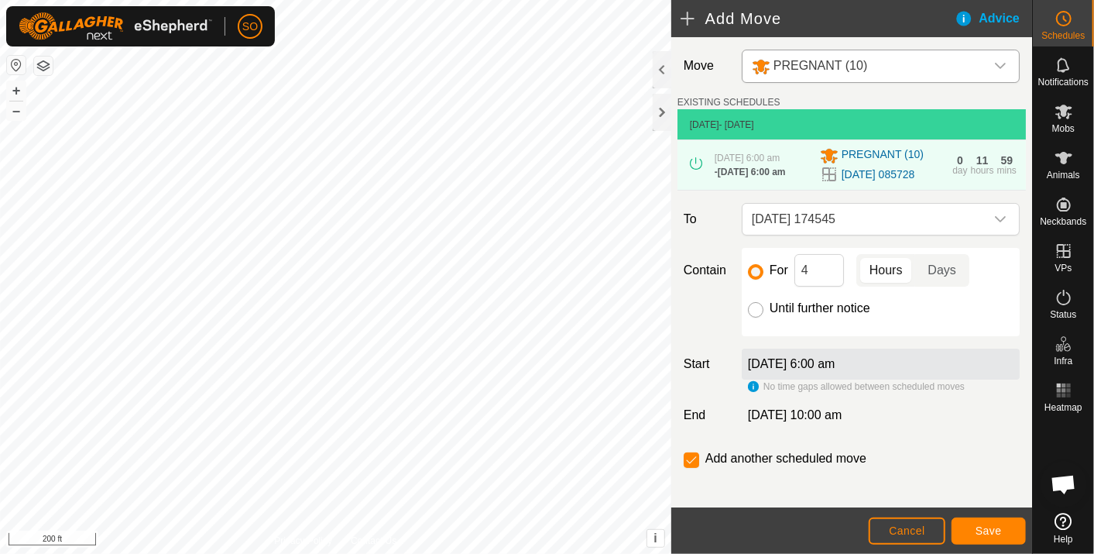
click at [752, 318] on input "Until further notice" at bounding box center [755, 309] width 15 height 15
radio input "true"
checkbox input "false"
click at [991, 527] on span "Save" at bounding box center [989, 530] width 26 height 12
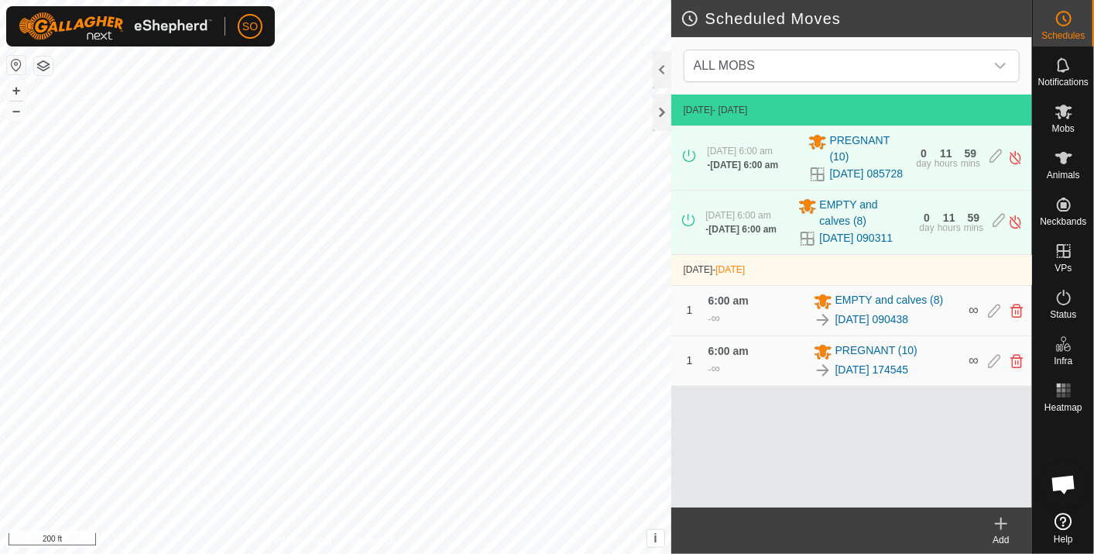
click at [1002, 520] on icon at bounding box center [1001, 523] width 19 height 19
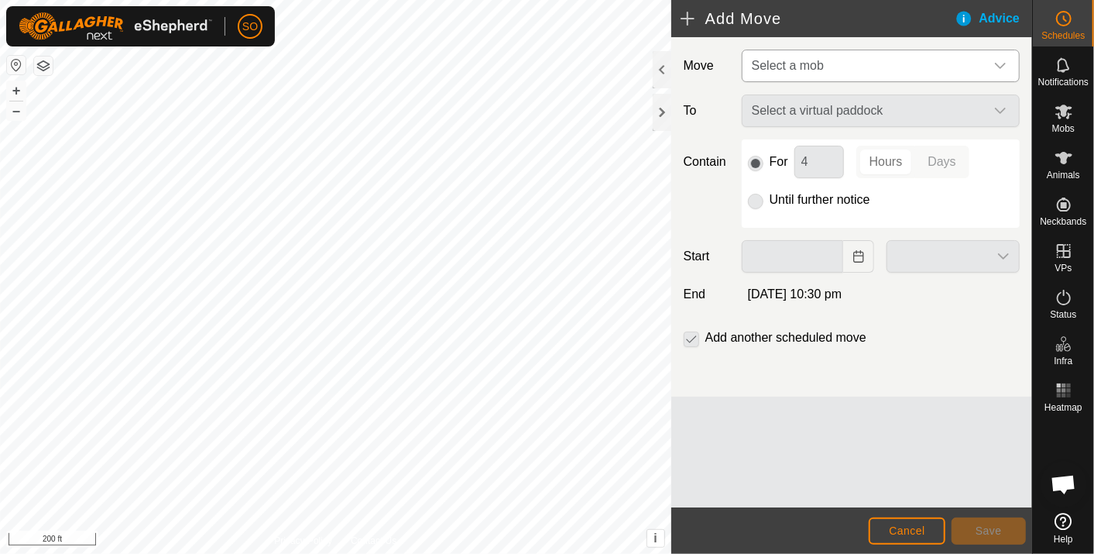
click at [1003, 62] on icon "dropdown trigger" at bounding box center [1001, 66] width 12 height 12
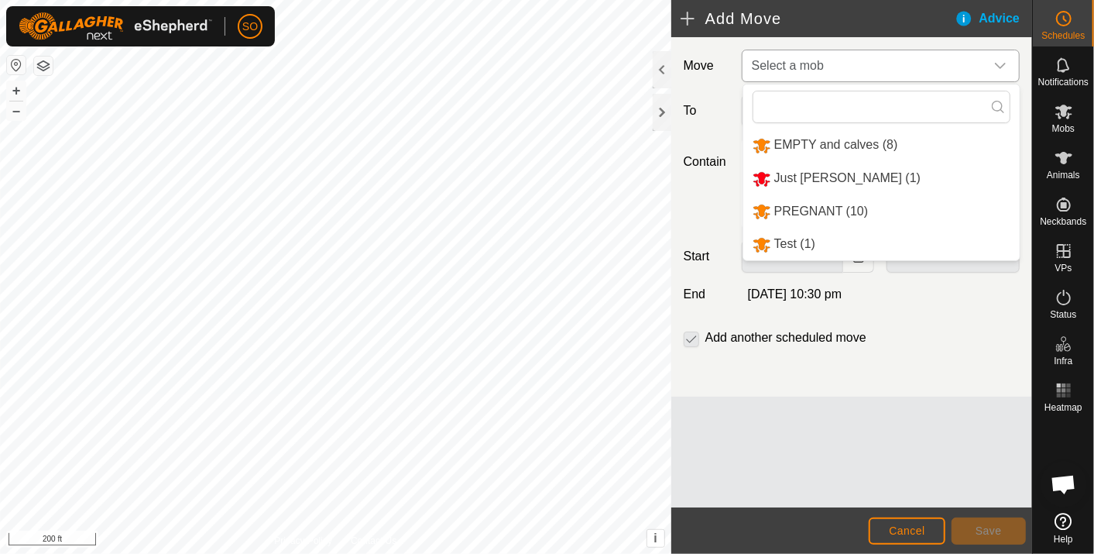
click at [809, 202] on li "PREGNANT (10)" at bounding box center [882, 212] width 277 height 32
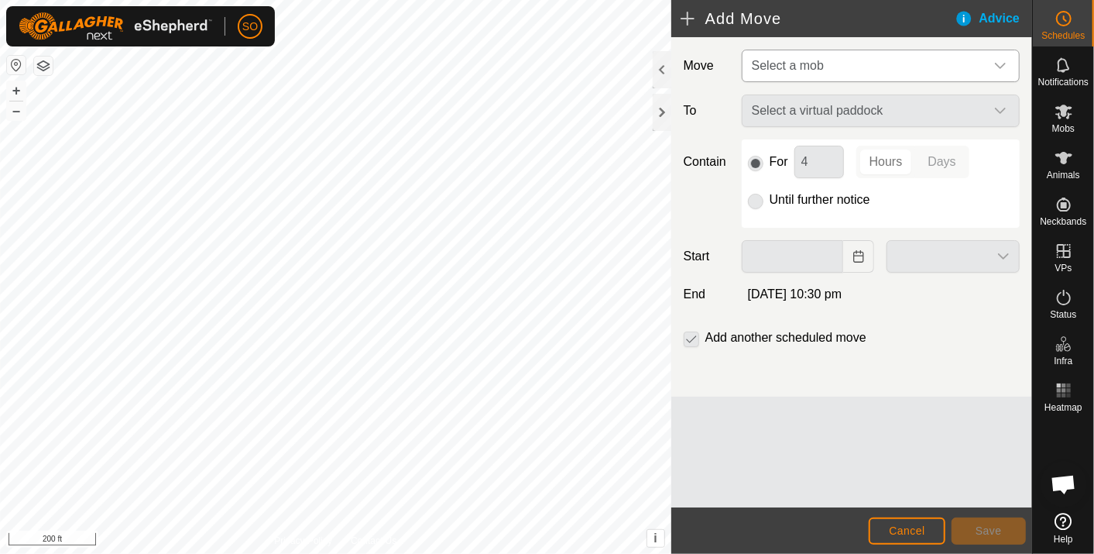
type input "23 Sep, 2025"
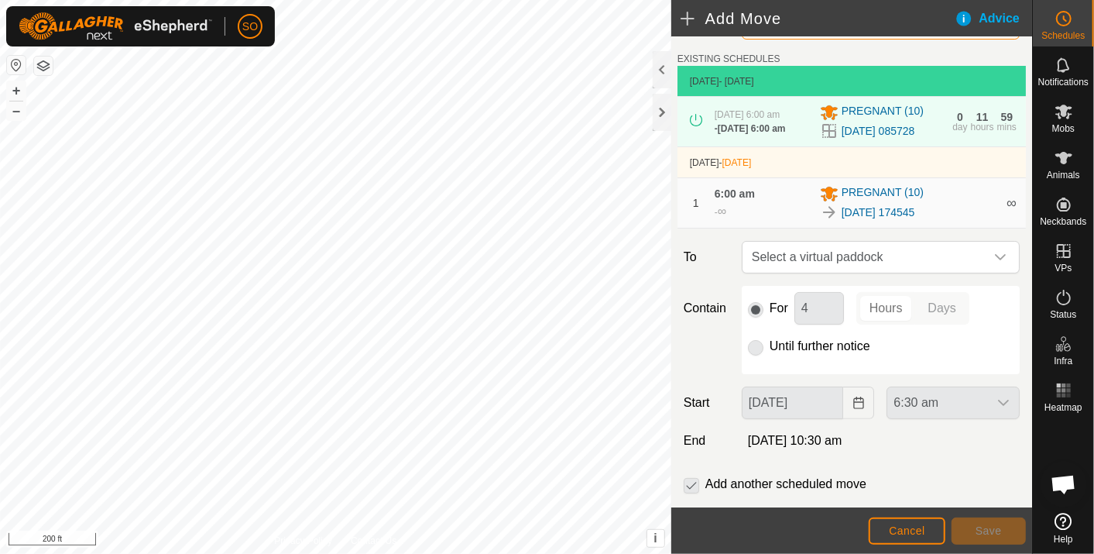
scroll to position [86, 0]
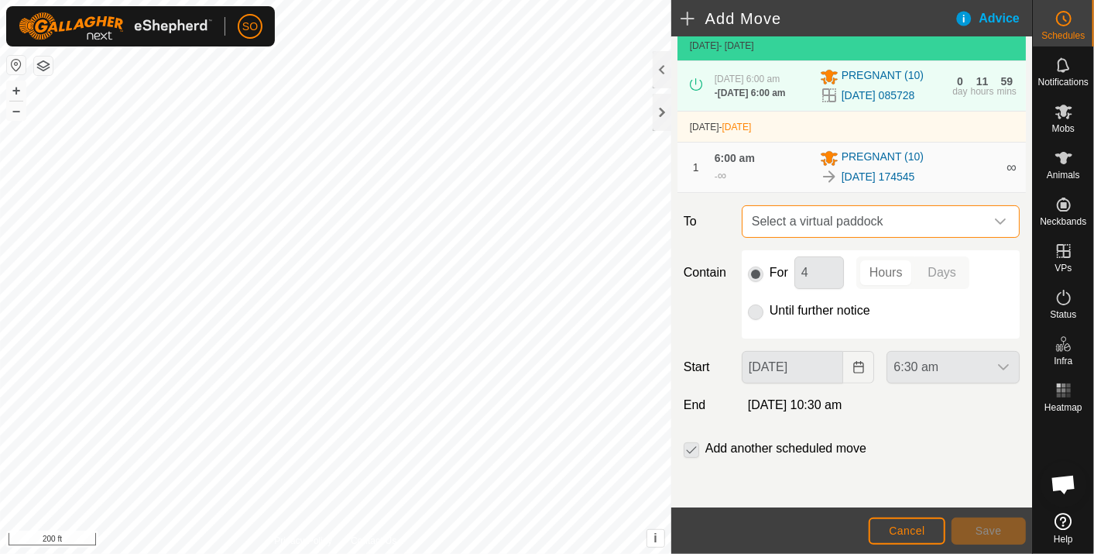
click at [900, 221] on span "Select a virtual paddock" at bounding box center [865, 221] width 239 height 31
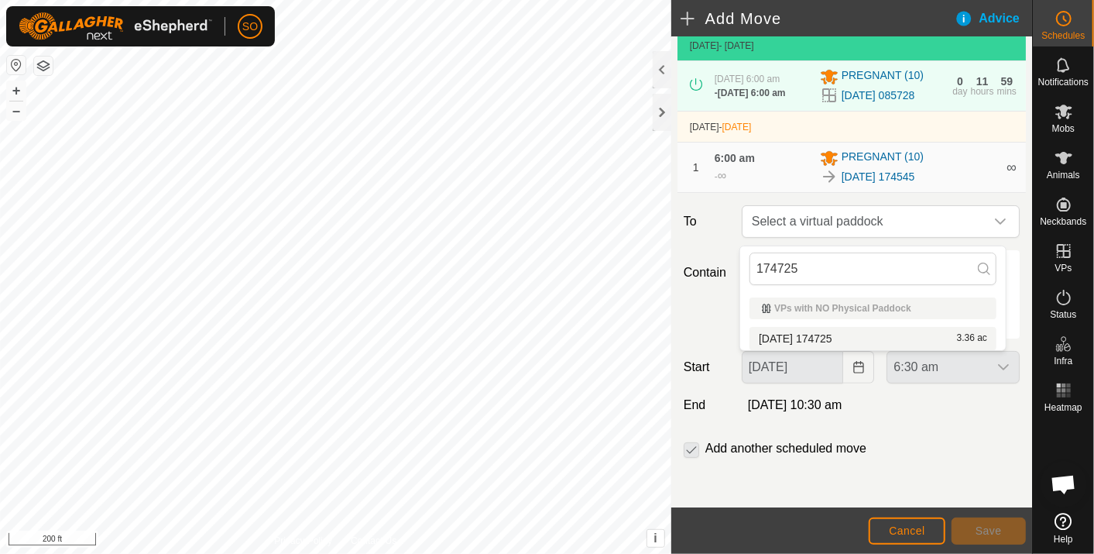
type input "174725"
click at [821, 333] on li "2025-09-22 174725 3.36 ac" at bounding box center [873, 338] width 247 height 23
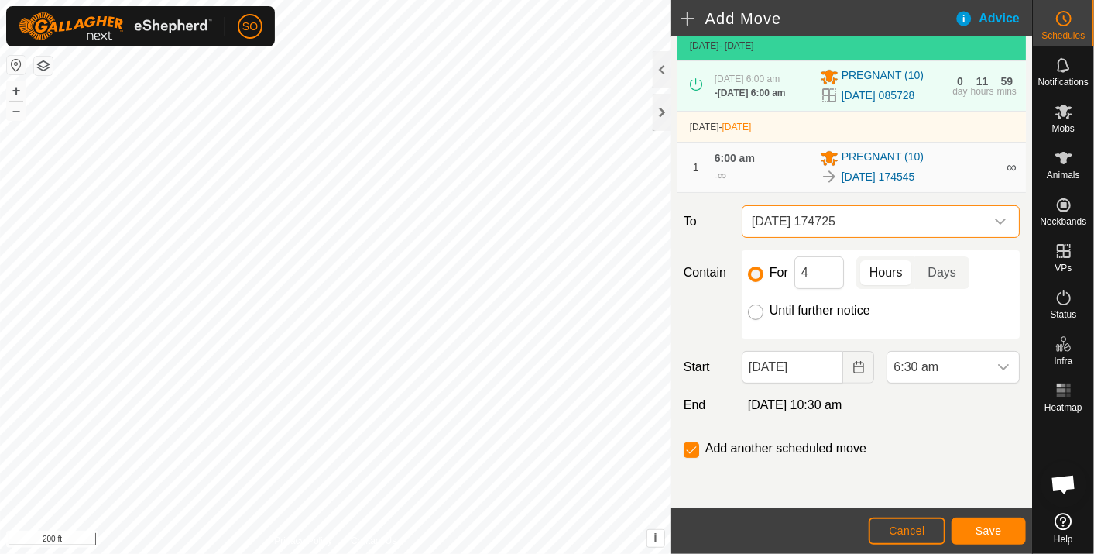
click at [754, 314] on input "Until further notice" at bounding box center [755, 311] width 15 height 15
radio input "true"
checkbox input "false"
click at [853, 369] on icon "Choose Date" at bounding box center [859, 367] width 12 height 12
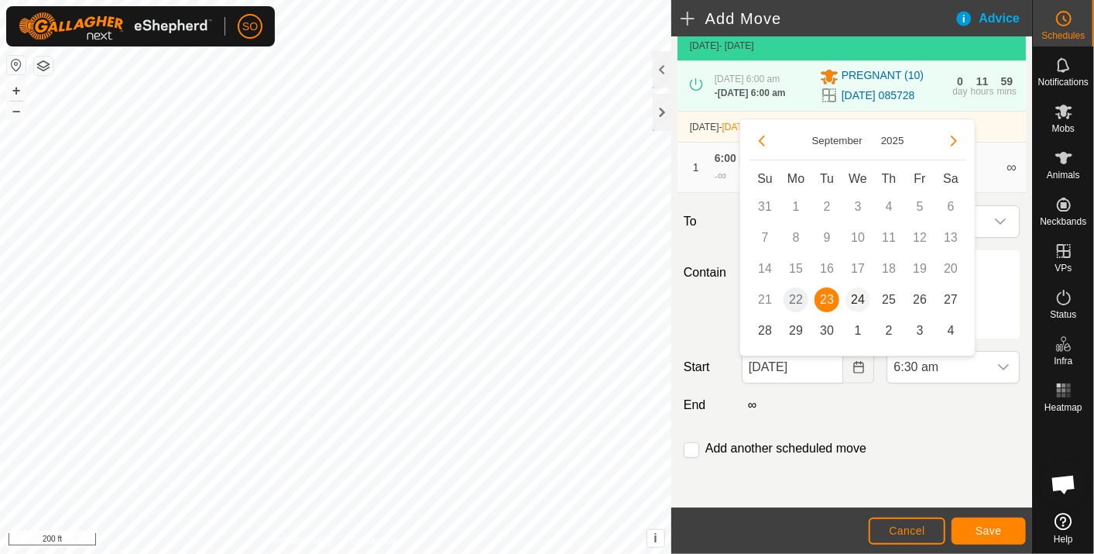
click at [859, 295] on span "24" at bounding box center [858, 299] width 25 height 25
type input "24 Sep, 2025"
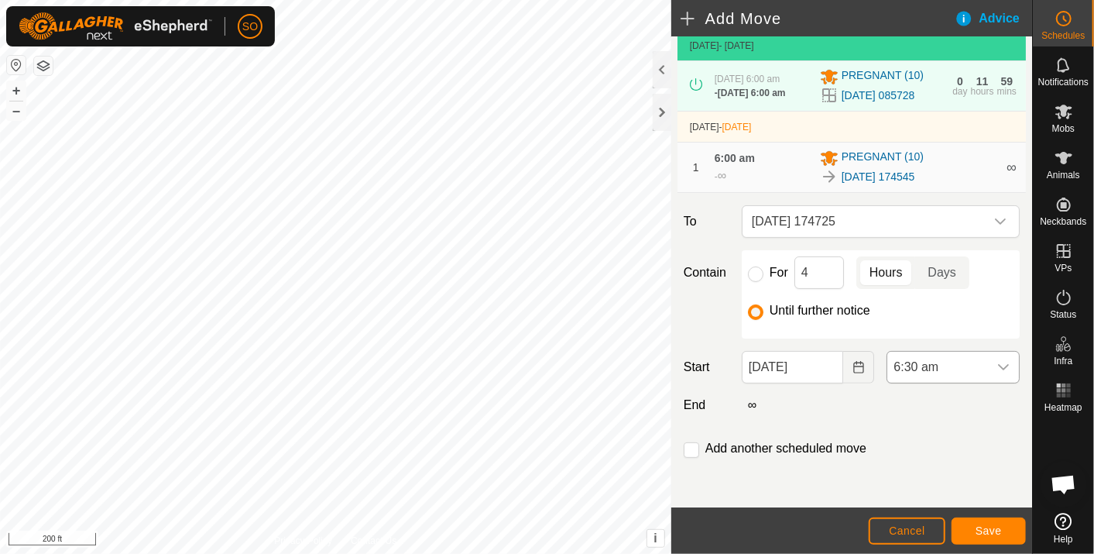
click at [995, 365] on div "dropdown trigger" at bounding box center [1003, 367] width 31 height 31
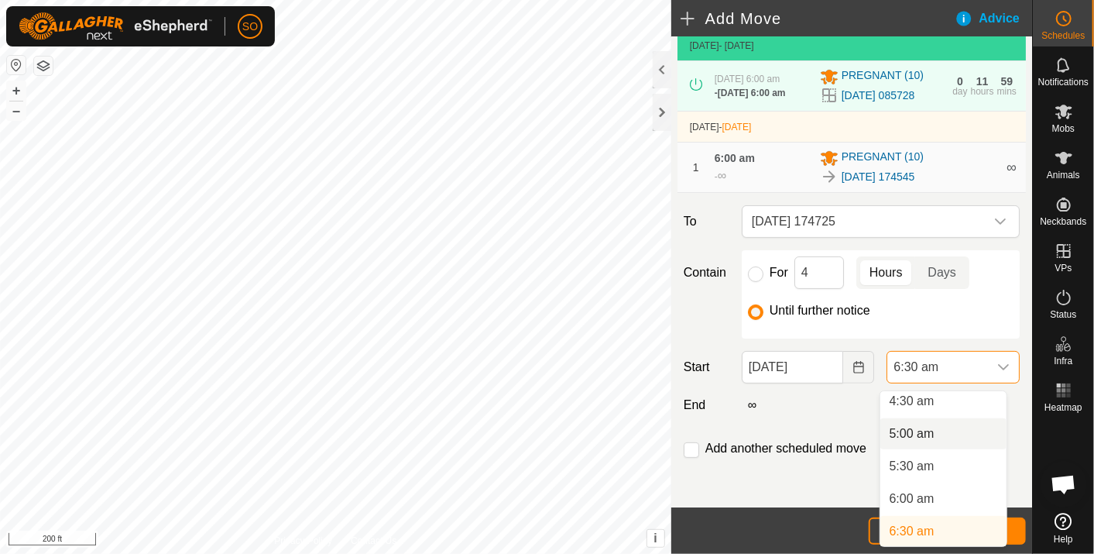
scroll to position [292, 0]
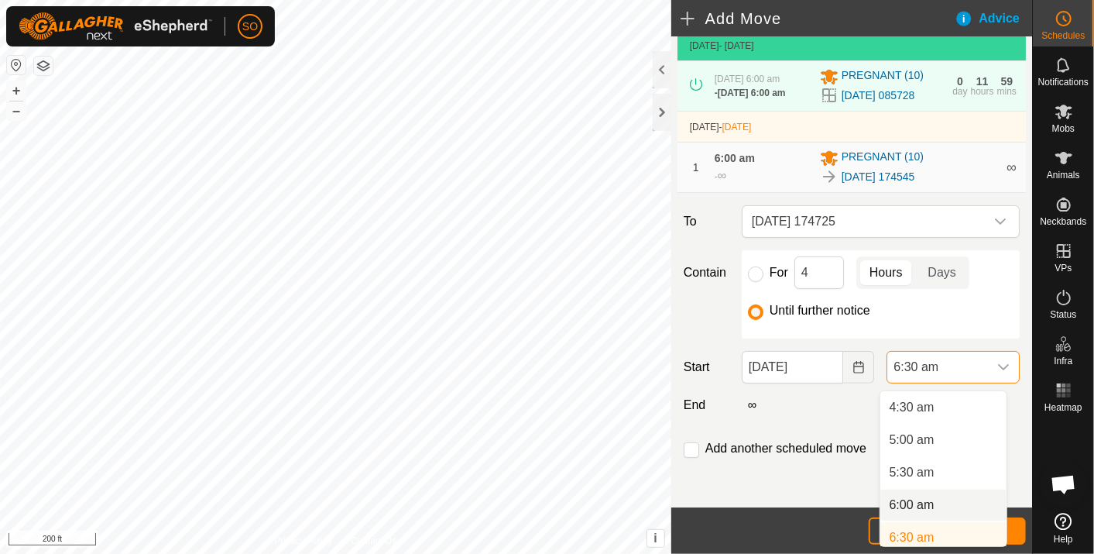
click at [922, 500] on li "6:00 am" at bounding box center [944, 505] width 126 height 31
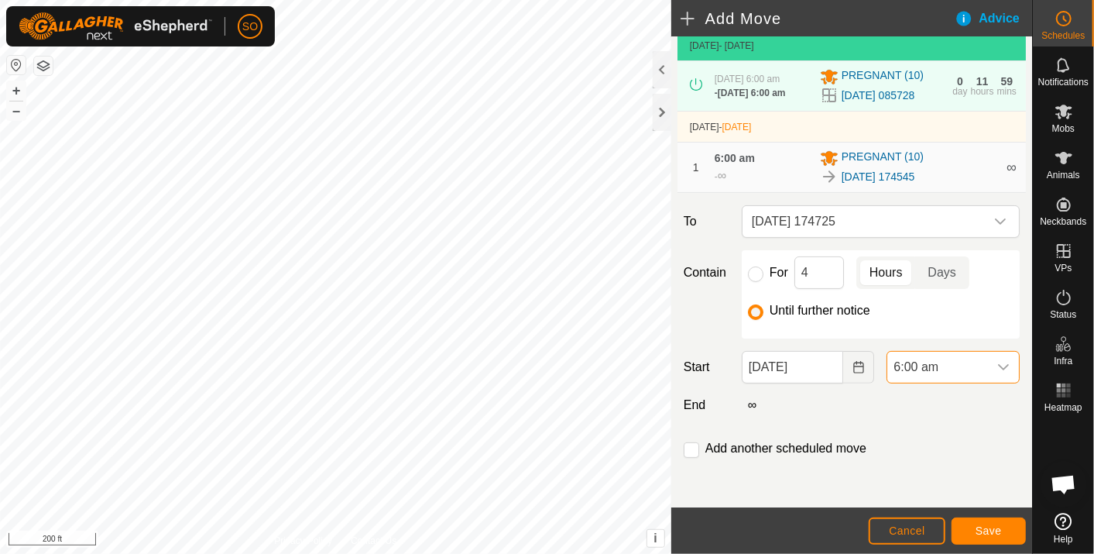
scroll to position [298, 0]
click at [985, 529] on span "Save" at bounding box center [989, 530] width 26 height 12
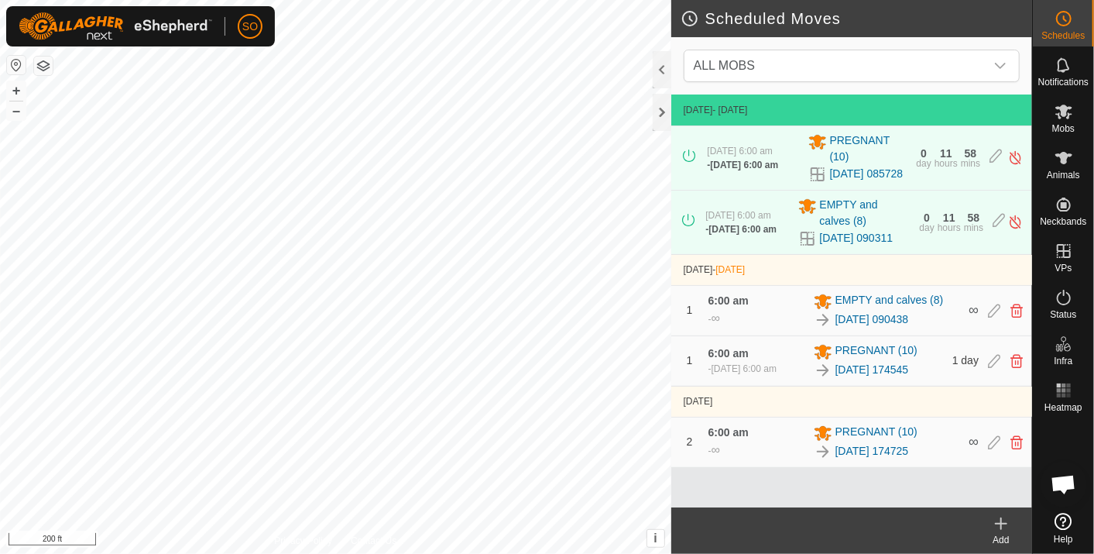
click at [1002, 520] on icon at bounding box center [1002, 523] width 0 height 11
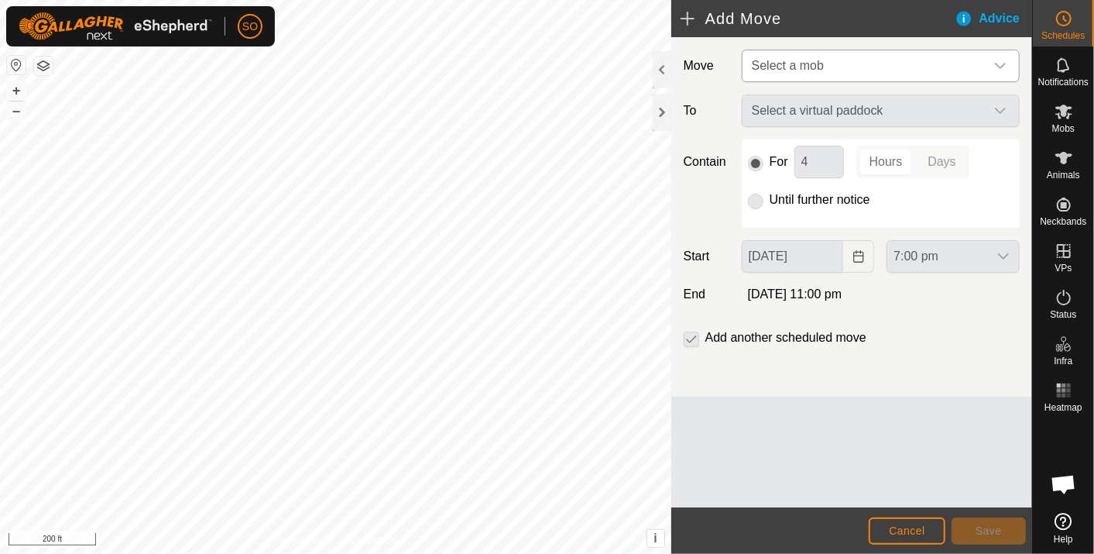
click at [1005, 60] on icon "dropdown trigger" at bounding box center [1001, 66] width 12 height 12
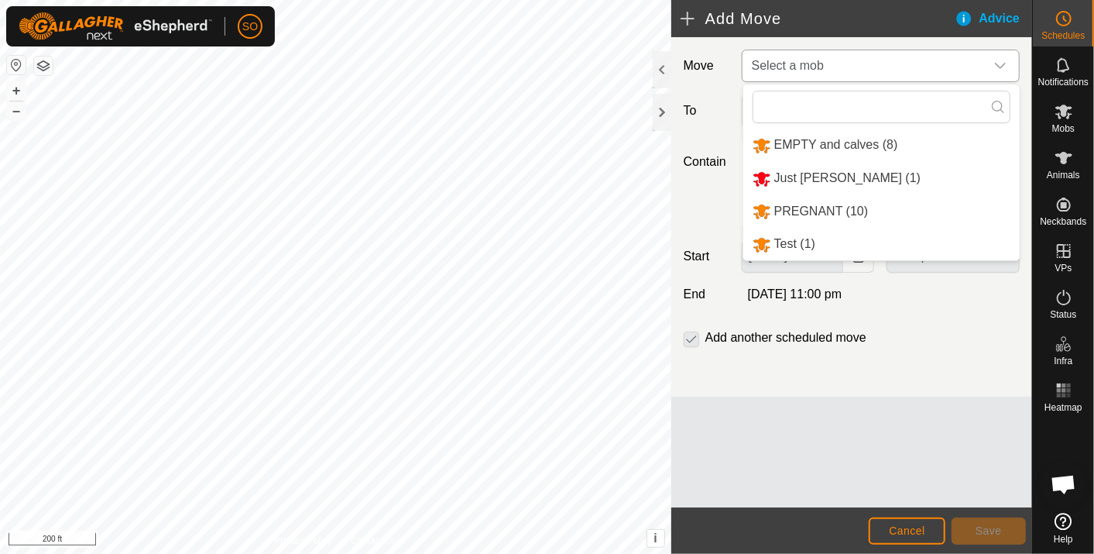
click at [830, 204] on li "PREGNANT (10)" at bounding box center [882, 212] width 277 height 32
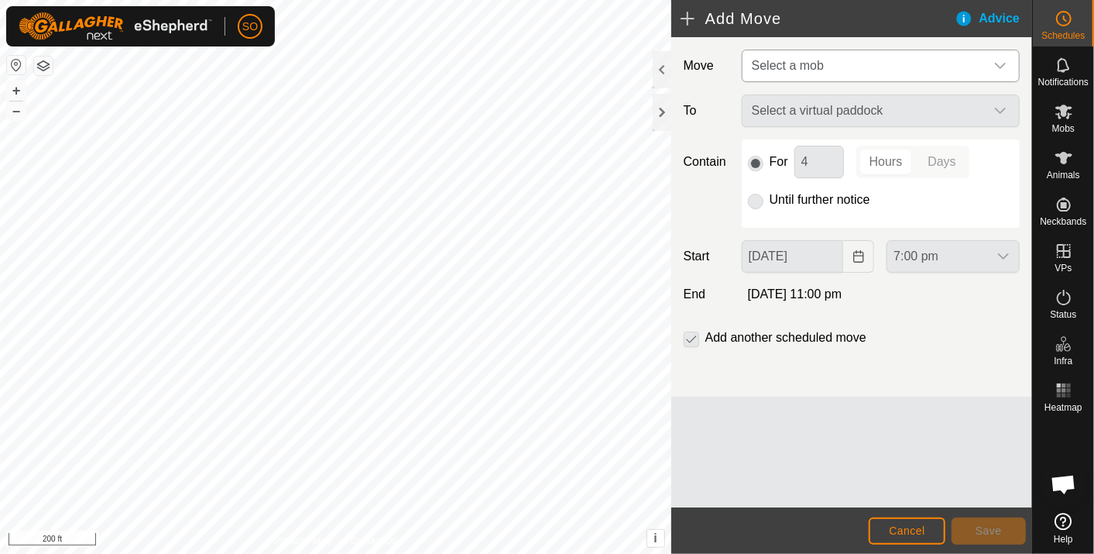
type input "24 Sep, 2025"
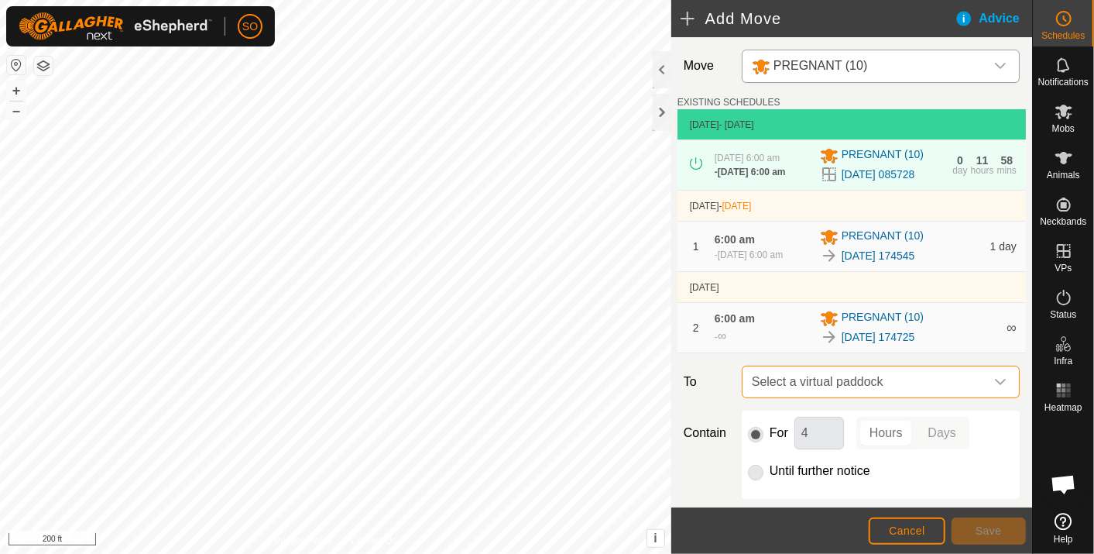
click at [894, 391] on span "Select a virtual paddock" at bounding box center [865, 381] width 239 height 31
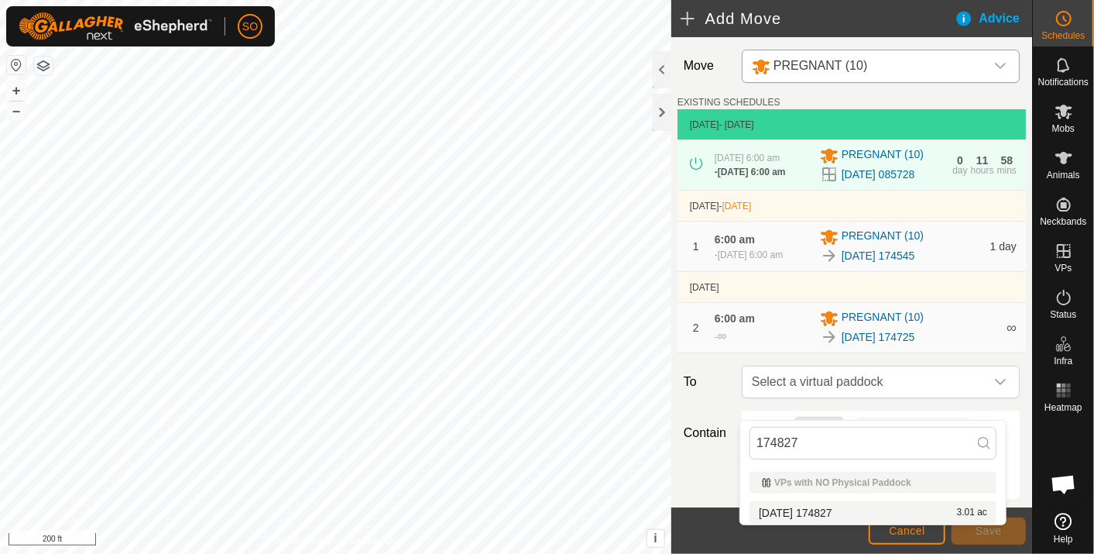
type input "174827"
click at [840, 507] on li "2025-09-22 174827 3.01 ac" at bounding box center [873, 512] width 247 height 23
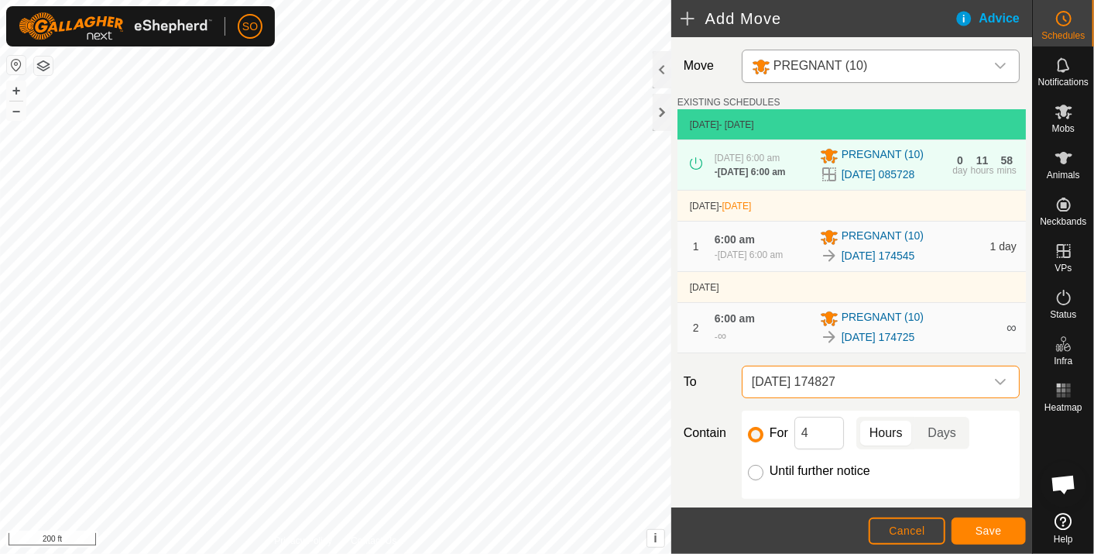
click at [754, 480] on input "Until further notice" at bounding box center [755, 472] width 15 height 15
radio input "true"
checkbox input "false"
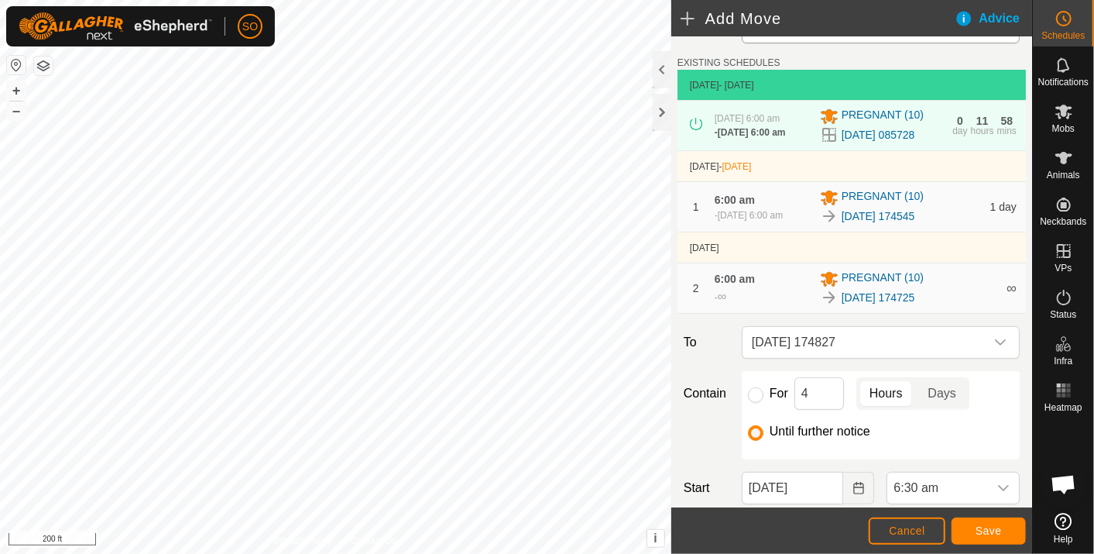
scroll to position [179, 0]
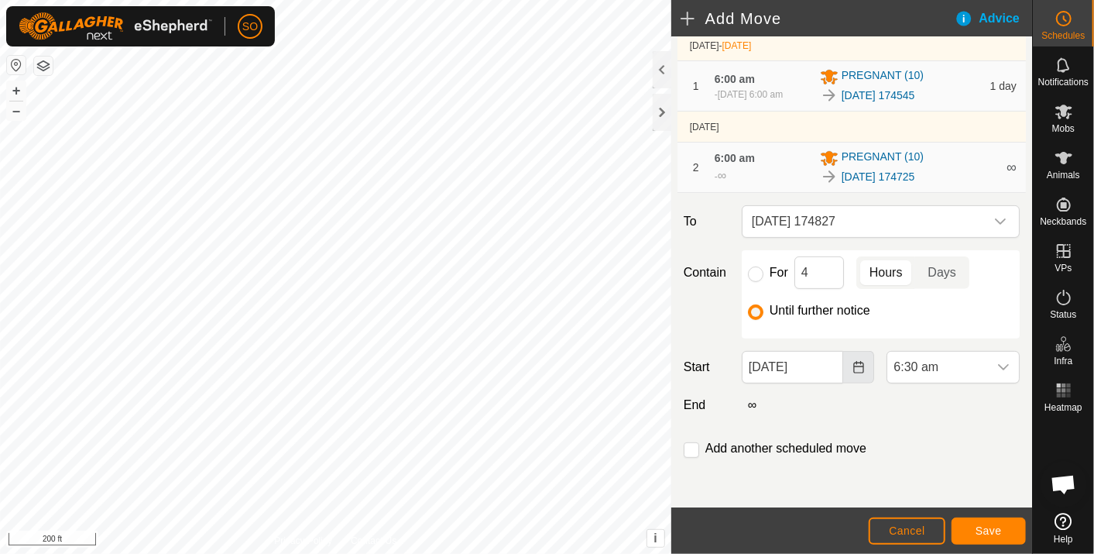
click at [853, 362] on icon "Choose Date" at bounding box center [859, 367] width 12 height 12
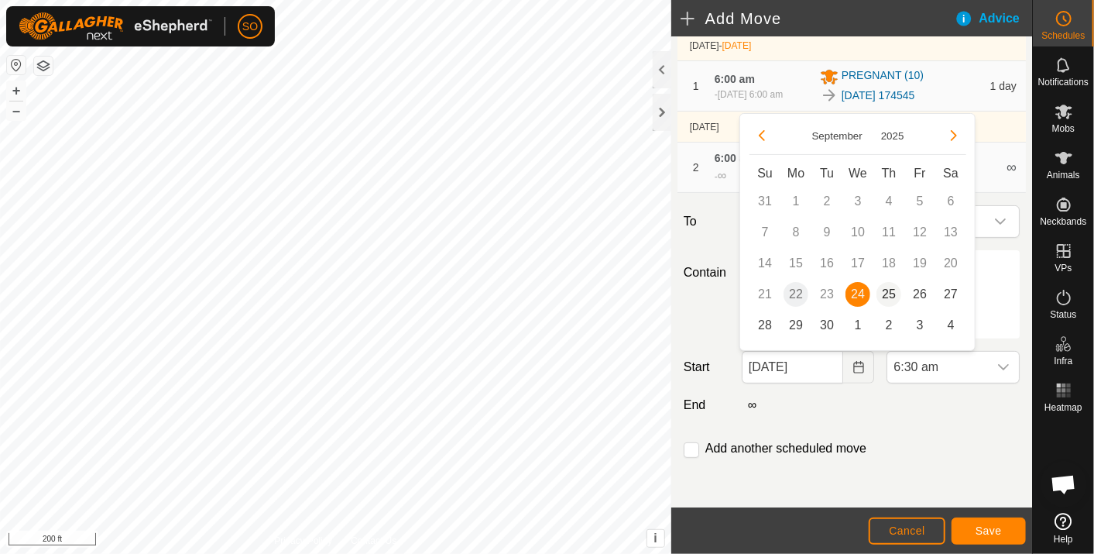
click at [887, 288] on span "25" at bounding box center [889, 294] width 25 height 25
type input "25 Sep, 2025"
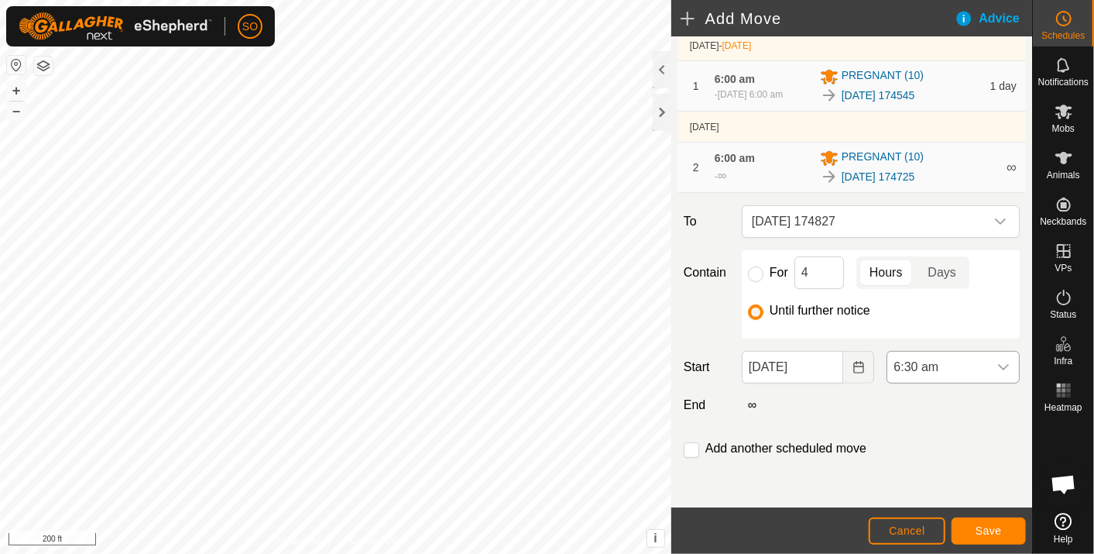
click at [998, 362] on icon "dropdown trigger" at bounding box center [1004, 367] width 12 height 12
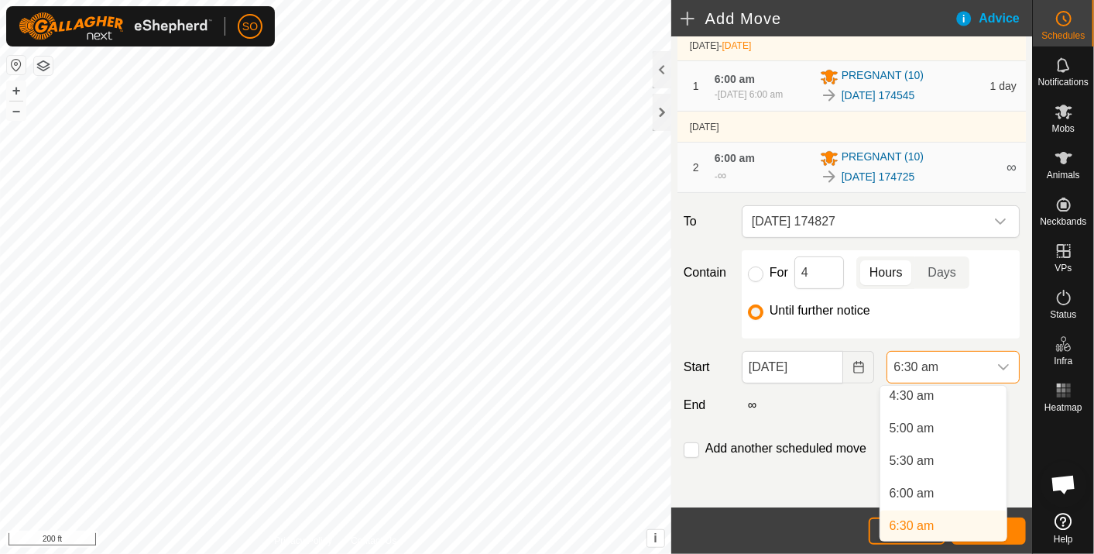
scroll to position [292, 0]
click at [927, 493] on li "6:00 am" at bounding box center [944, 499] width 126 height 31
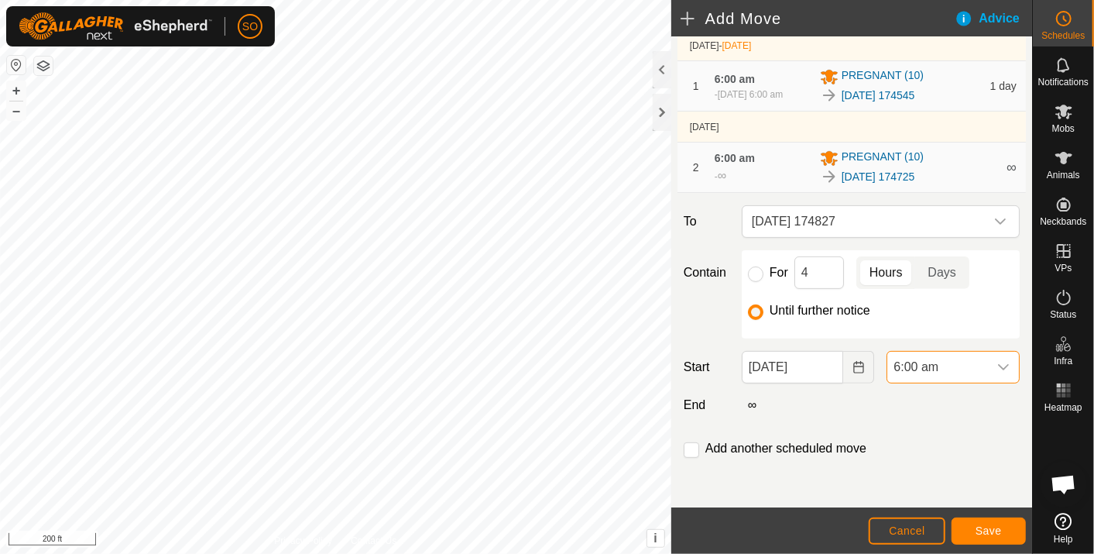
scroll to position [298, 0]
click at [992, 527] on span "Save" at bounding box center [989, 530] width 26 height 12
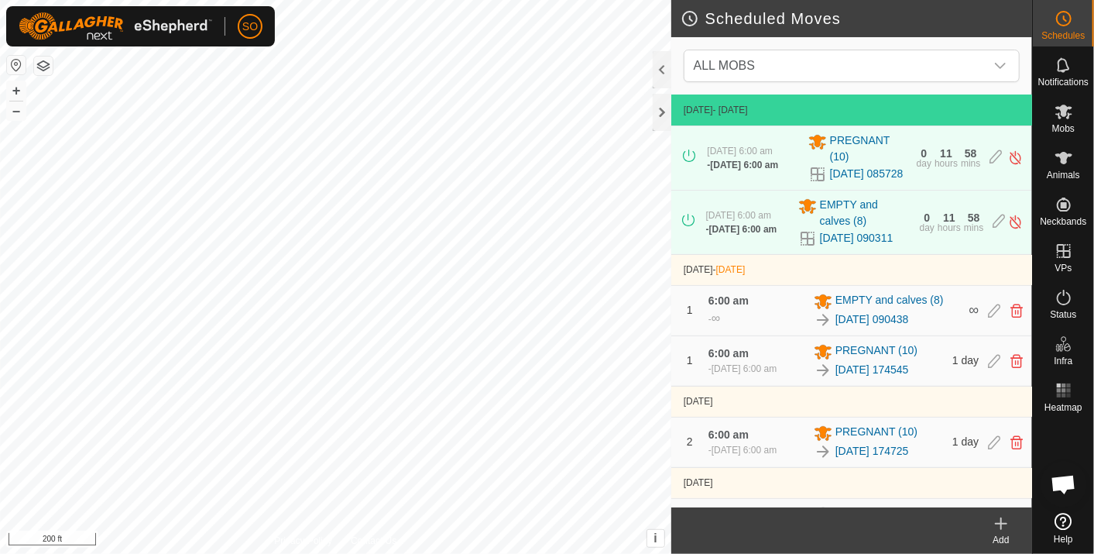
click at [1002, 518] on icon at bounding box center [1002, 523] width 0 height 11
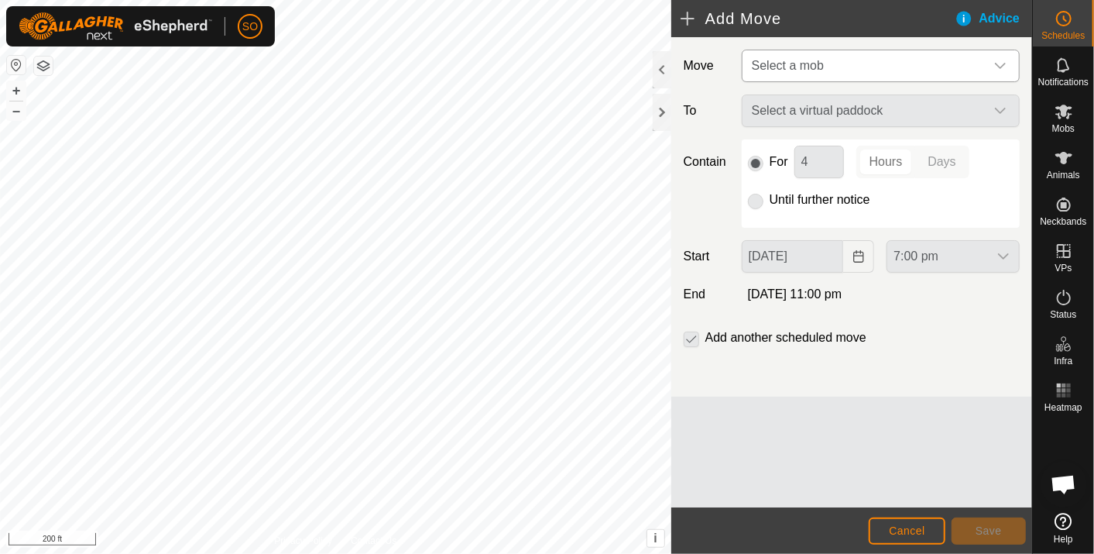
click at [1006, 60] on icon "dropdown trigger" at bounding box center [1001, 66] width 12 height 12
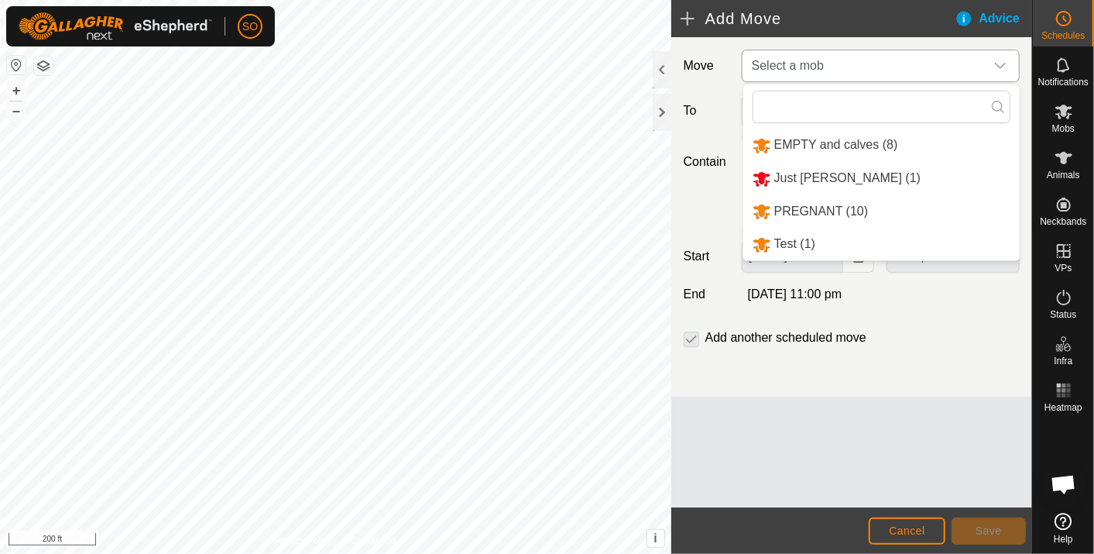
click at [830, 205] on li "PREGNANT (10)" at bounding box center [882, 212] width 277 height 32
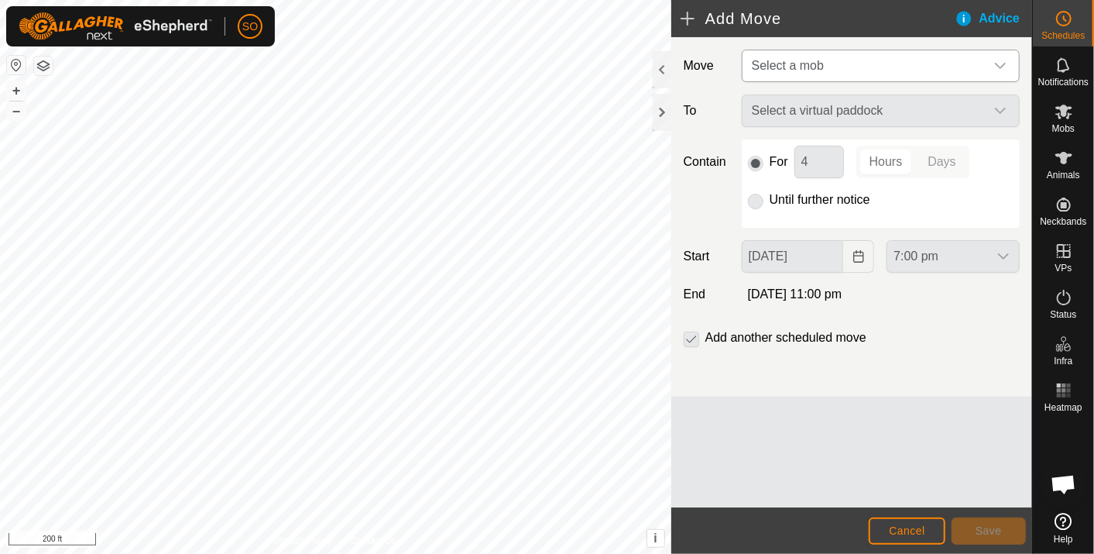
type input "25 Sep, 2025"
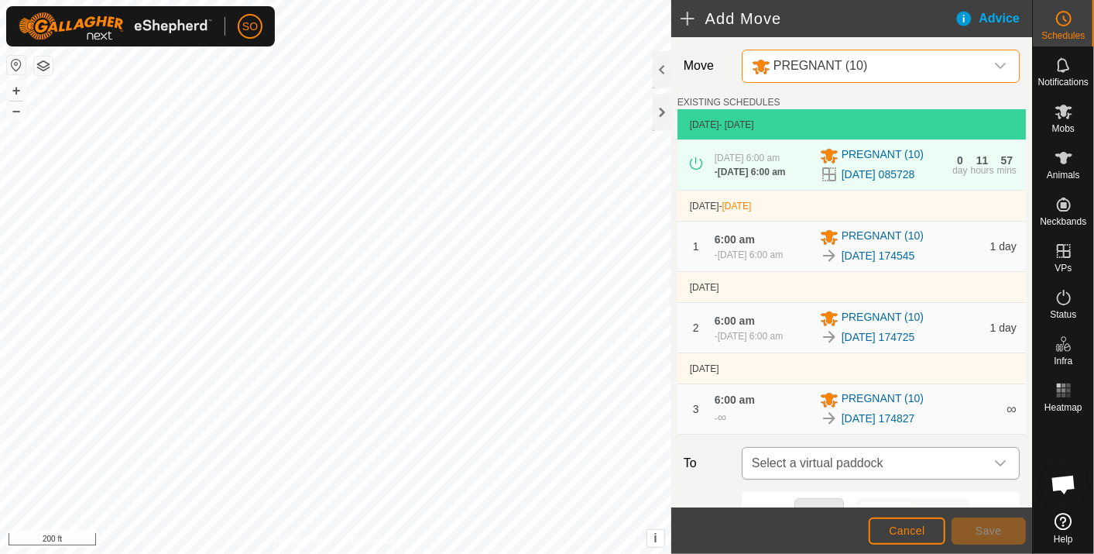
click at [885, 479] on span "Select a virtual paddock" at bounding box center [865, 463] width 239 height 31
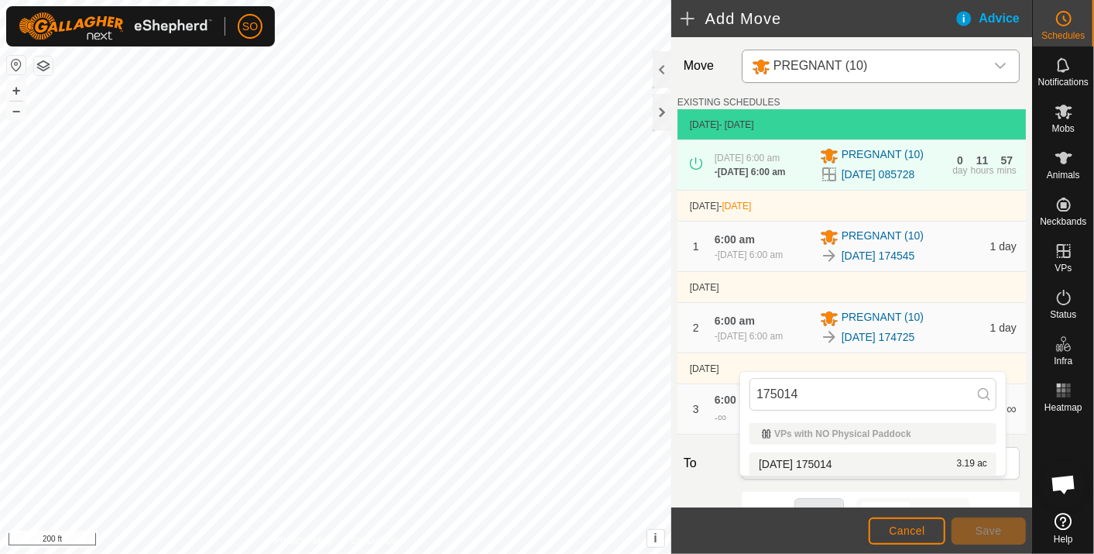
type input "175014"
click at [846, 460] on li "2025-09-22 175014 3.19 ac" at bounding box center [873, 463] width 247 height 23
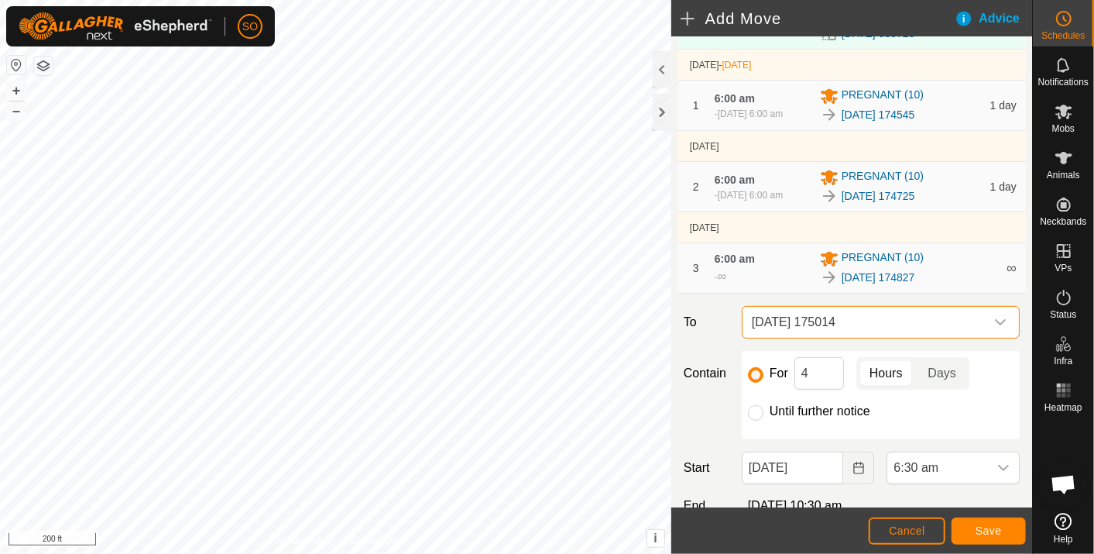
scroll to position [258, 0]
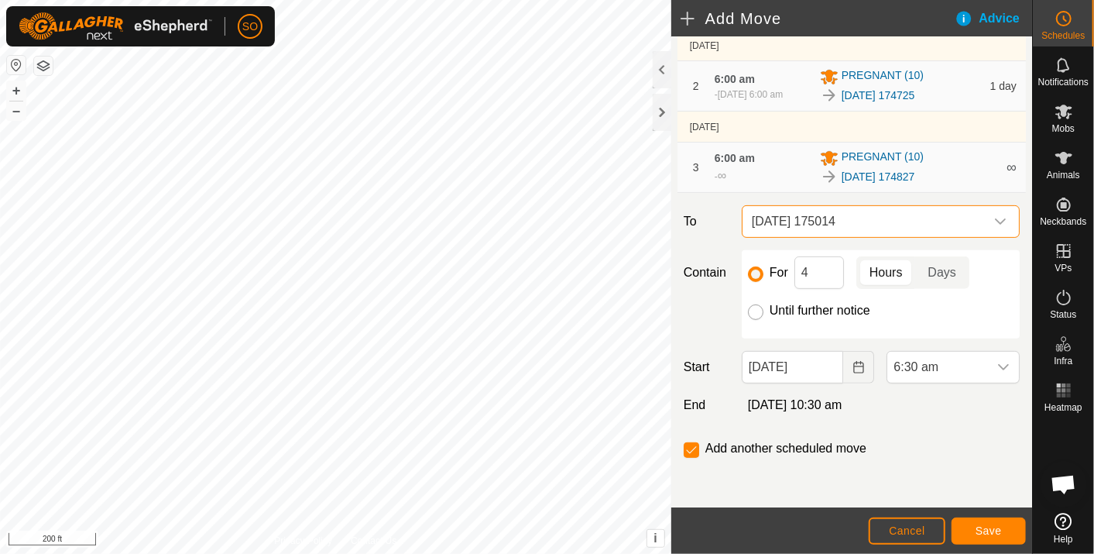
click at [754, 320] on input "Until further notice" at bounding box center [755, 311] width 15 height 15
radio input "true"
checkbox input "false"
click at [854, 373] on icon "Choose Date" at bounding box center [859, 367] width 12 height 12
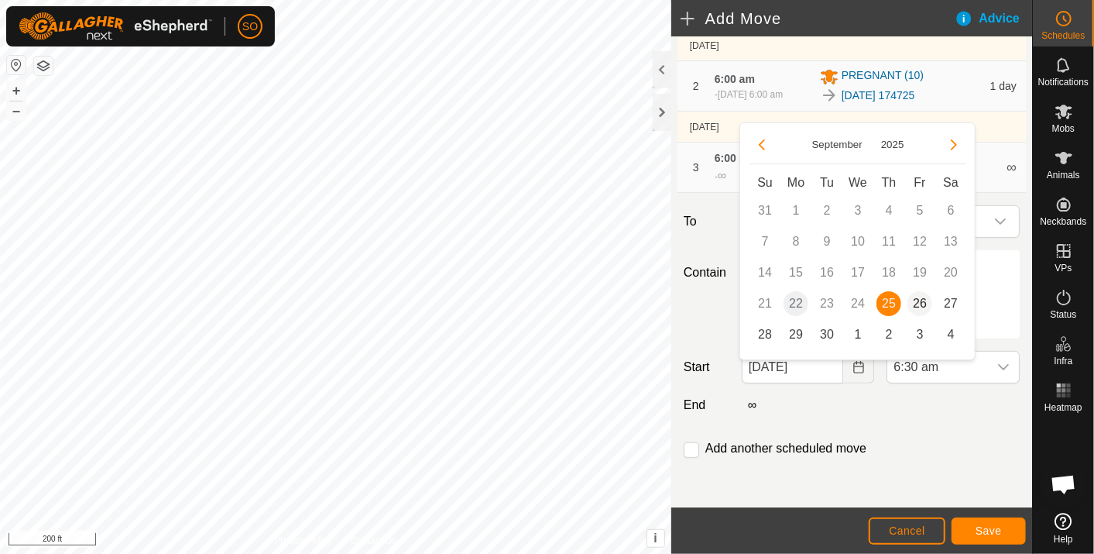
click at [925, 296] on span "26" at bounding box center [920, 303] width 25 height 25
type input "26 Sep, 2025"
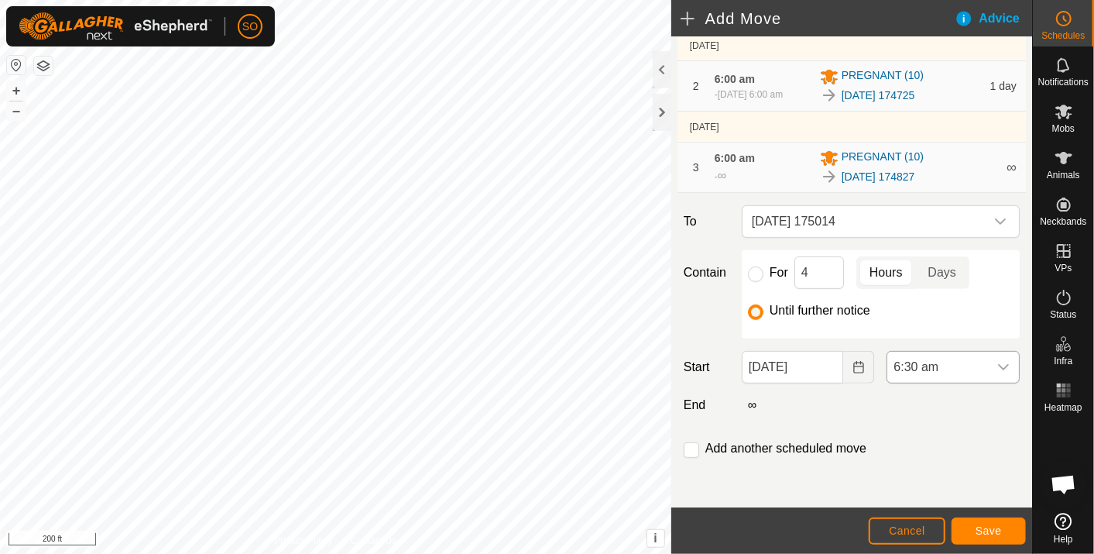
click at [991, 369] on div "dropdown trigger" at bounding box center [1003, 367] width 31 height 31
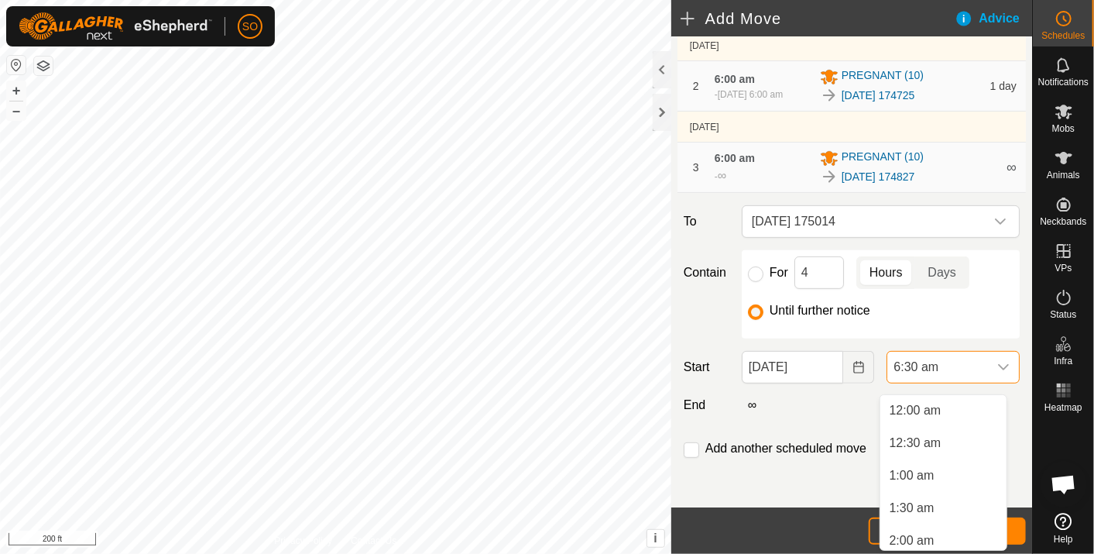
scroll to position [298, 0]
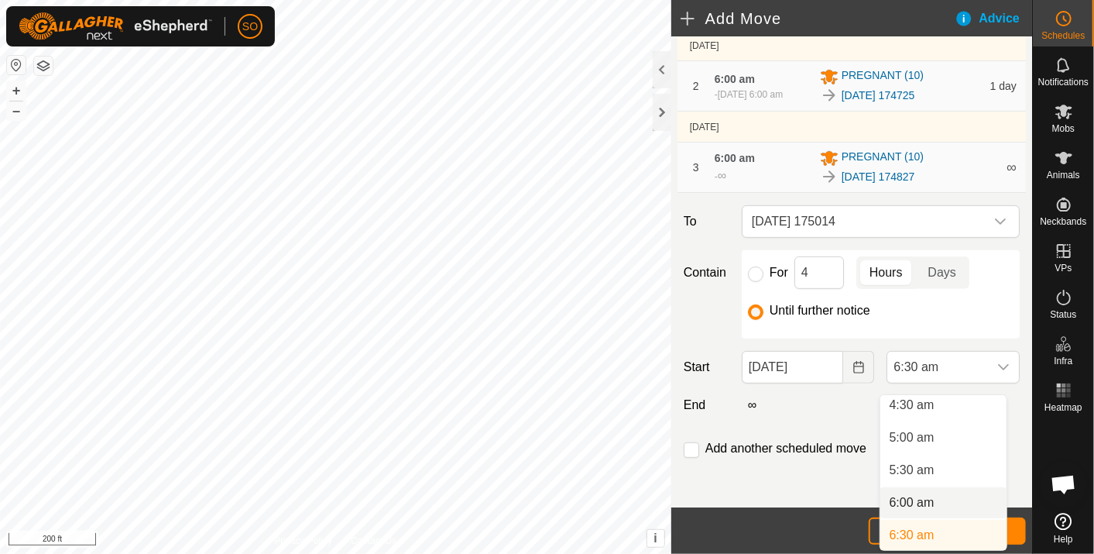
click at [925, 496] on li "6:00 am" at bounding box center [944, 502] width 126 height 31
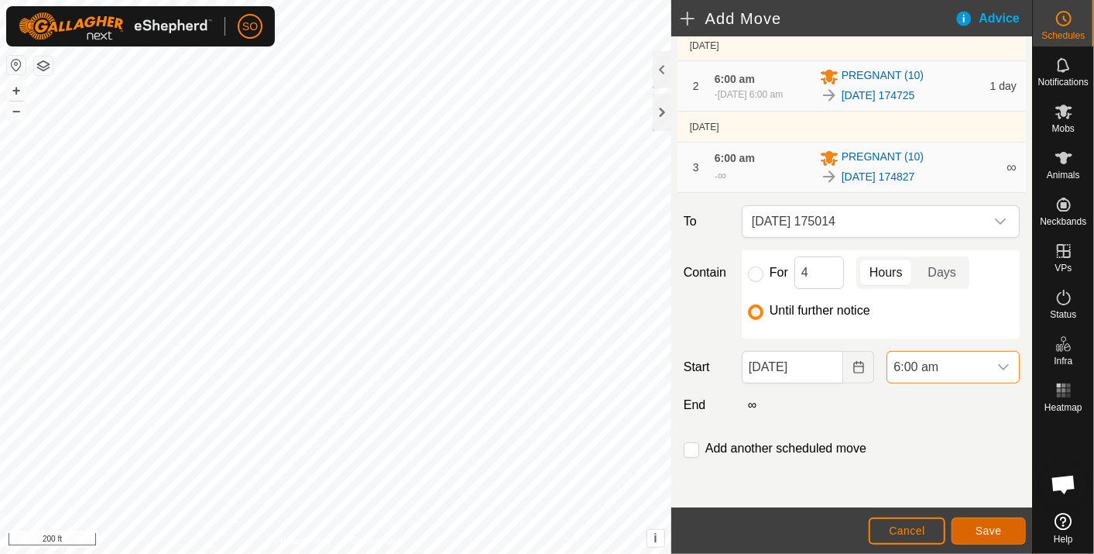
click at [980, 525] on span "Save" at bounding box center [989, 530] width 26 height 12
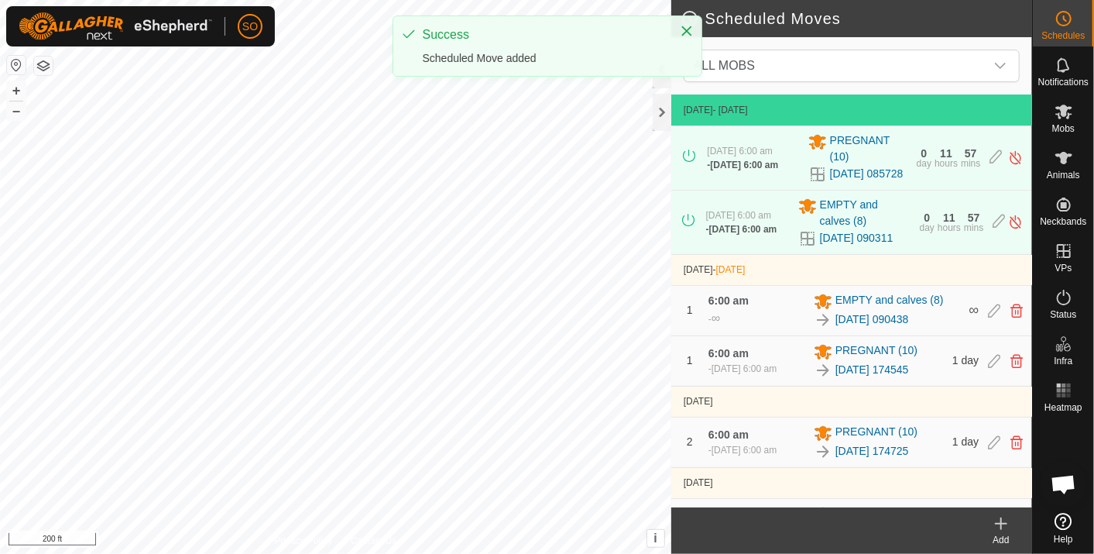
click at [1002, 519] on icon at bounding box center [1002, 523] width 0 height 11
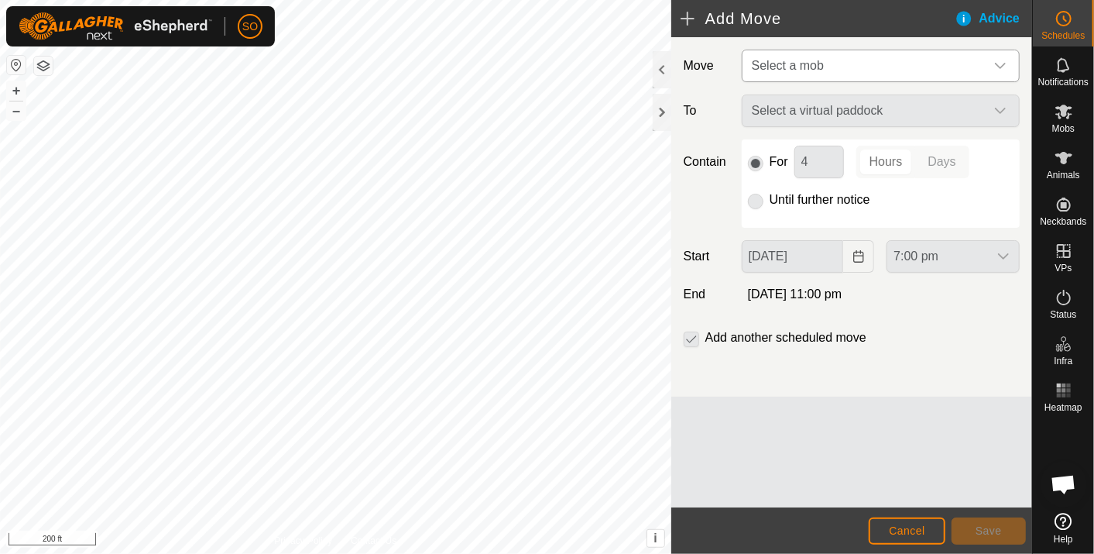
click at [1000, 61] on icon "dropdown trigger" at bounding box center [1001, 66] width 12 height 12
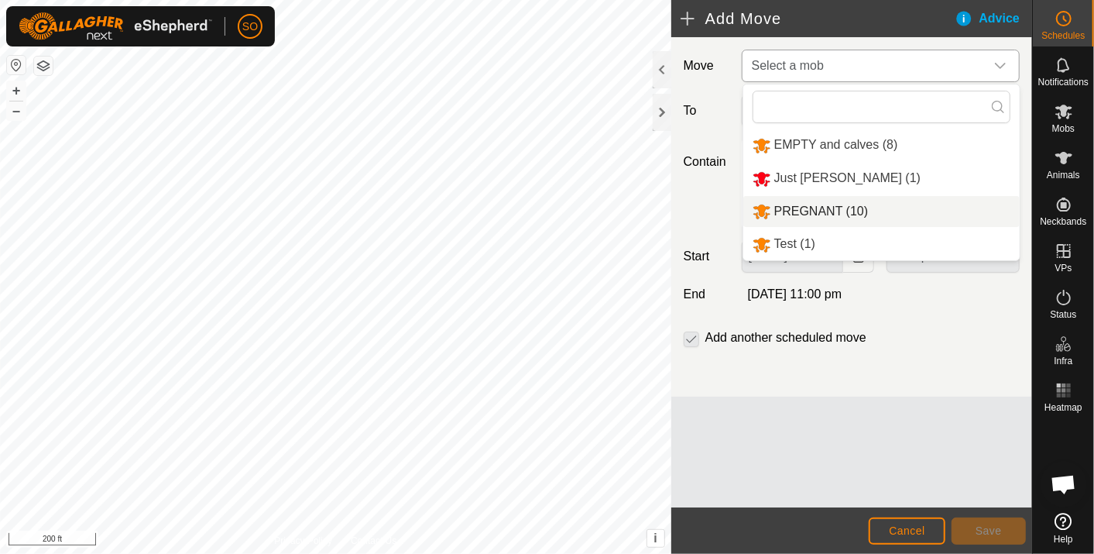
click at [823, 203] on li "PREGNANT (10)" at bounding box center [882, 212] width 277 height 32
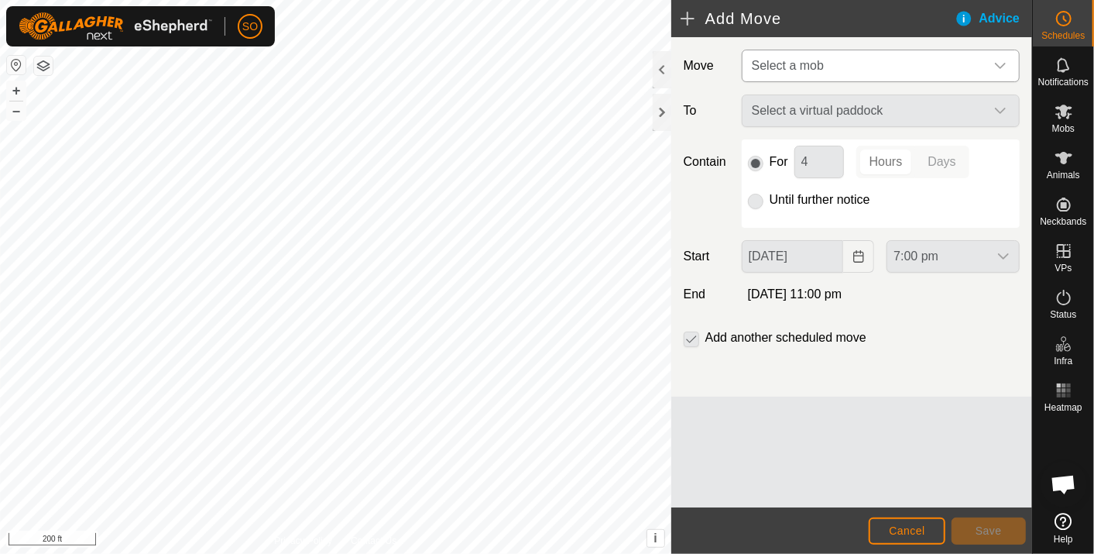
type input "26 Sep, 2025"
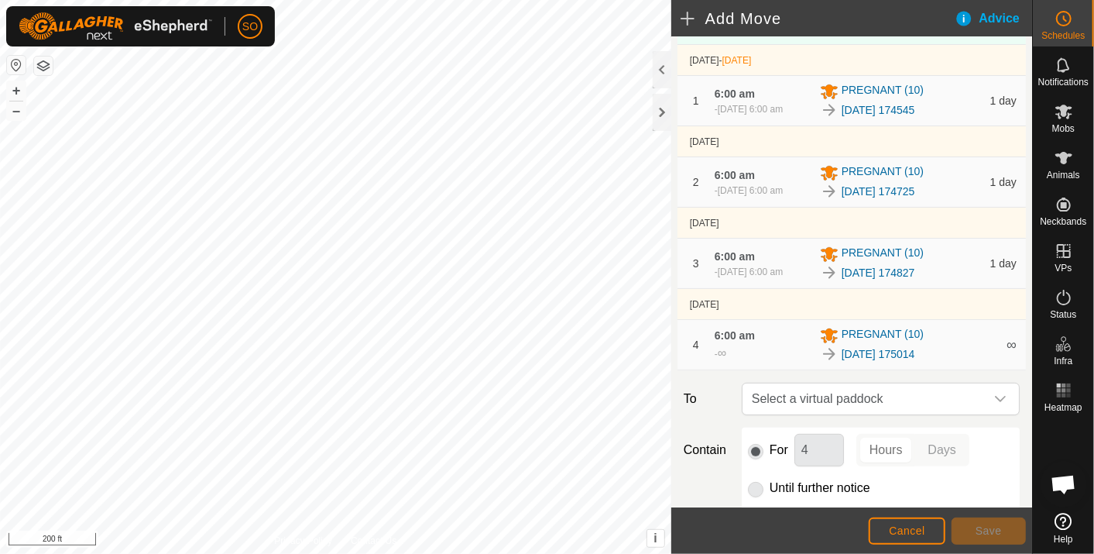
scroll to position [172, 0]
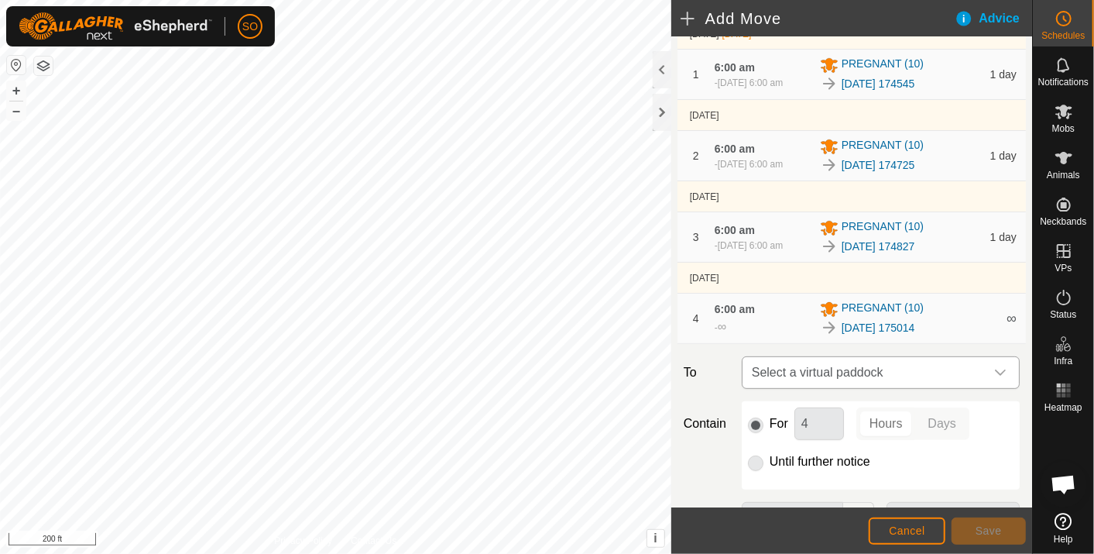
click at [995, 379] on icon "dropdown trigger" at bounding box center [1001, 372] width 12 height 12
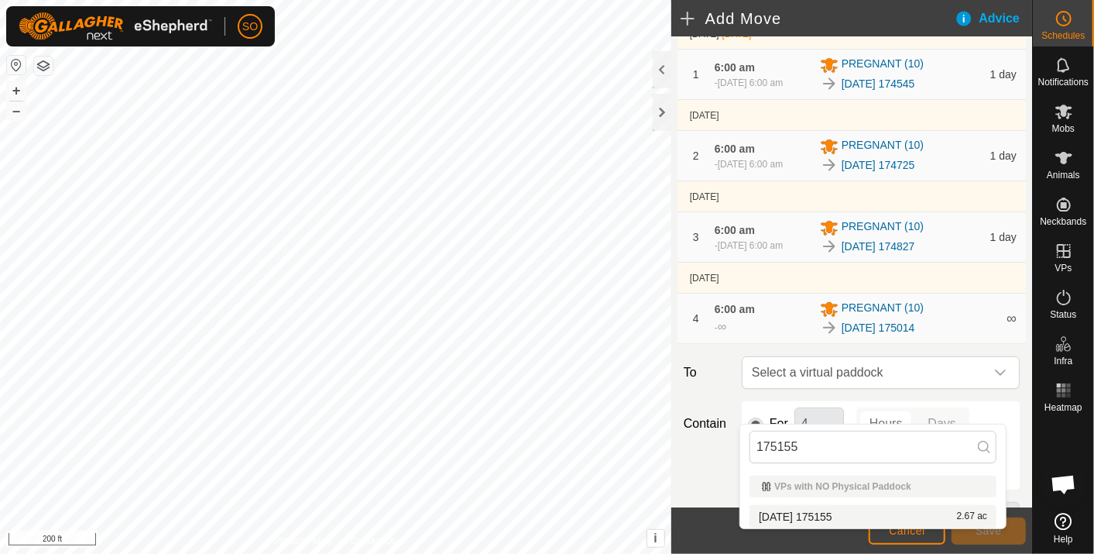
type input "175155"
click at [843, 511] on li "2025-09-22 175155 2.67 ac" at bounding box center [873, 516] width 247 height 23
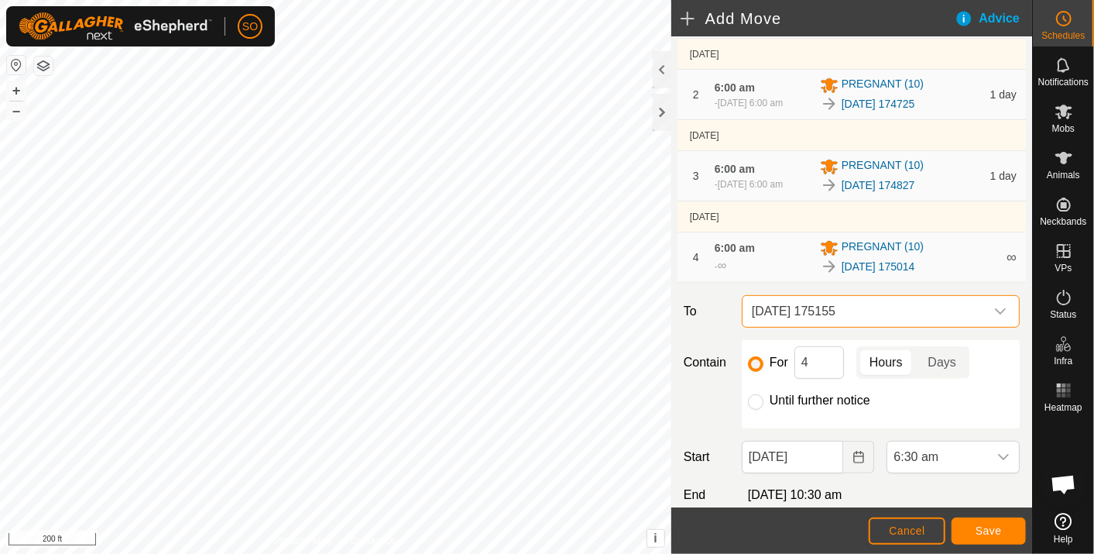
scroll to position [355, 0]
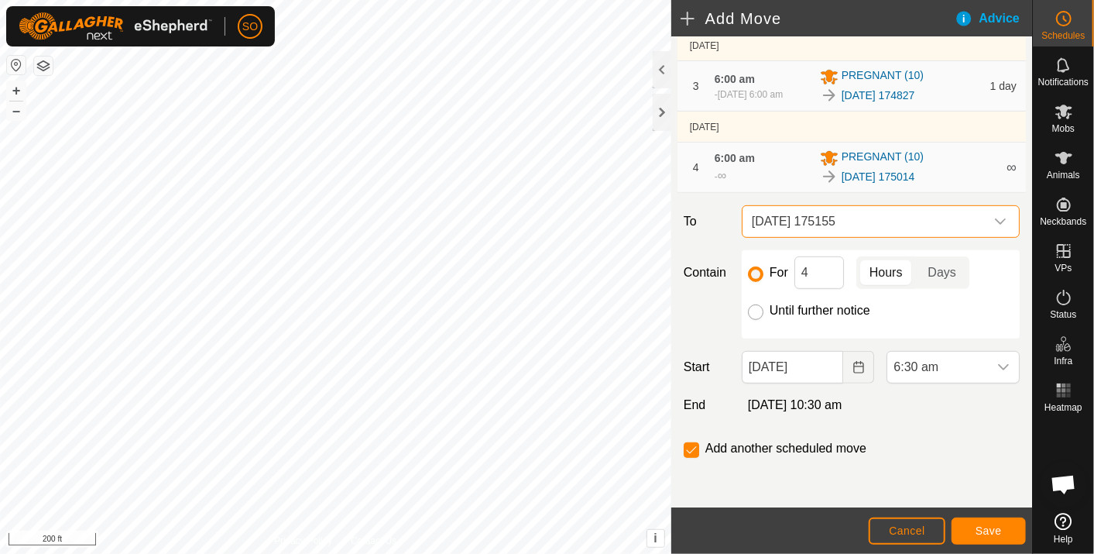
click at [755, 305] on input "Until further notice" at bounding box center [755, 311] width 15 height 15
radio input "true"
checkbox input "false"
click at [854, 366] on icon "Choose Date" at bounding box center [859, 367] width 12 height 12
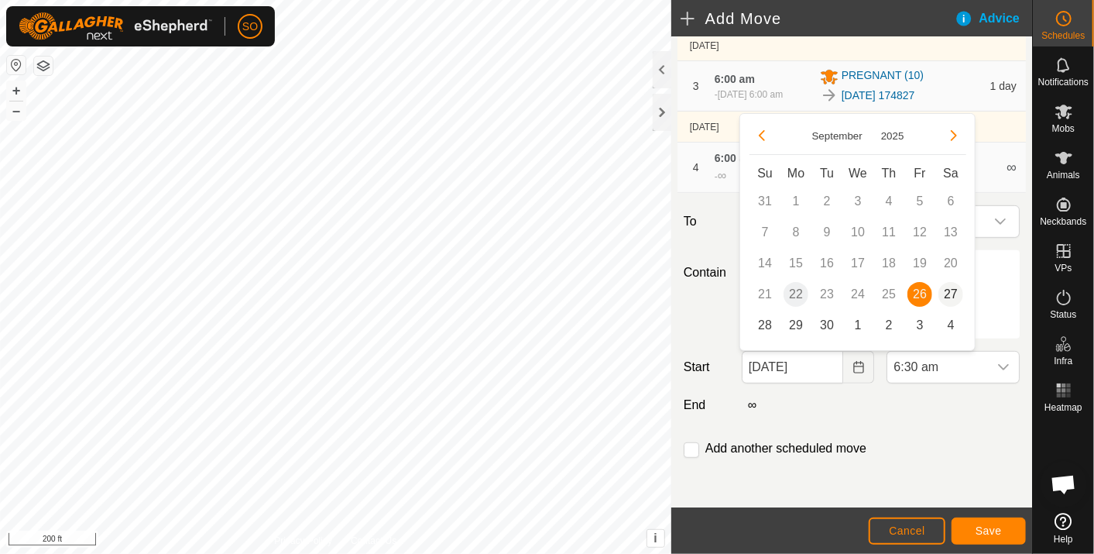
click at [950, 290] on span "27" at bounding box center [951, 294] width 25 height 25
type input "27 Sep, 2025"
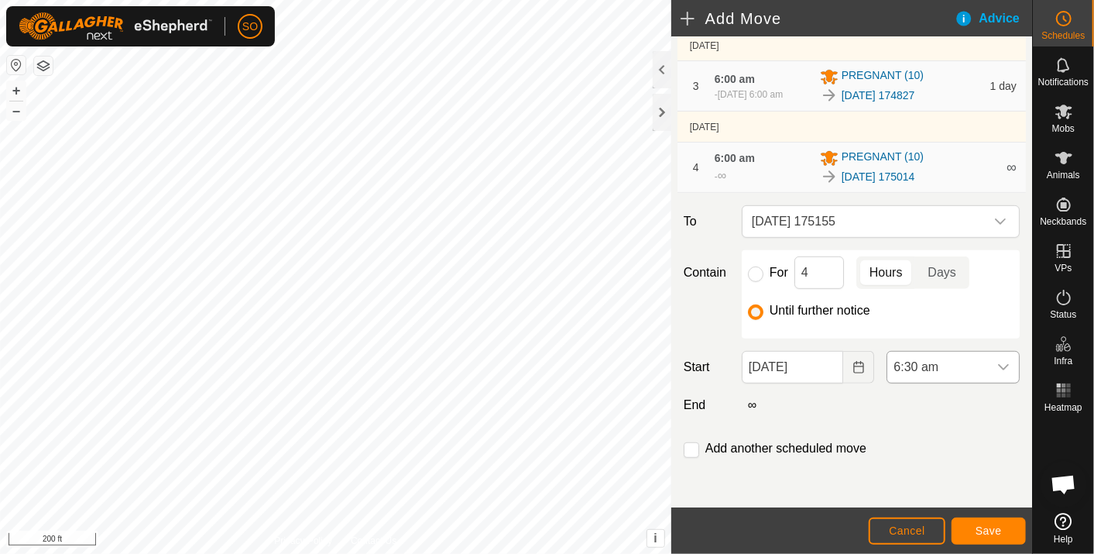
click at [998, 361] on icon "dropdown trigger" at bounding box center [1004, 367] width 12 height 12
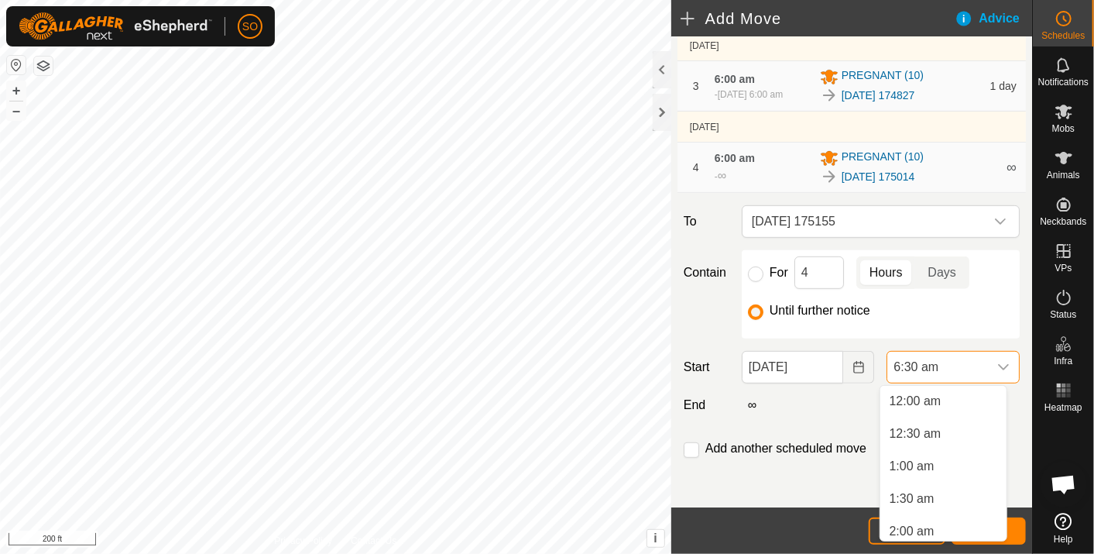
scroll to position [298, 0]
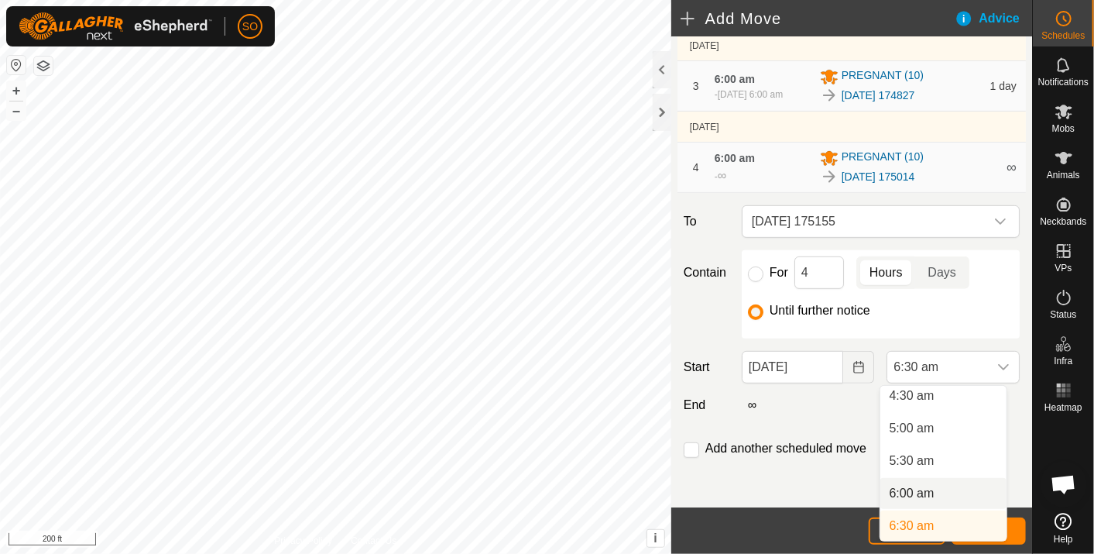
click at [920, 486] on li "6:00 am" at bounding box center [944, 493] width 126 height 31
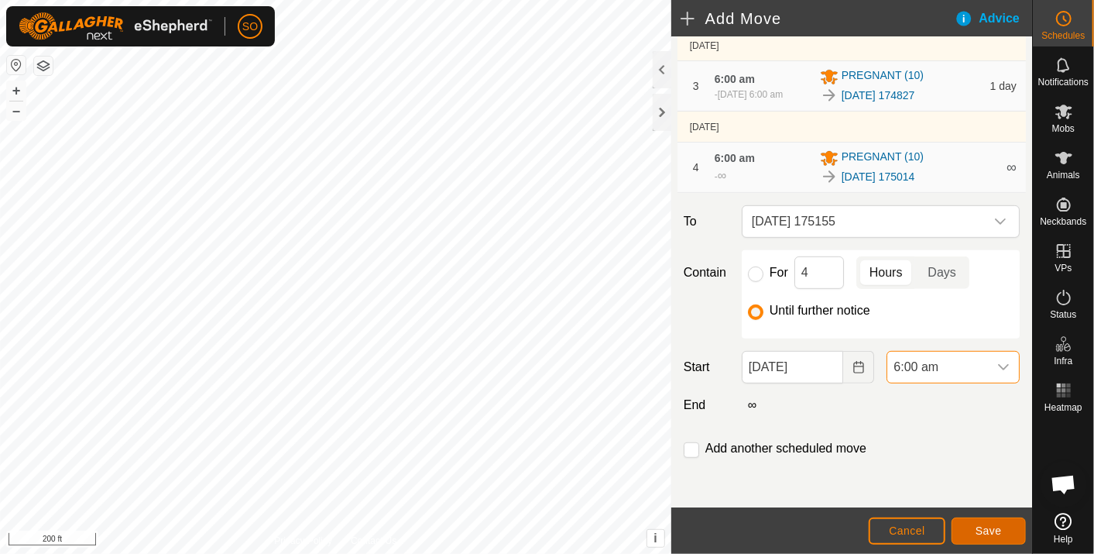
click at [995, 528] on span "Save" at bounding box center [989, 530] width 26 height 12
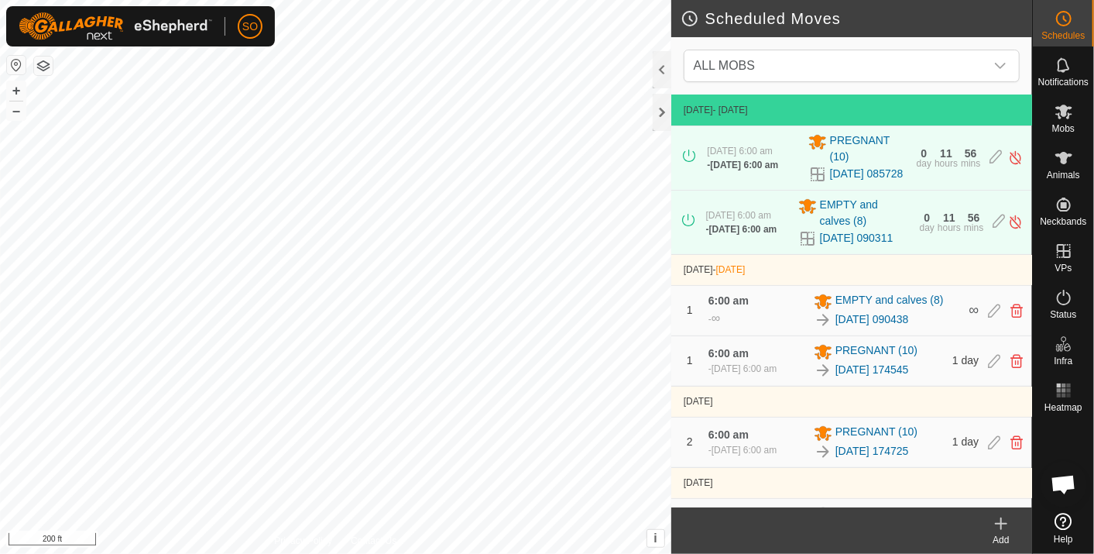
click at [1005, 516] on icon at bounding box center [1001, 523] width 19 height 19
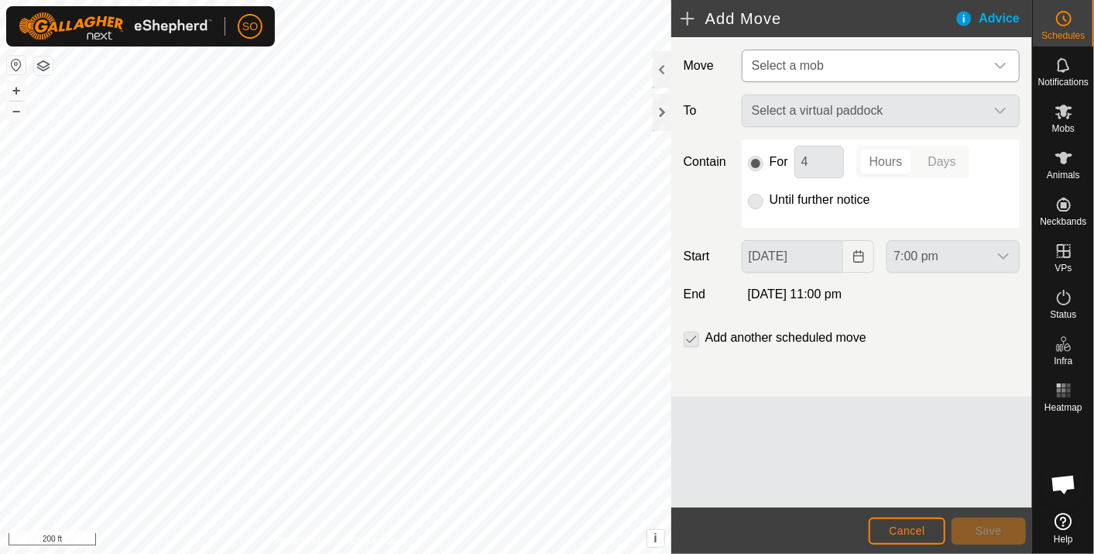
click at [1002, 62] on icon "dropdown trigger" at bounding box center [1001, 66] width 12 height 12
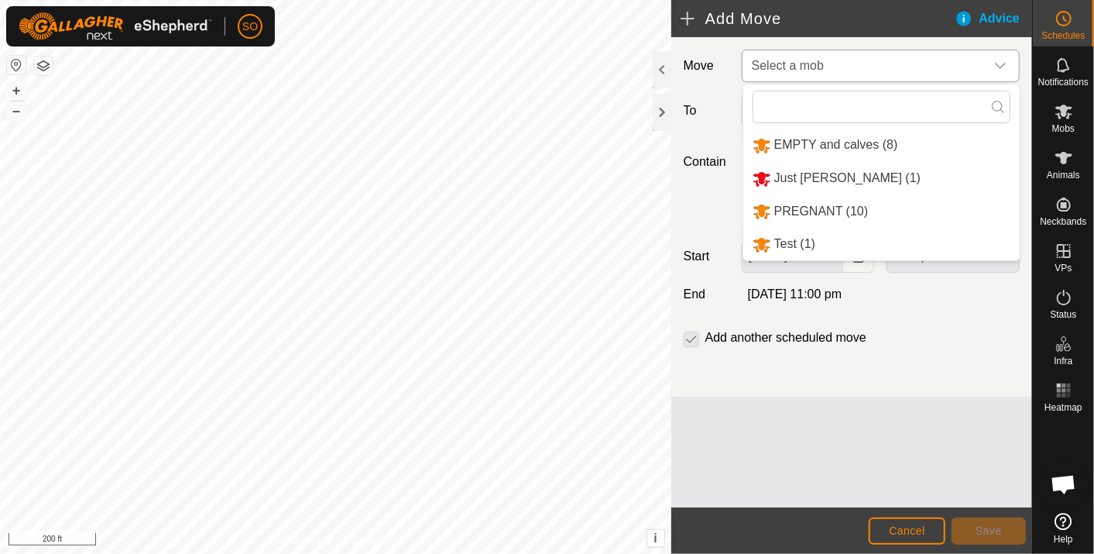
click at [827, 204] on li "PREGNANT (10)" at bounding box center [882, 212] width 277 height 32
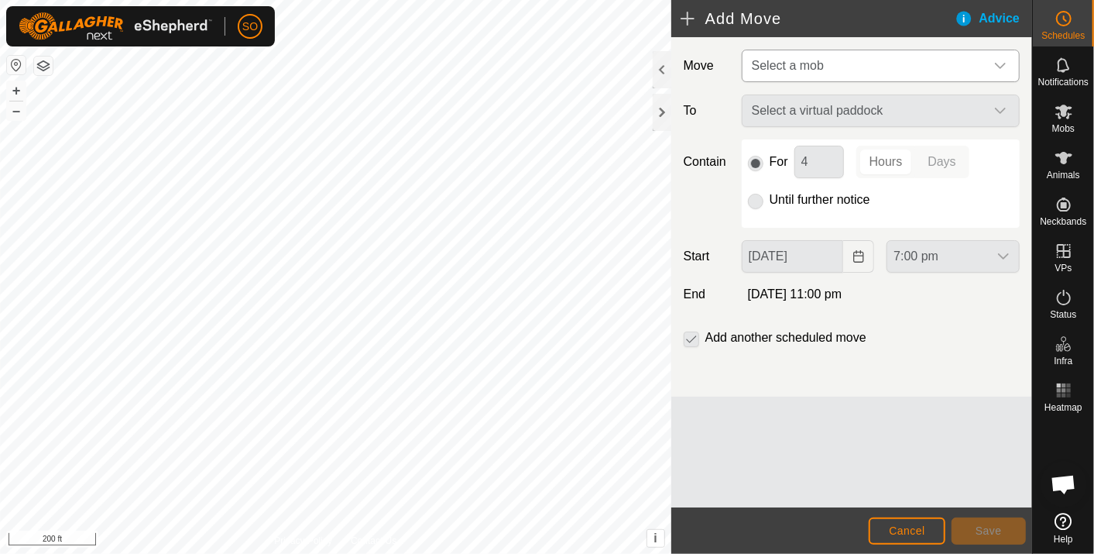
type input "27 Sep, 2025"
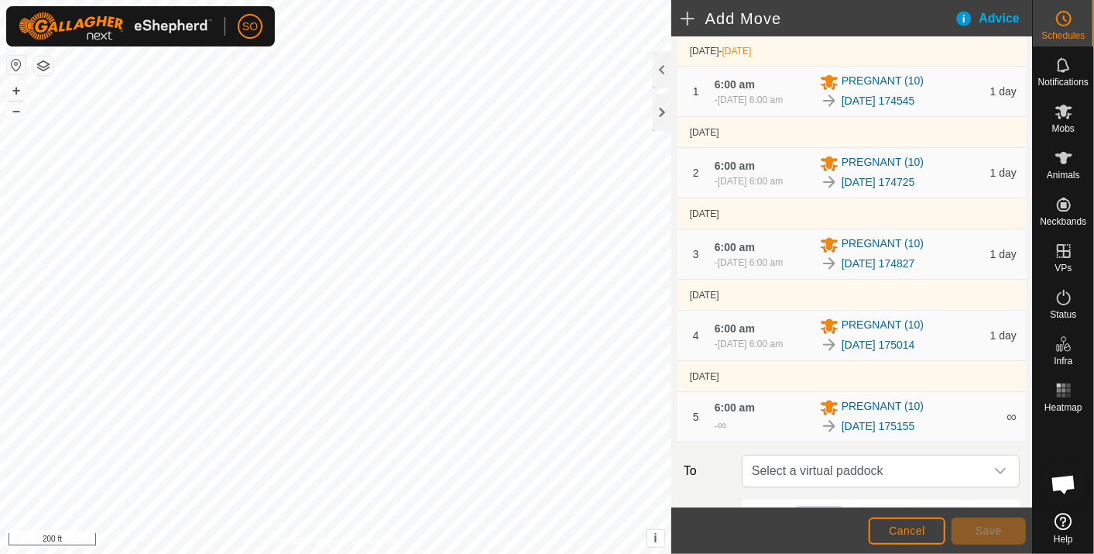
scroll to position [443, 0]
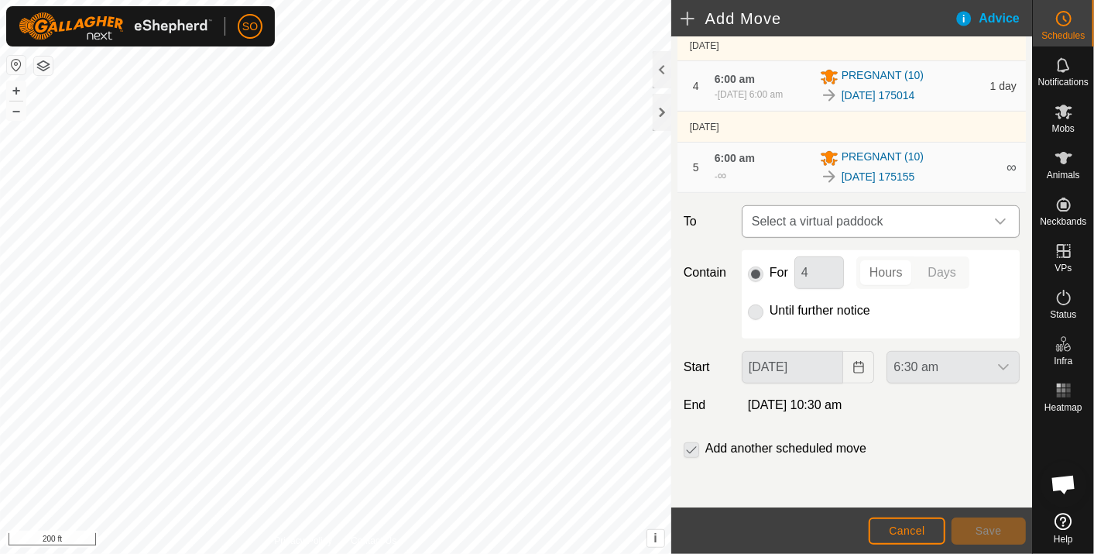
click at [920, 221] on span "Select a virtual paddock" at bounding box center [865, 221] width 239 height 31
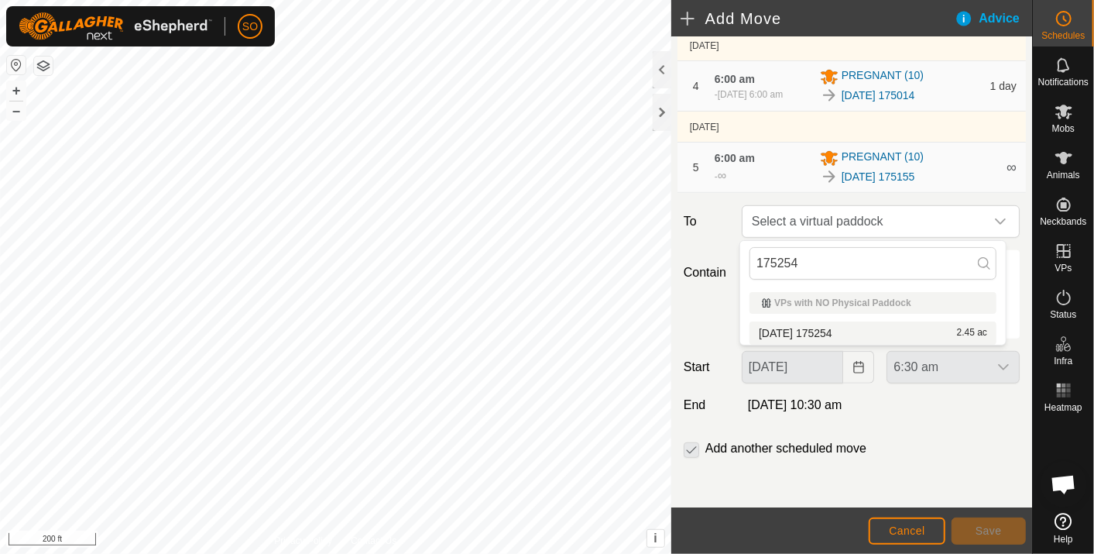
type input "175254"
click at [843, 328] on li "2025-09-22 175254 2.45 ac" at bounding box center [873, 332] width 247 height 23
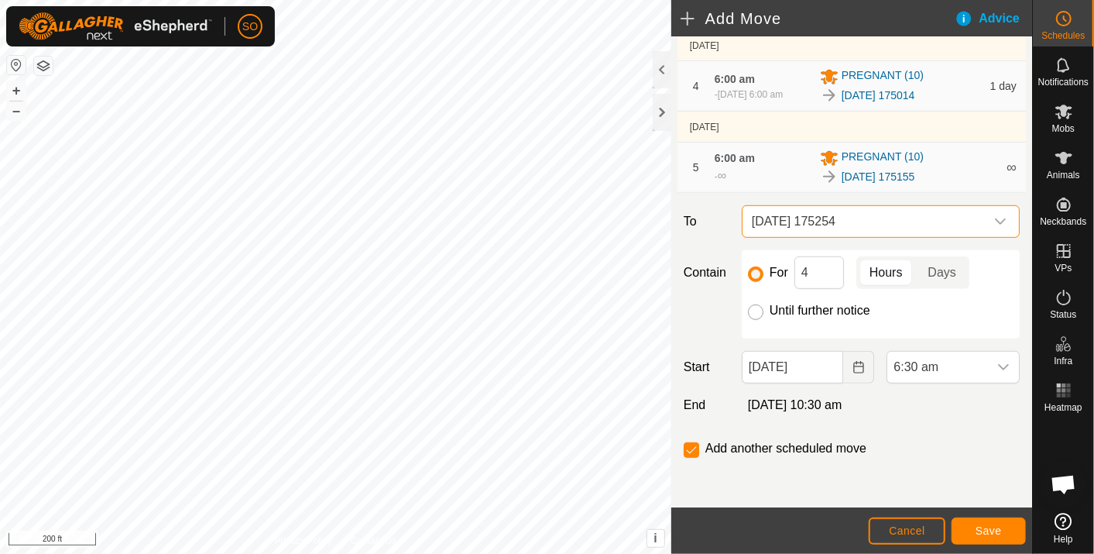
click at [750, 311] on input "Until further notice" at bounding box center [755, 311] width 15 height 15
radio input "true"
checkbox input "false"
click at [853, 366] on icon "Choose Date" at bounding box center [859, 367] width 12 height 12
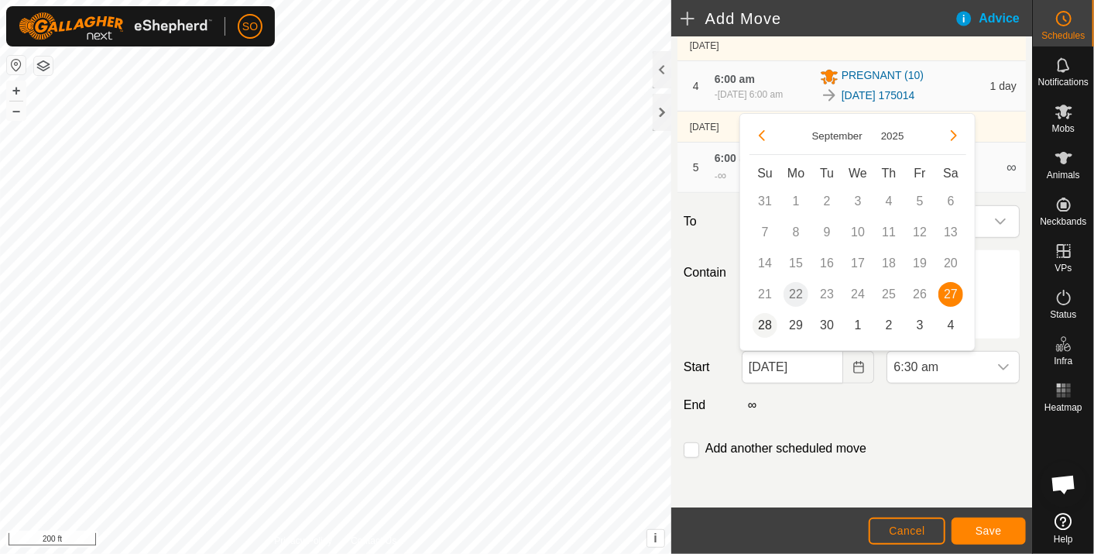
click at [766, 318] on span "28" at bounding box center [765, 325] width 25 height 25
type input "28 Sep, 2025"
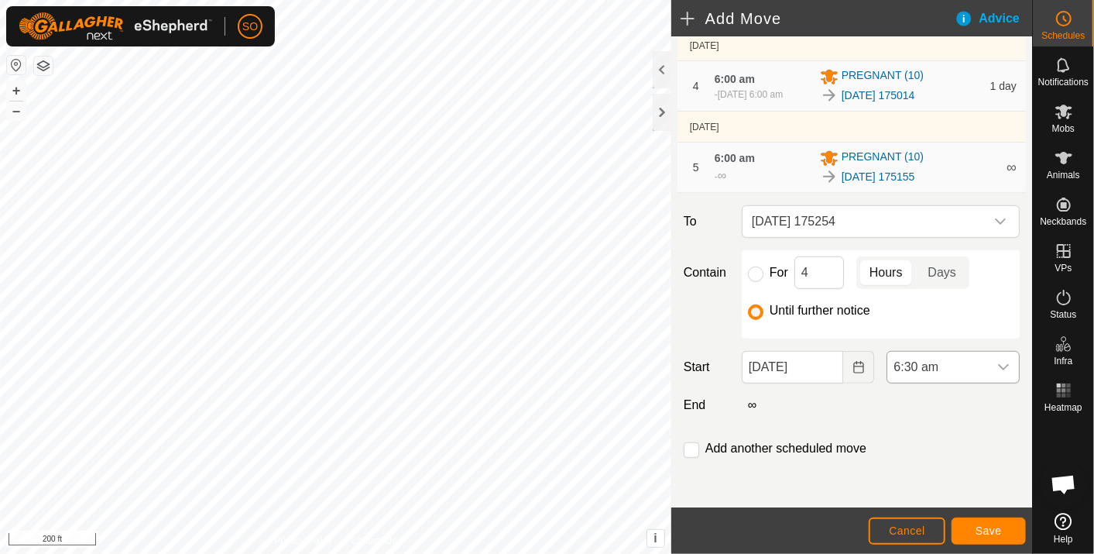
click at [998, 362] on icon "dropdown trigger" at bounding box center [1004, 367] width 12 height 12
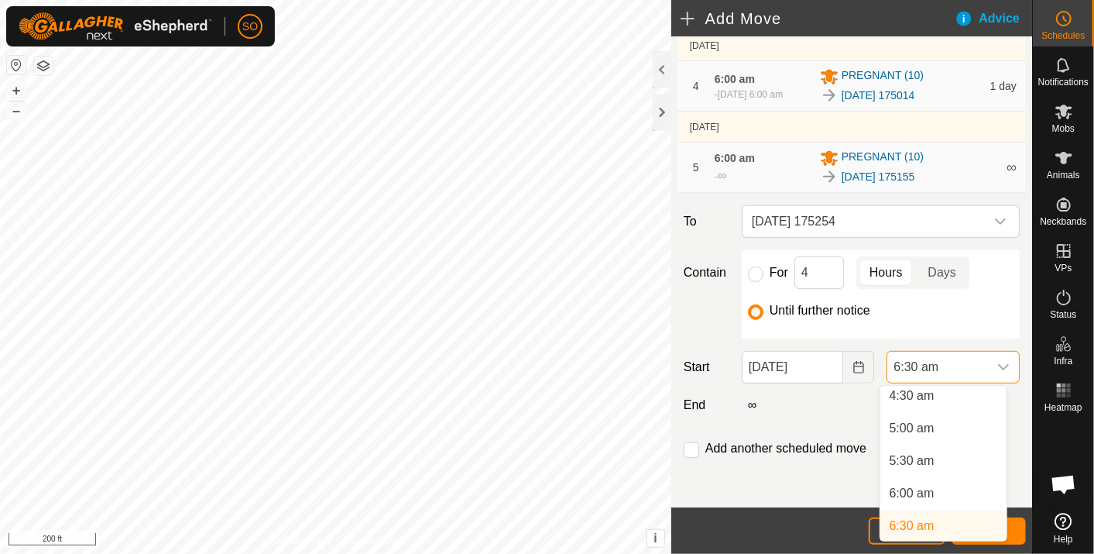
scroll to position [292, 0]
click at [918, 493] on li "6:00 am" at bounding box center [944, 499] width 126 height 31
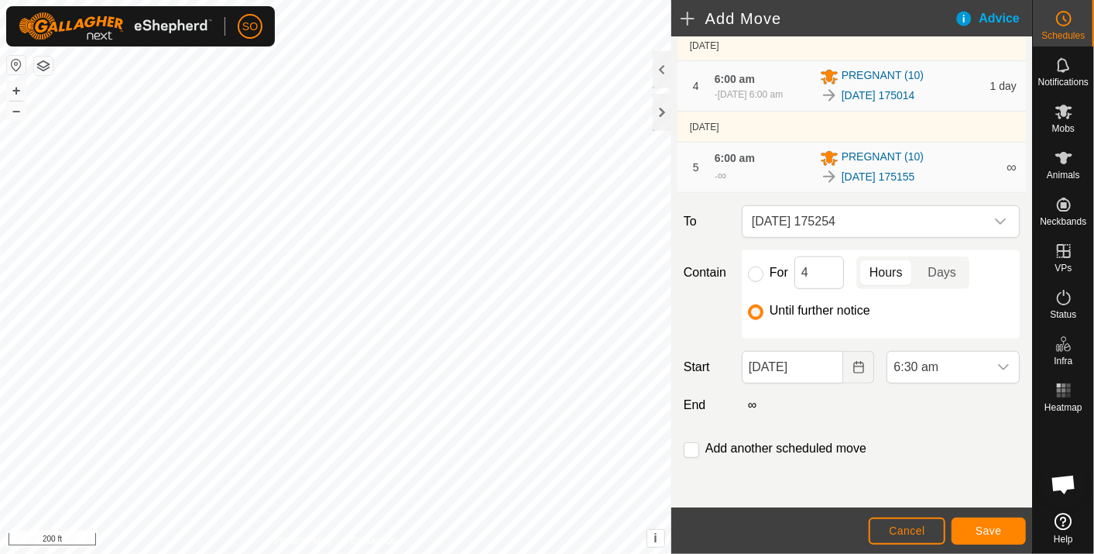
scroll to position [298, 0]
click at [995, 528] on span "Save" at bounding box center [989, 530] width 26 height 12
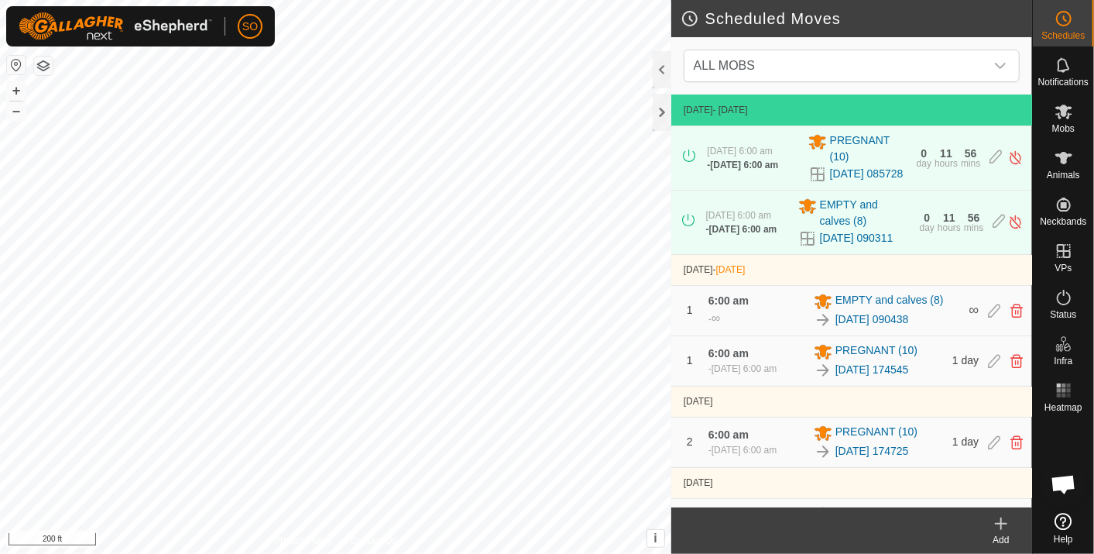
click at [1005, 520] on icon at bounding box center [1001, 523] width 19 height 19
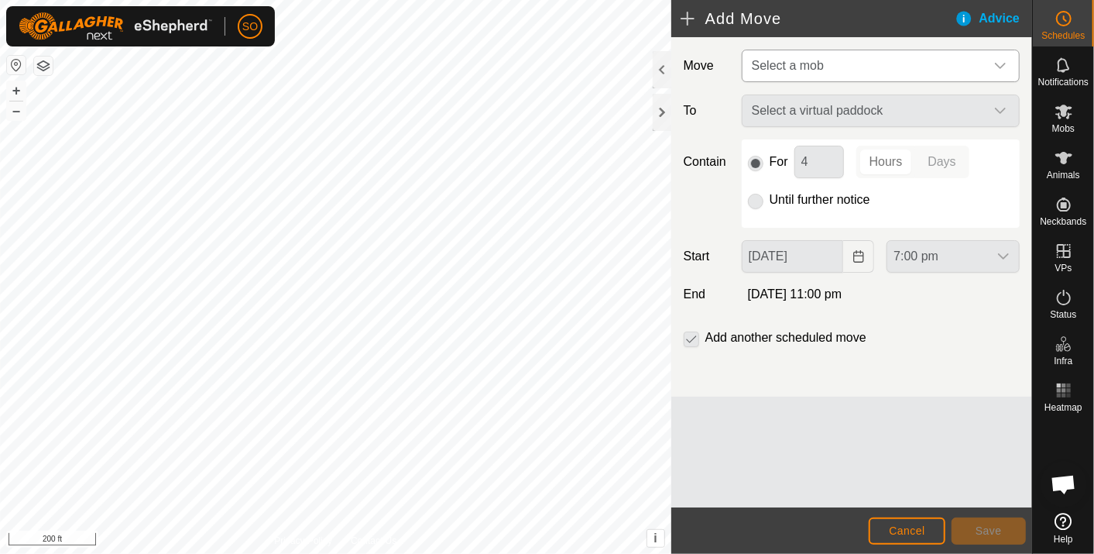
click at [1007, 62] on div "dropdown trigger" at bounding box center [1000, 65] width 31 height 31
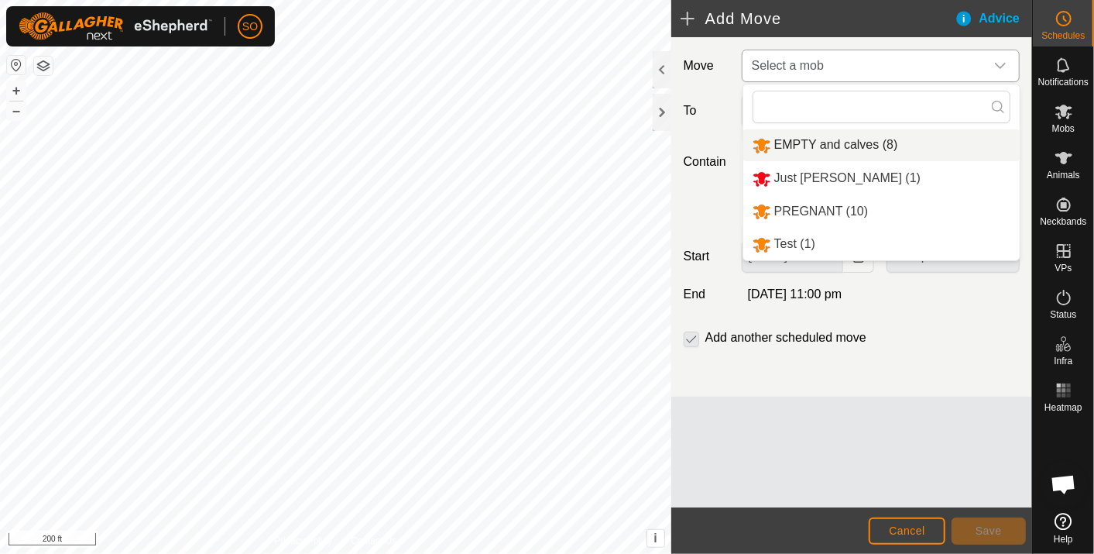
click at [834, 139] on li "EMPTY and calves (8)" at bounding box center [882, 145] width 277 height 32
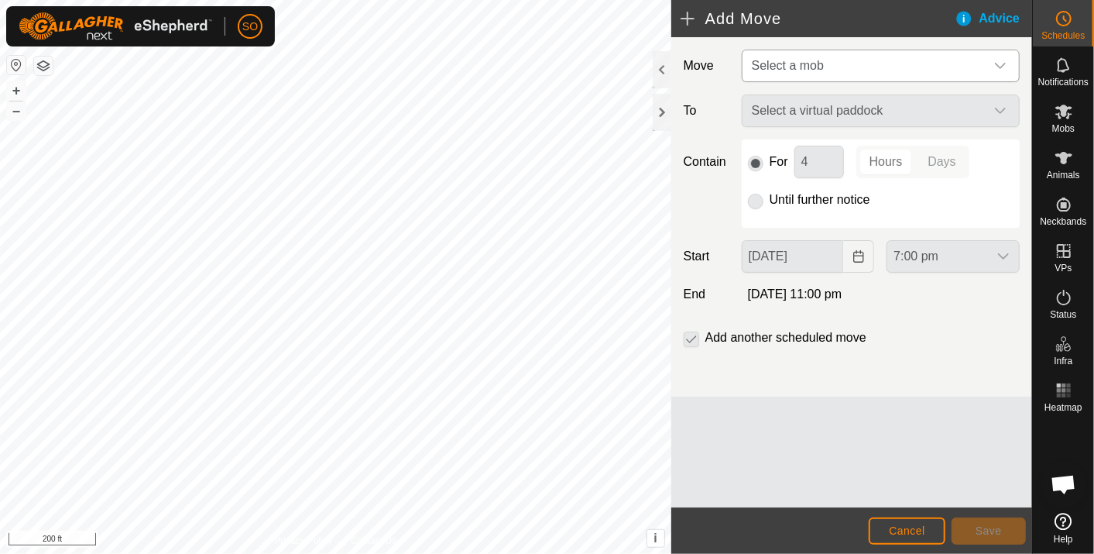
type input "23 Sep, 2025"
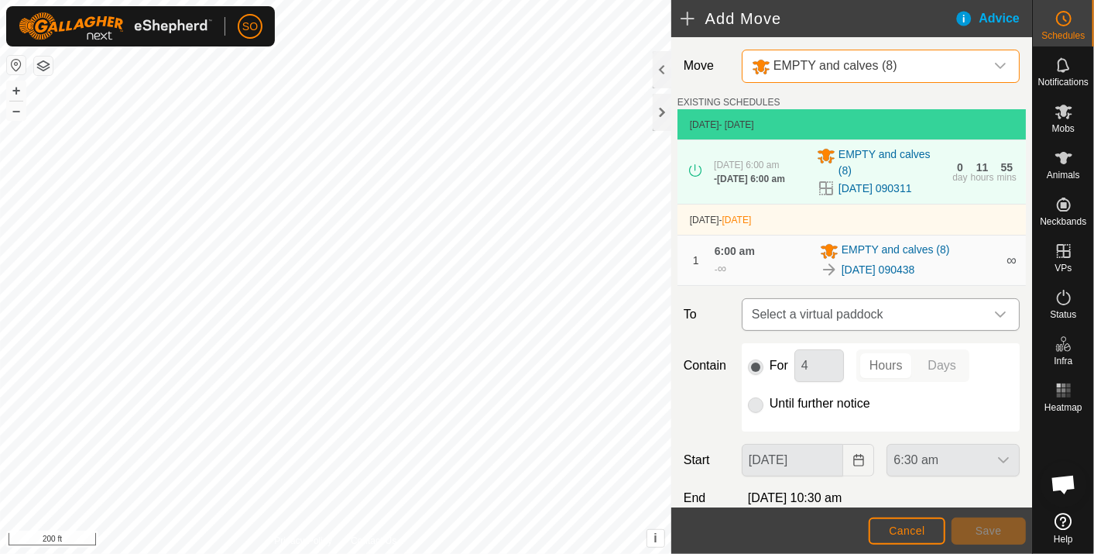
click at [965, 321] on span "Select a virtual paddock" at bounding box center [865, 314] width 239 height 31
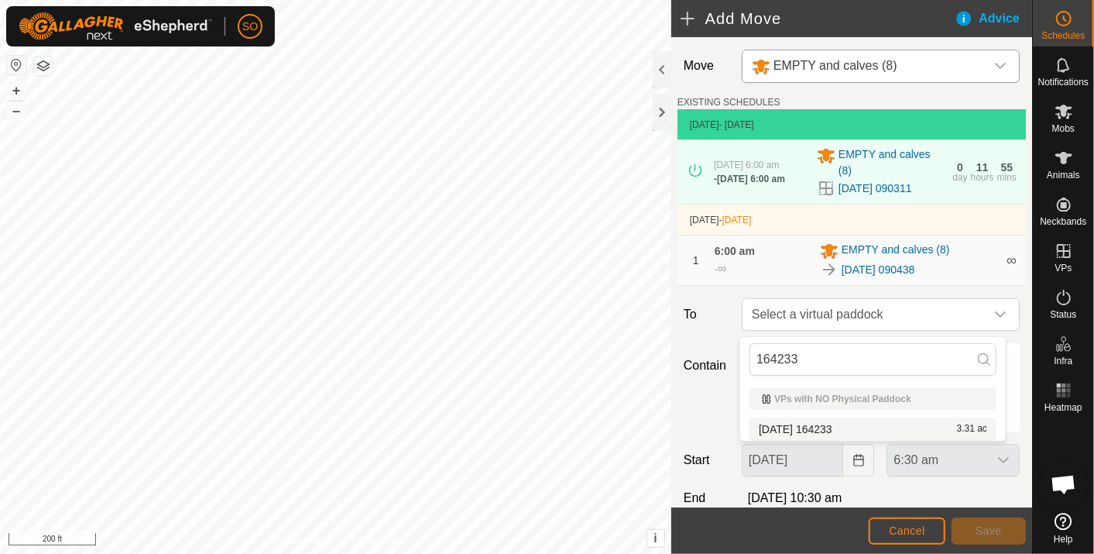
type input "164233"
click at [845, 425] on li "2025-09-22 164233 3.31 ac" at bounding box center [873, 428] width 247 height 23
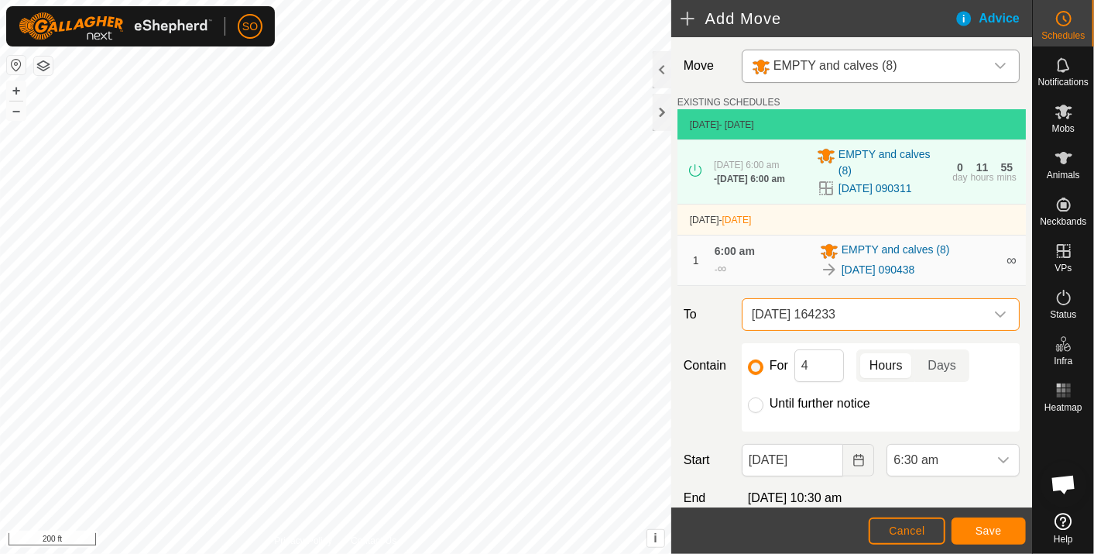
click at [752, 404] on input "Until further notice" at bounding box center [755, 404] width 15 height 15
radio input "true"
checkbox input "false"
click at [853, 460] on icon "Choose Date" at bounding box center [859, 460] width 12 height 12
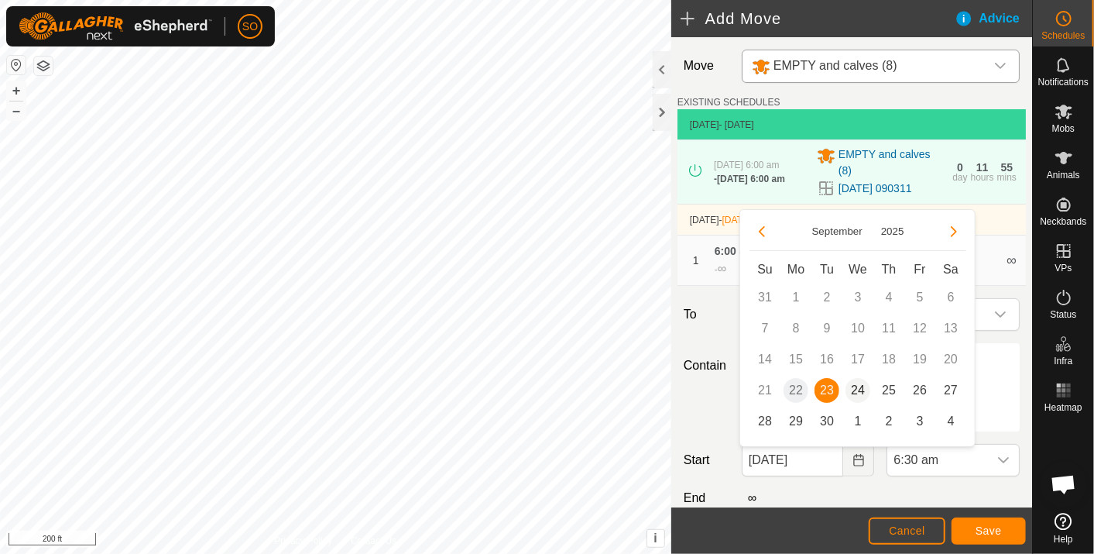
click at [857, 386] on span "24" at bounding box center [858, 390] width 25 height 25
type input "24 Sep, 2025"
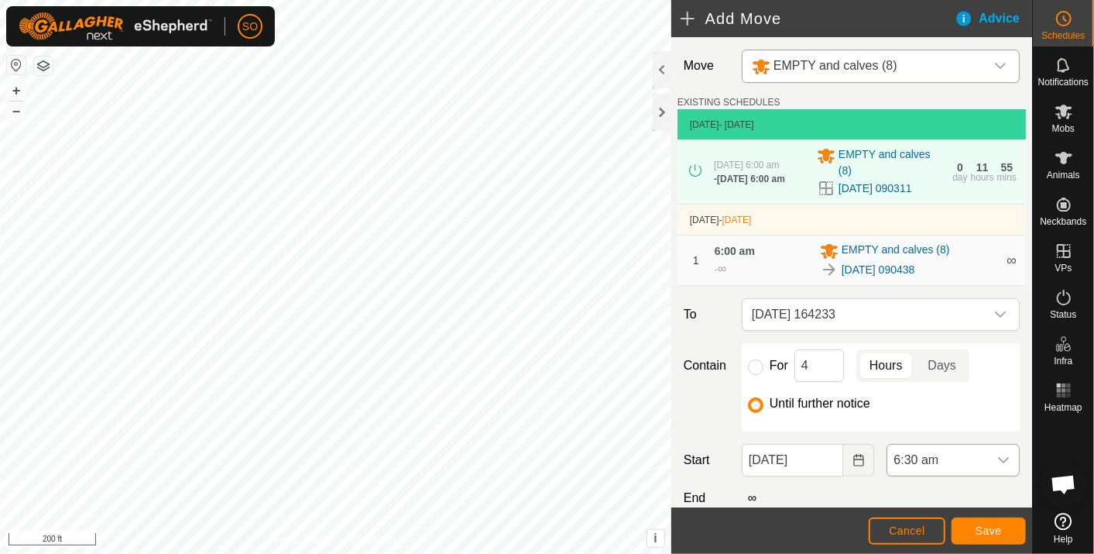
click at [998, 458] on icon "dropdown trigger" at bounding box center [1004, 460] width 12 height 12
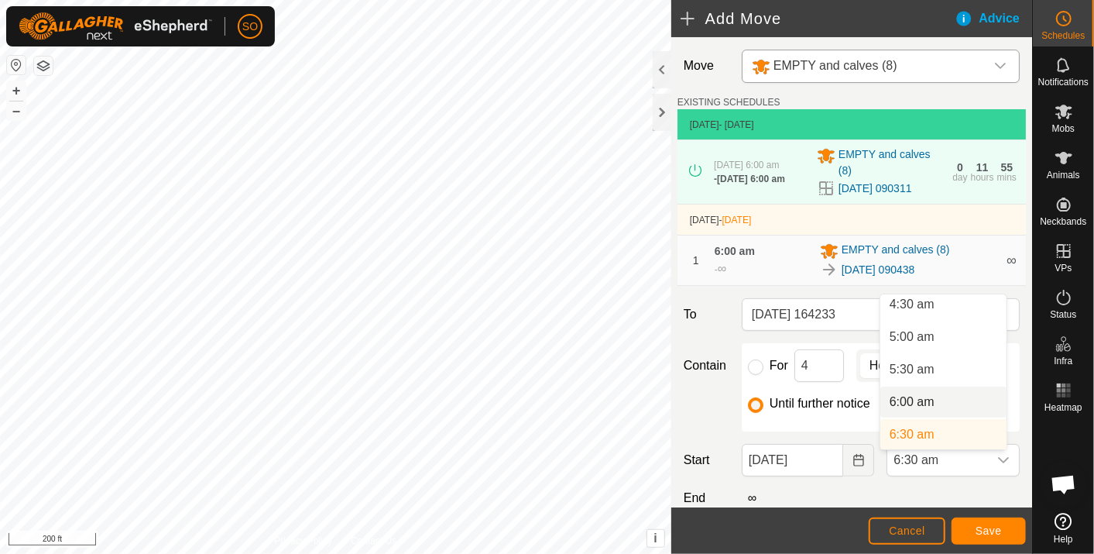
click at [922, 395] on li "6:00 am" at bounding box center [944, 402] width 126 height 31
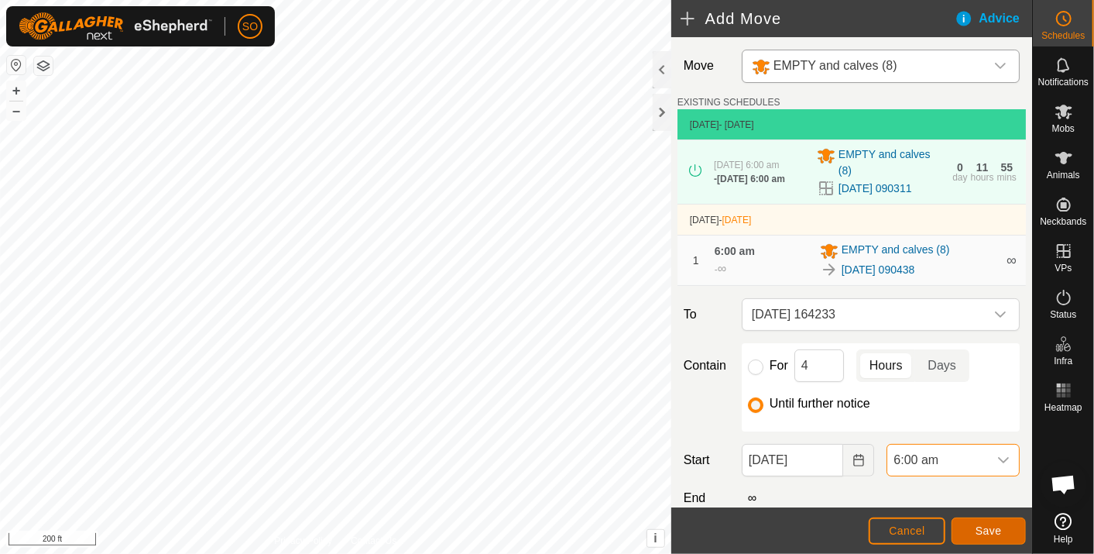
click at [1000, 527] on span "Save" at bounding box center [989, 530] width 26 height 12
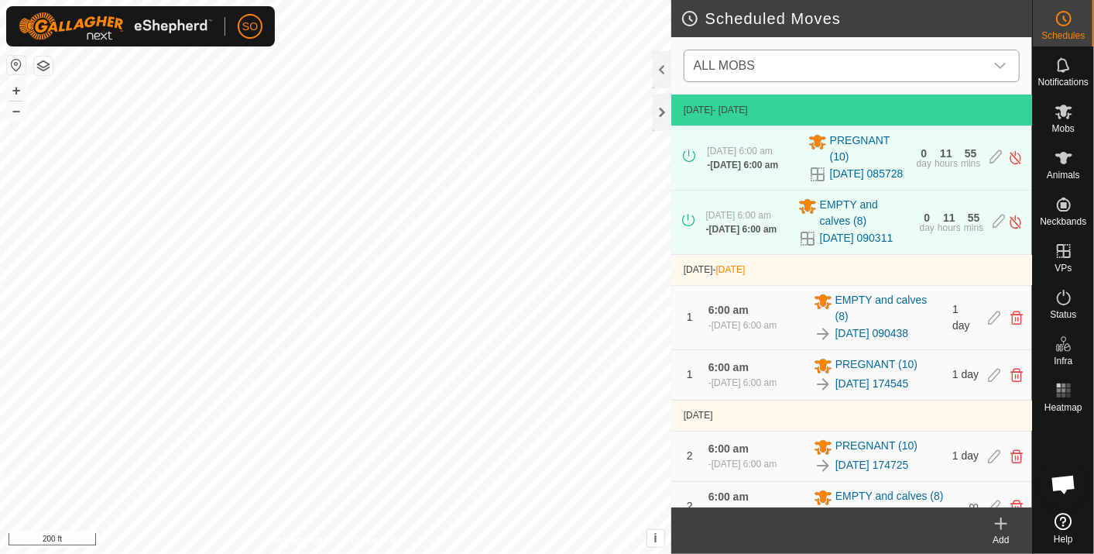
click at [1008, 62] on div "dropdown trigger" at bounding box center [1000, 65] width 31 height 31
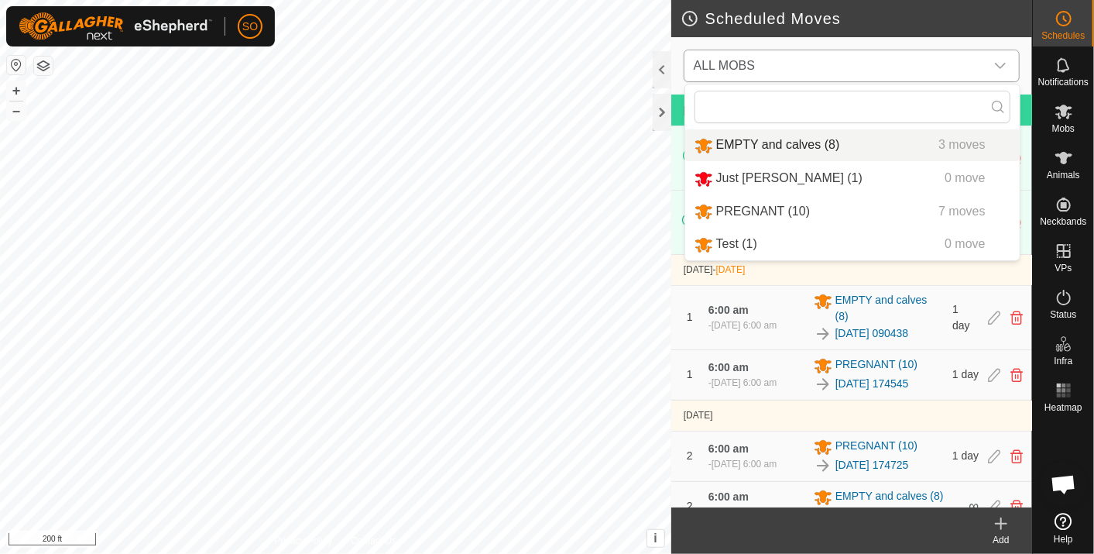
click at [752, 135] on li "EMPTY and calves (8) 3 moves" at bounding box center [852, 145] width 335 height 32
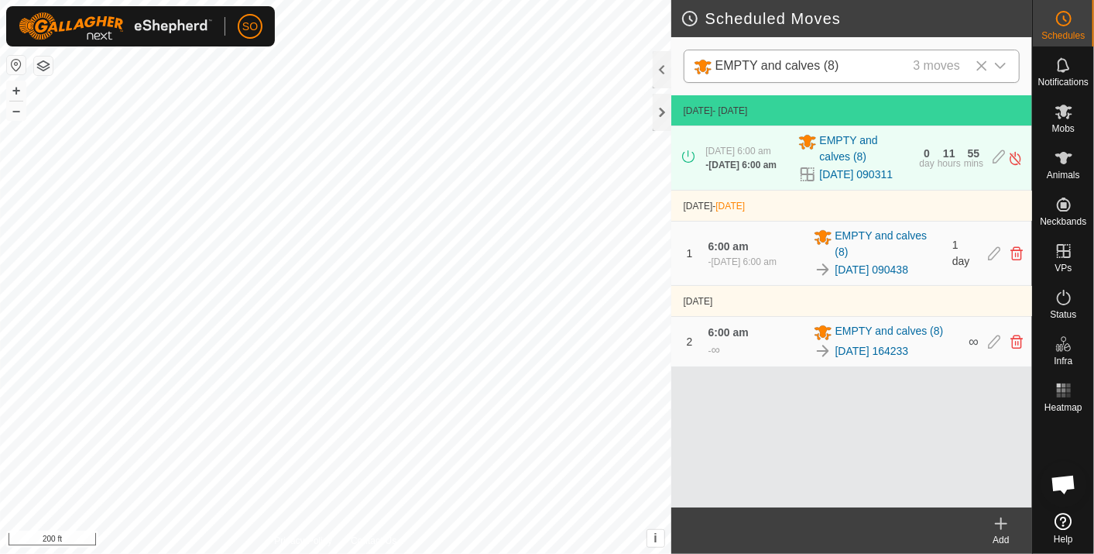
click at [1002, 520] on icon at bounding box center [1001, 523] width 19 height 19
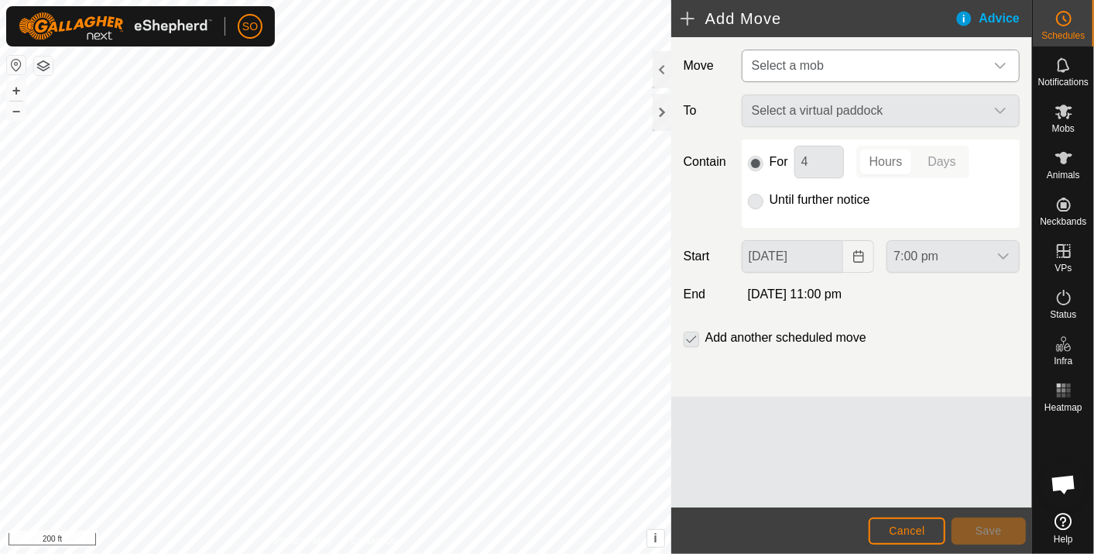
click at [998, 60] on icon "dropdown trigger" at bounding box center [1001, 66] width 12 height 12
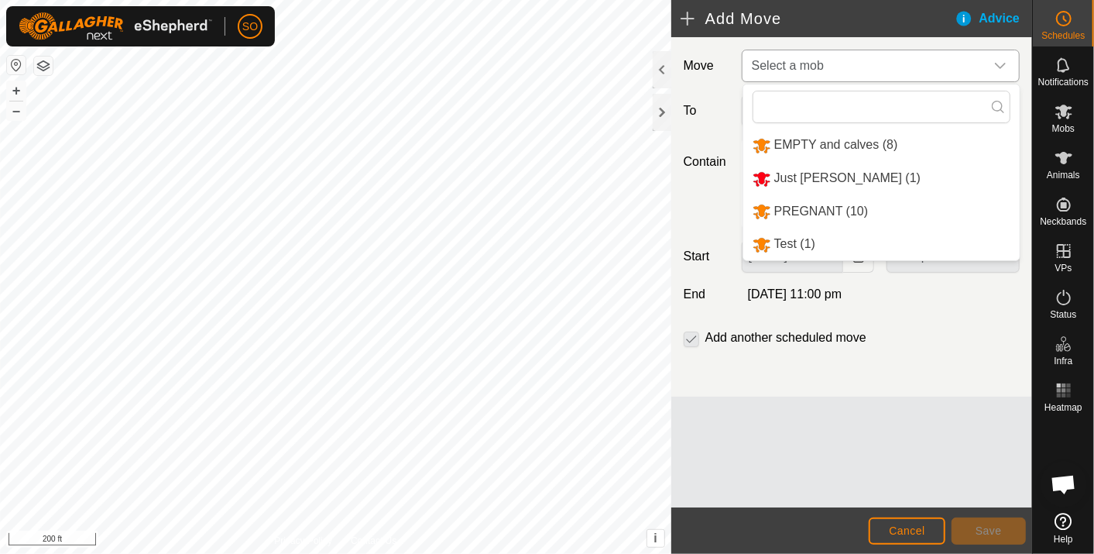
click at [863, 138] on li "EMPTY and calves (8)" at bounding box center [882, 145] width 277 height 32
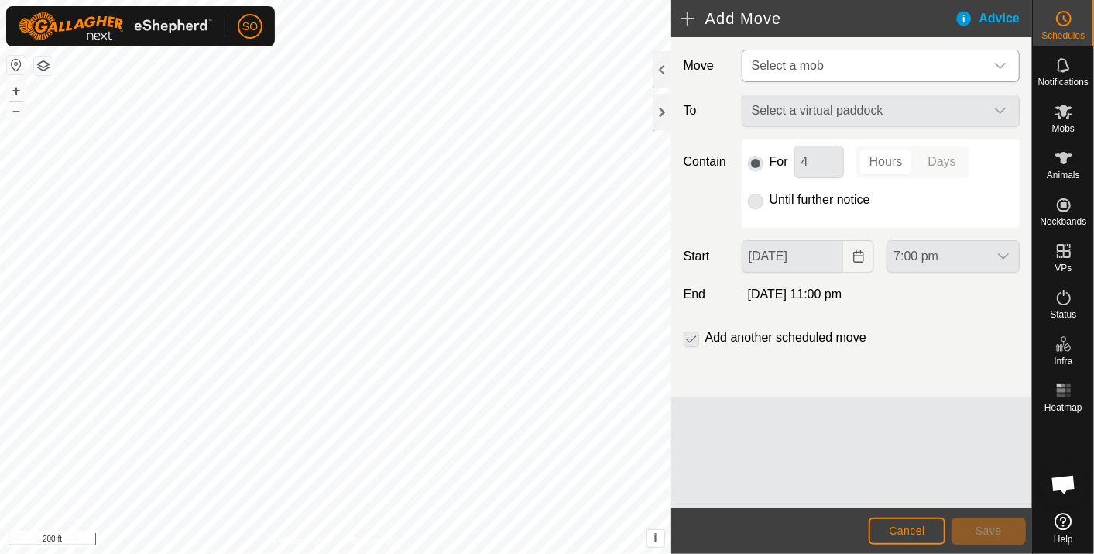
type input "24 Sep, 2025"
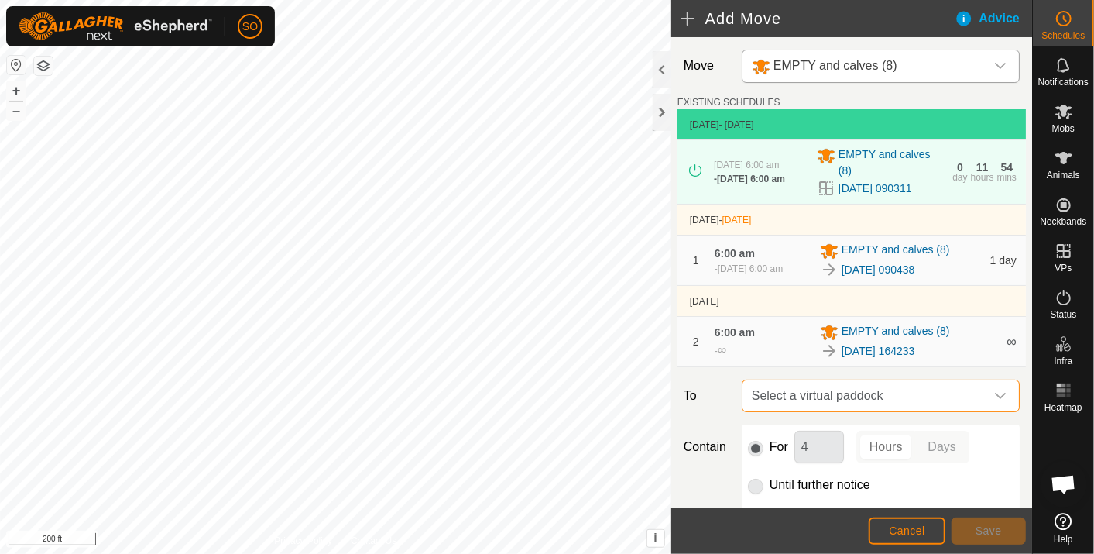
click at [889, 400] on span "Select a virtual paddock" at bounding box center [865, 395] width 239 height 31
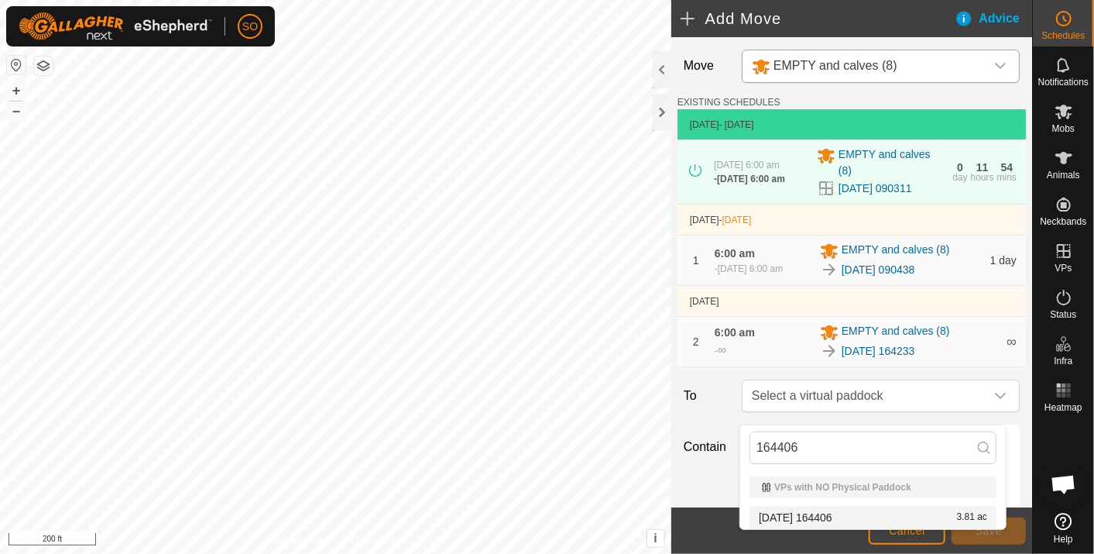
type input "164406"
click at [845, 510] on li "2025-09-22 164406 3.81 ac" at bounding box center [873, 517] width 247 height 23
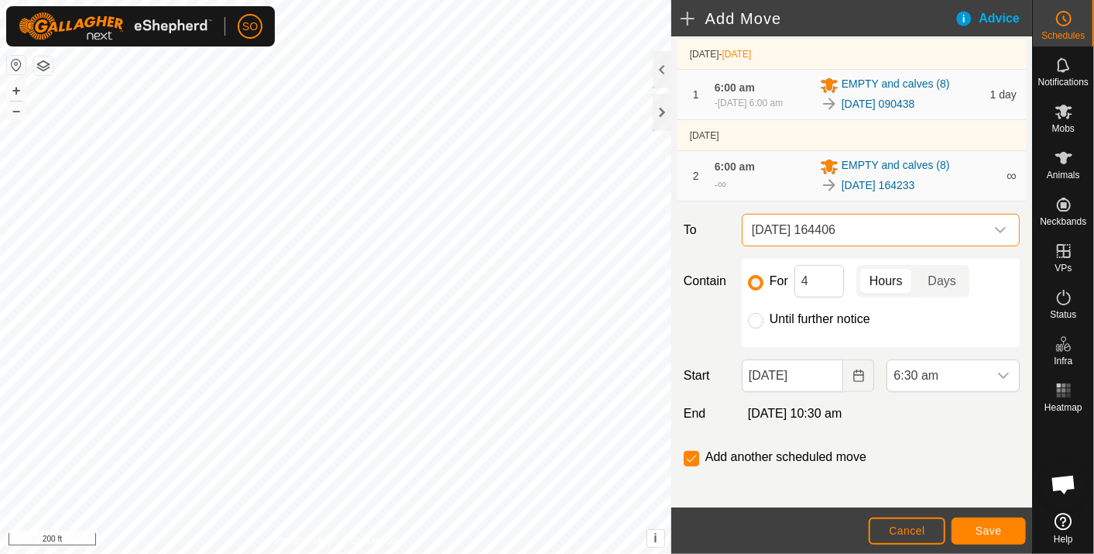
scroll to position [172, 0]
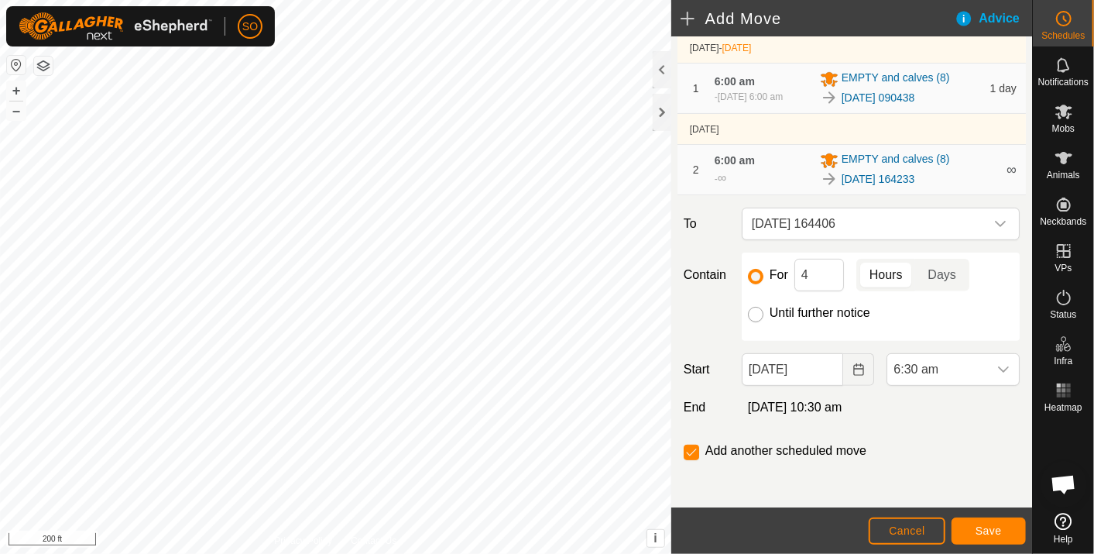
click at [754, 317] on input "Until further notice" at bounding box center [755, 314] width 15 height 15
radio input "true"
checkbox input "false"
click at [854, 376] on icon "Choose Date" at bounding box center [859, 369] width 10 height 12
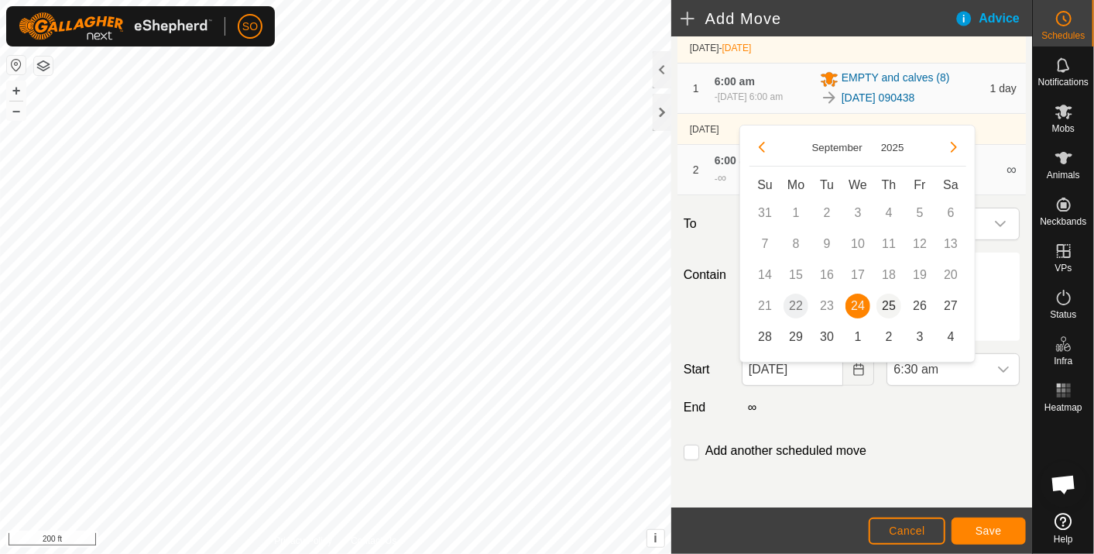
click at [887, 301] on span "25" at bounding box center [889, 306] width 25 height 25
type input "25 Sep, 2025"
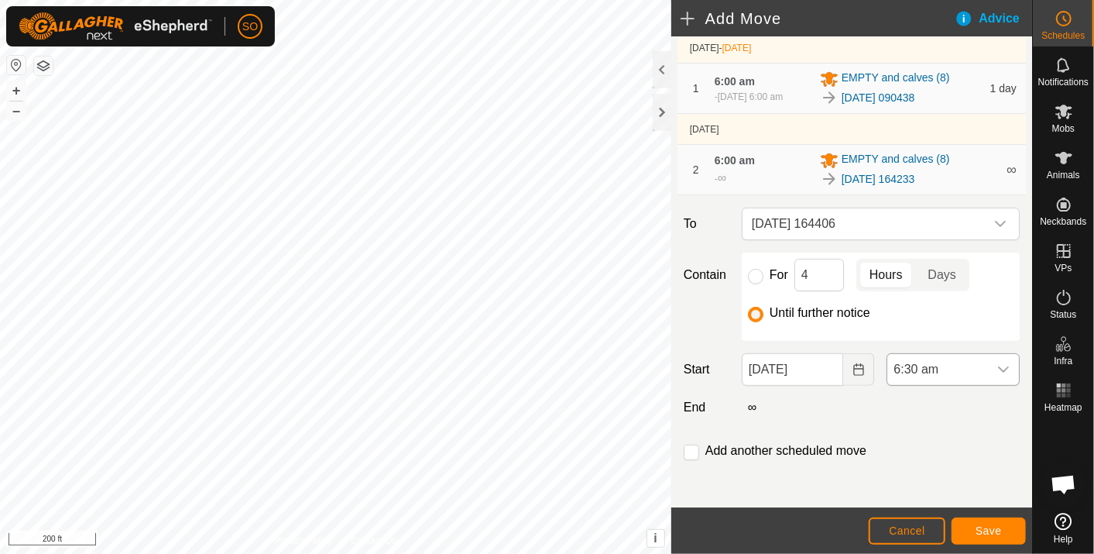
click at [998, 375] on icon "dropdown trigger" at bounding box center [1004, 369] width 12 height 12
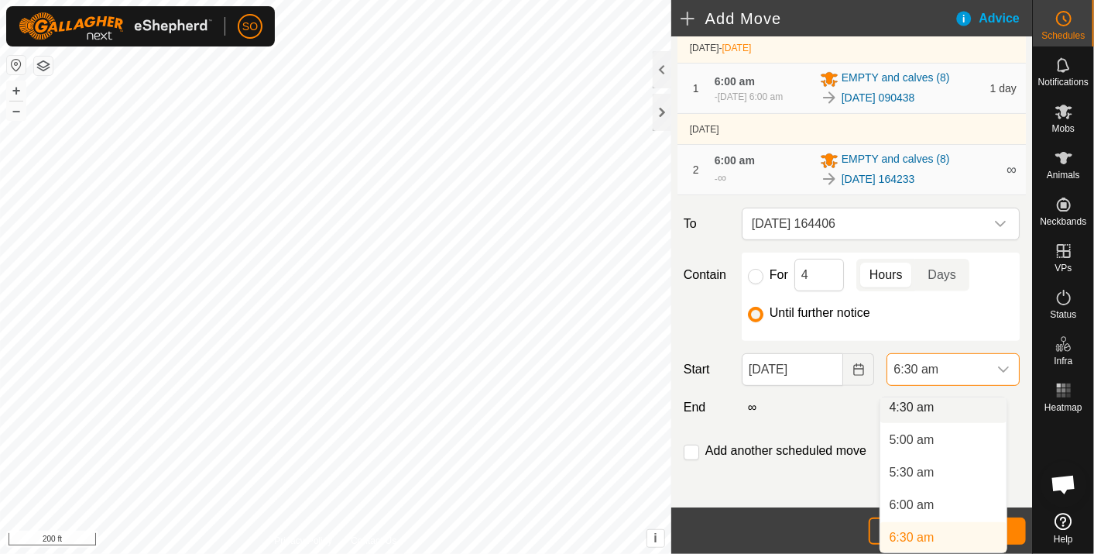
scroll to position [292, 0]
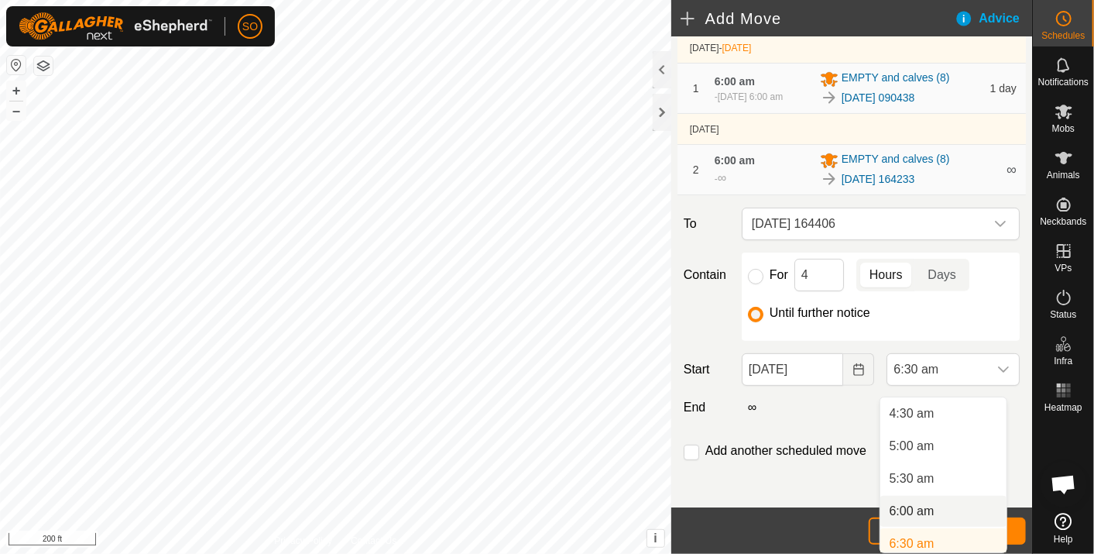
click at [932, 506] on li "6:00 am" at bounding box center [944, 511] width 126 height 31
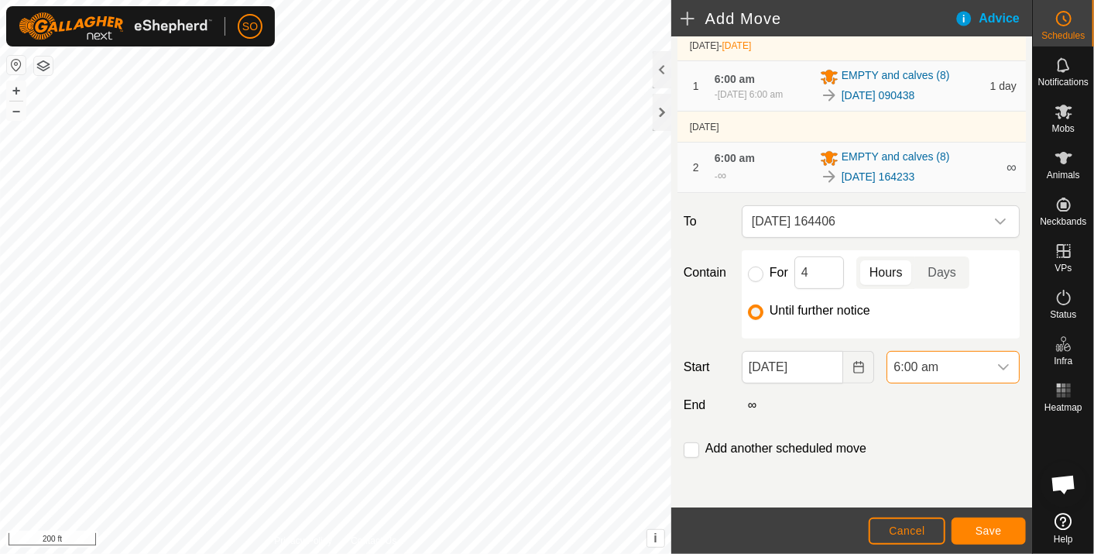
scroll to position [184, 0]
click at [993, 522] on button "Save" at bounding box center [989, 530] width 74 height 27
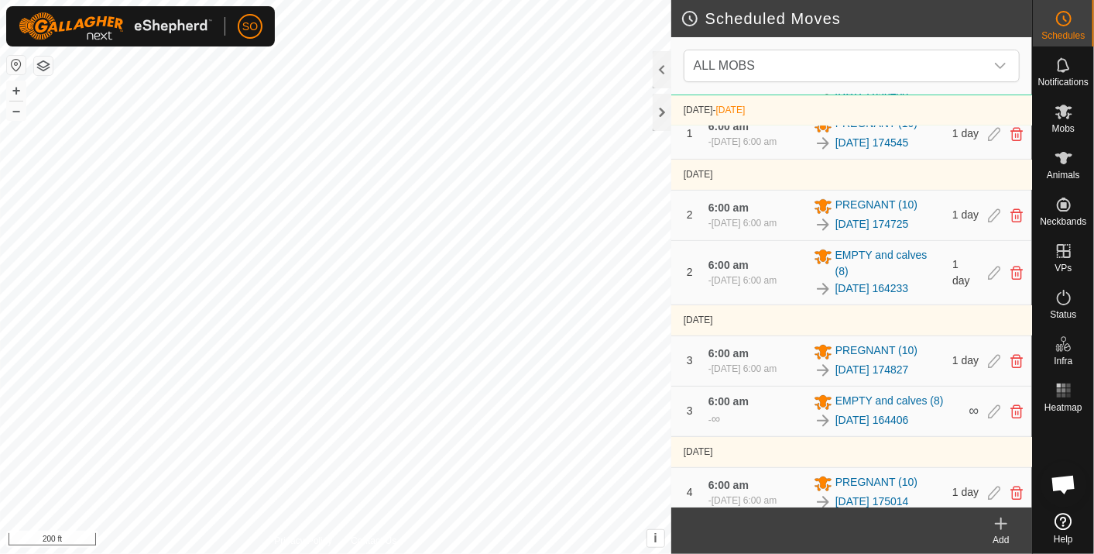
scroll to position [344, 0]
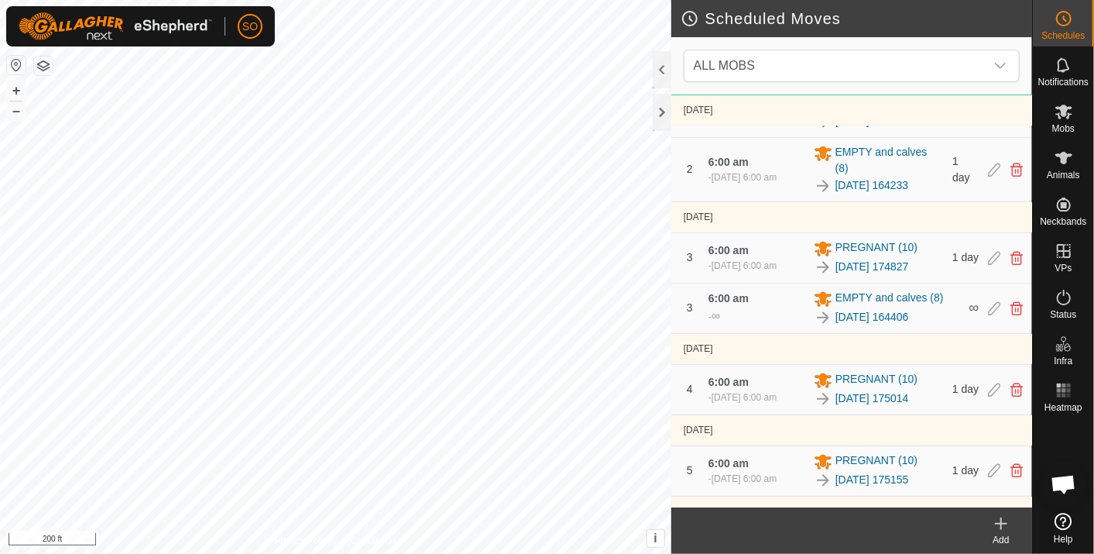
click at [1002, 518] on icon at bounding box center [1002, 523] width 0 height 11
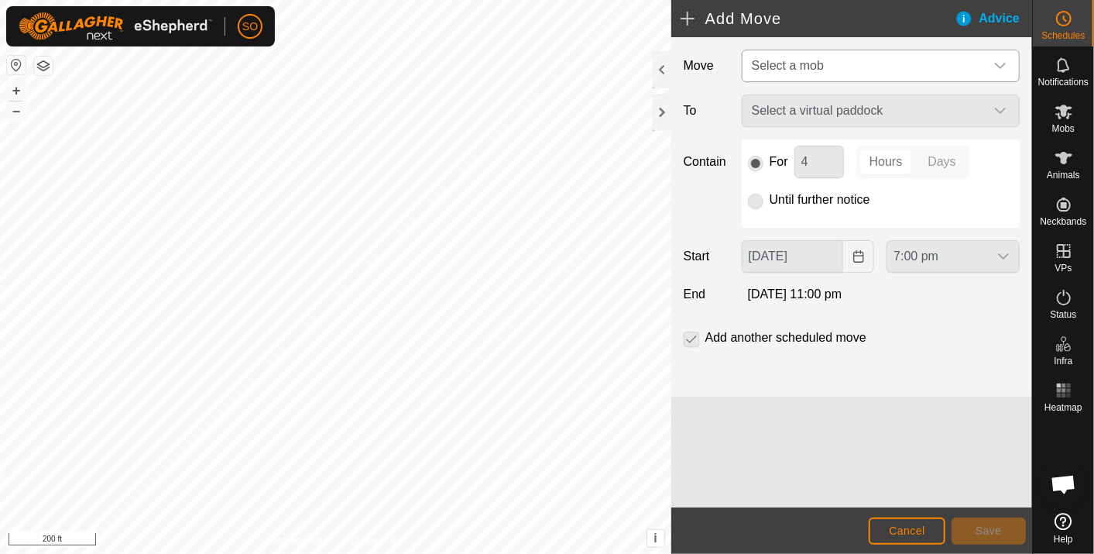
click at [999, 60] on icon "dropdown trigger" at bounding box center [1001, 66] width 12 height 12
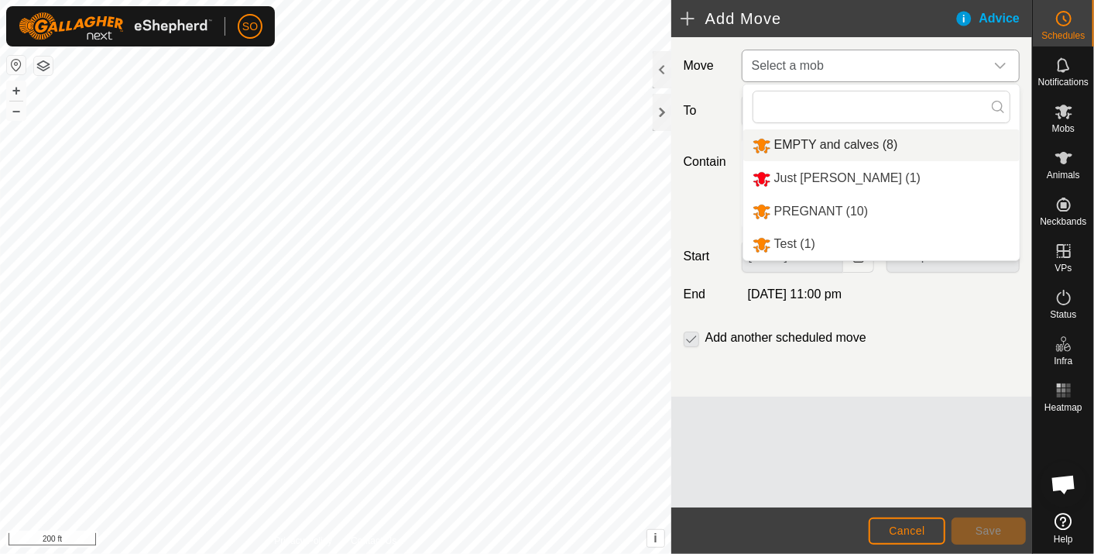
click at [864, 139] on li "EMPTY and calves (8)" at bounding box center [882, 145] width 277 height 32
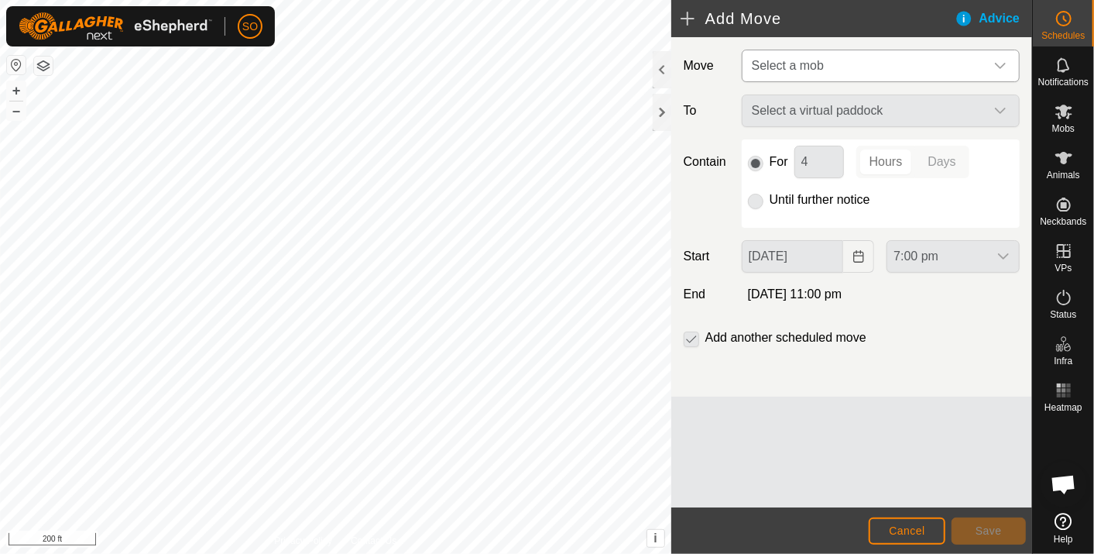
type input "25 Sep, 2025"
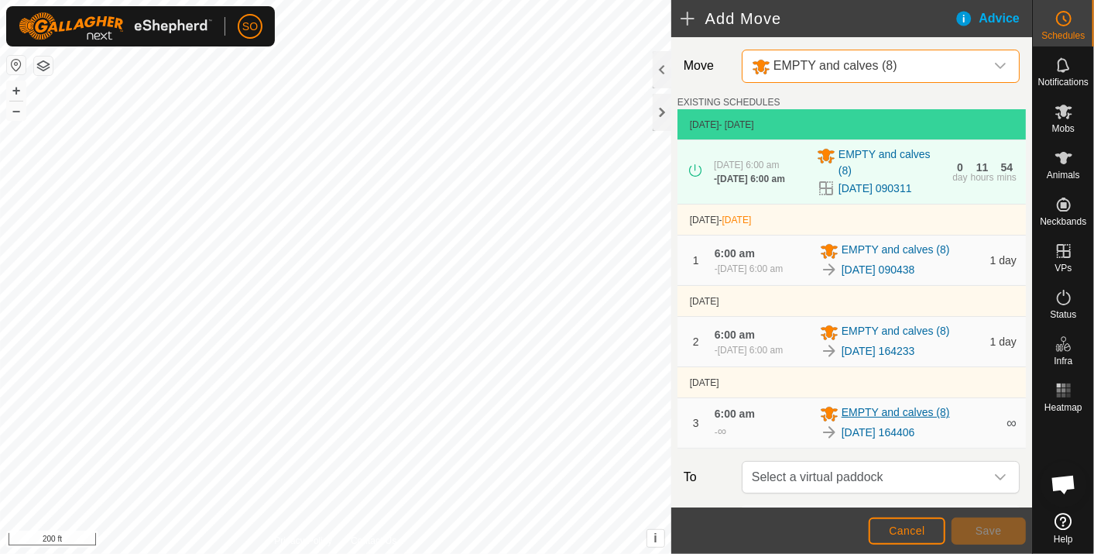
scroll to position [172, 0]
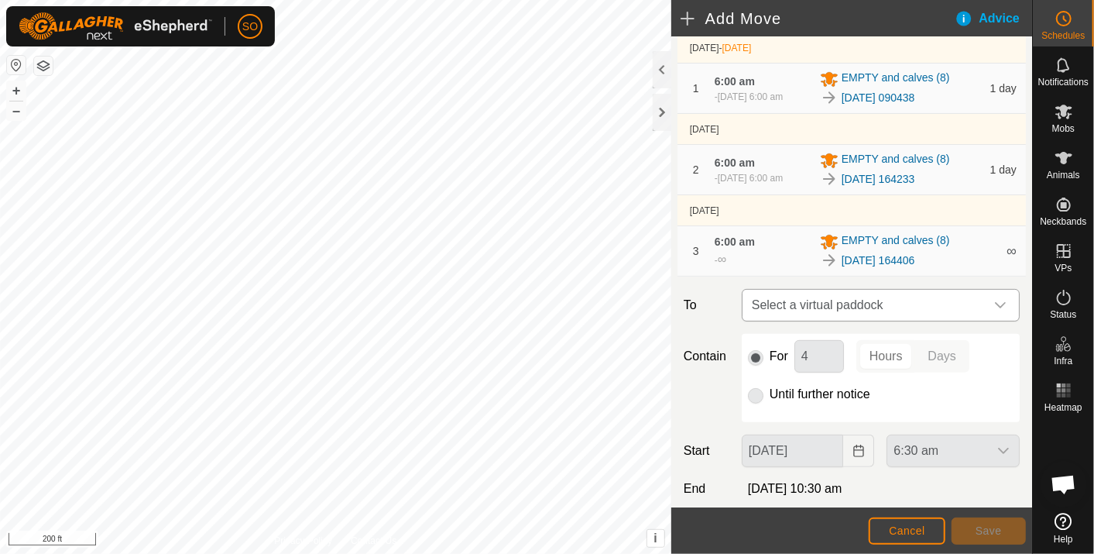
click at [892, 317] on span "Select a virtual paddock" at bounding box center [865, 305] width 239 height 31
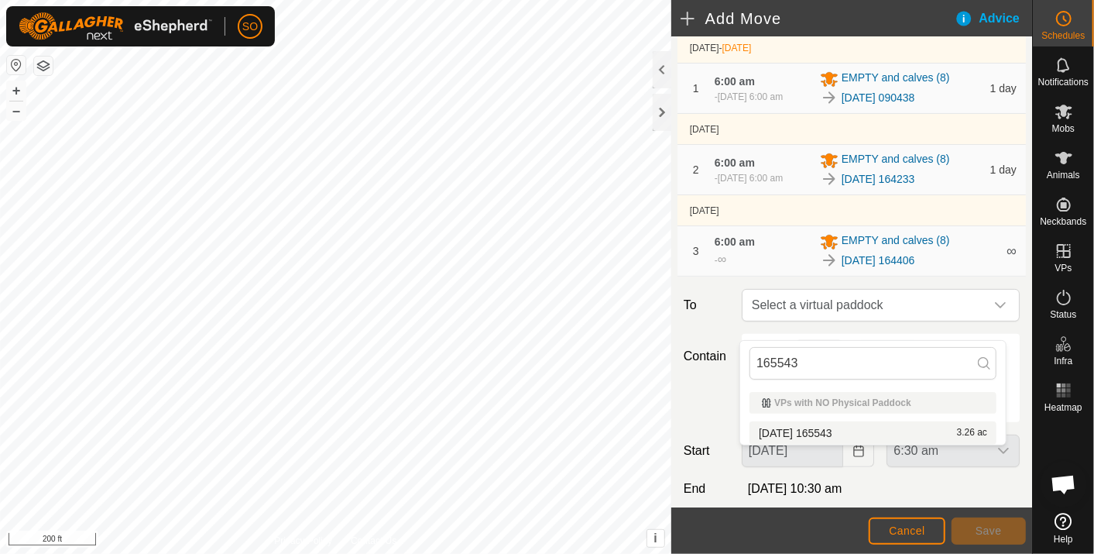
type input "165543"
click at [843, 424] on li "2025-09-22 165543 3.26 ac" at bounding box center [873, 432] width 247 height 23
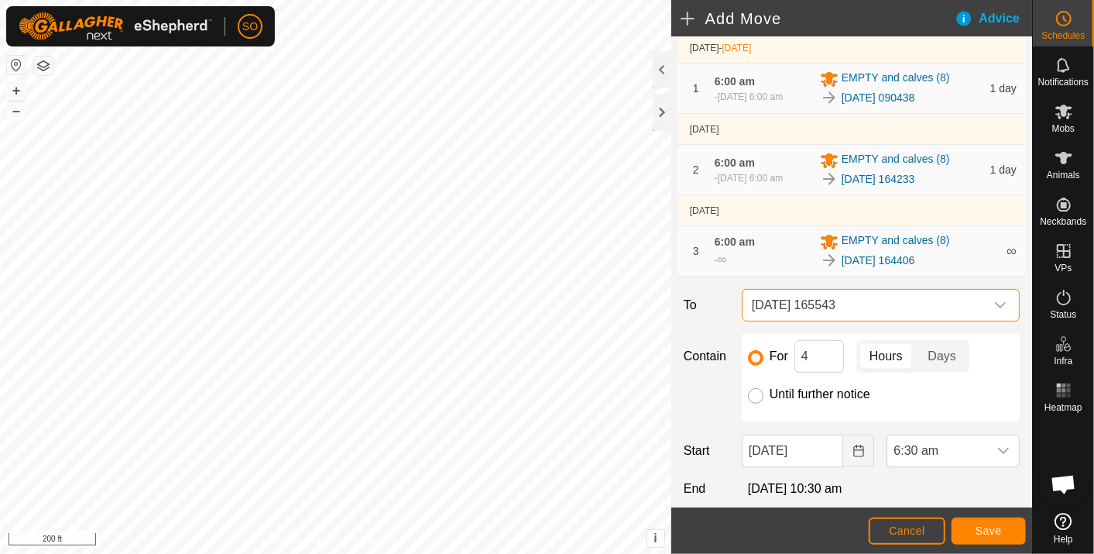
click at [754, 404] on input "Until further notice" at bounding box center [755, 395] width 15 height 15
radio input "true"
checkbox input "false"
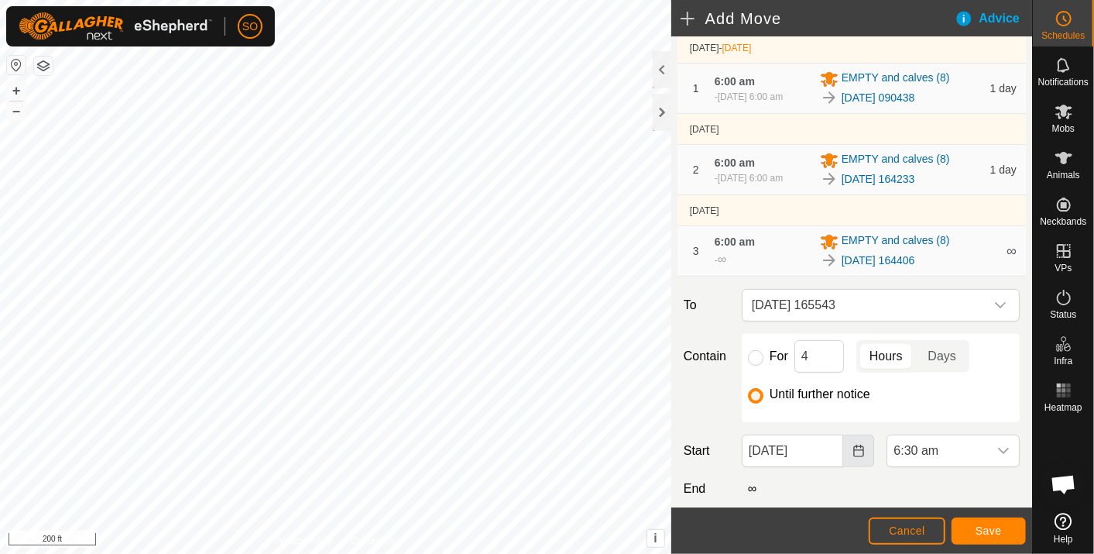
click at [854, 457] on icon "Choose Date" at bounding box center [859, 451] width 10 height 12
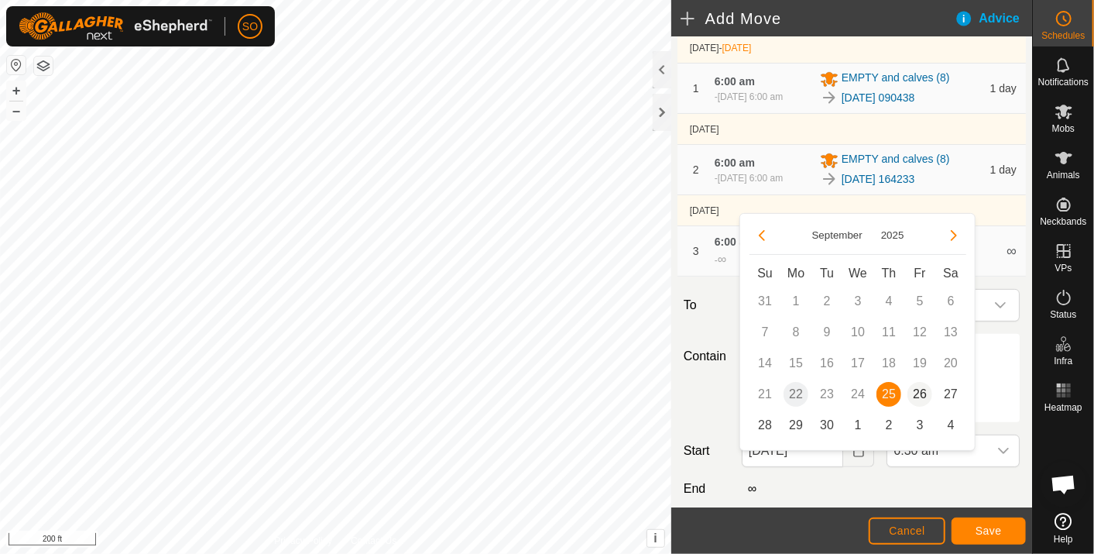
click at [920, 389] on span "26" at bounding box center [920, 394] width 25 height 25
type input "26 Sep, 2025"
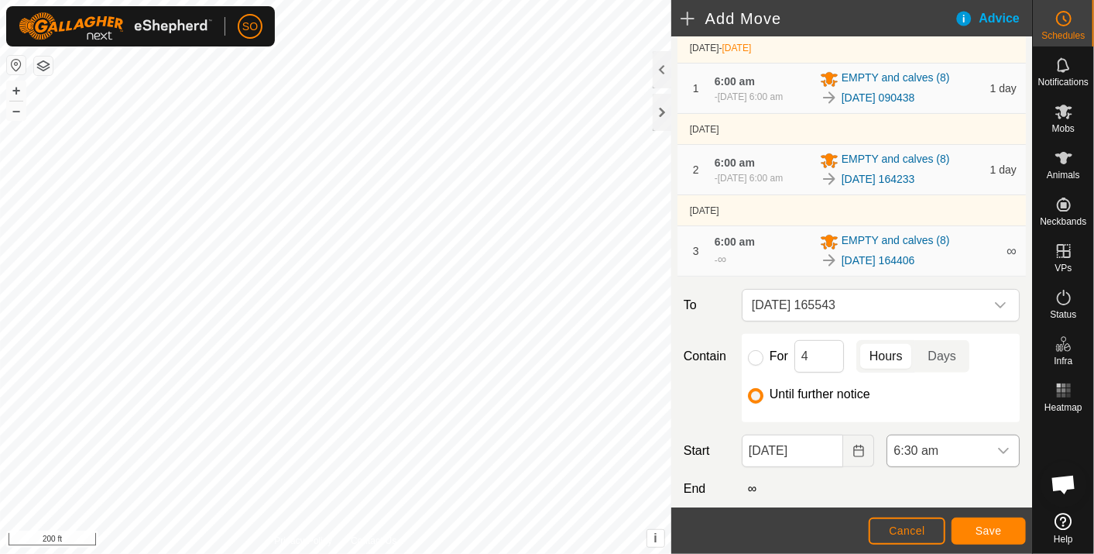
click at [993, 460] on div "dropdown trigger" at bounding box center [1003, 450] width 31 height 31
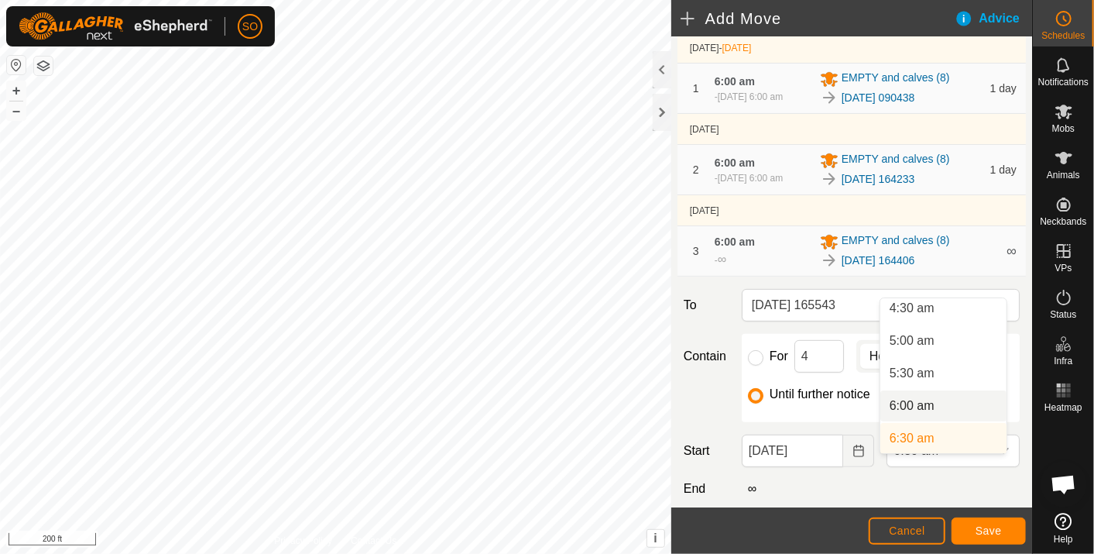
click at [927, 399] on li "6:00 am" at bounding box center [944, 405] width 126 height 31
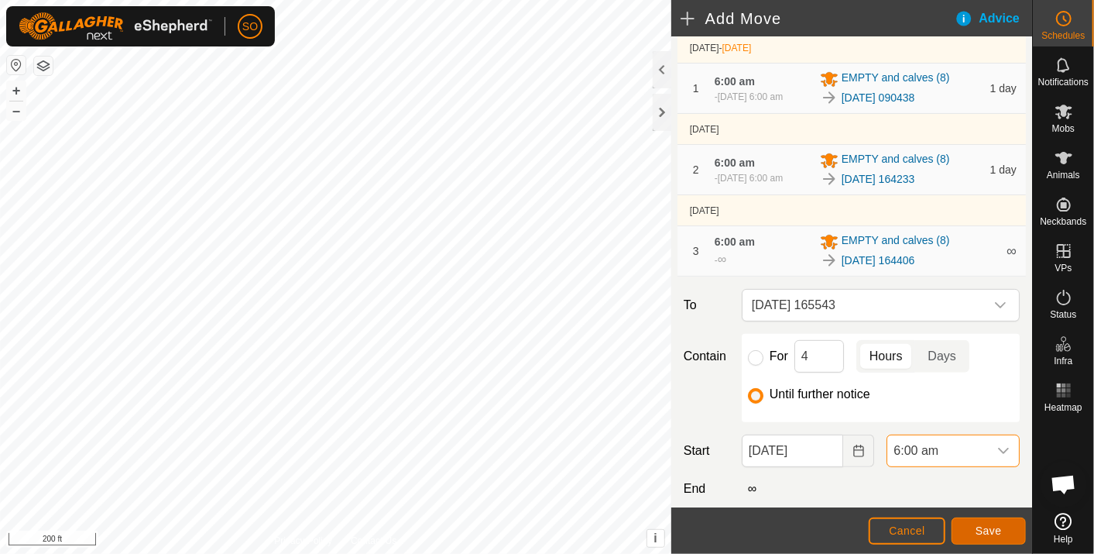
click at [989, 522] on button "Save" at bounding box center [989, 530] width 74 height 27
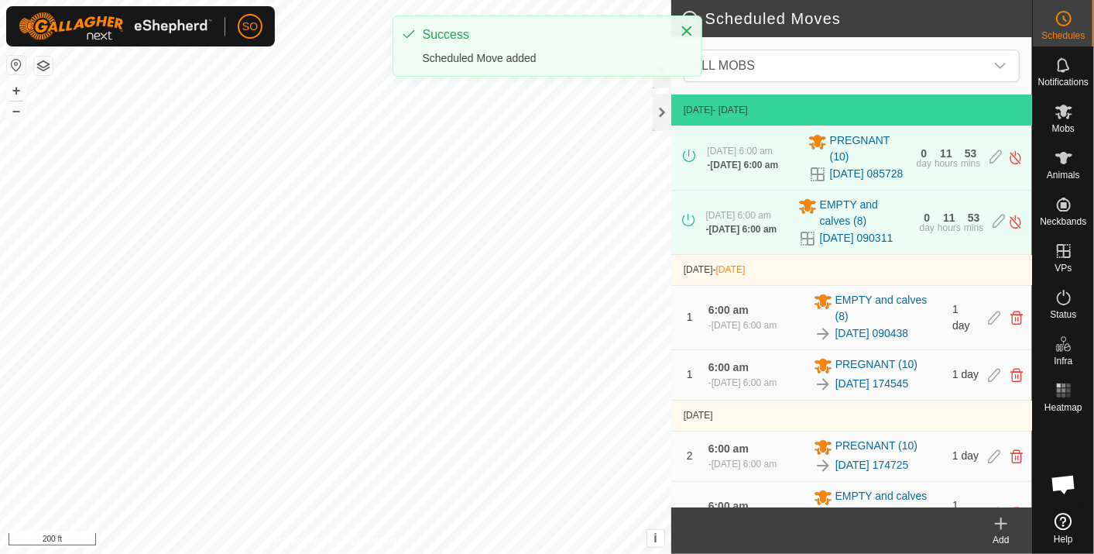
click at [1002, 520] on icon at bounding box center [1001, 523] width 19 height 19
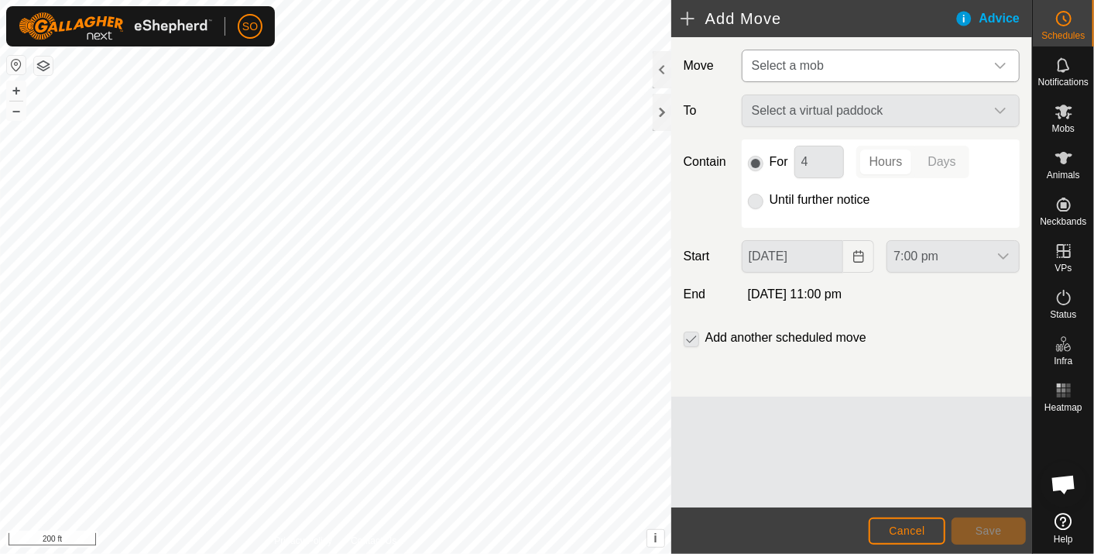
click at [1005, 60] on icon "dropdown trigger" at bounding box center [1001, 66] width 12 height 12
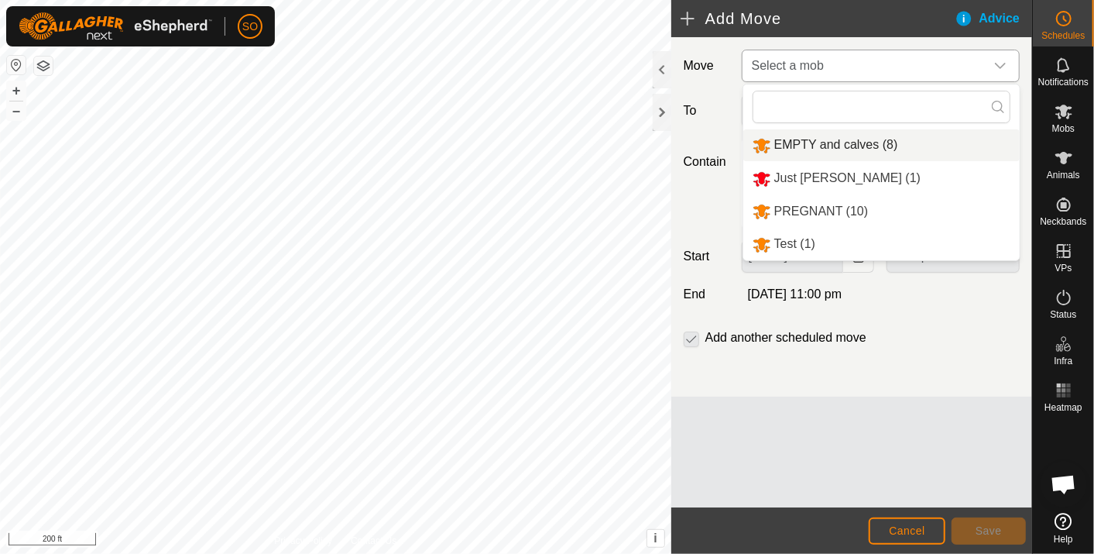
click at [862, 140] on li "EMPTY and calves (8)" at bounding box center [882, 145] width 277 height 32
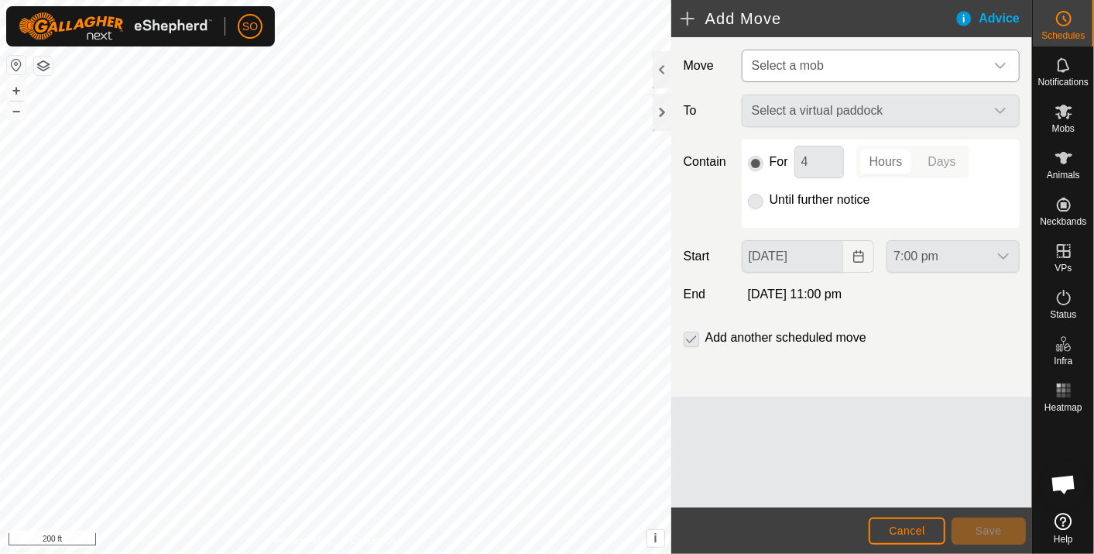
type input "26 Sep, 2025"
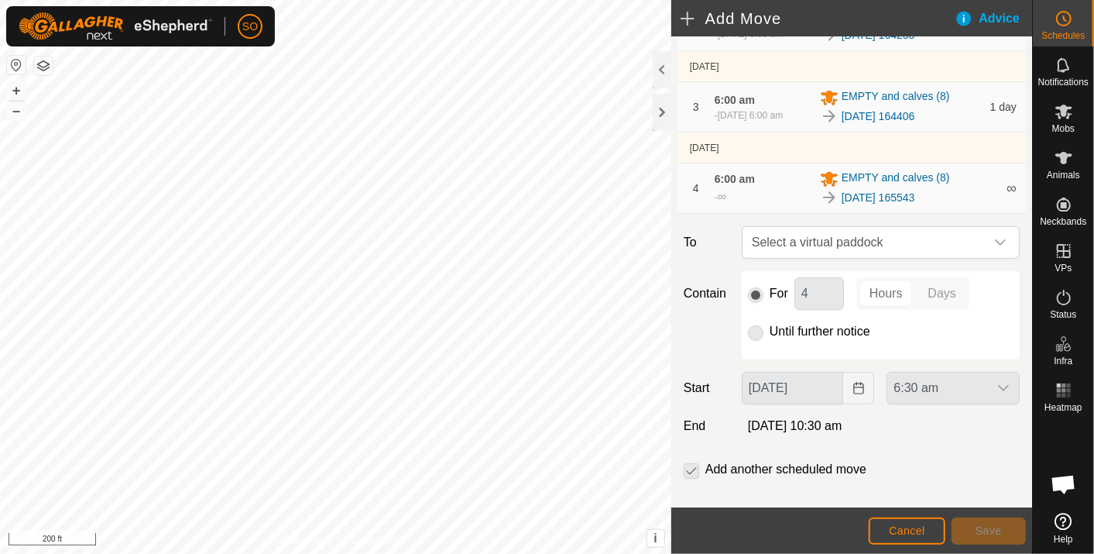
scroll to position [359, 0]
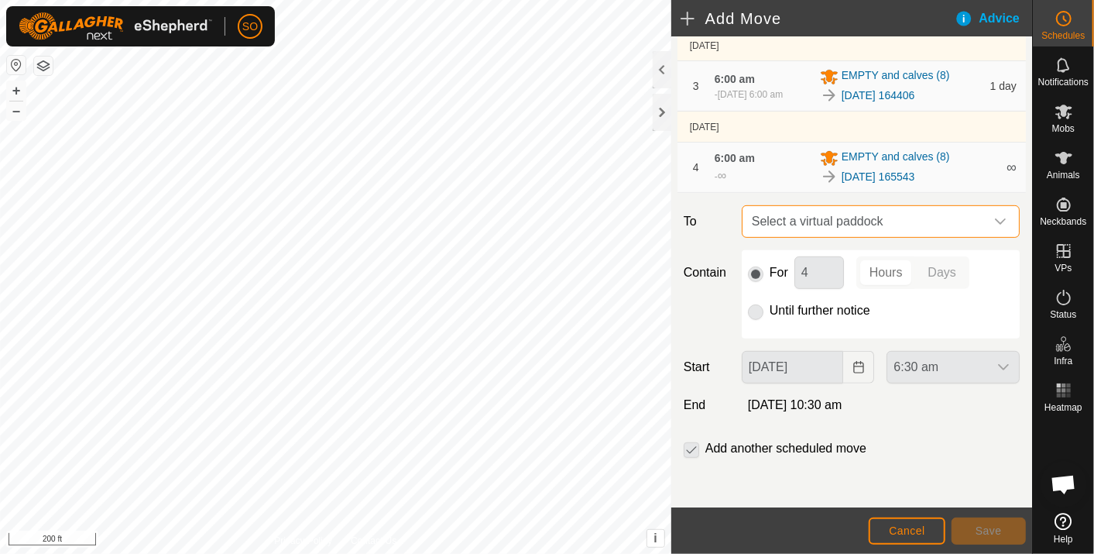
click at [920, 214] on span "Select a virtual paddock" at bounding box center [865, 221] width 239 height 31
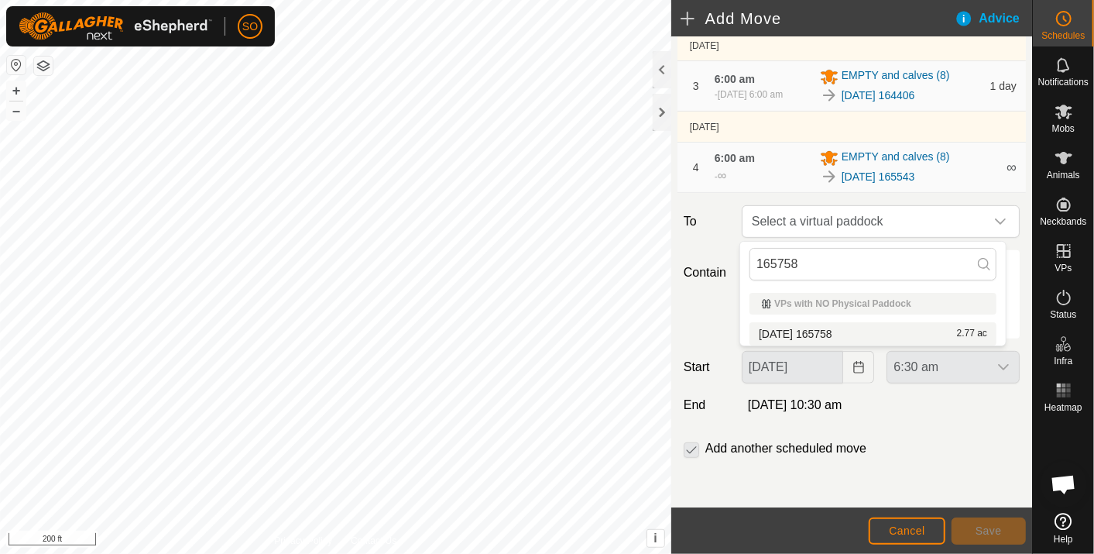
type input "165758"
click at [842, 329] on li "2025-09-22 165758 2.77 ac" at bounding box center [873, 333] width 247 height 23
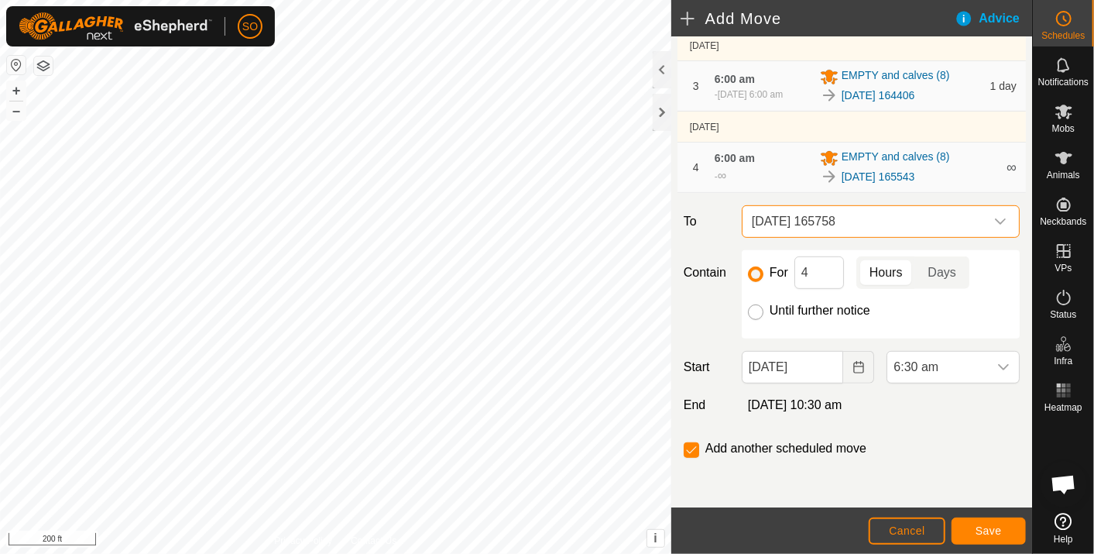
click at [752, 311] on input "Until further notice" at bounding box center [755, 311] width 15 height 15
radio input "true"
checkbox input "false"
click at [854, 365] on icon "Choose Date" at bounding box center [859, 367] width 10 height 12
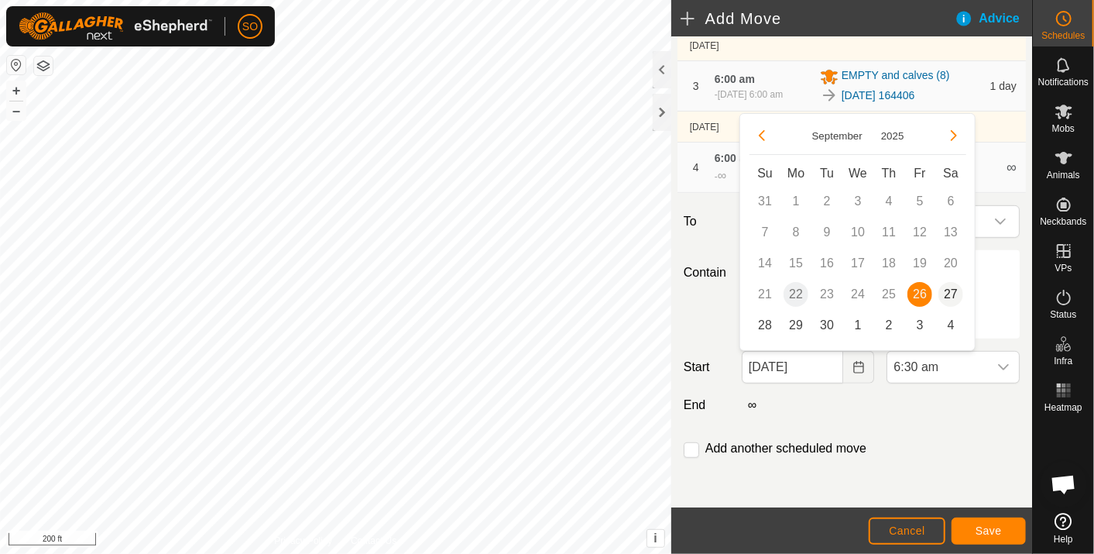
click at [950, 287] on span "27" at bounding box center [951, 294] width 25 height 25
type input "27 Sep, 2025"
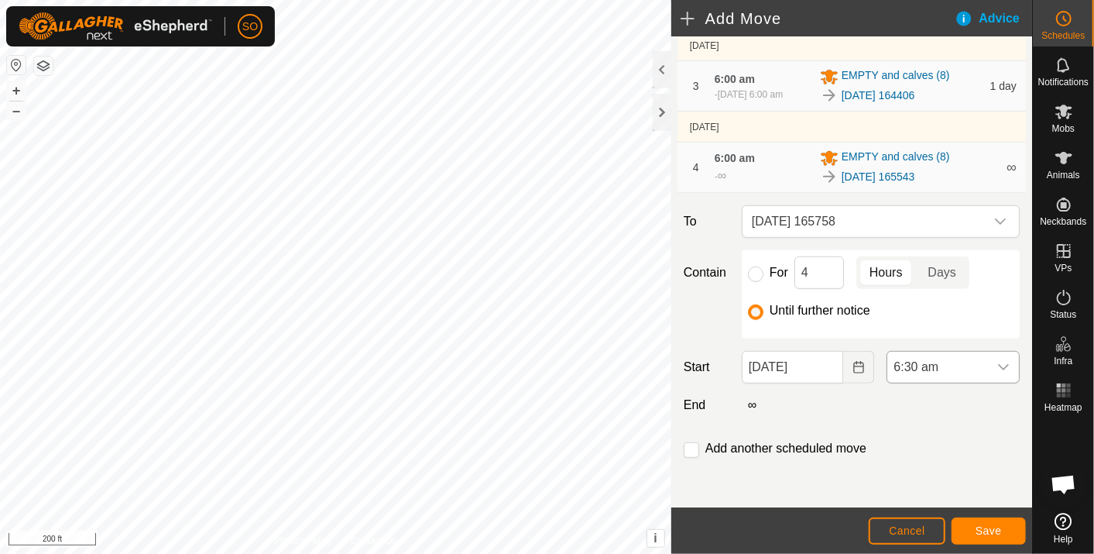
click at [998, 362] on icon "dropdown trigger" at bounding box center [1004, 367] width 12 height 12
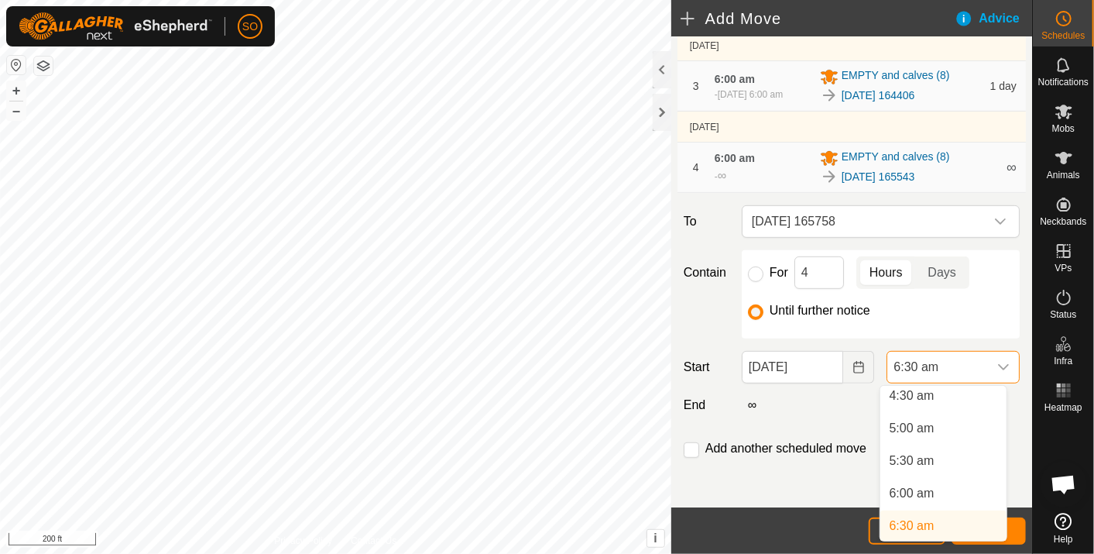
scroll to position [292, 0]
click at [919, 493] on li "6:00 am" at bounding box center [944, 499] width 126 height 31
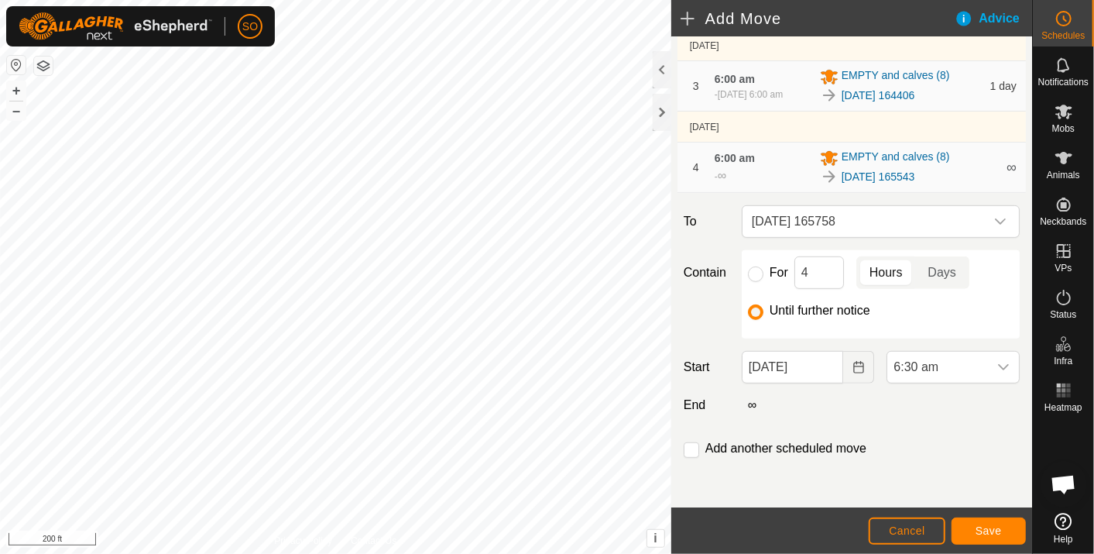
scroll to position [298, 0]
click at [987, 522] on button "Save" at bounding box center [989, 530] width 74 height 27
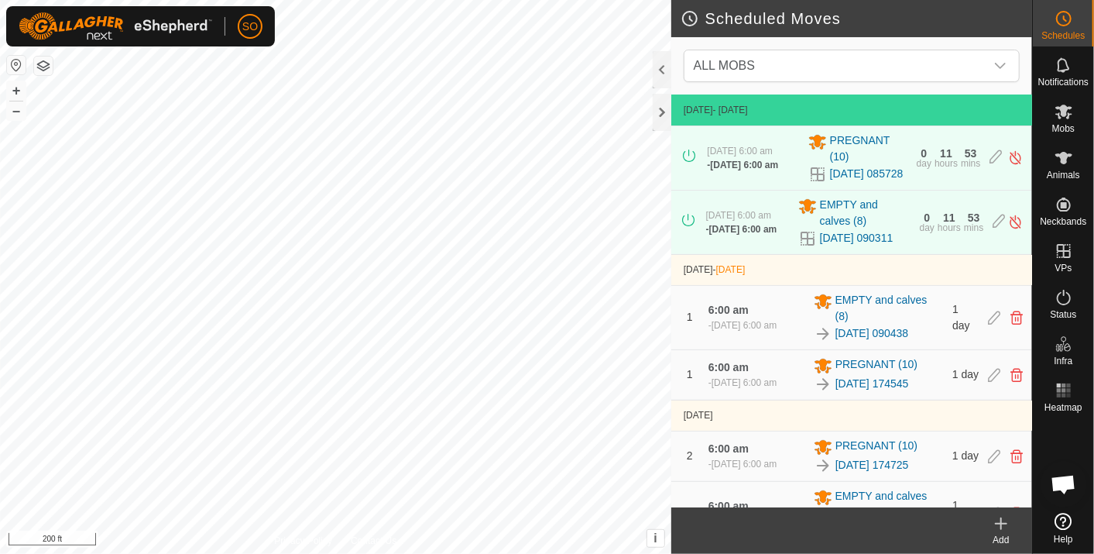
click at [1003, 521] on icon at bounding box center [1001, 523] width 19 height 19
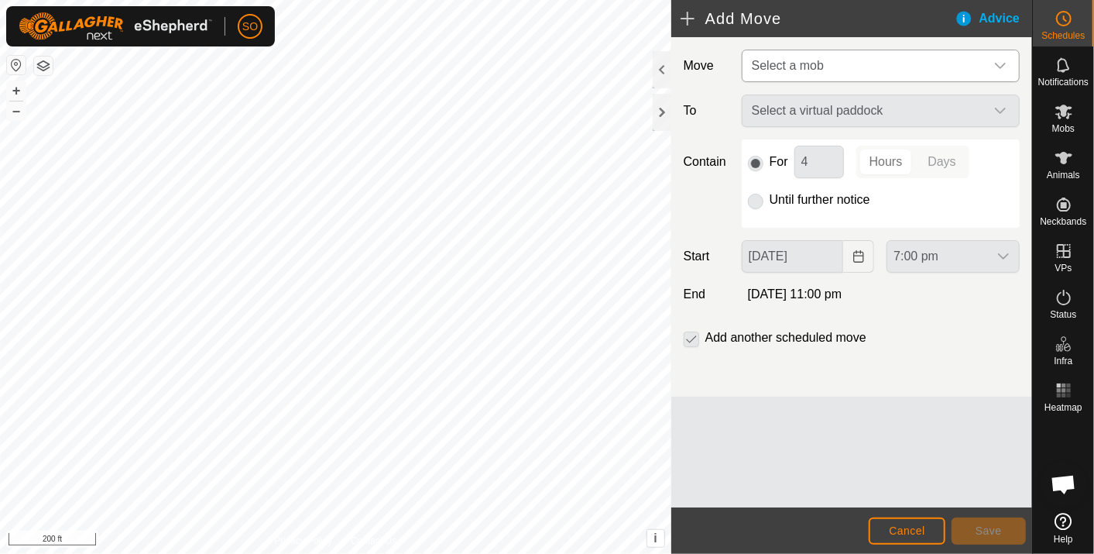
click at [998, 60] on icon "dropdown trigger" at bounding box center [1001, 66] width 12 height 12
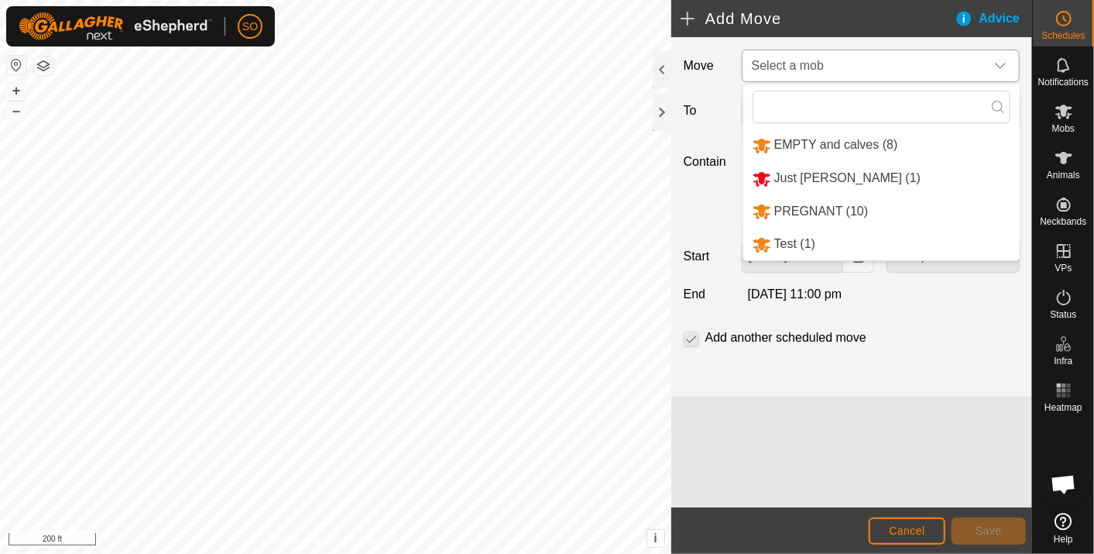
click at [850, 139] on li "EMPTY and calves (8)" at bounding box center [882, 145] width 277 height 32
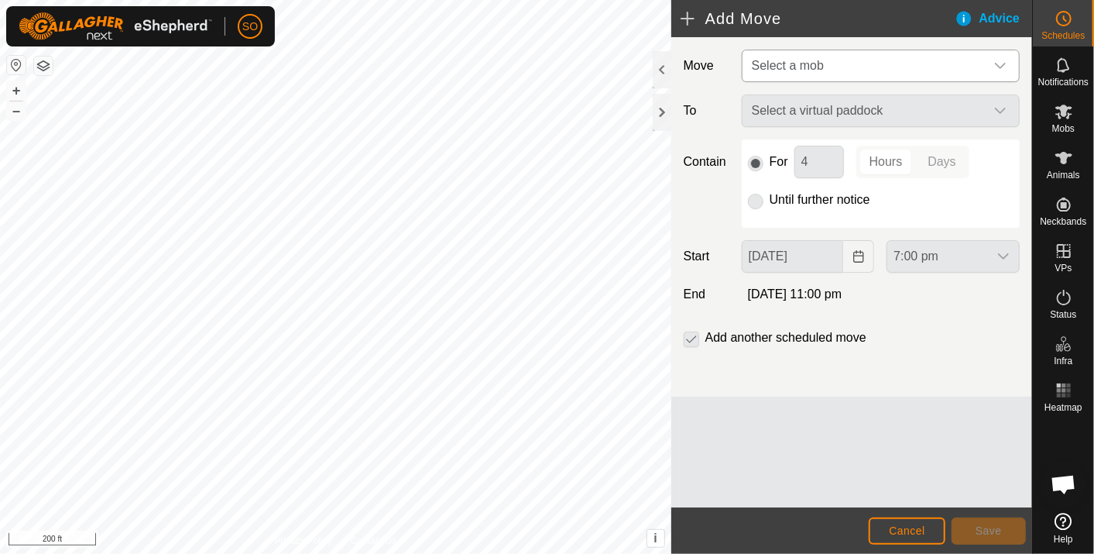
type input "27 Sep, 2025"
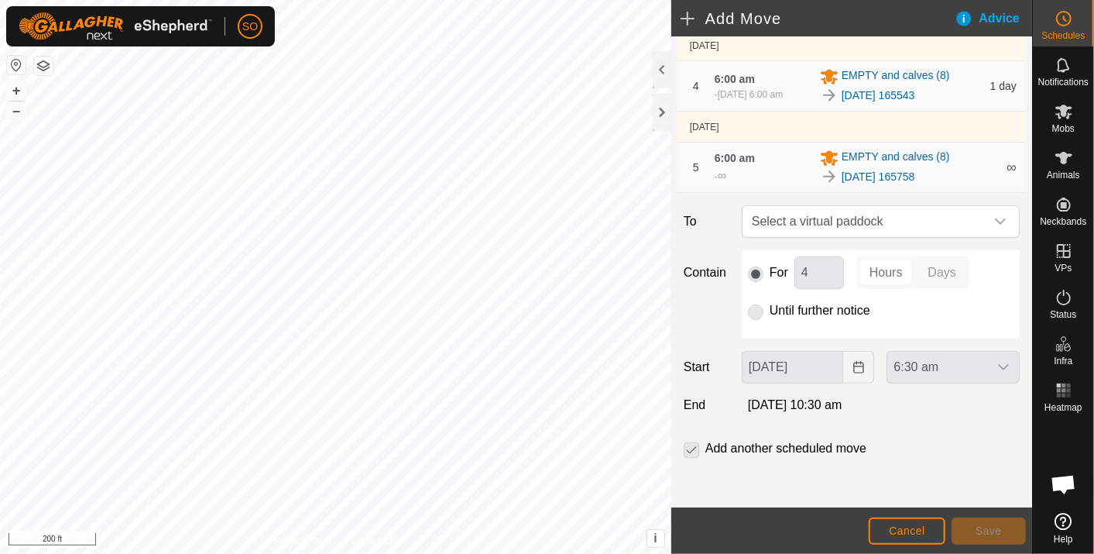
scroll to position [448, 0]
click at [885, 215] on span "Select a virtual paddock" at bounding box center [865, 221] width 239 height 31
type input "165908"
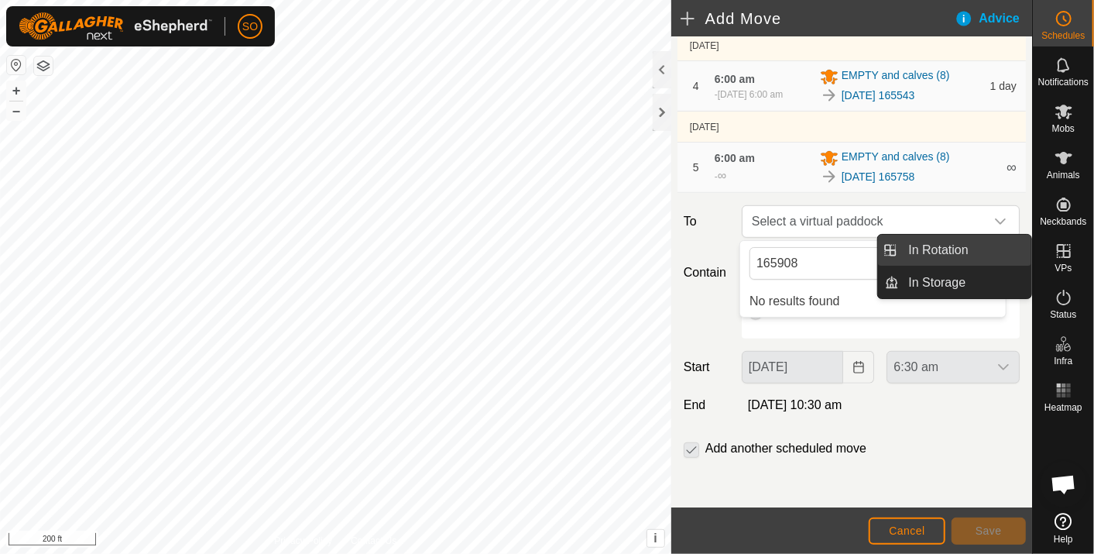
click at [971, 242] on link "In Rotation" at bounding box center [966, 250] width 132 height 31
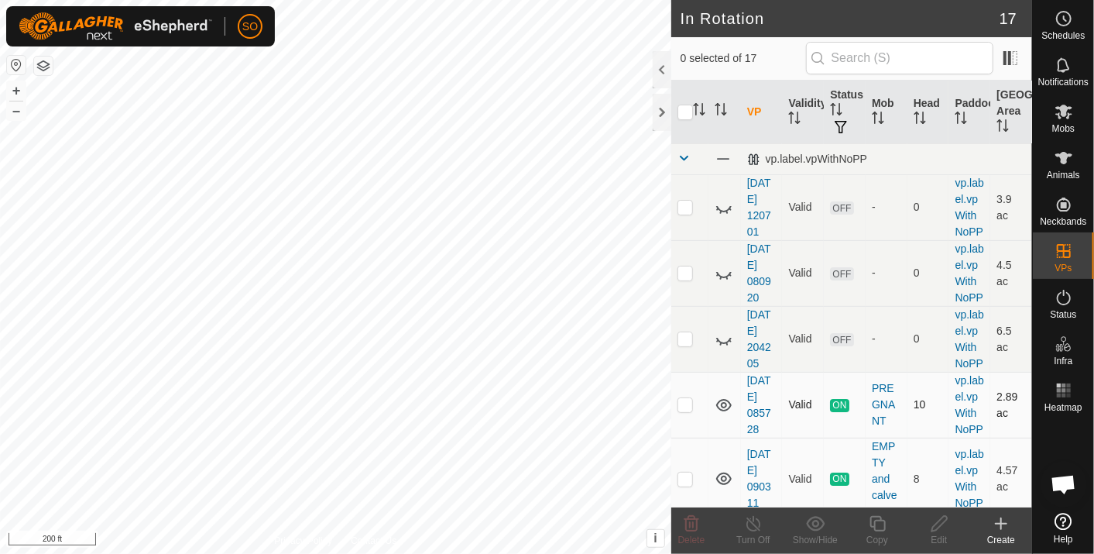
click at [739, 492] on div "In Rotation 17 0 selected of 17 VP Validity Status Mob Head Paddock Grazing Are…" at bounding box center [516, 277] width 1032 height 554
checkbox input "true"
click at [1002, 521] on icon at bounding box center [1002, 523] width 0 height 11
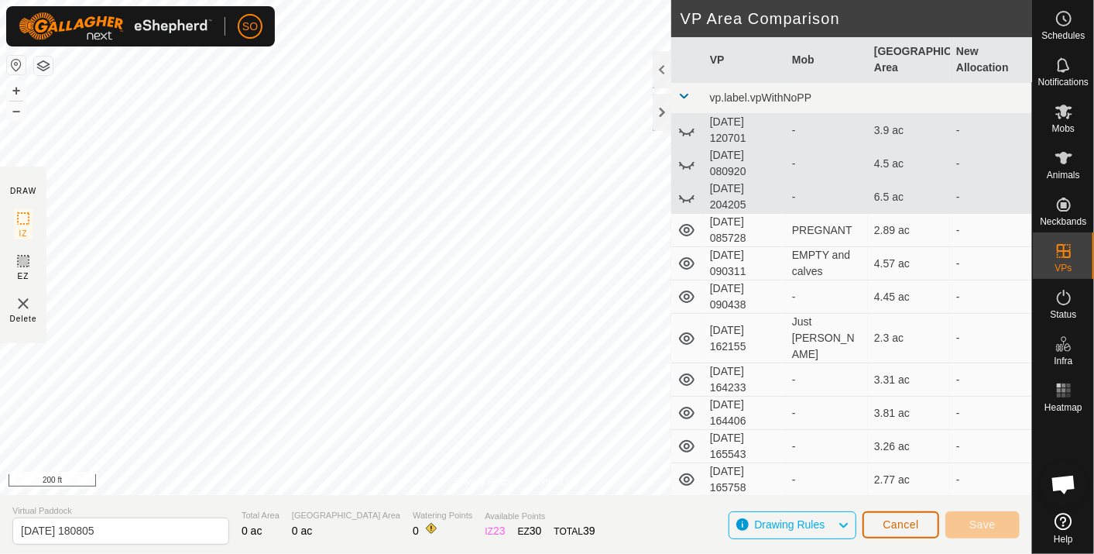
click at [895, 518] on span "Cancel" at bounding box center [901, 524] width 36 height 12
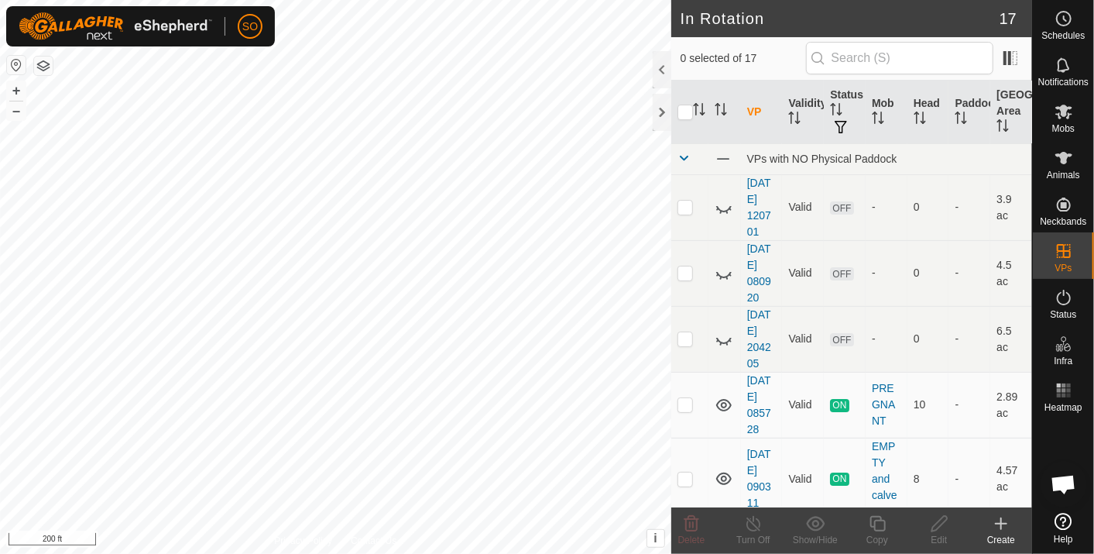
click at [1000, 517] on icon at bounding box center [1001, 523] width 19 height 19
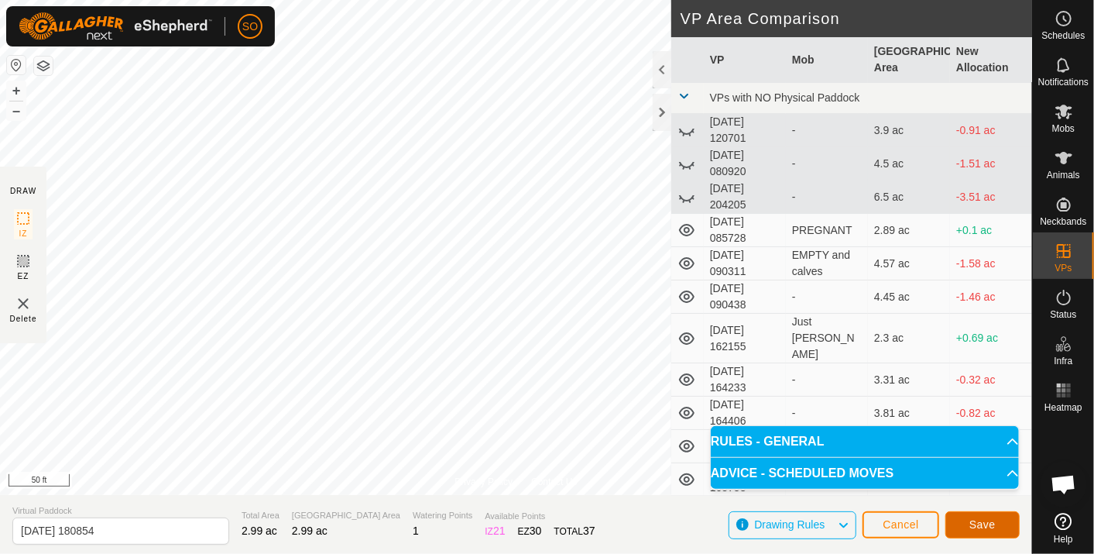
click at [986, 525] on span "Save" at bounding box center [983, 524] width 26 height 12
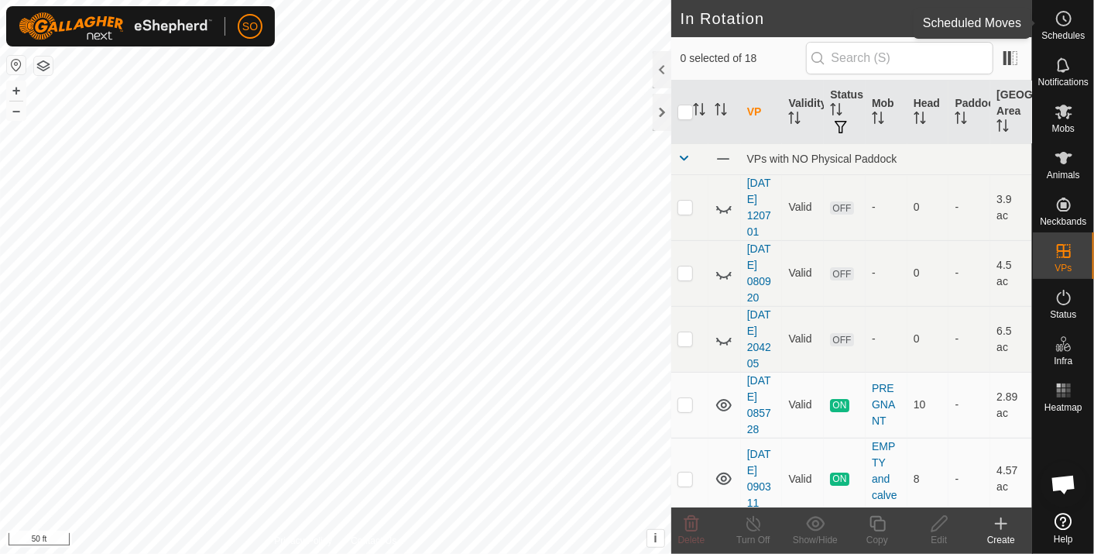
click at [1074, 21] on es-schedule-vp-svg-icon at bounding box center [1064, 18] width 28 height 25
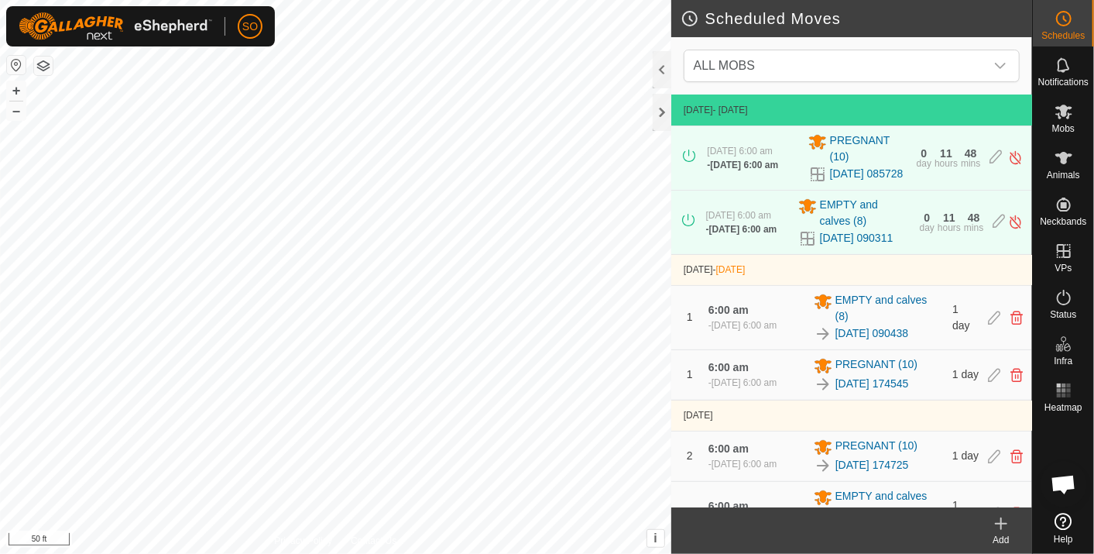
click at [999, 521] on icon at bounding box center [1001, 523] width 19 height 19
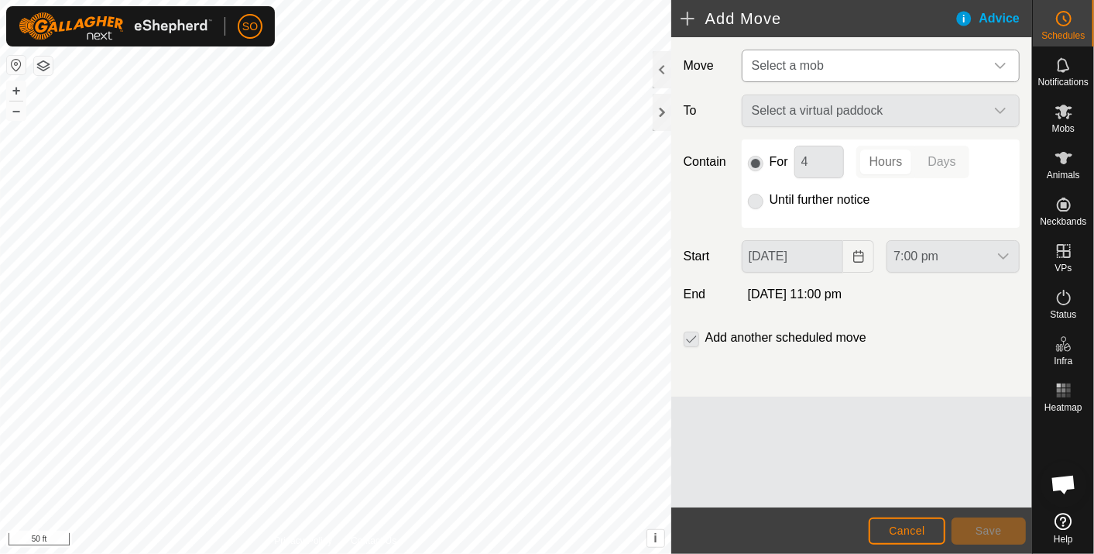
click at [1004, 60] on icon "dropdown trigger" at bounding box center [1001, 66] width 12 height 12
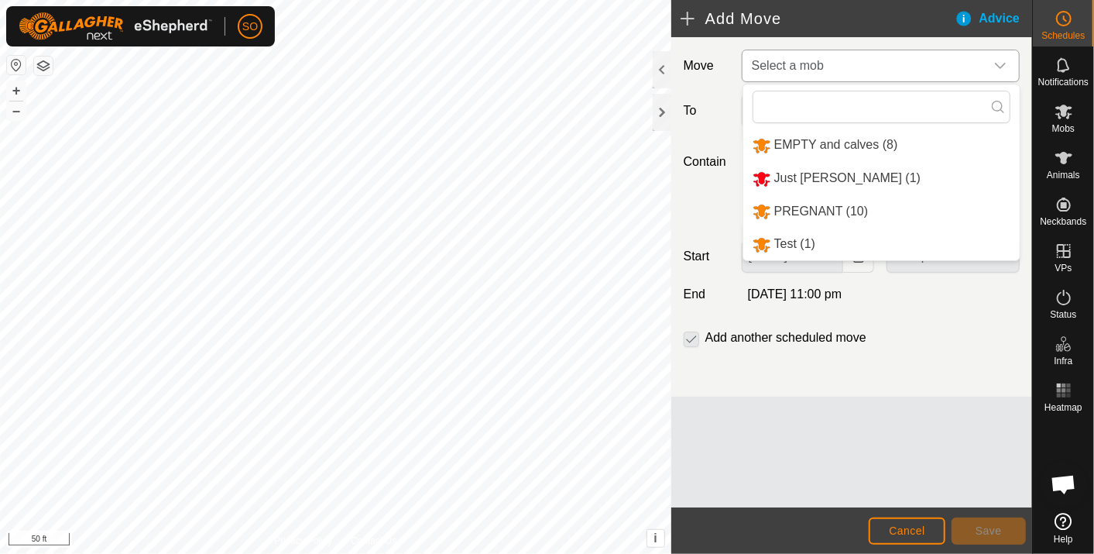
click at [847, 140] on li "EMPTY and calves (8)" at bounding box center [882, 145] width 277 height 32
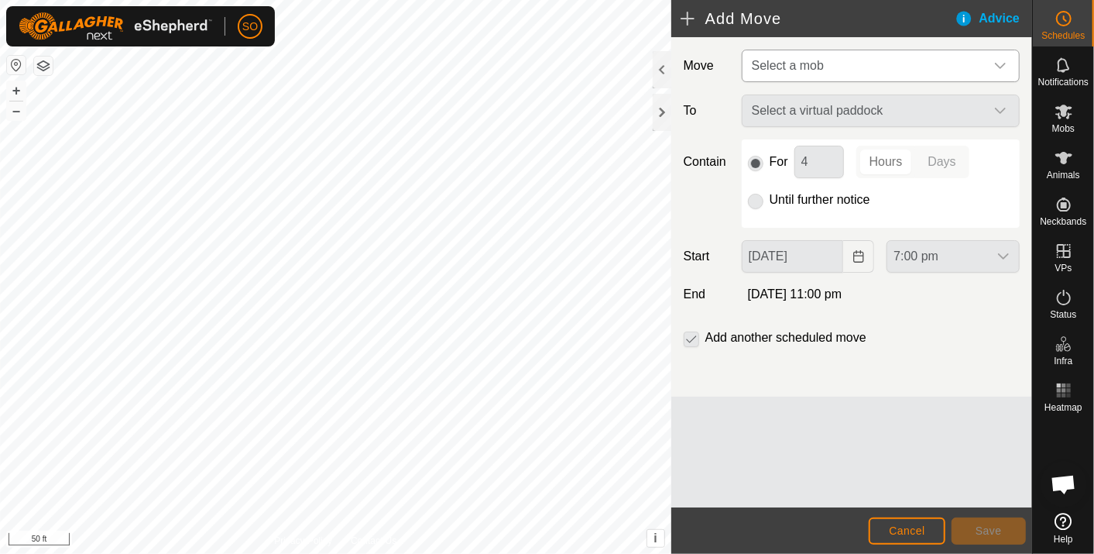
type input "27 Sep, 2025"
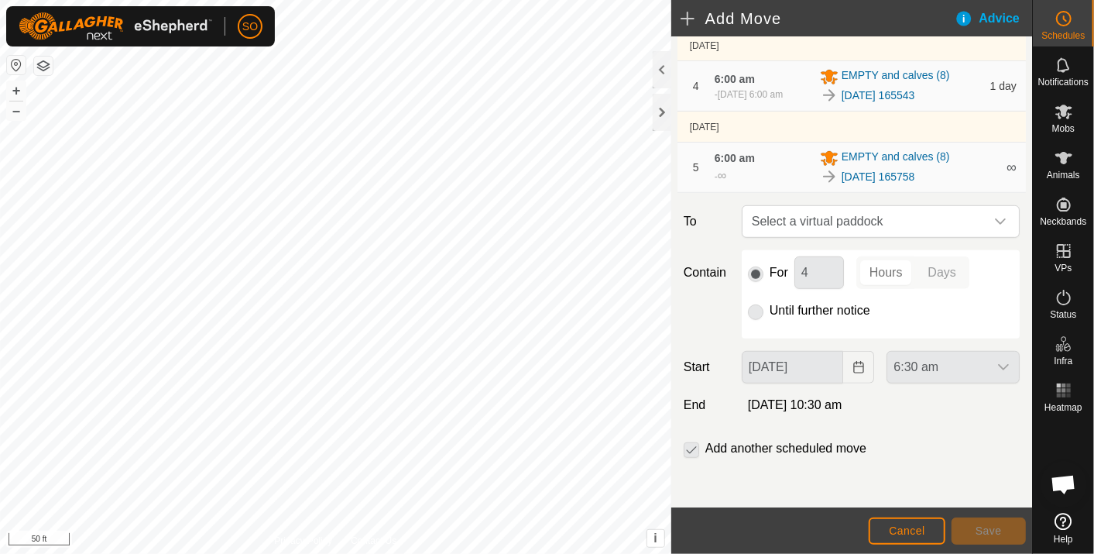
scroll to position [448, 0]
click at [995, 217] on icon "dropdown trigger" at bounding box center [1001, 221] width 12 height 12
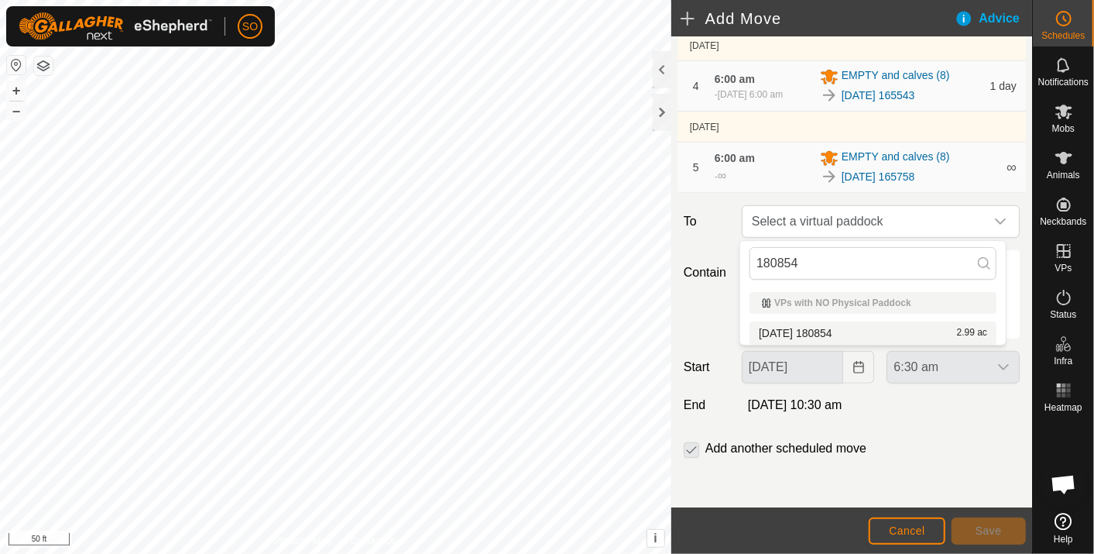
type input "180854"
click at [843, 325] on li "2025-09-22 180854 2.99 ac" at bounding box center [873, 332] width 247 height 23
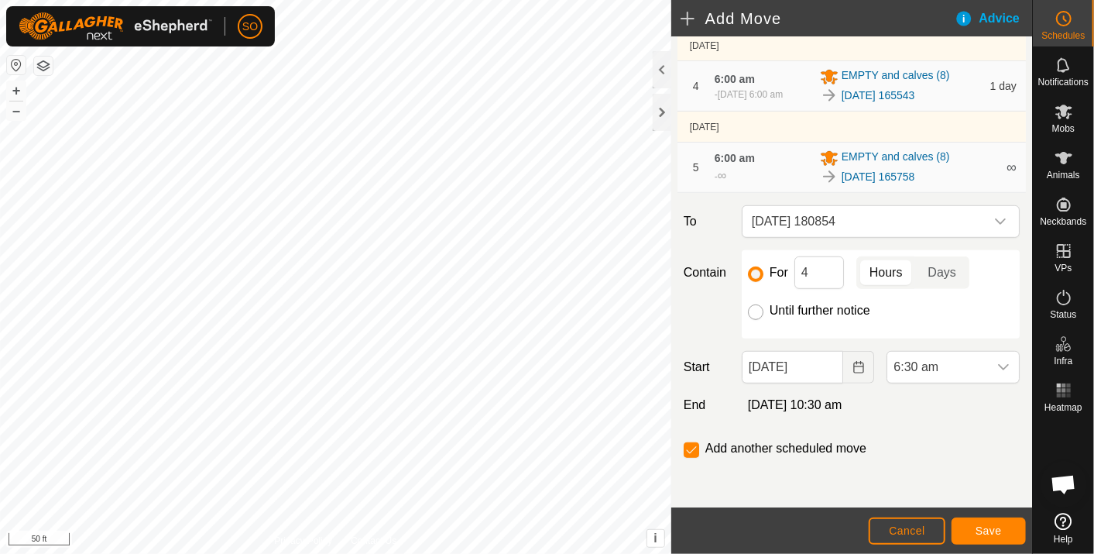
click at [754, 307] on input "Until further notice" at bounding box center [755, 311] width 15 height 15
radio input "true"
checkbox input "false"
click at [854, 364] on icon "Choose Date" at bounding box center [859, 367] width 10 height 12
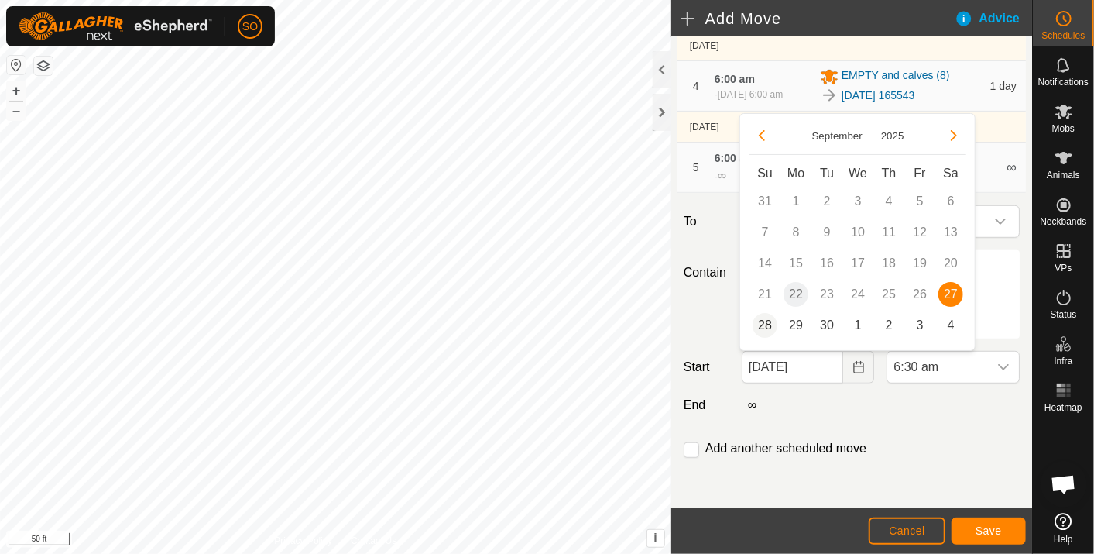
click at [764, 318] on span "28" at bounding box center [765, 325] width 25 height 25
type input "28 Sep, 2025"
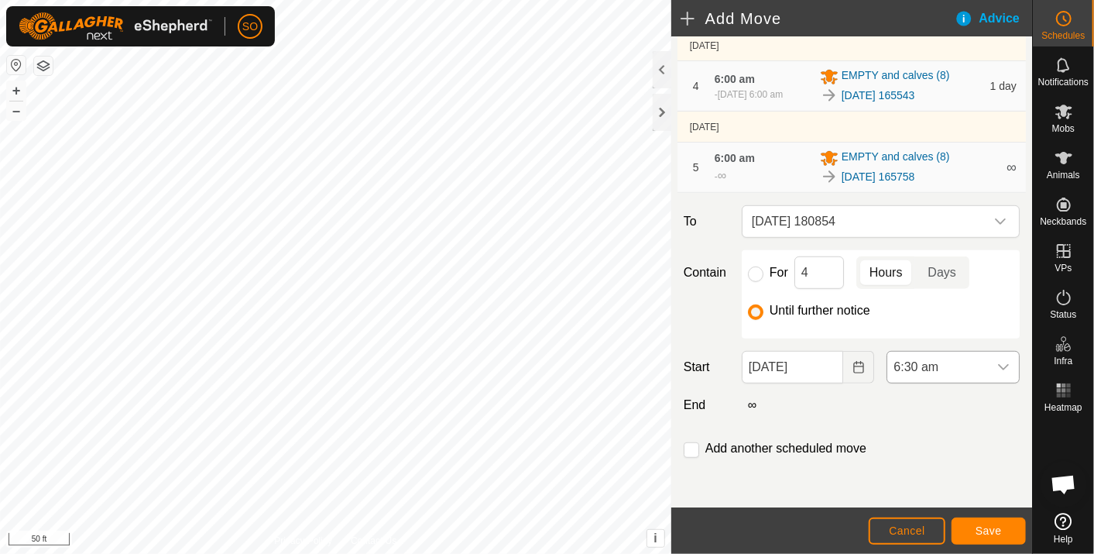
click at [995, 360] on div "dropdown trigger" at bounding box center [1003, 367] width 31 height 31
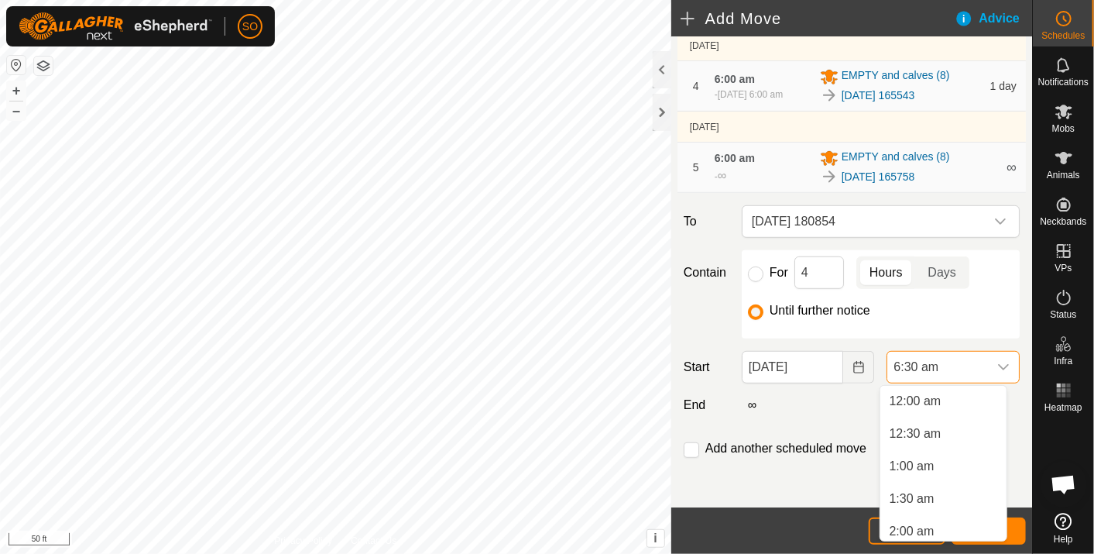
scroll to position [298, 0]
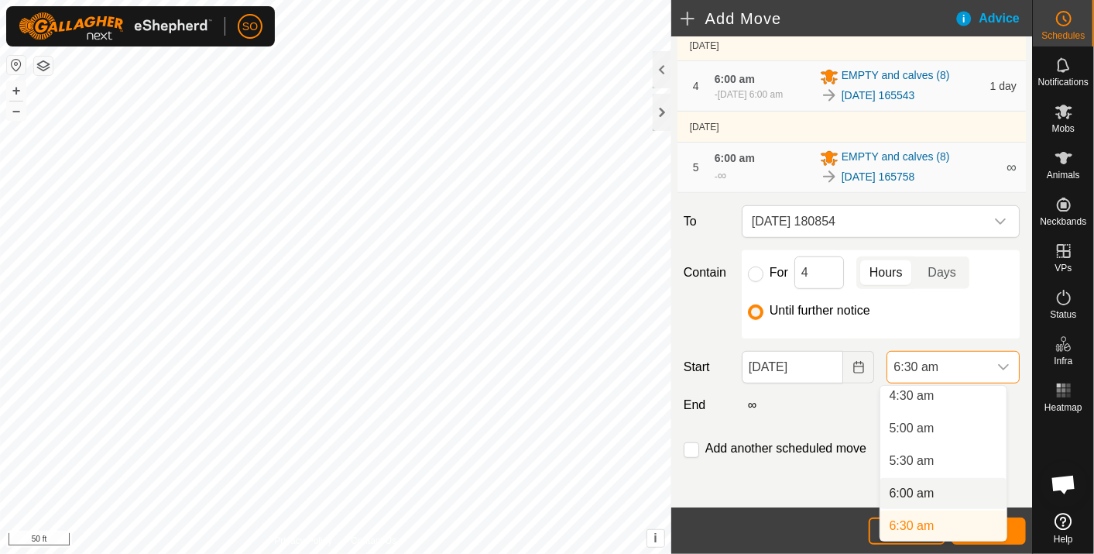
click at [929, 491] on li "6:00 am" at bounding box center [944, 493] width 126 height 31
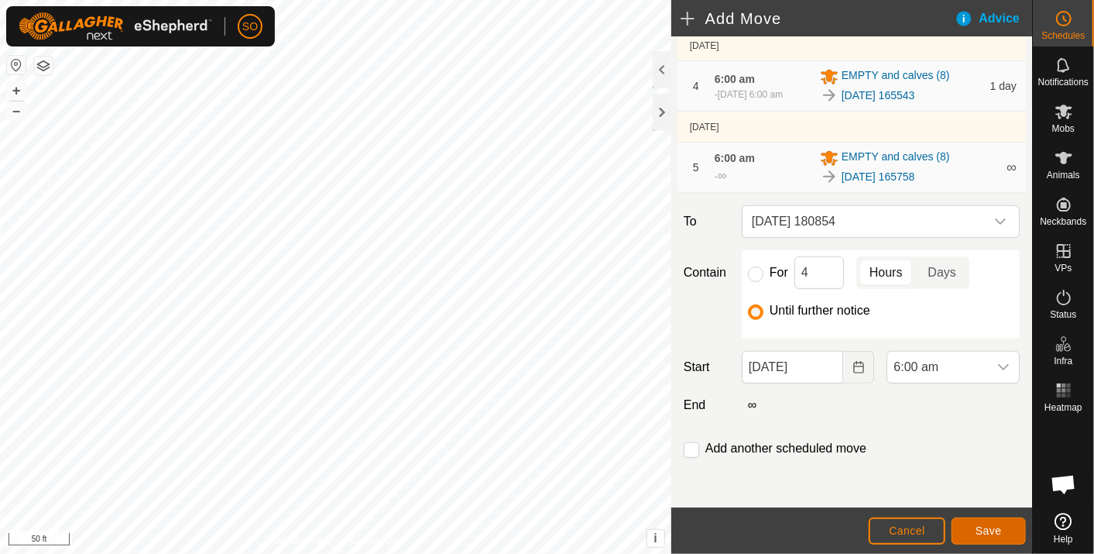
click at [984, 527] on span "Save" at bounding box center [989, 530] width 26 height 12
